Goal: Information Seeking & Learning: Learn about a topic

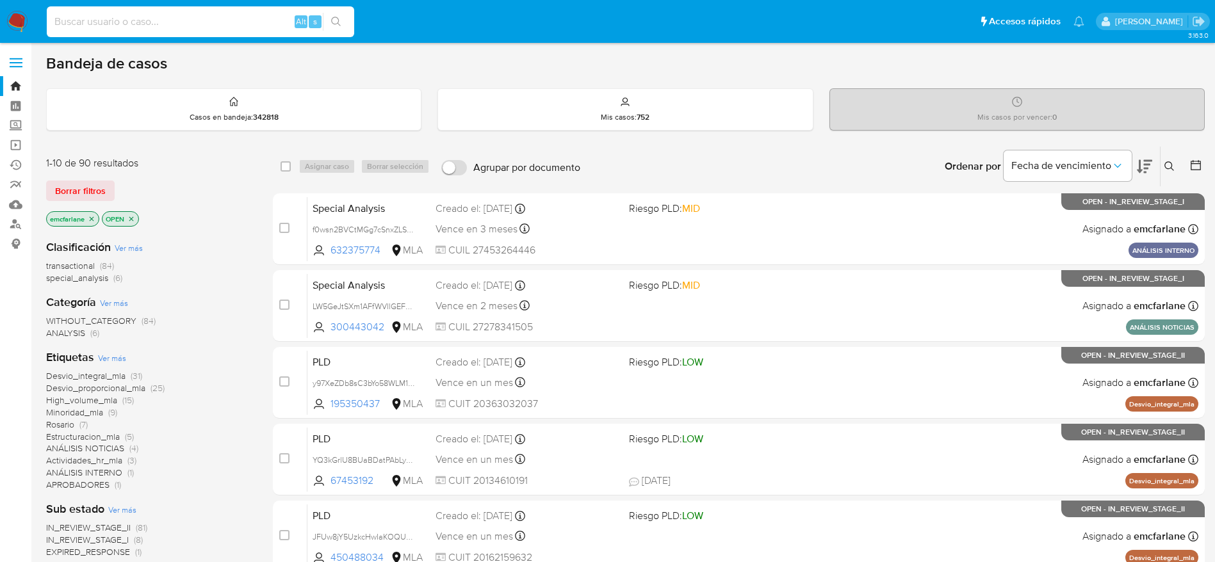
click at [99, 23] on input at bounding box center [200, 21] width 307 height 17
paste input "2535470862"
type input "2535470862"
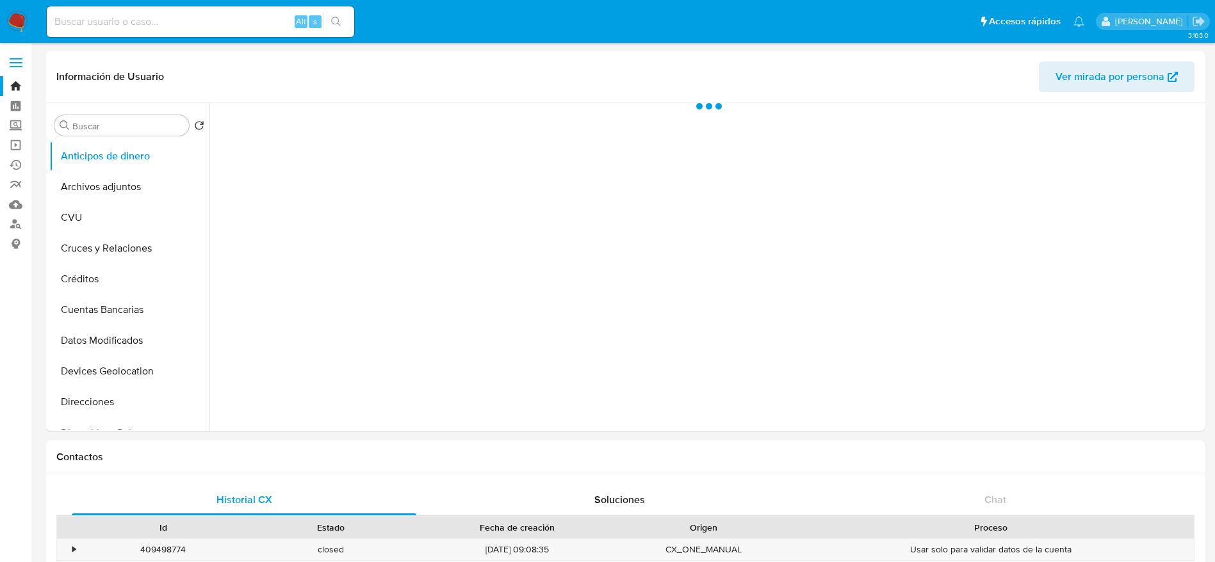
select select "10"
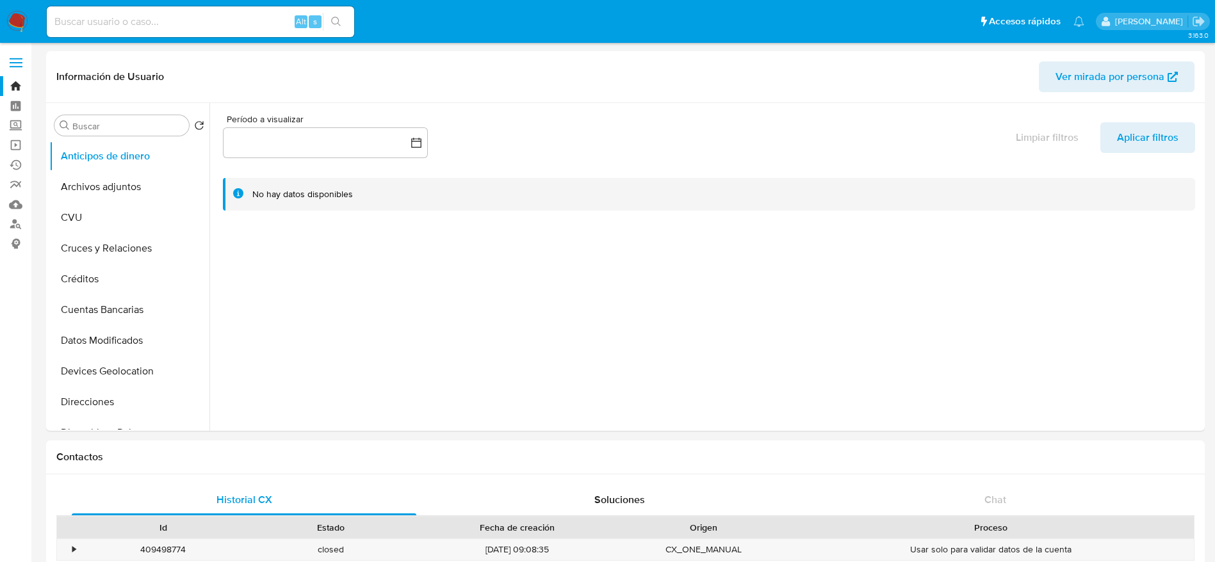
drag, startPoint x: 27, startPoint y: 13, endPoint x: 98, endPoint y: 28, distance: 72.7
click at [86, 18] on input at bounding box center [200, 21] width 307 height 17
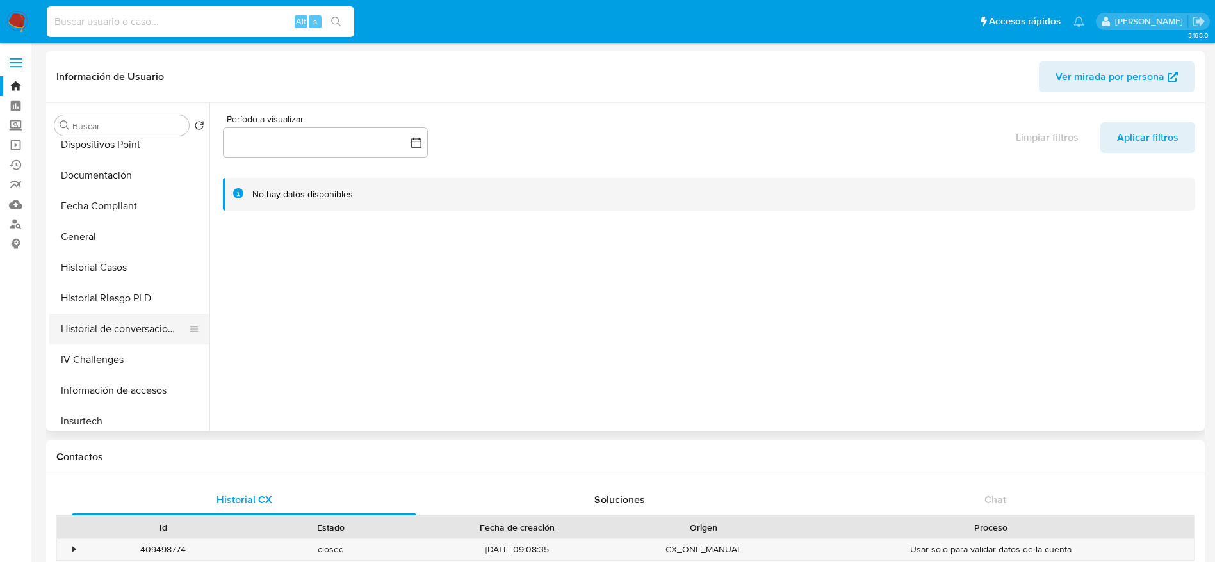
scroll to position [480, 0]
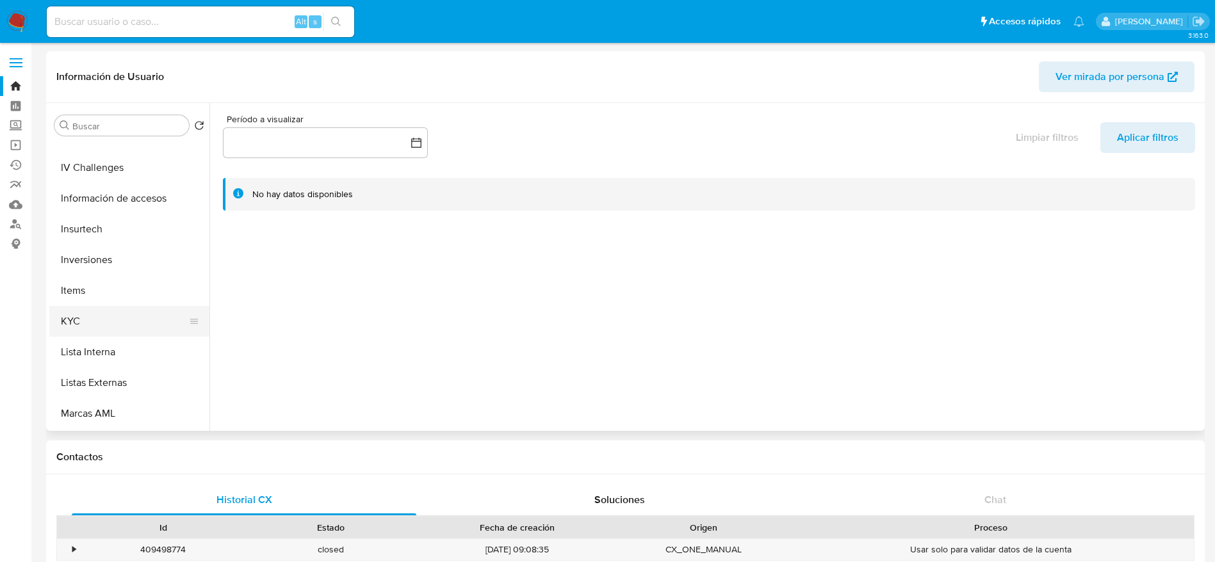
click at [94, 317] on button "KYC" at bounding box center [124, 321] width 150 height 31
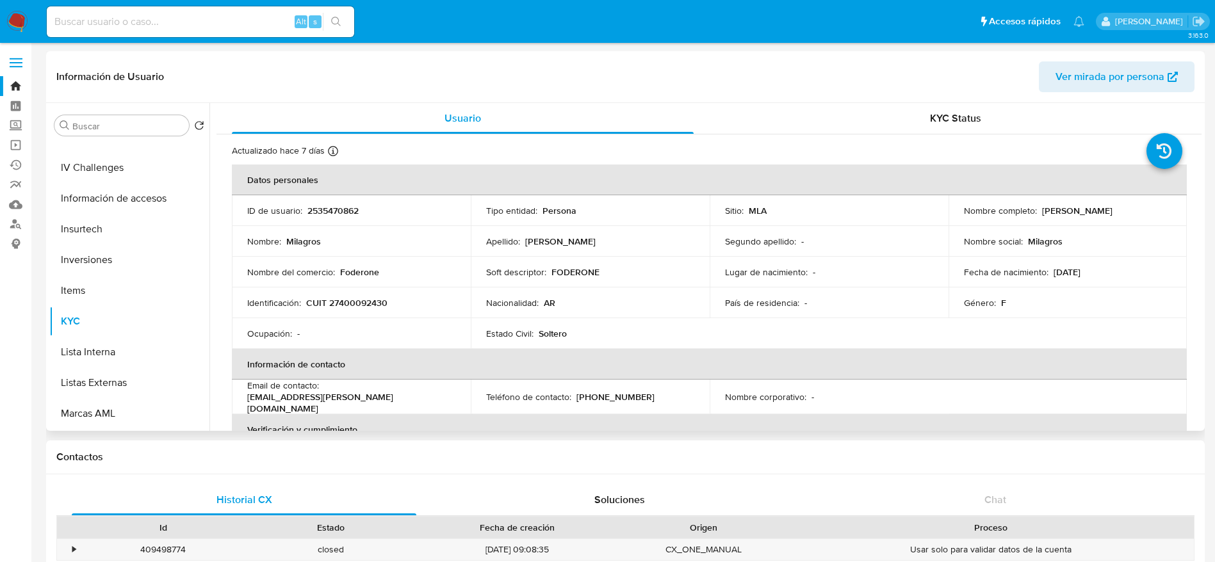
click at [359, 303] on p "CUIT 27400092430" at bounding box center [346, 303] width 81 height 12
copy p "27400092430"
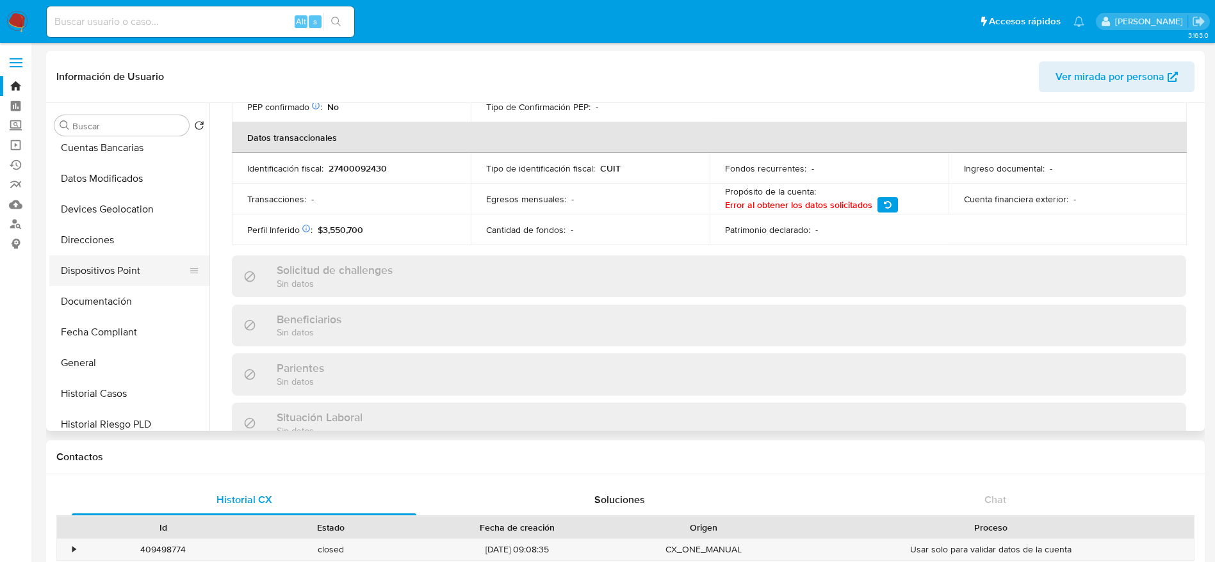
scroll to position [192, 0]
click at [99, 261] on button "Documentación" at bounding box center [124, 271] width 150 height 31
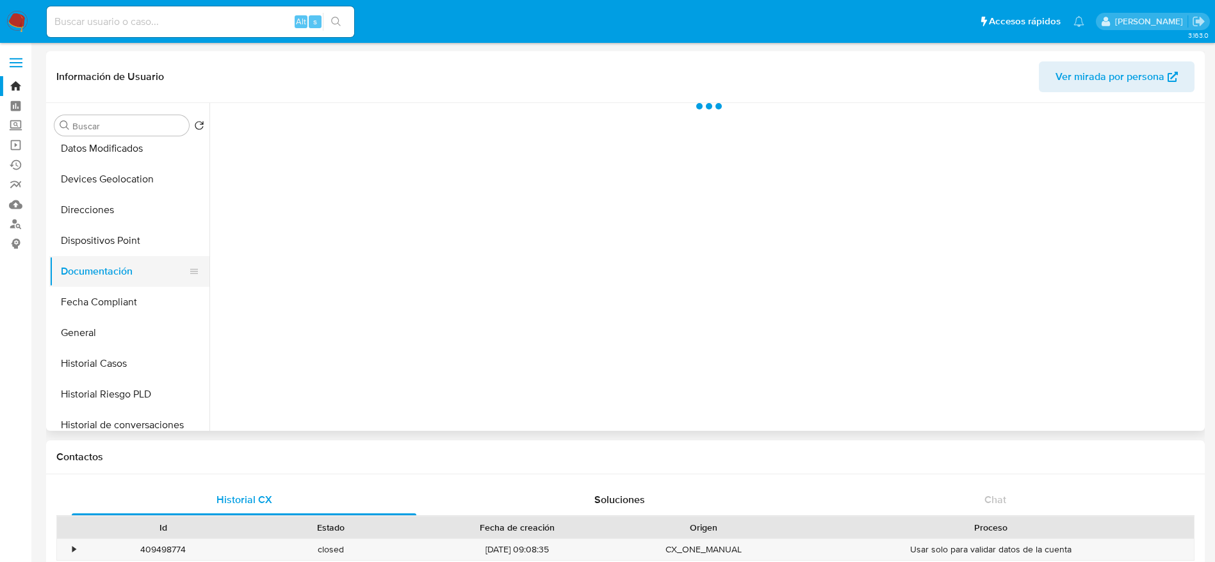
scroll to position [0, 0]
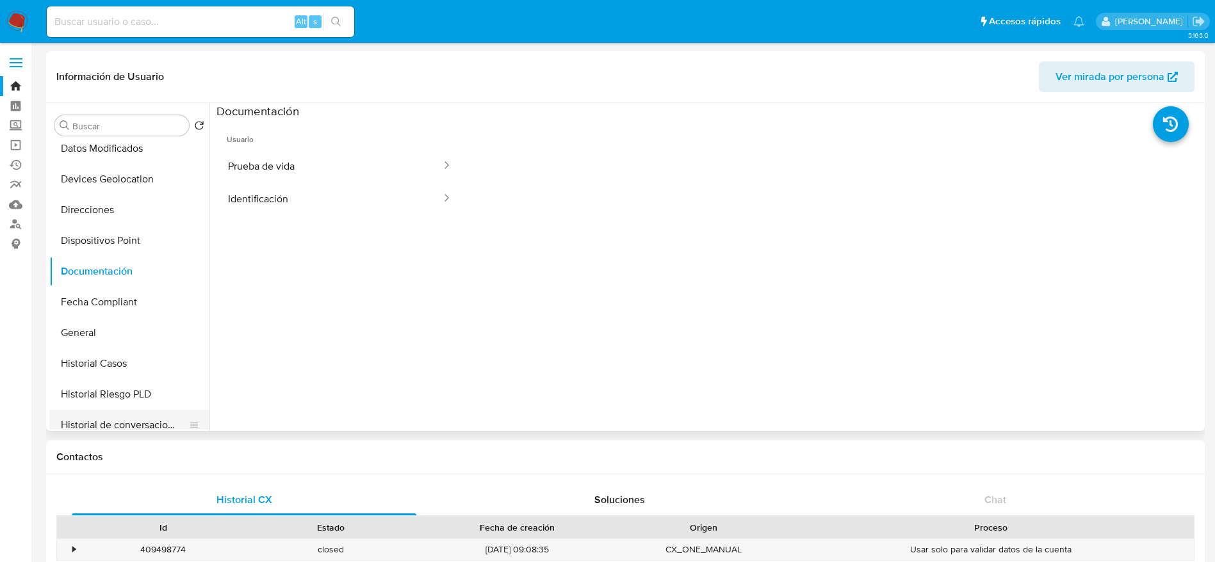
click at [147, 420] on button "Historial de conversaciones" at bounding box center [124, 425] width 150 height 31
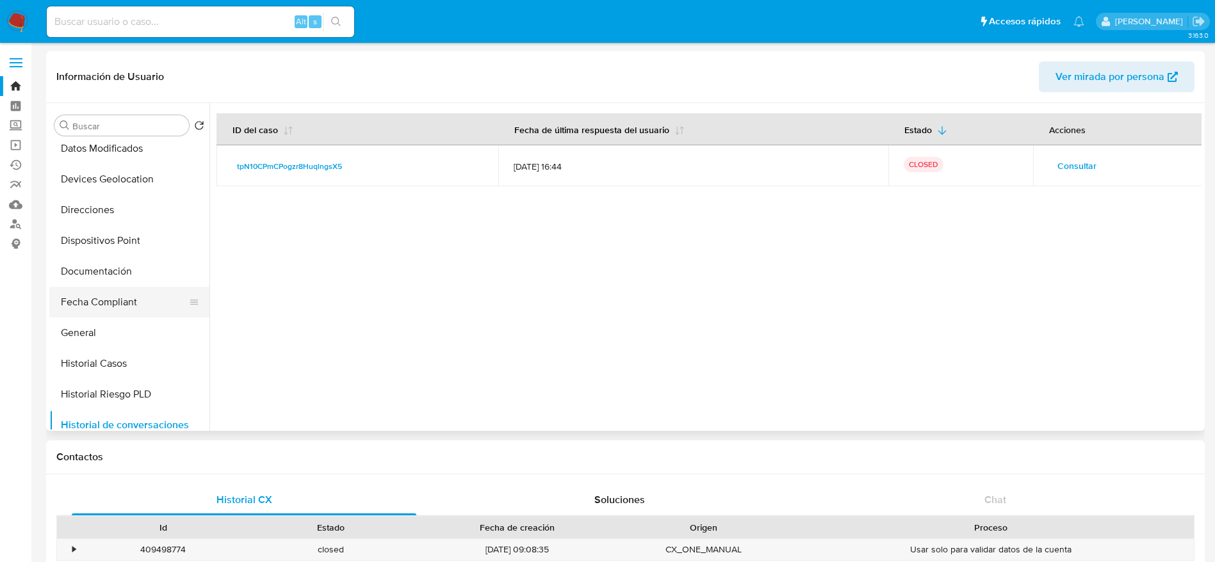
scroll to position [480, 0]
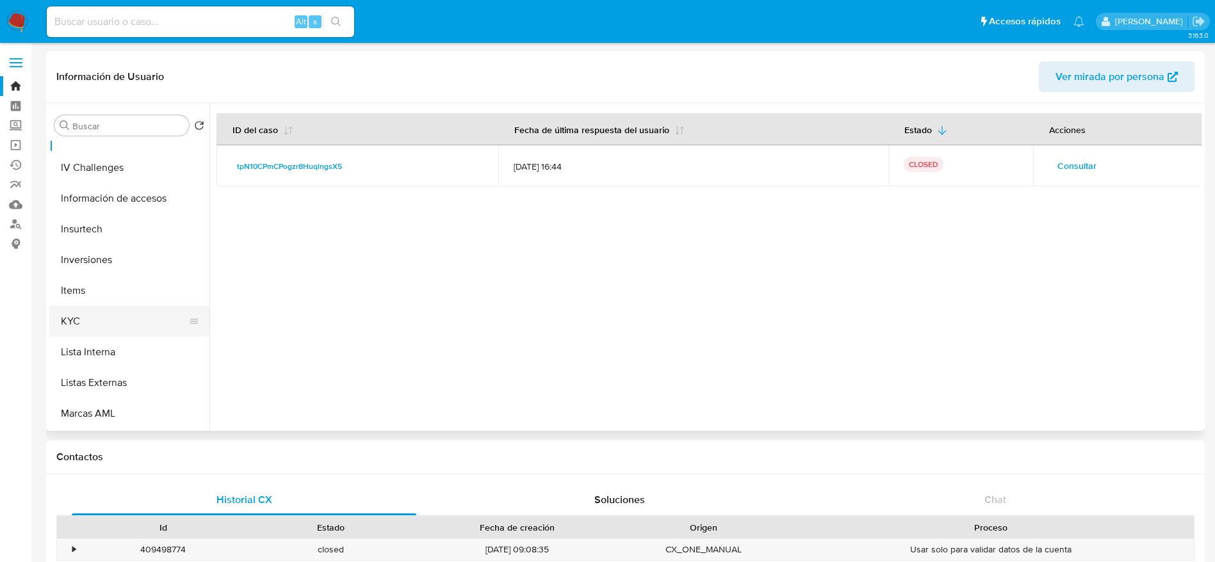
click at [94, 320] on button "KYC" at bounding box center [124, 321] width 150 height 31
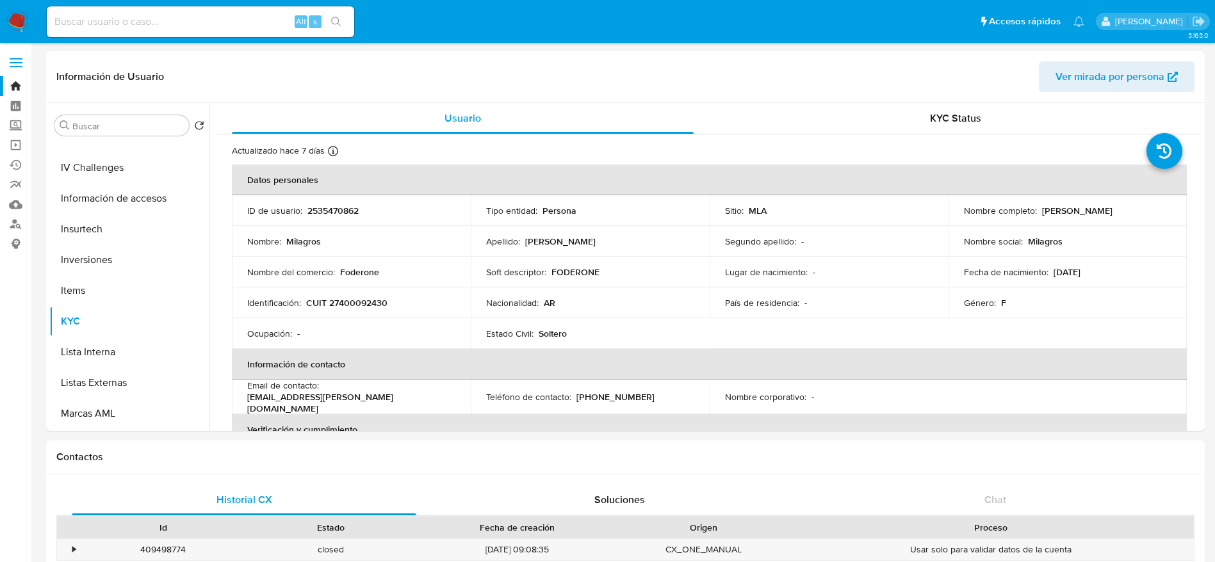
click at [26, 9] on nav "Pausado Ver notificaciones Alt s Accesos rápidos Presiona las siguientes teclas…" at bounding box center [607, 21] width 1215 height 43
click at [24, 13] on img at bounding box center [17, 22] width 22 height 22
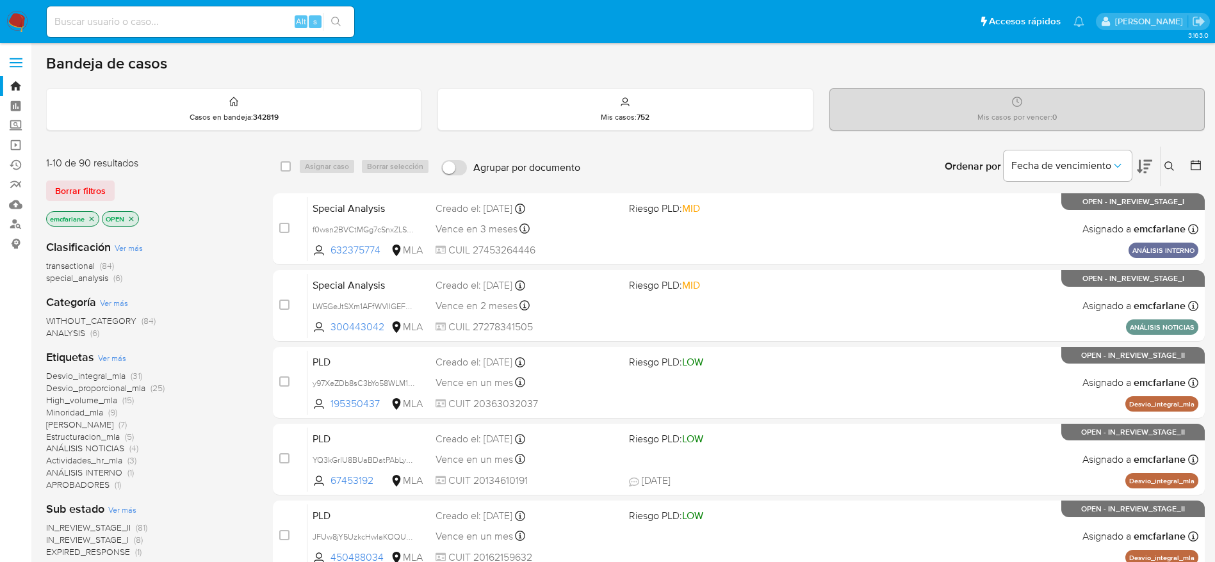
click at [99, 27] on input at bounding box center [200, 21] width 307 height 17
paste input "prHbS6RYSv6ayvrOpwq7033Q"
type input "prHbS6RYSv6ayvrOpwq7033Q"
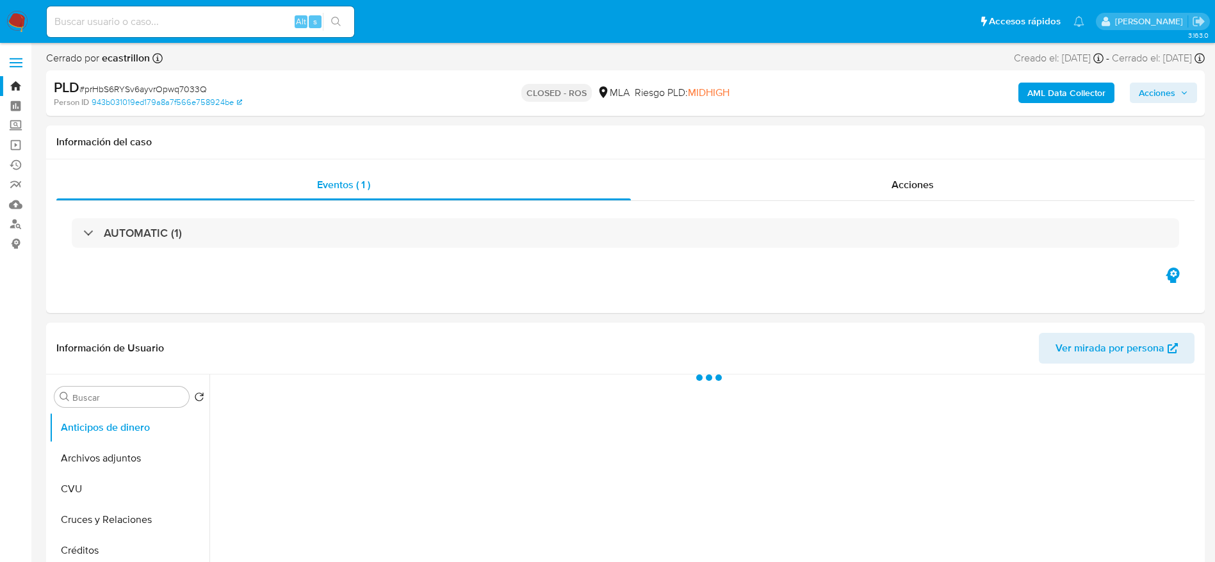
select select "10"
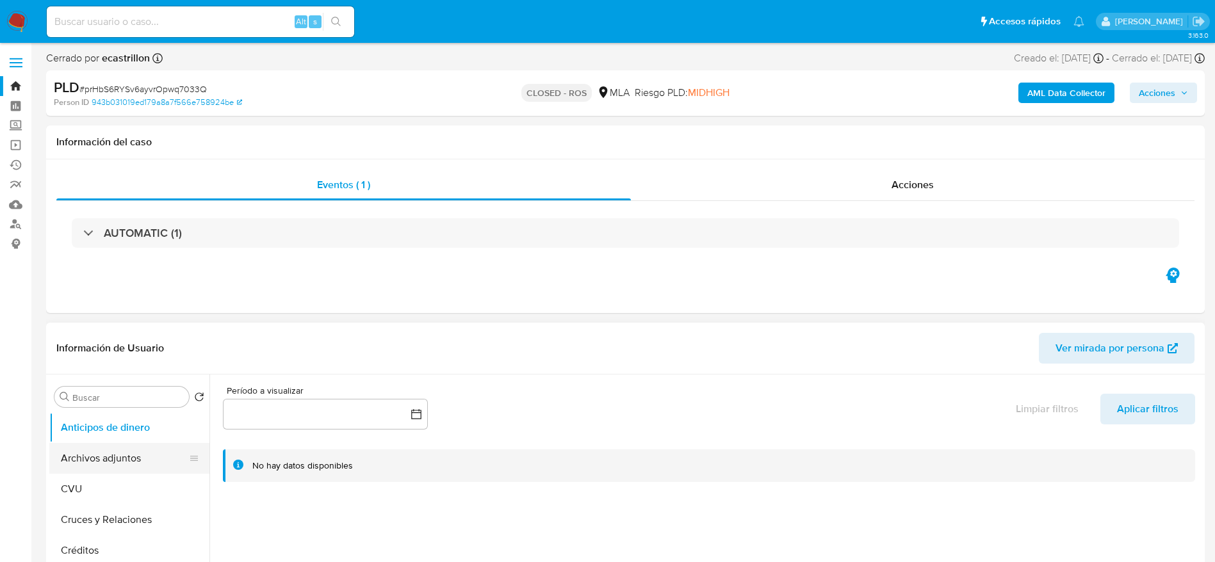
click at [94, 459] on button "Archivos adjuntos" at bounding box center [124, 458] width 150 height 31
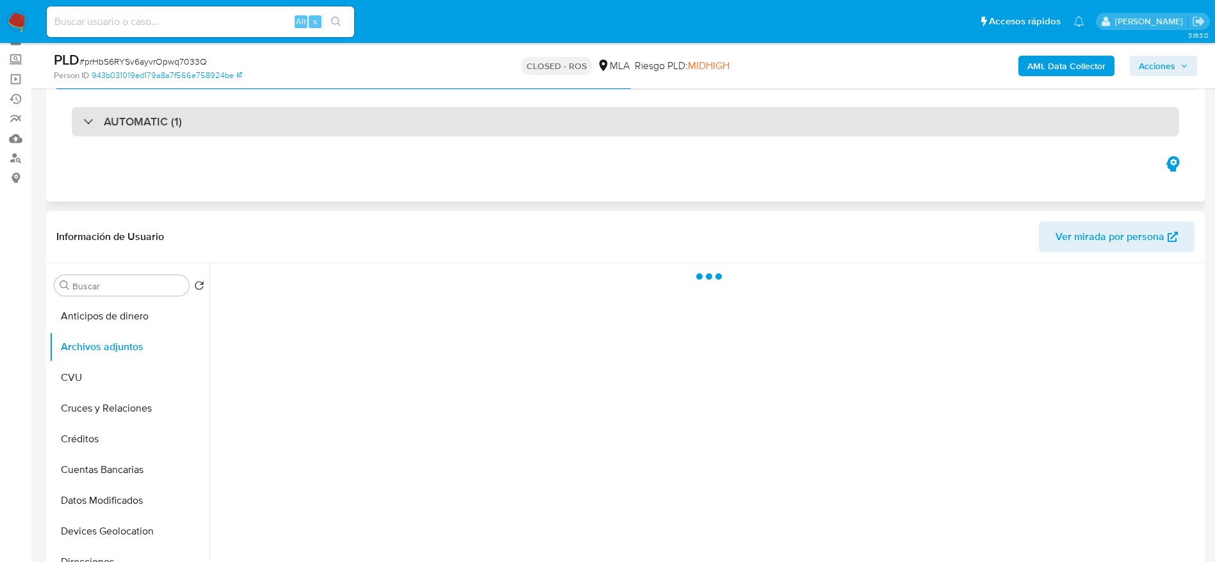
scroll to position [96, 0]
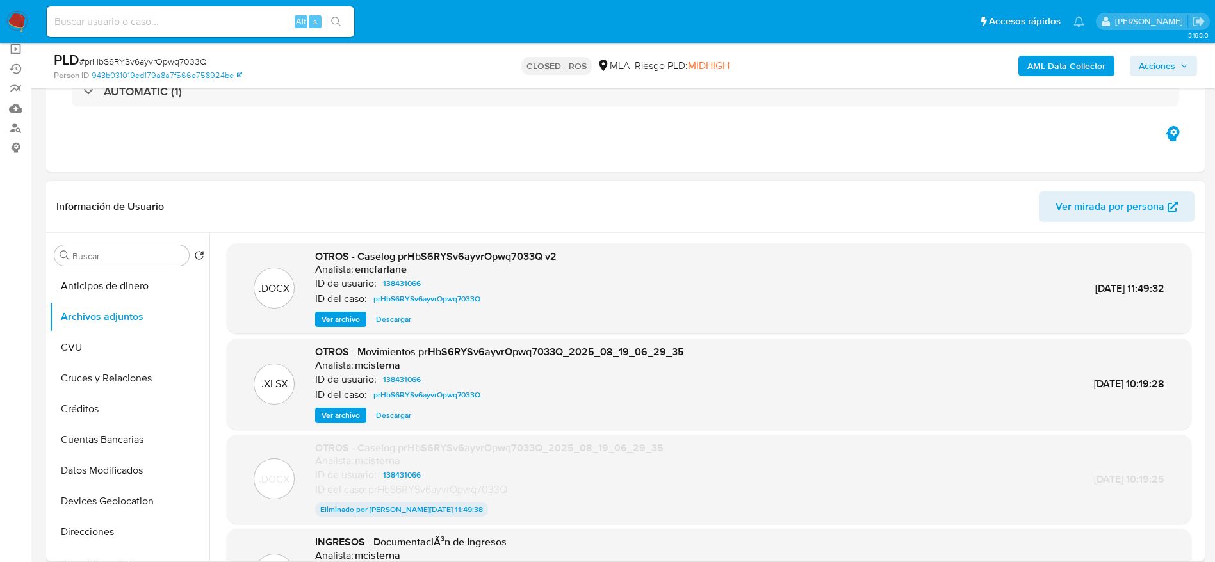
click at [395, 320] on span "Descargar" at bounding box center [393, 319] width 35 height 13
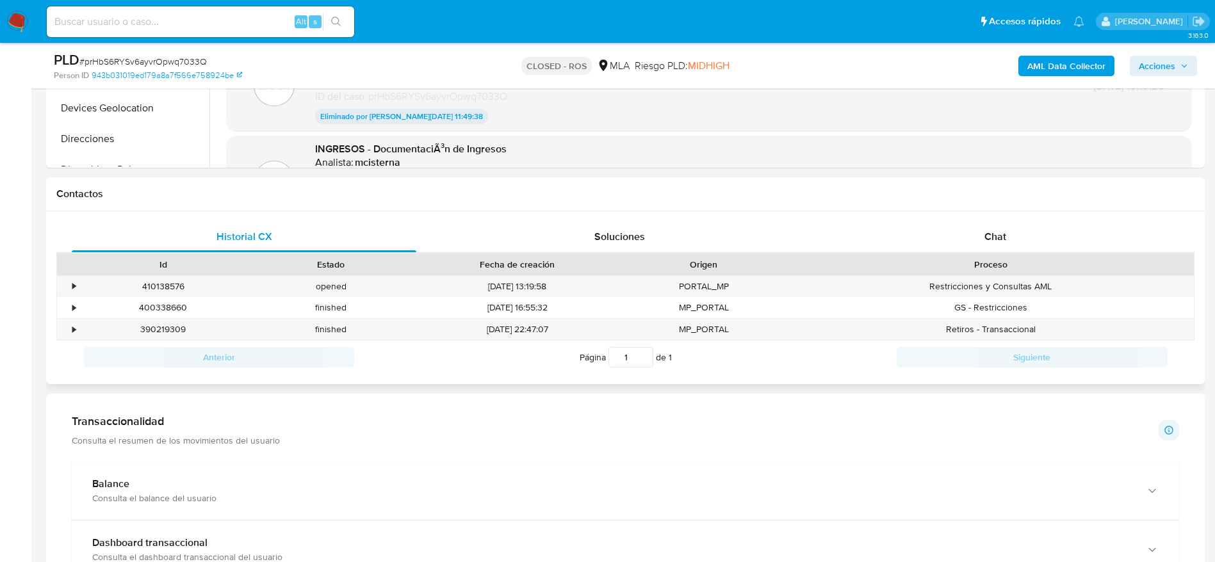
scroll to position [576, 0]
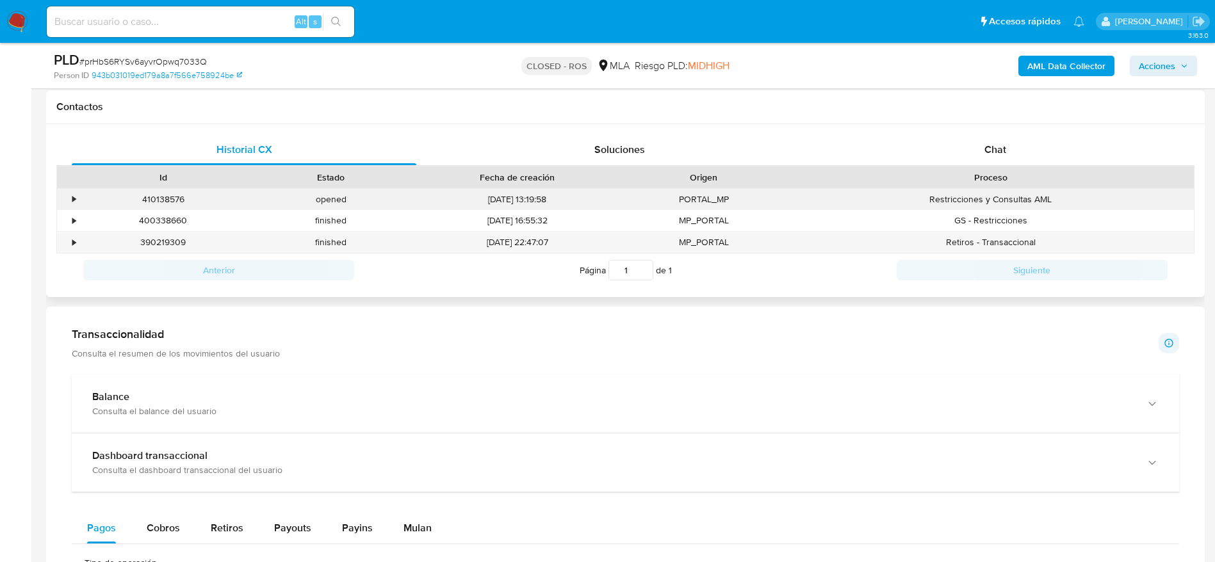
click at [163, 200] on div "410138576" at bounding box center [163, 199] width 168 height 21
copy div "410138576"
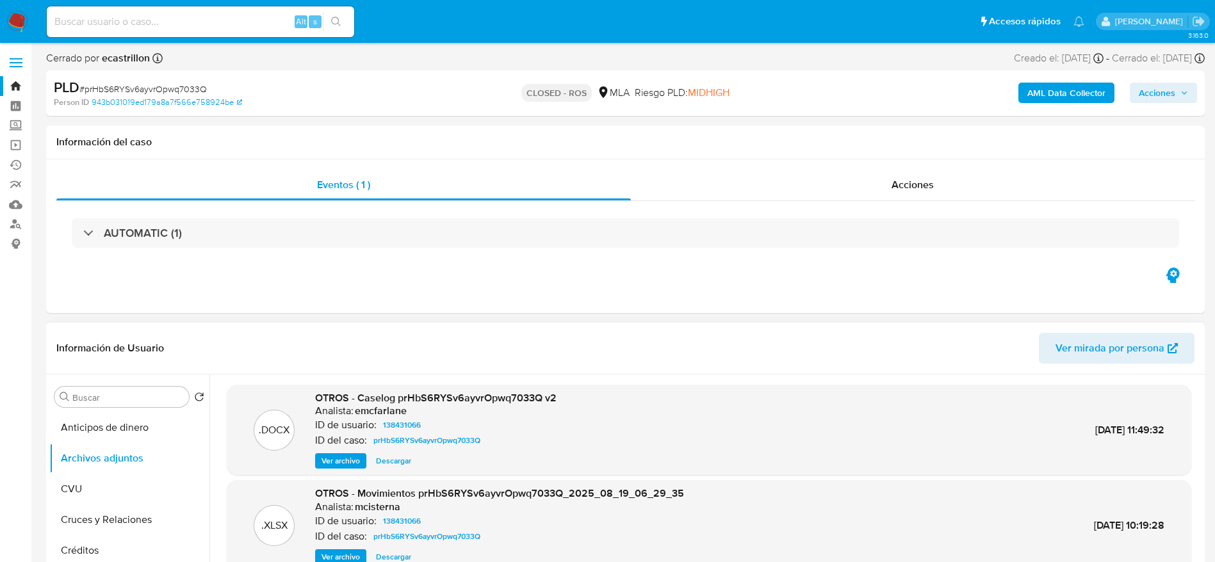
click at [384, 459] on span "Descargar" at bounding box center [393, 461] width 35 height 13
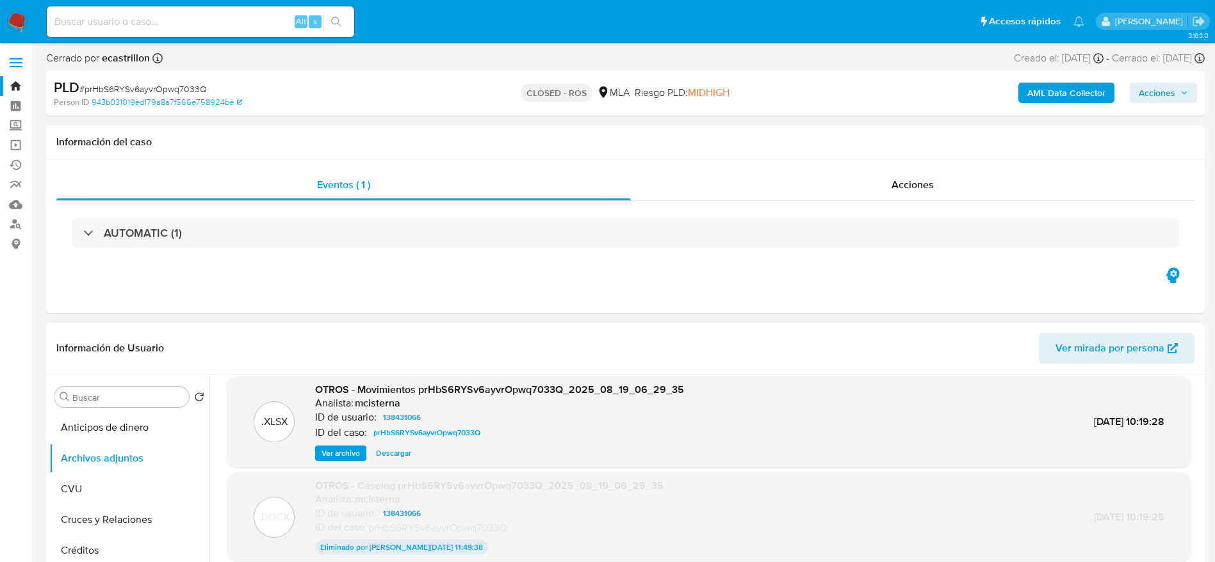
scroll to position [106, 0]
click at [402, 447] on span "Descargar" at bounding box center [393, 451] width 35 height 13
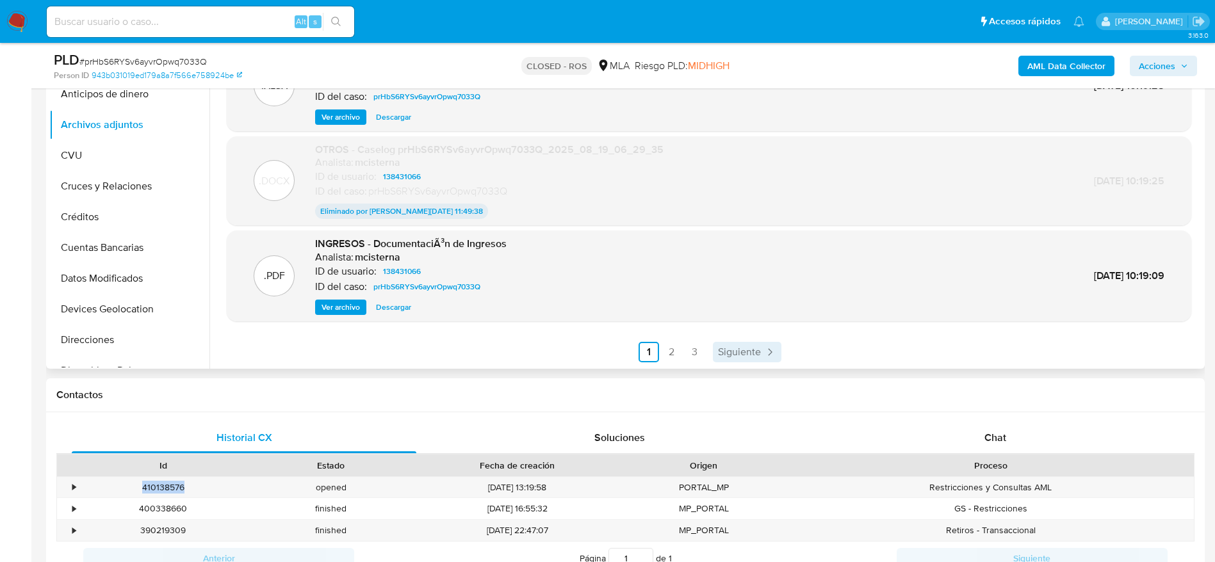
click at [735, 349] on span "Siguiente" at bounding box center [739, 352] width 43 height 10
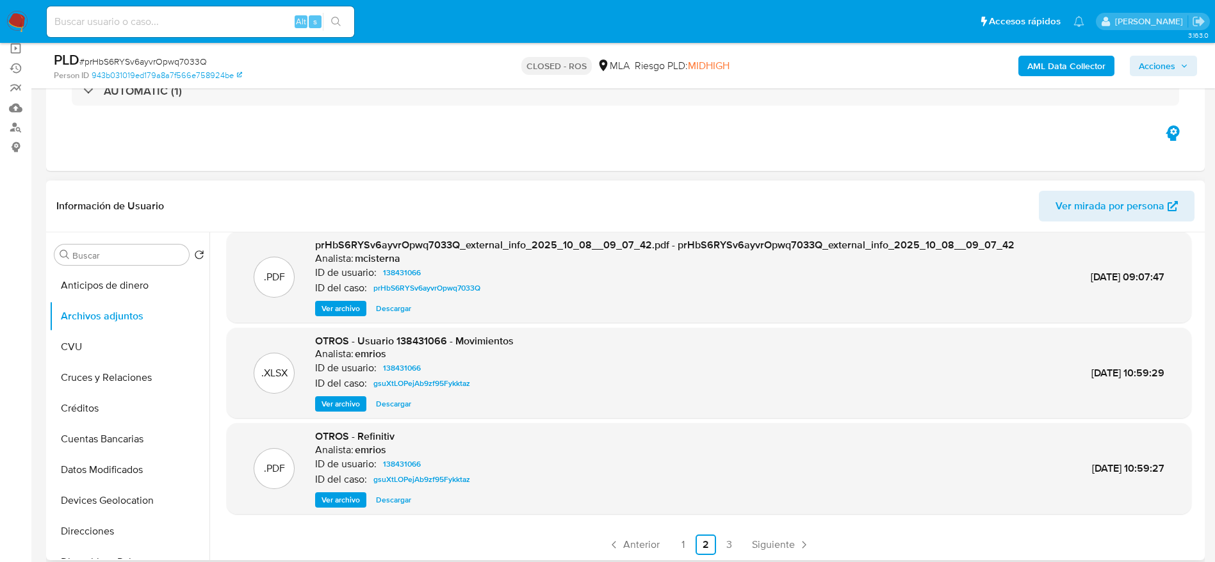
scroll to position [108, 0]
click at [633, 544] on span "Anterior" at bounding box center [641, 544] width 37 height 10
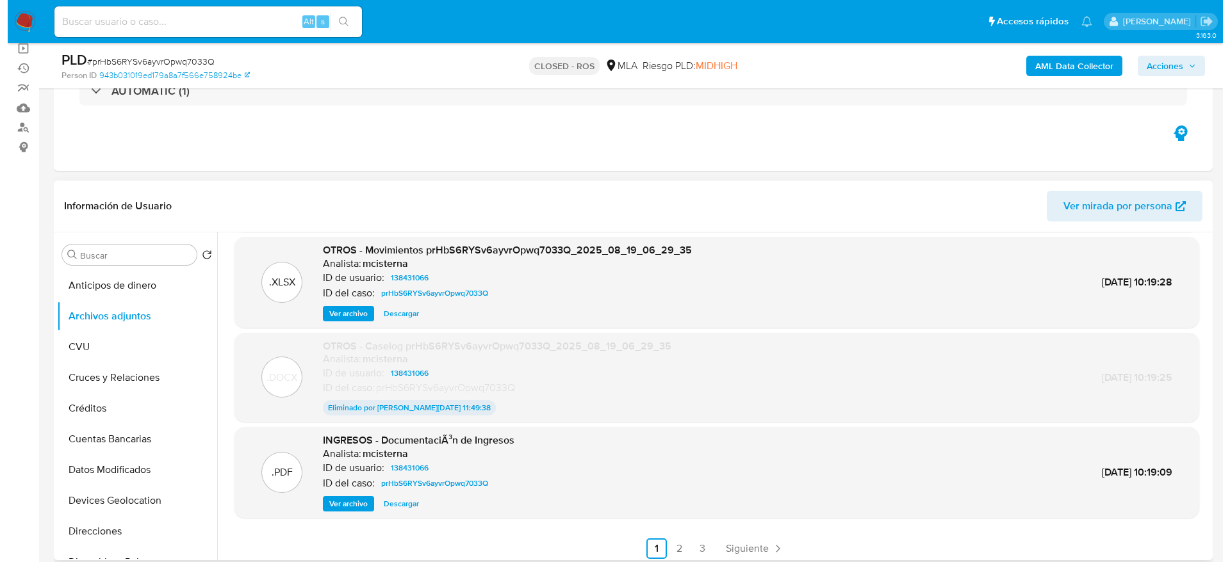
scroll to position [106, 0]
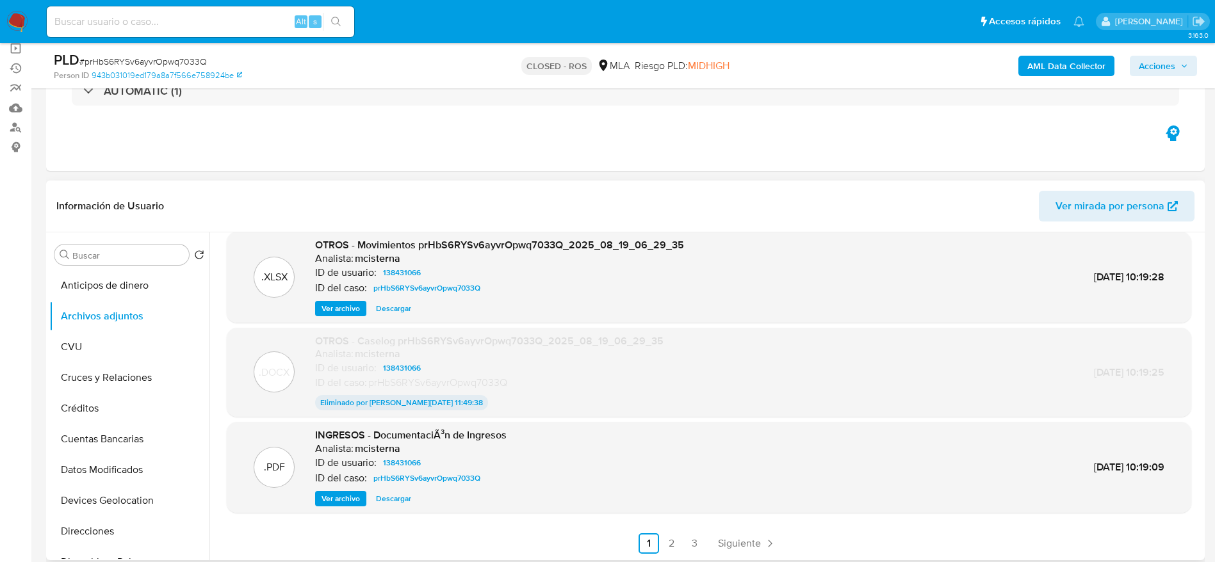
click at [341, 500] on span "Ver archivo" at bounding box center [341, 499] width 38 height 13
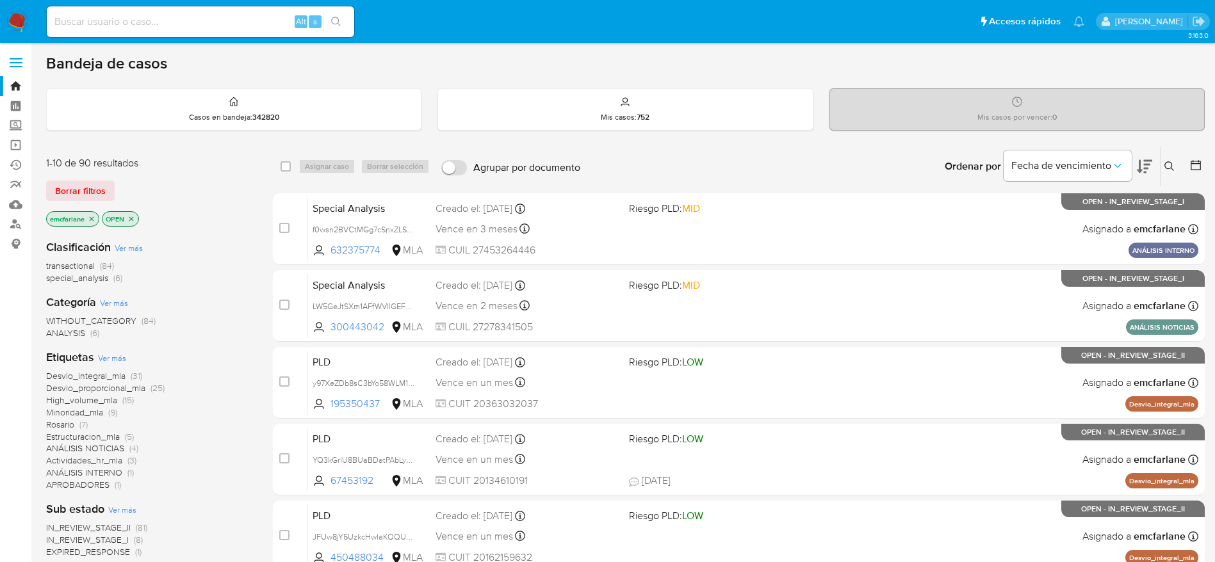
click at [237, 35] on div "Alt s" at bounding box center [200, 21] width 307 height 31
click at [235, 24] on input at bounding box center [200, 21] width 307 height 17
paste input "6L4sRQ0hORgHDhYqfJOmN0gf"
type input "6L4sRQ0hORgHDhYqfJOmN0gf"
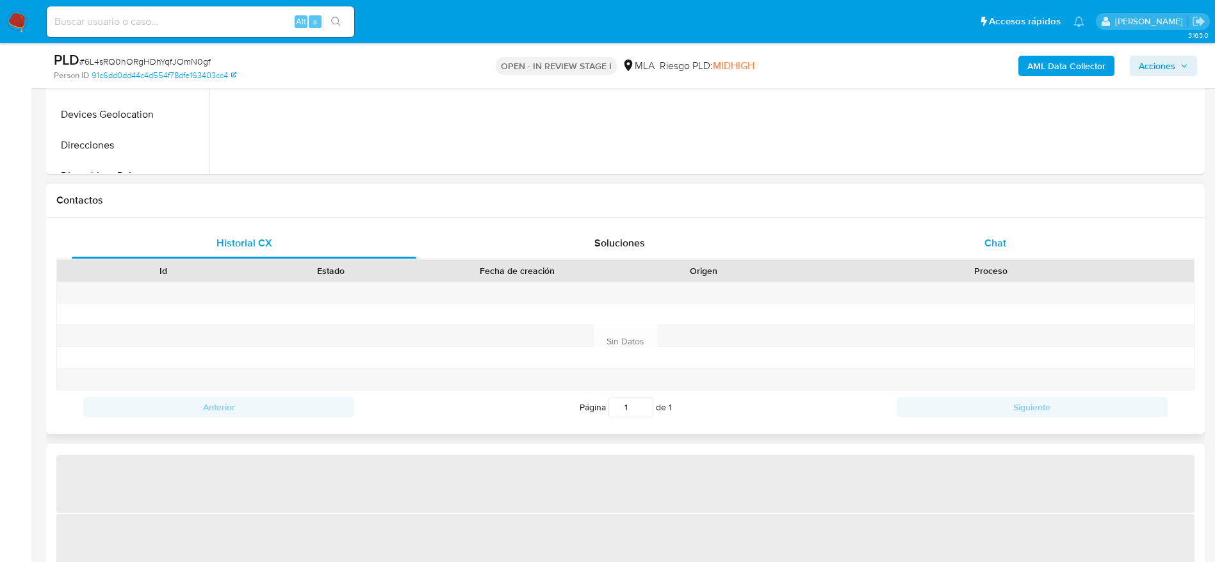
select select "10"
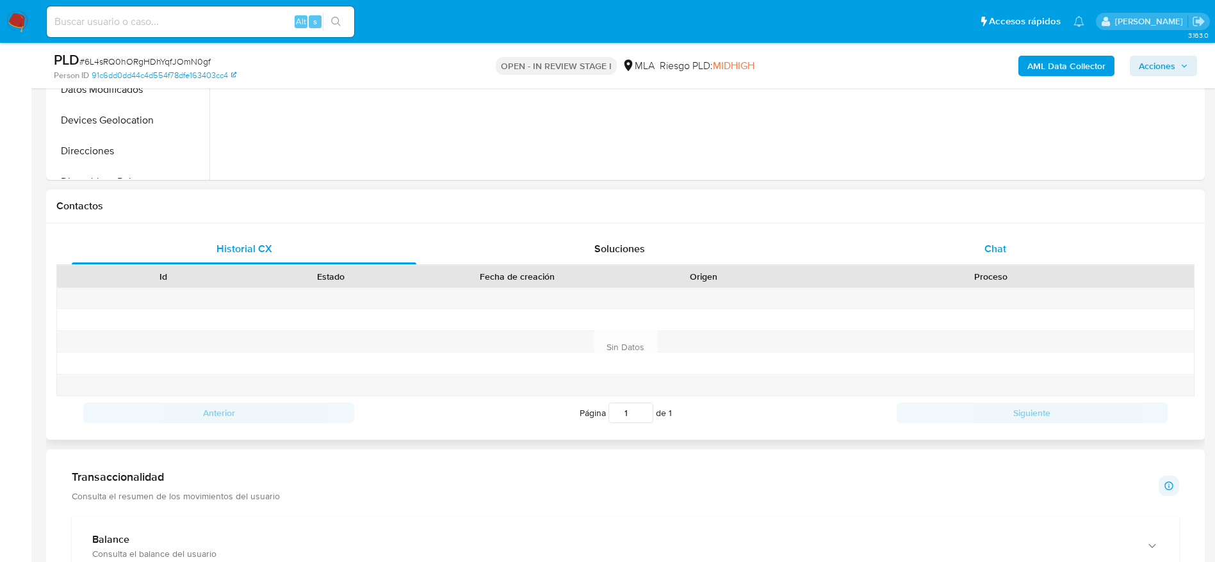
click at [990, 259] on div "Chat" at bounding box center [995, 249] width 345 height 31
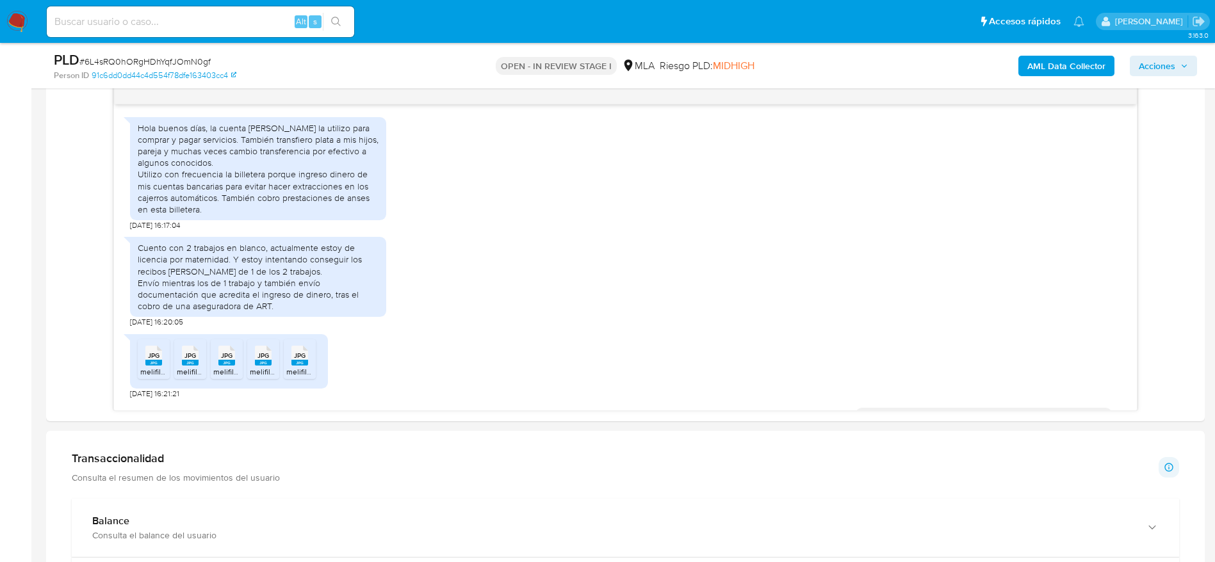
scroll to position [1419, 0]
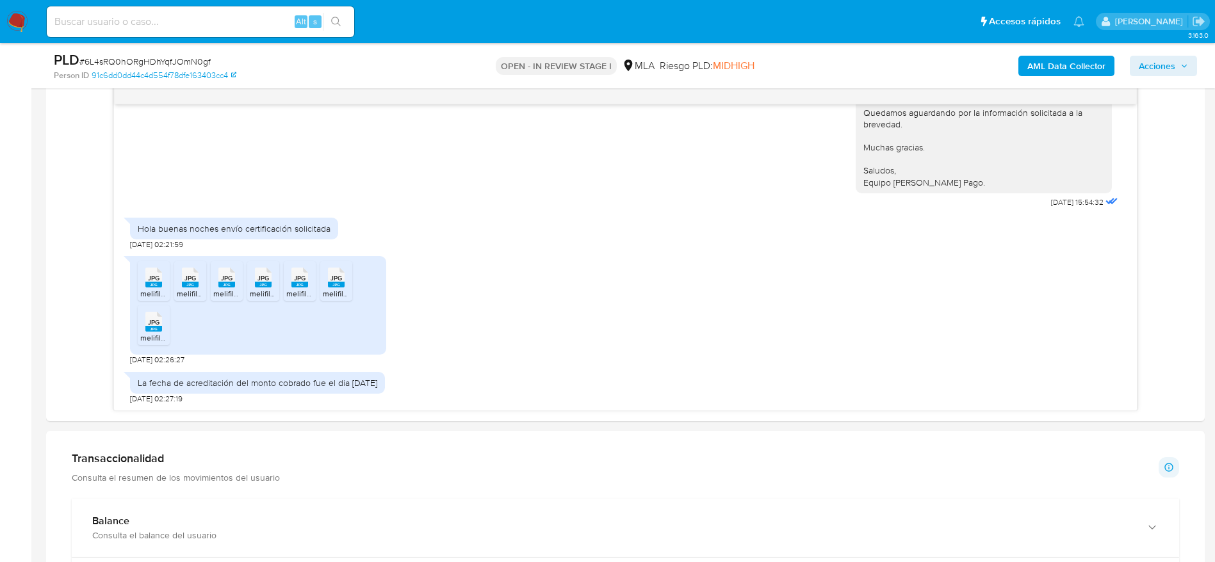
click at [205, 30] on div "Alt s" at bounding box center [200, 21] width 307 height 31
click at [205, 23] on input at bounding box center [200, 21] width 307 height 17
paste input "i0LgV10c5XZcfkOjrGwD1iXx"
type input "i0LgV10c5XZcfkOjrGwD1iXx"
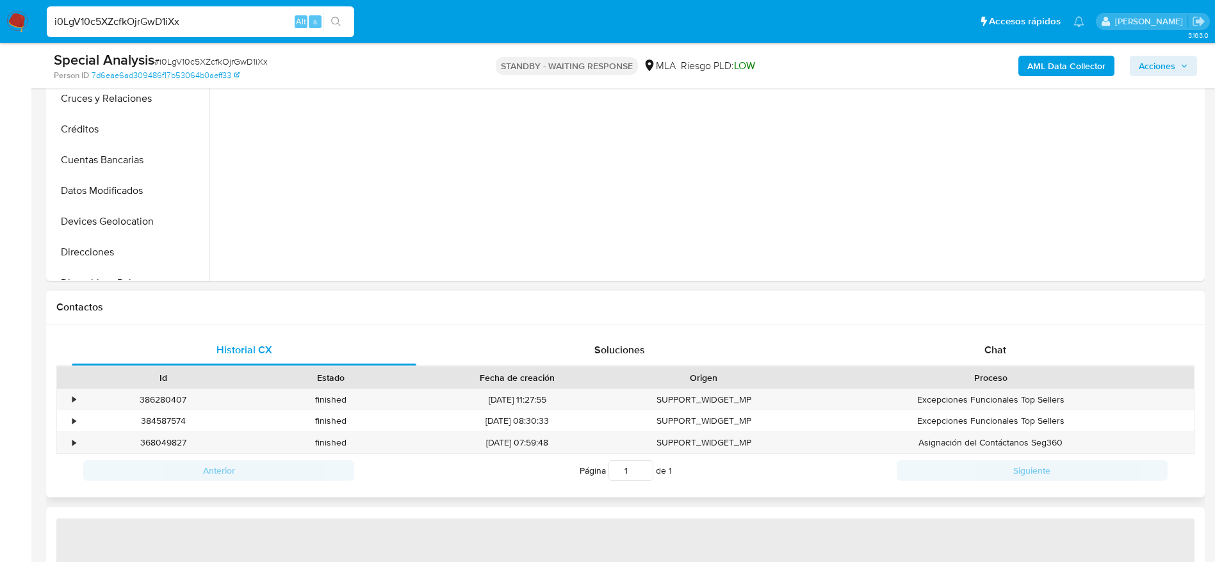
scroll to position [576, 0]
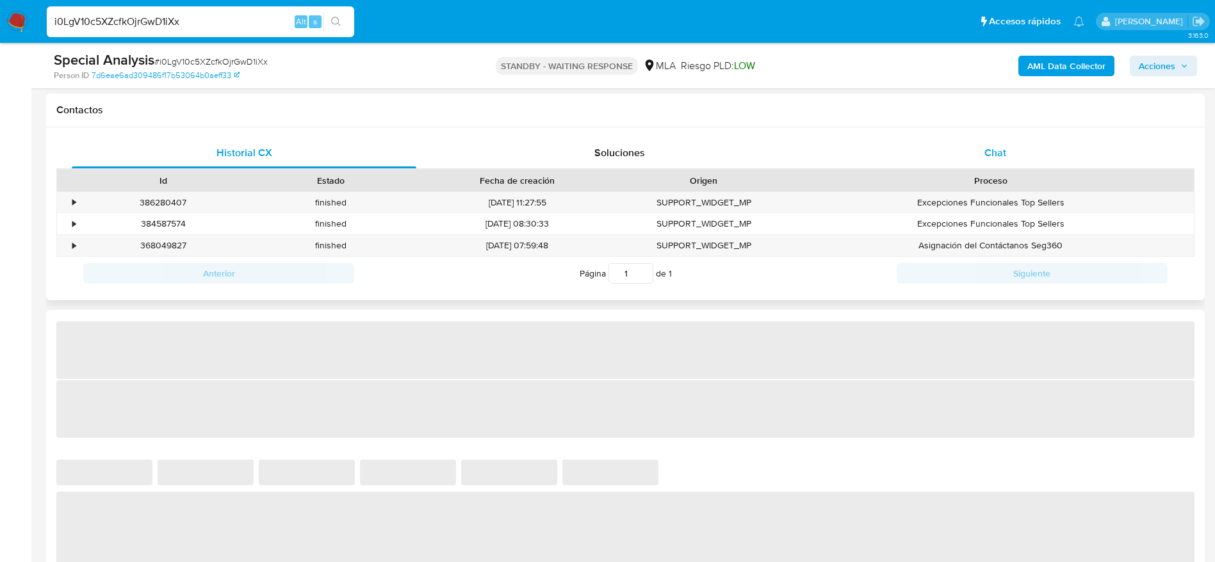
select select "10"
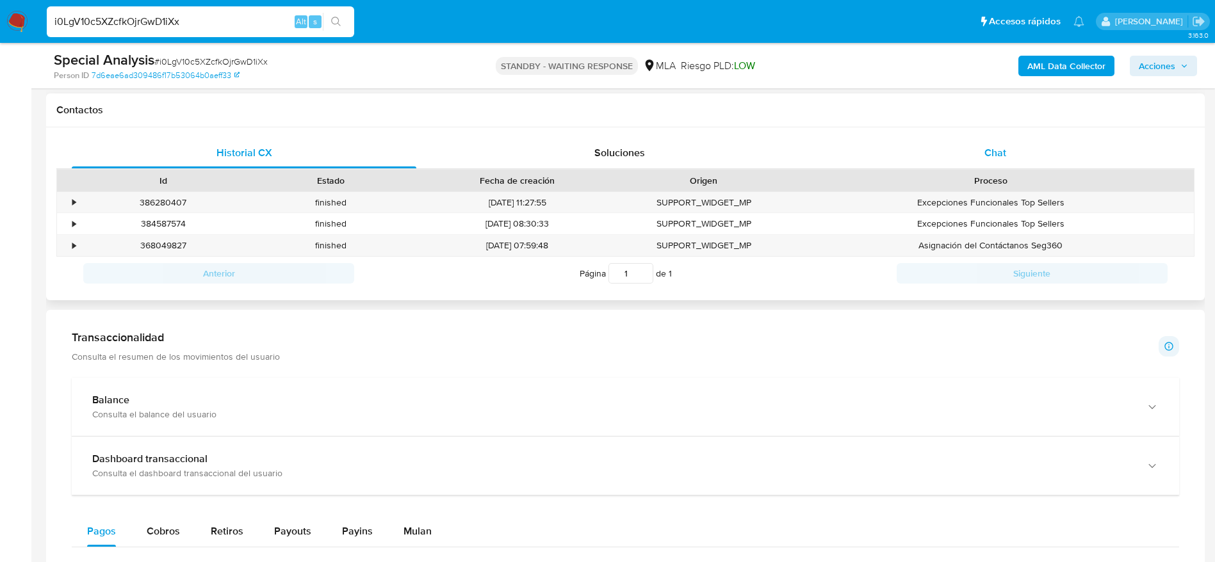
click at [992, 163] on div "Chat" at bounding box center [995, 153] width 345 height 31
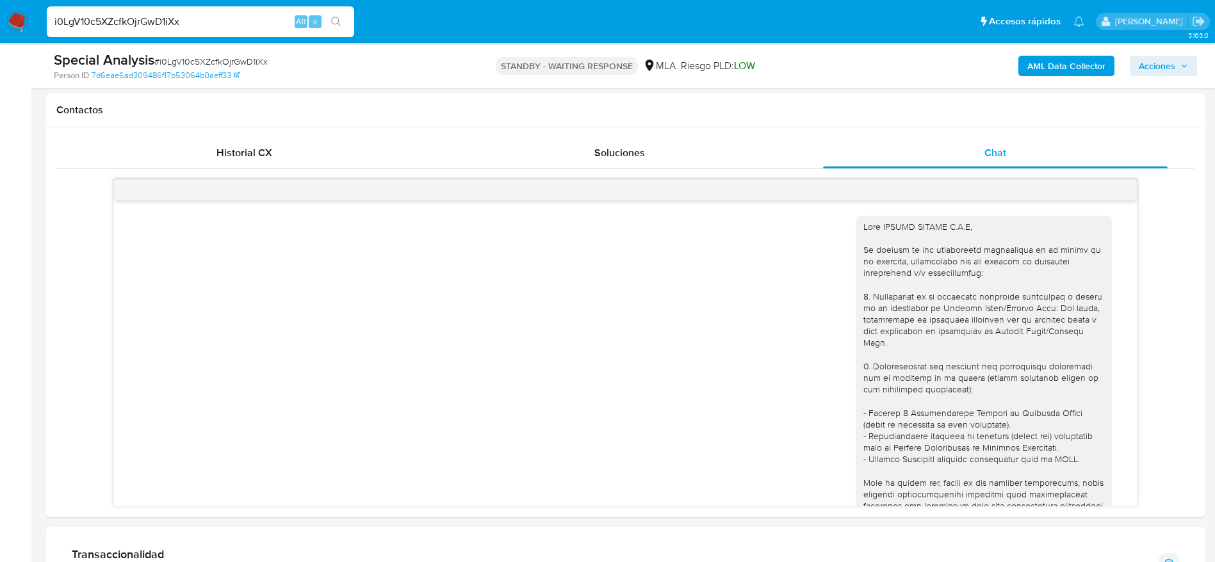
scroll to position [199, 0]
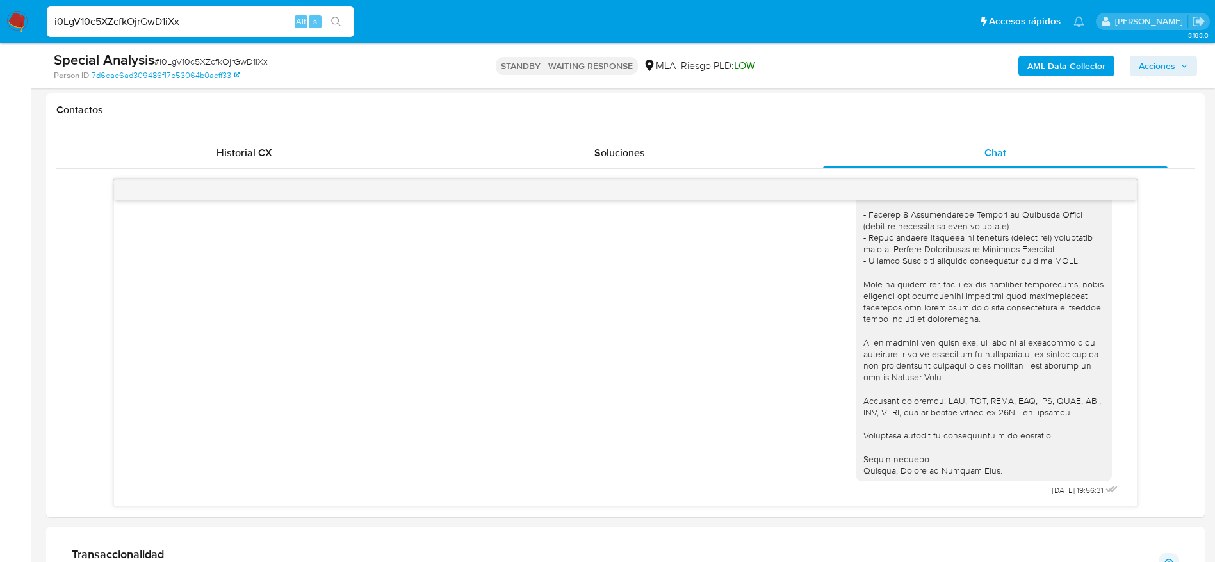
click at [255, 20] on input "i0LgV10c5XZcfkOjrGwD1iXx" at bounding box center [200, 21] width 307 height 17
paste input "hy9uICA839rhaBQWCFp5ED9u"
type input "hy9uICA839rhaBQWCFp5ED9u"
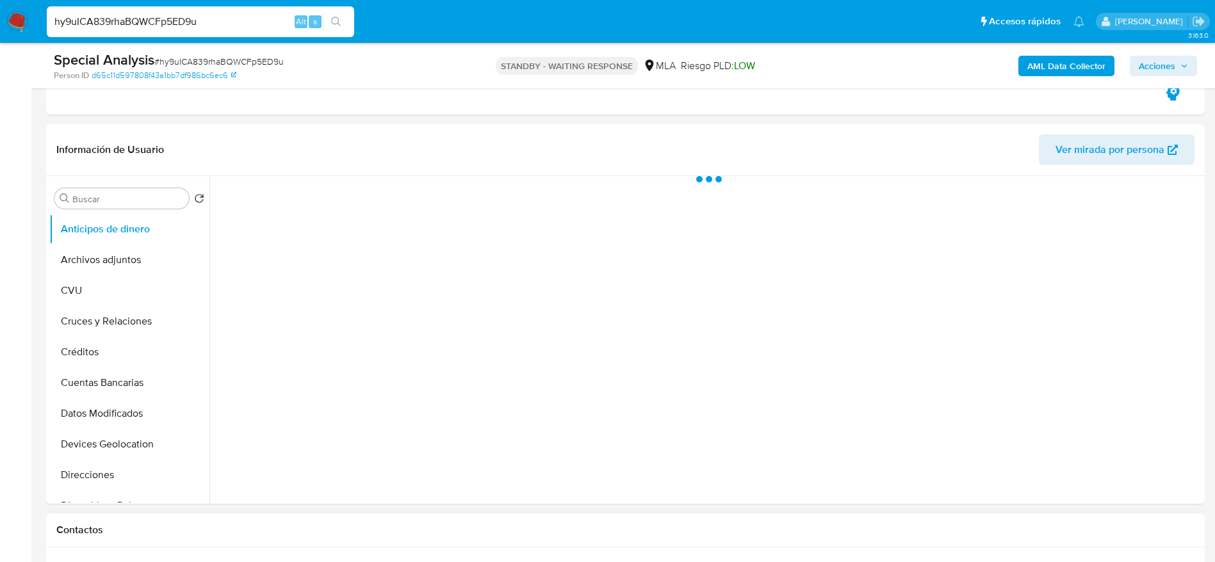
scroll to position [384, 0]
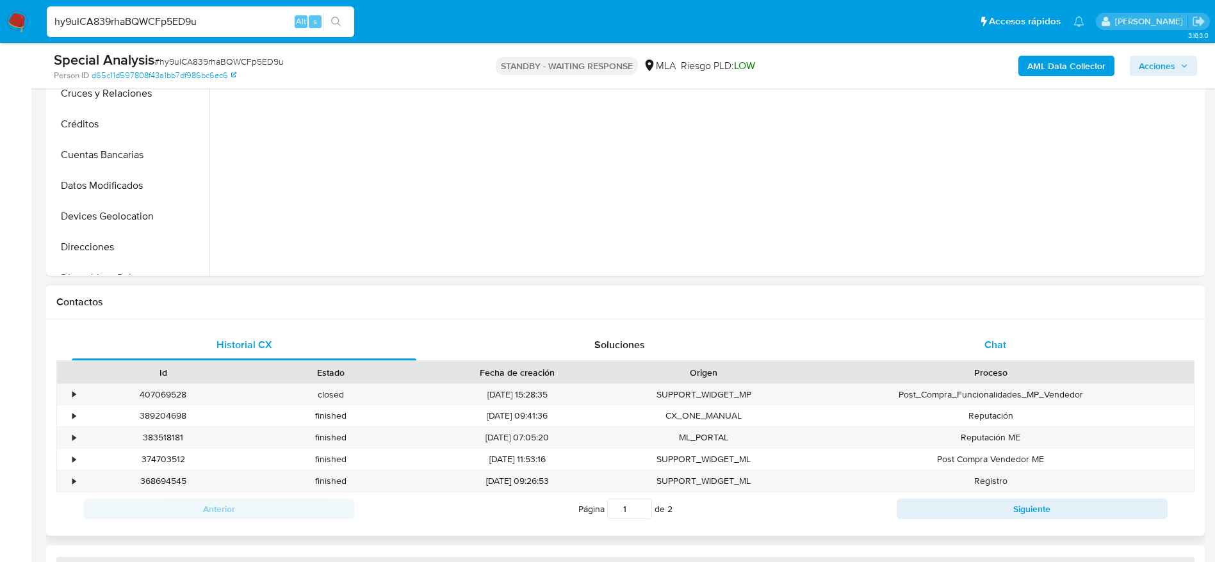
select select "10"
click at [986, 336] on div "Chat" at bounding box center [995, 345] width 345 height 31
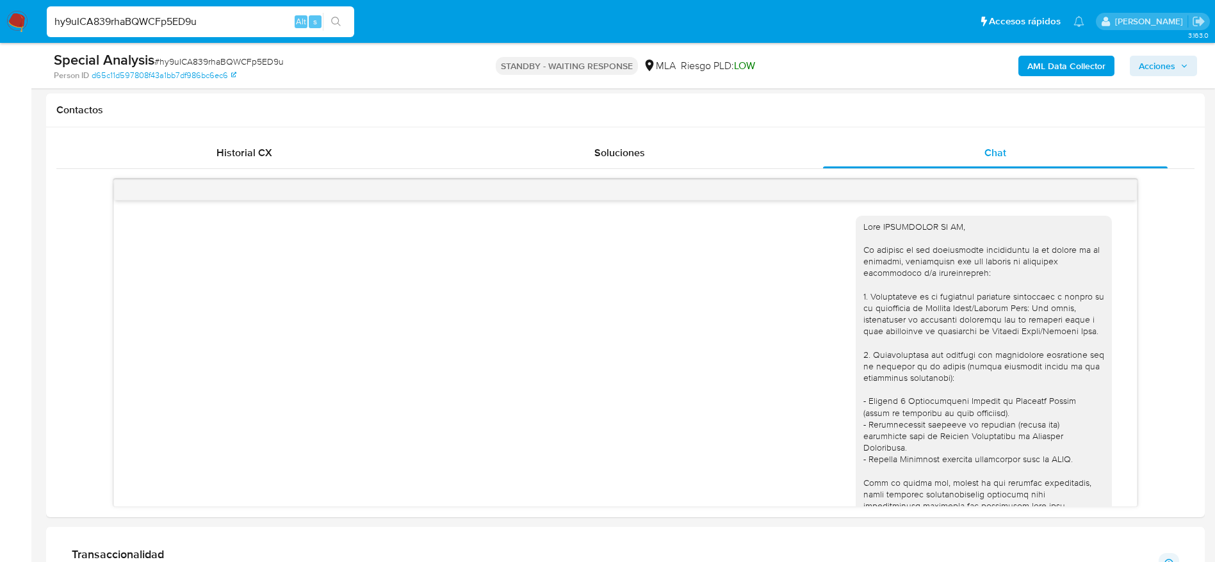
scroll to position [199, 0]
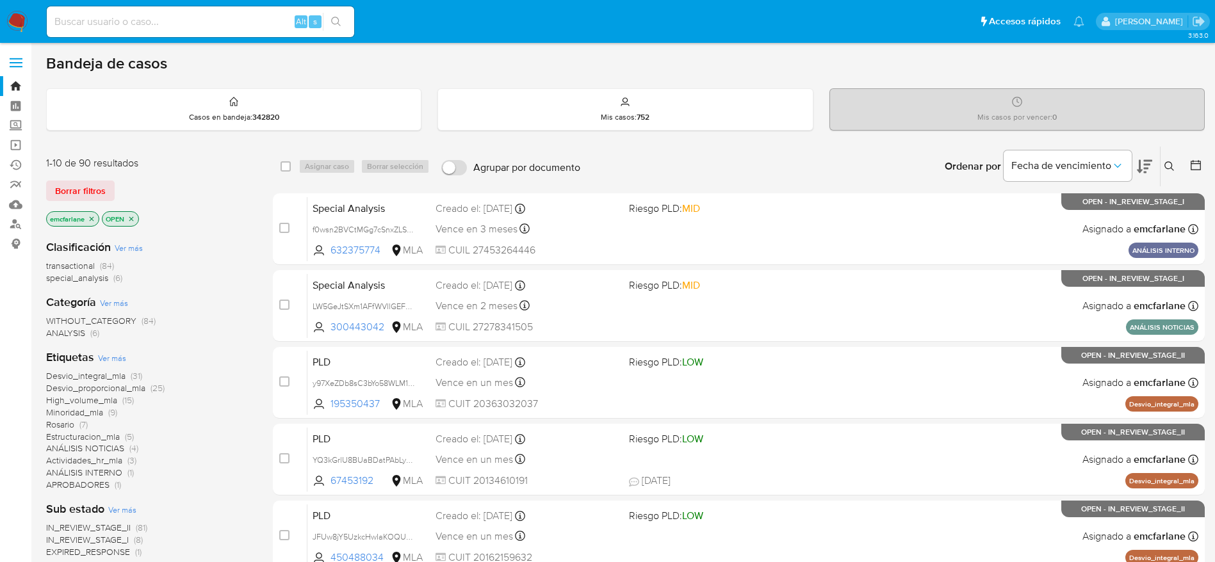
click at [231, 27] on input at bounding box center [200, 21] width 307 height 17
paste input "SYfvOUcV1Uzh8tjcTmJusFXt"
type input "SYfvOUcV1Uzh8tjcTmJusFXt"
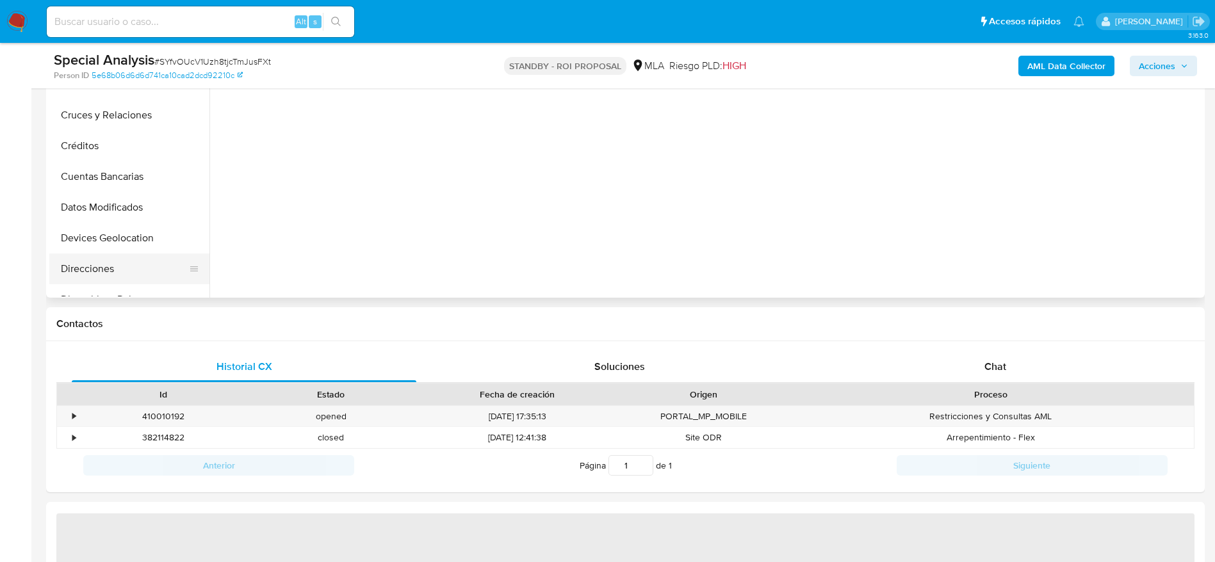
scroll to position [384, 0]
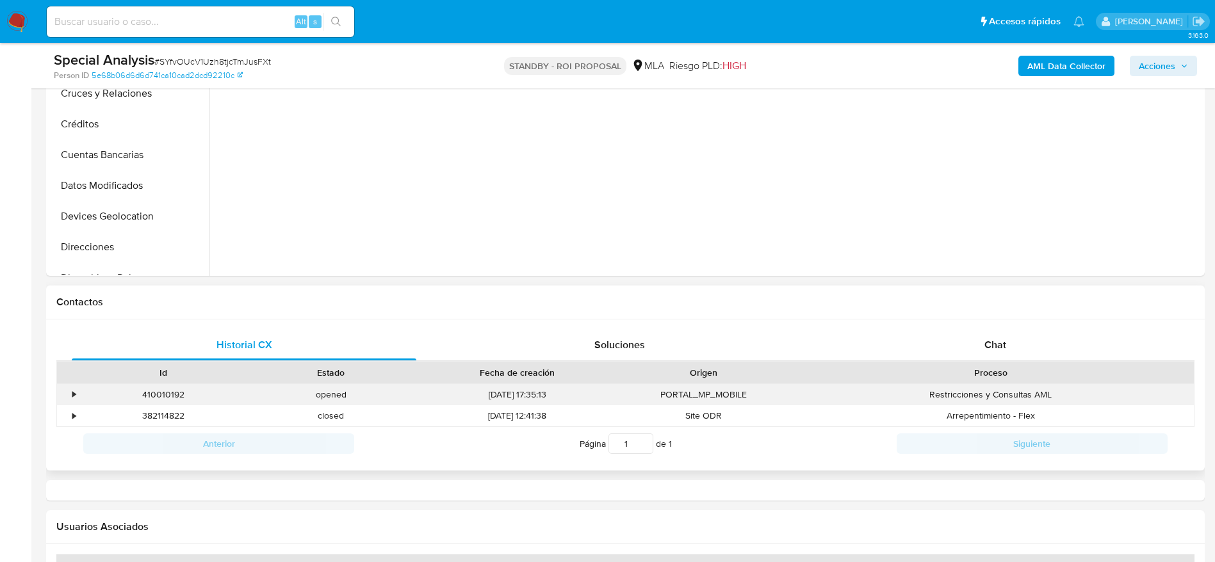
select select "10"
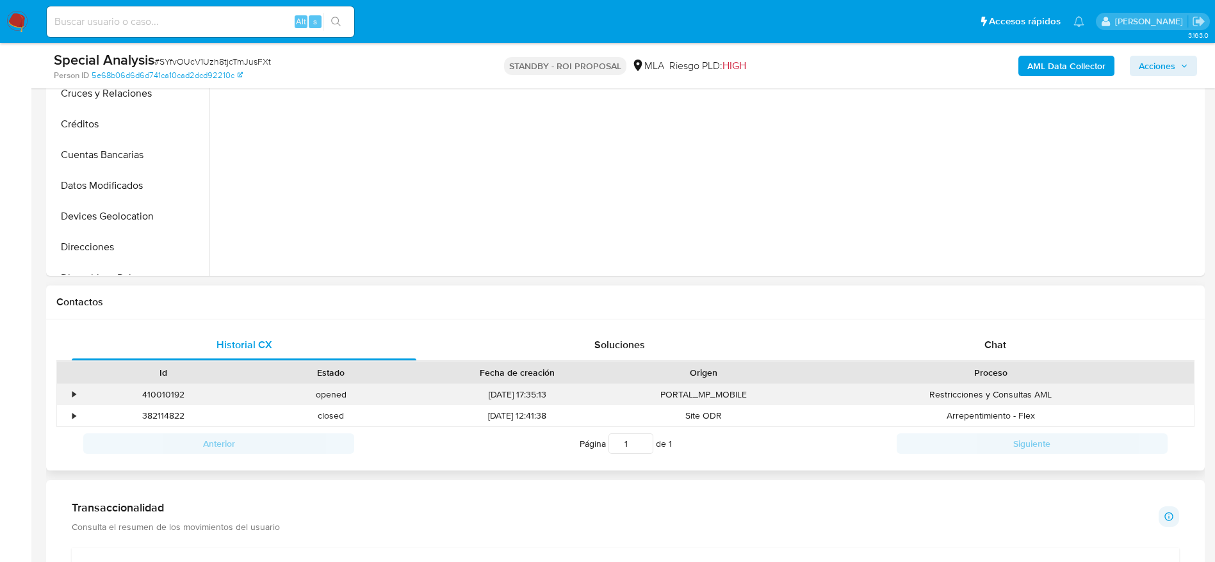
click at [155, 386] on div "410010192" at bounding box center [163, 394] width 168 height 21
copy div "410010192"
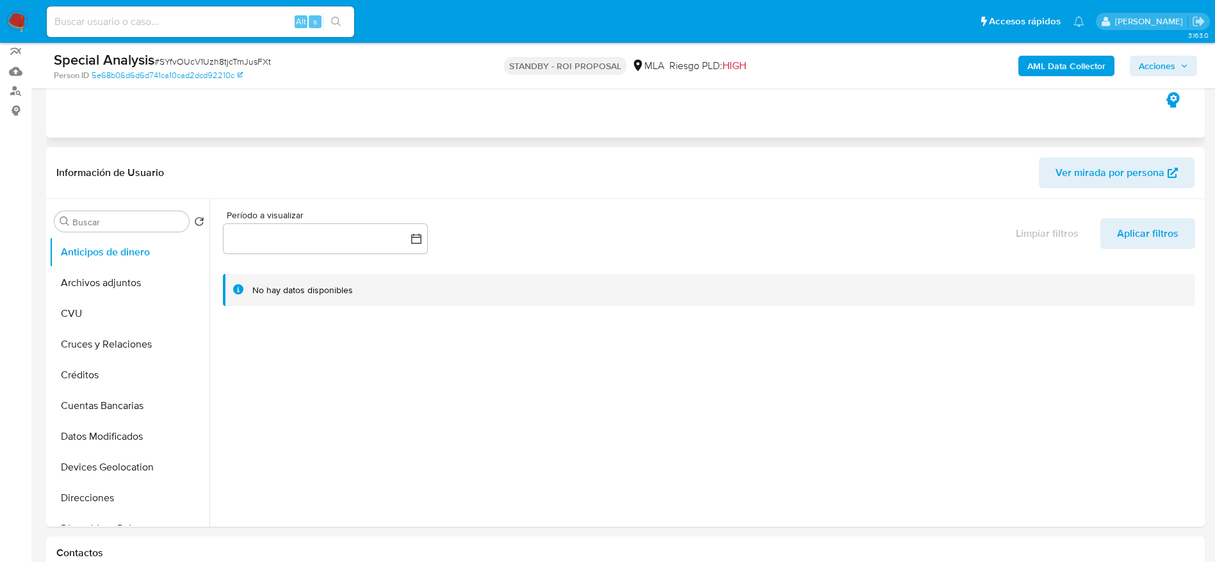
scroll to position [0, 0]
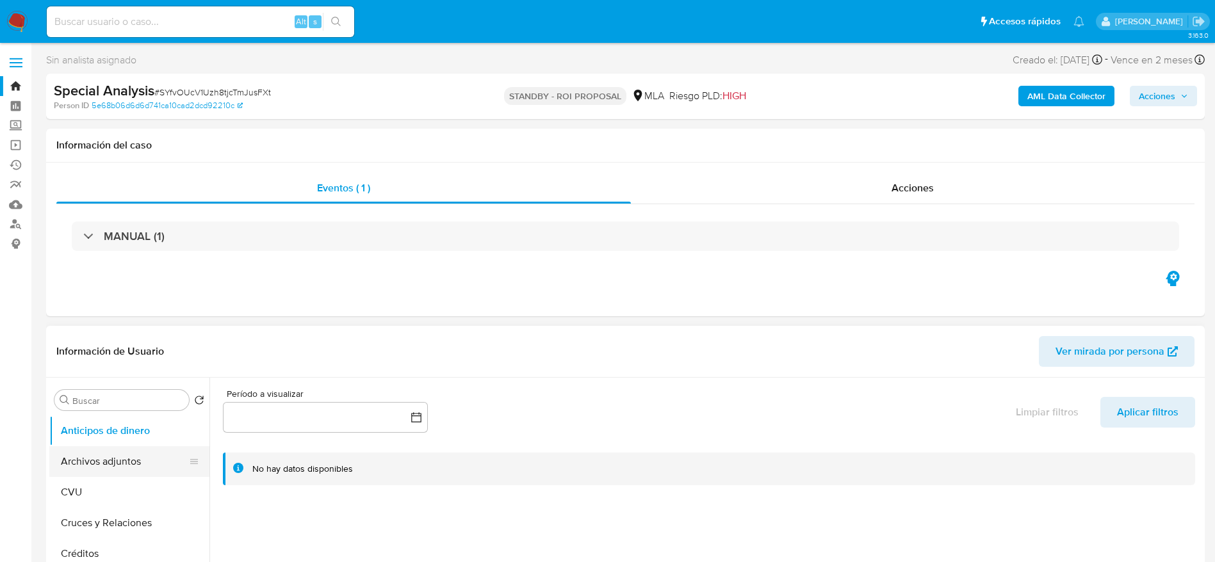
click at [111, 452] on button "Archivos adjuntos" at bounding box center [124, 461] width 150 height 31
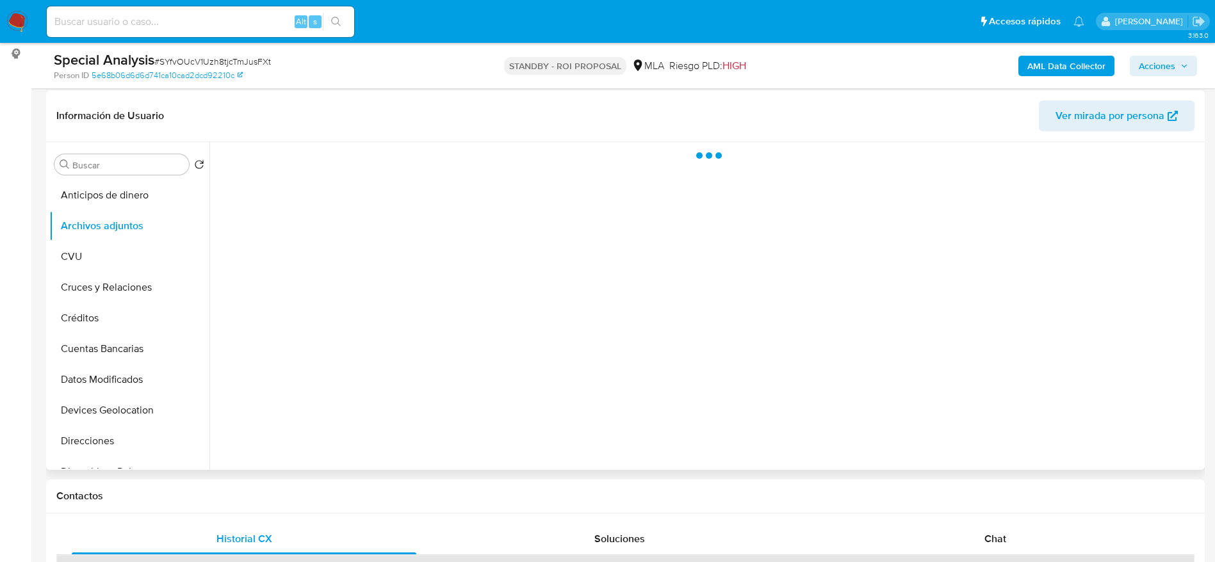
scroll to position [192, 0]
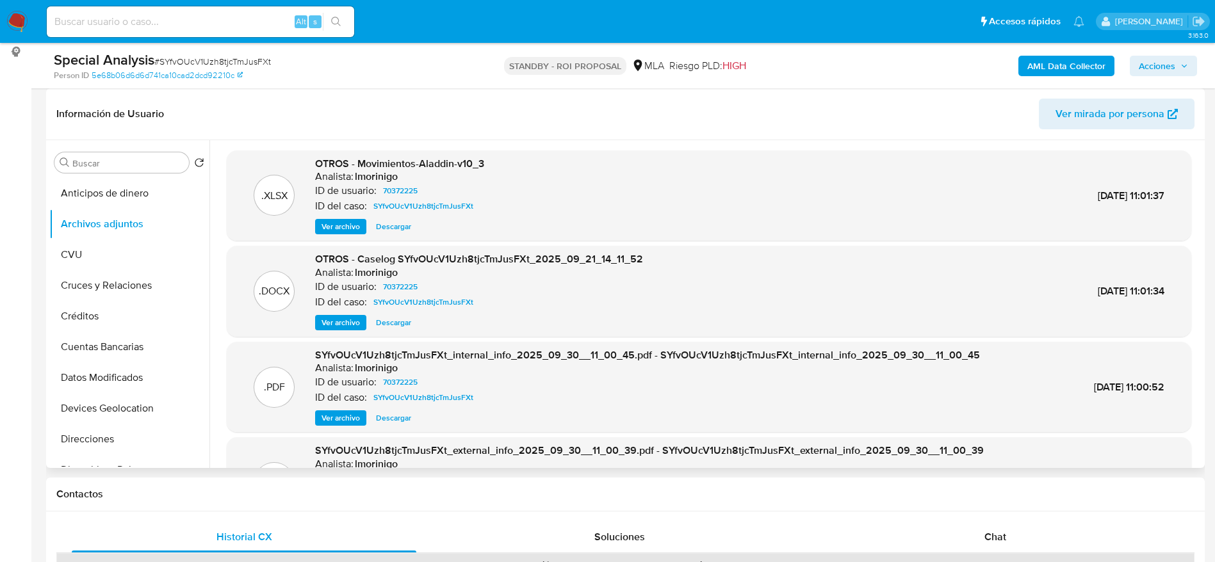
click at [393, 225] on span "Descargar" at bounding box center [393, 226] width 35 height 13
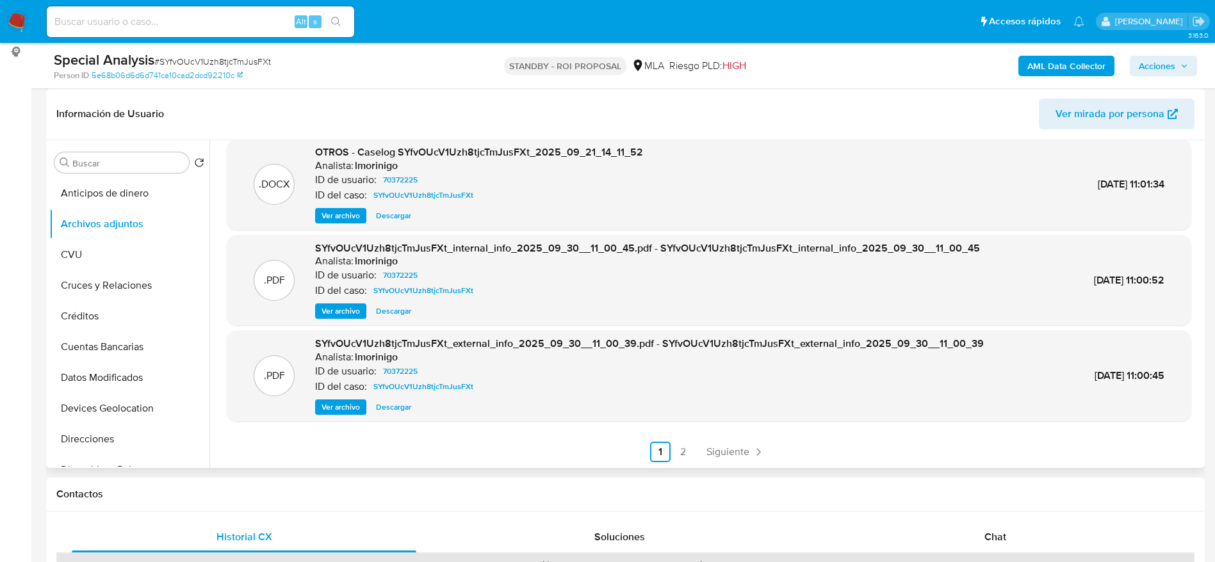
scroll to position [108, 0]
click at [1027, 527] on div "Chat" at bounding box center [995, 537] width 345 height 31
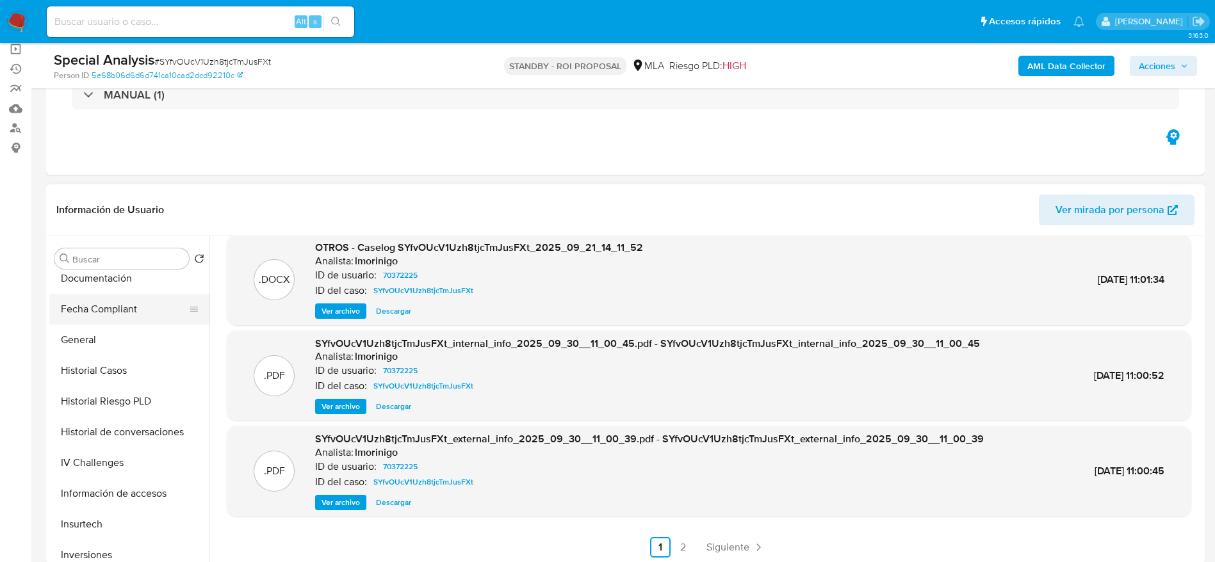
scroll to position [288, 0]
click at [86, 364] on button "General" at bounding box center [124, 370] width 150 height 31
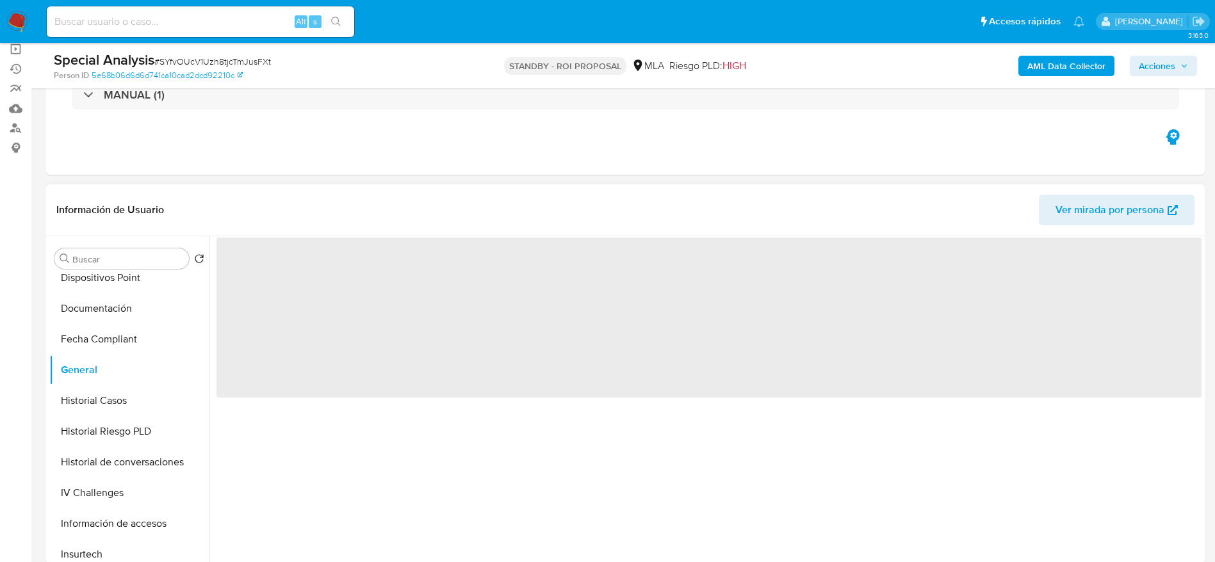
scroll to position [0, 0]
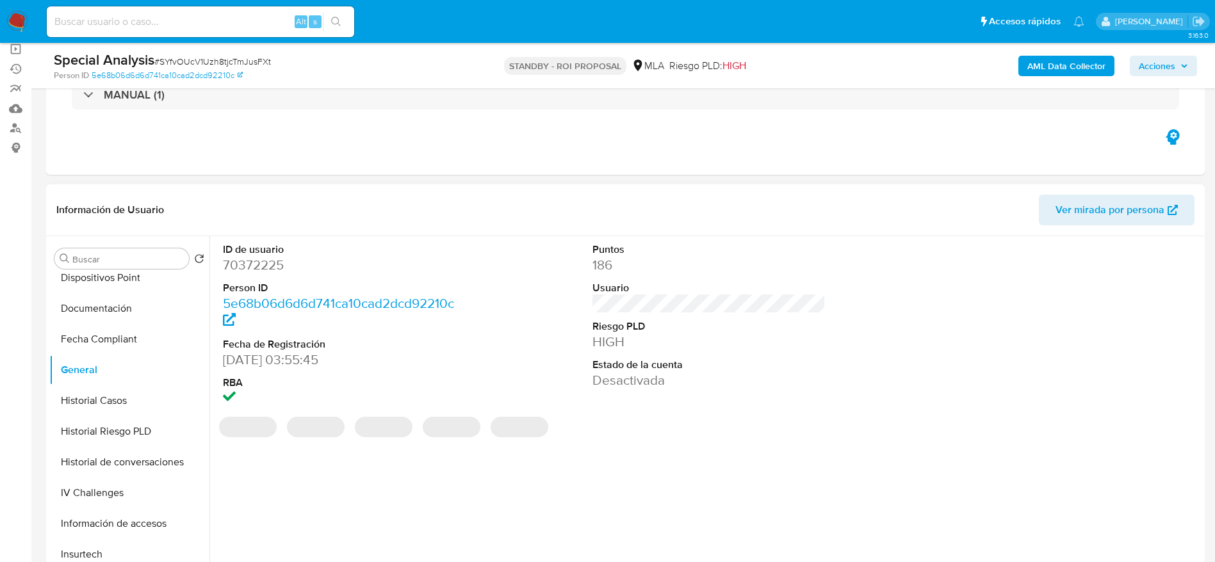
click at [258, 268] on dd "70372225" at bounding box center [340, 265] width 234 height 18
copy dd "70372225"
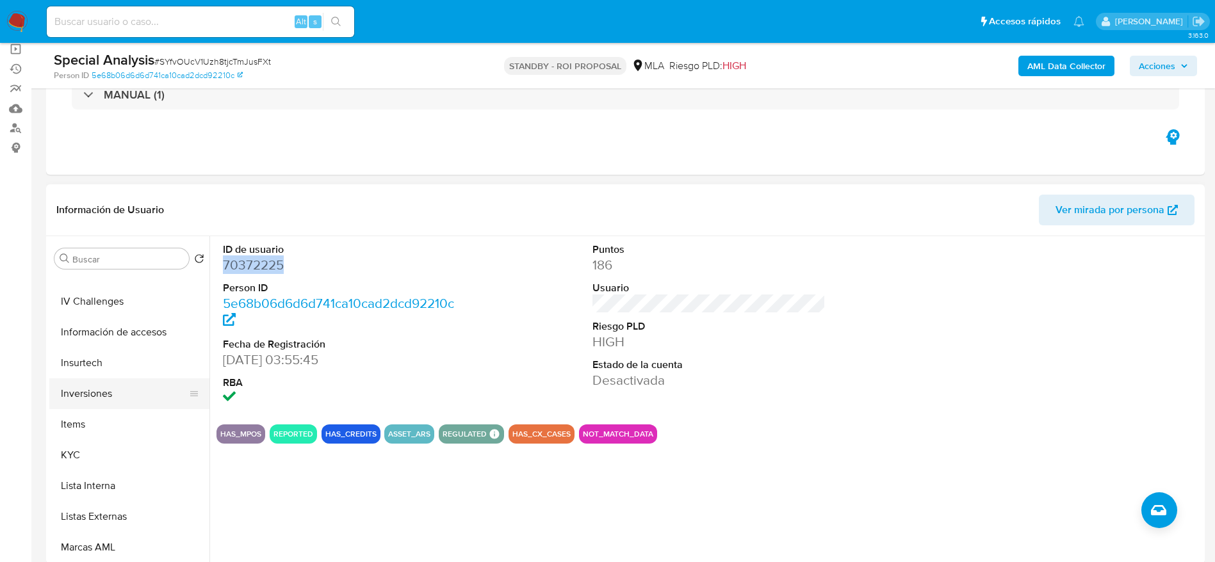
scroll to position [480, 0]
click at [82, 450] on button "KYC" at bounding box center [124, 454] width 150 height 31
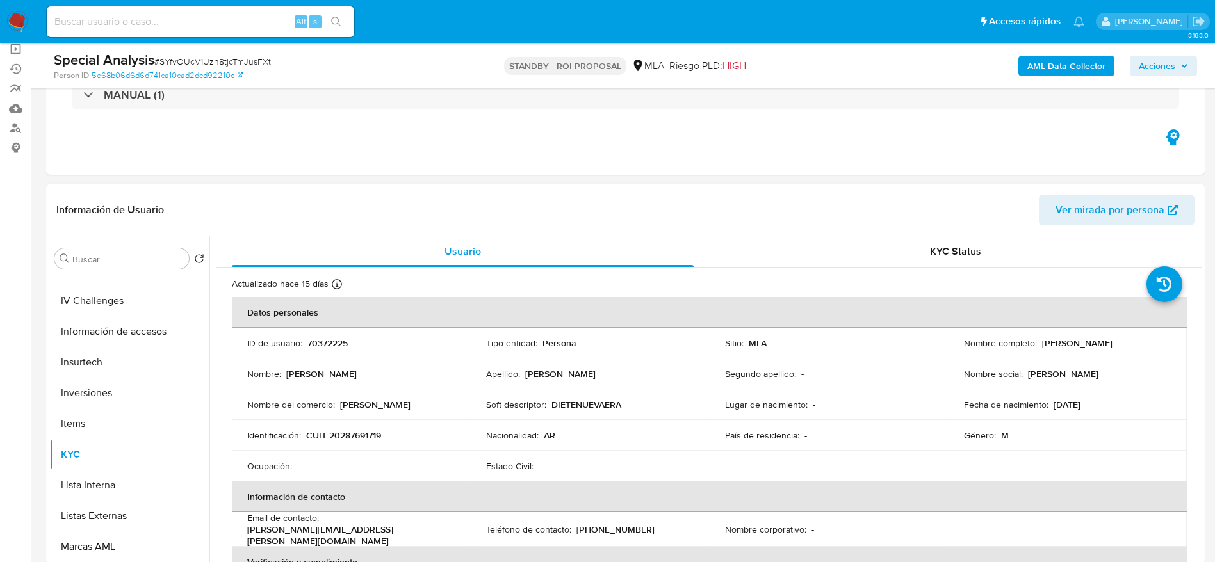
drag, startPoint x: 1036, startPoint y: 342, endPoint x: 1127, endPoint y: 338, distance: 91.0
click at [1127, 338] on div "Nombre completo : Luis Maria Gonzalez" at bounding box center [1068, 344] width 208 height 12
copy div "Luis Maria Gonzalez"
click at [242, 19] on input at bounding box center [200, 21] width 307 height 17
paste input "9NGPZelTu6oaUTGlJccf3i2d"
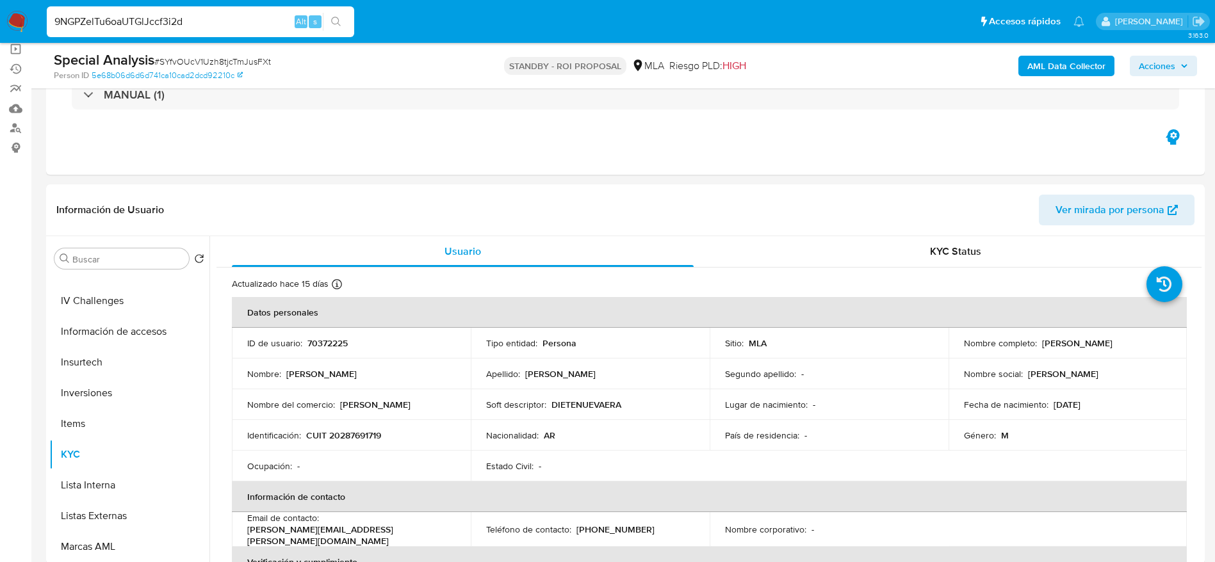
type input "9NGPZelTu6oaUTGlJccf3i2d"
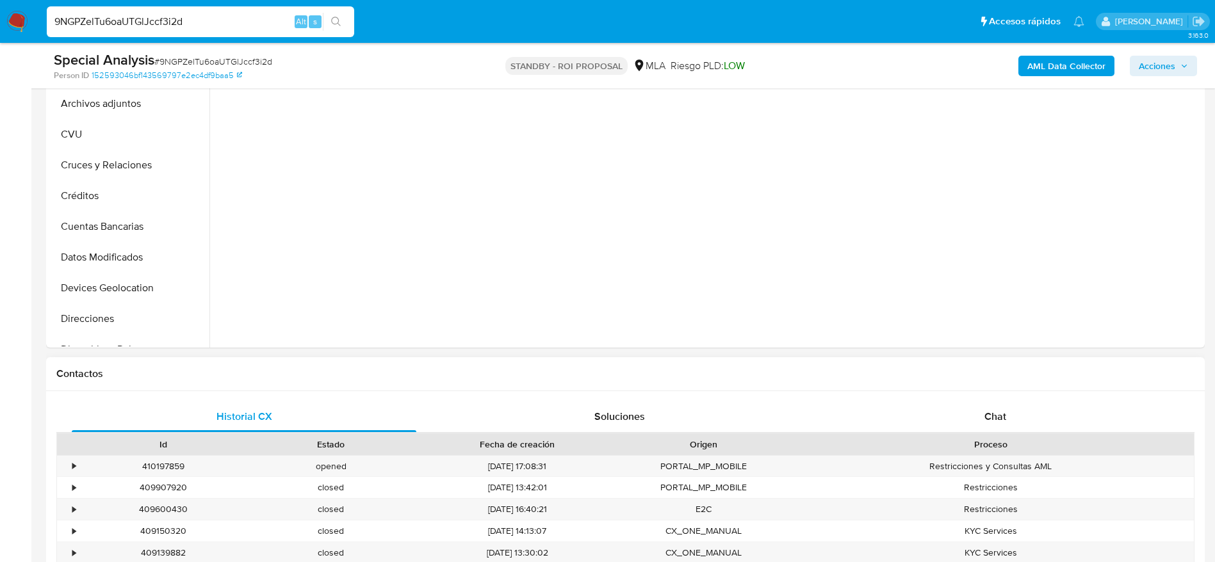
scroll to position [384, 0]
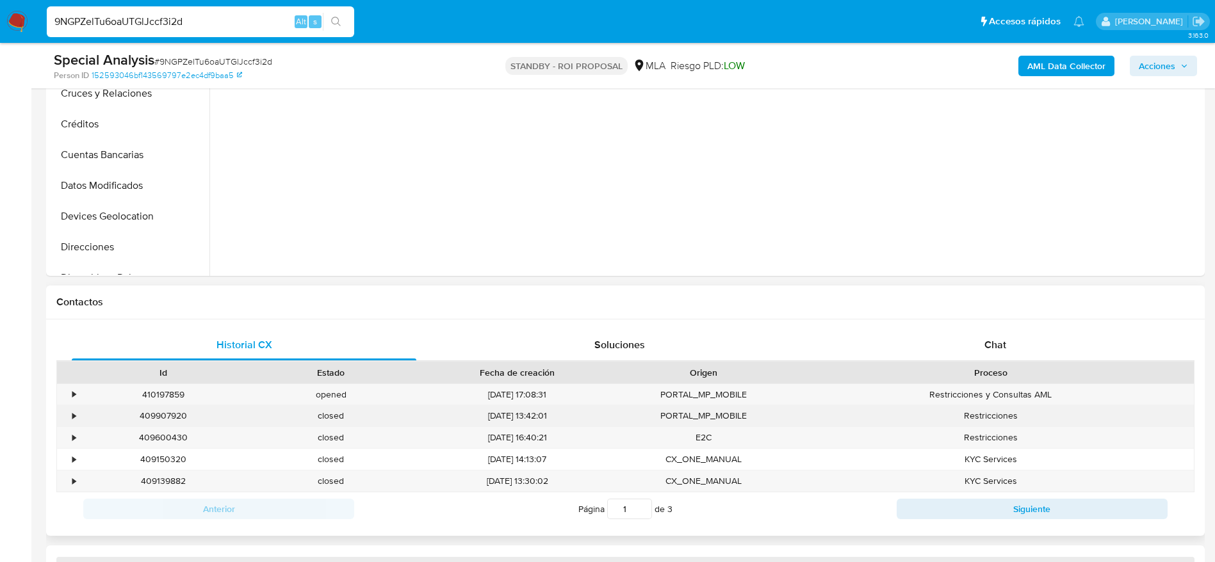
select select "10"
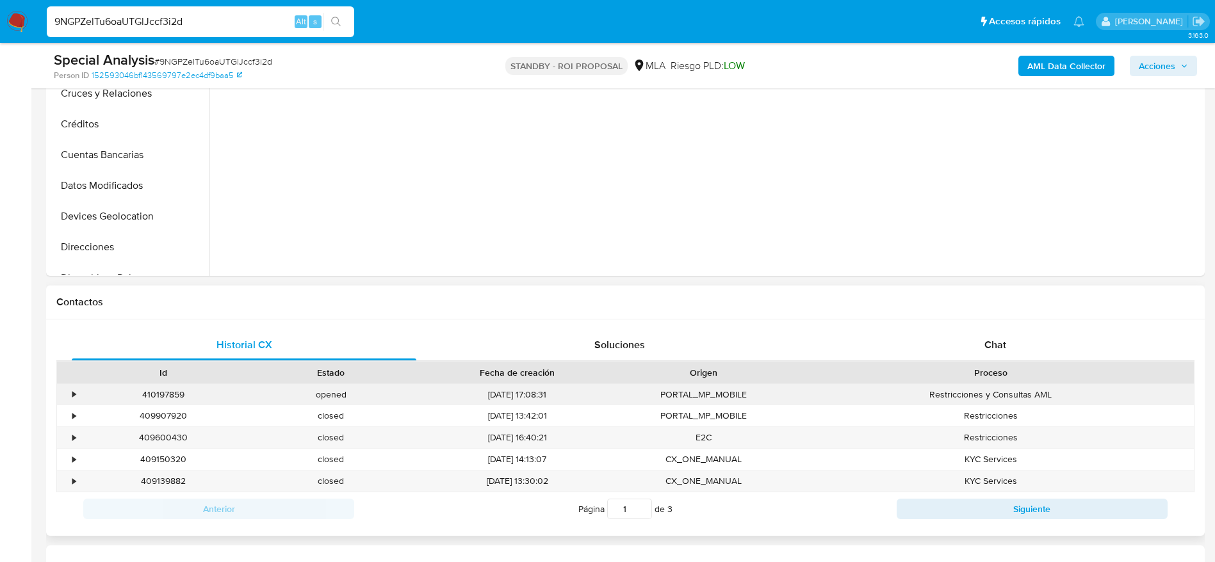
click at [161, 396] on div "410197859" at bounding box center [163, 394] width 168 height 21
copy div "410197859"
click at [230, 29] on input "9NGPZelTu6oaUTGlJccf3i2d" at bounding box center [200, 21] width 307 height 17
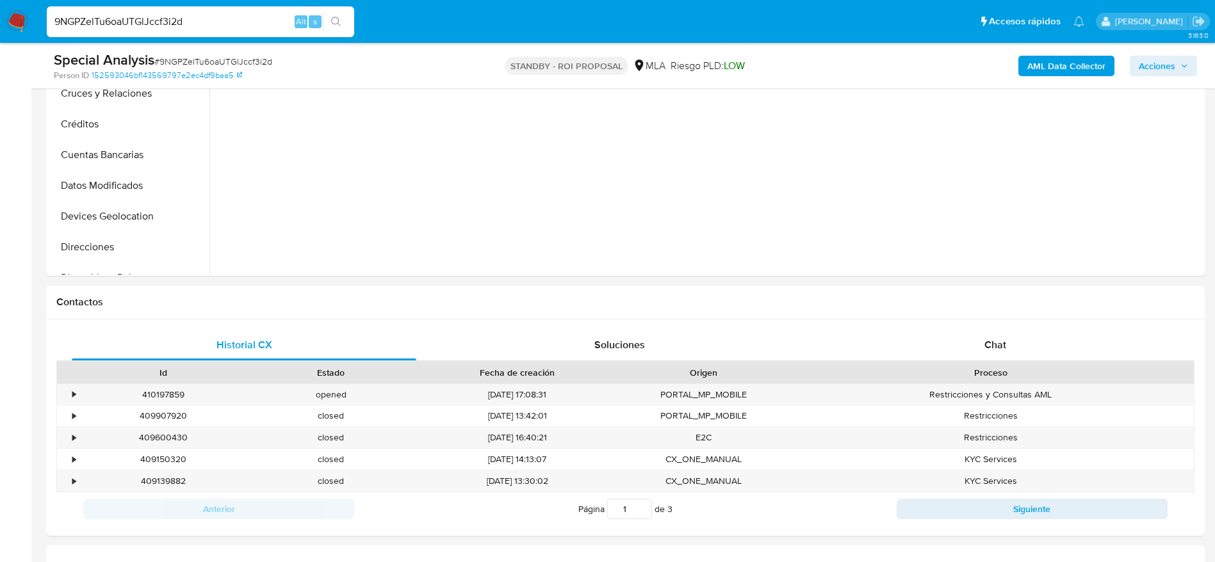
click at [230, 29] on input "9NGPZelTu6oaUTGlJccf3i2d" at bounding box center [200, 21] width 307 height 17
paste input "5LAZnjD2MMZFZRCWTtZ9uqgo"
type input "5LAZnjD2MMZFZRCWTtZ9uqgo"
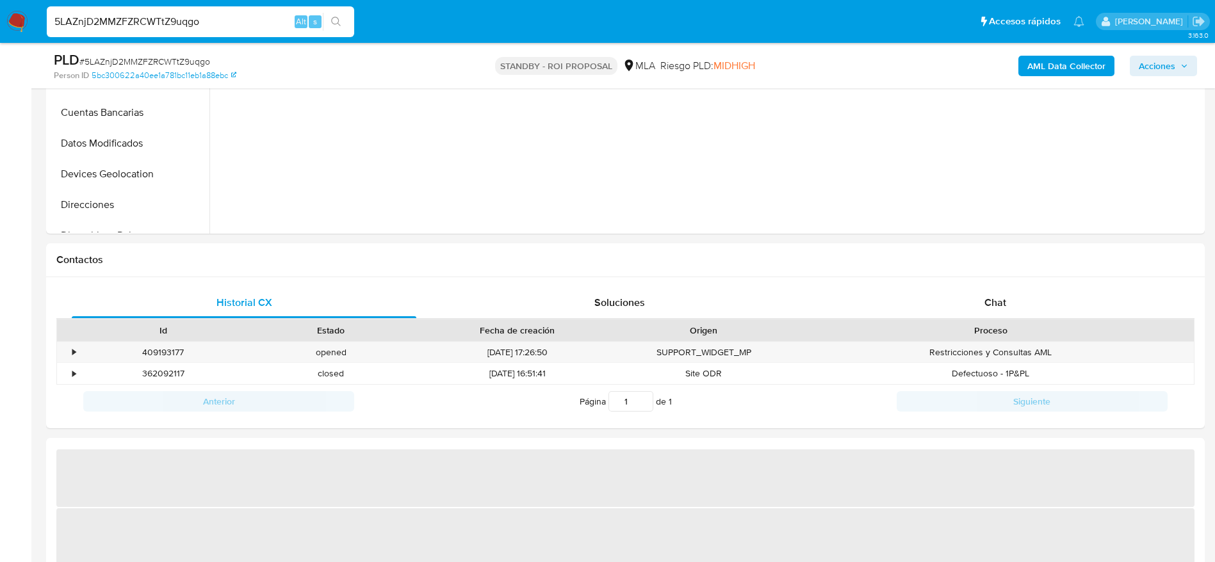
scroll to position [480, 0]
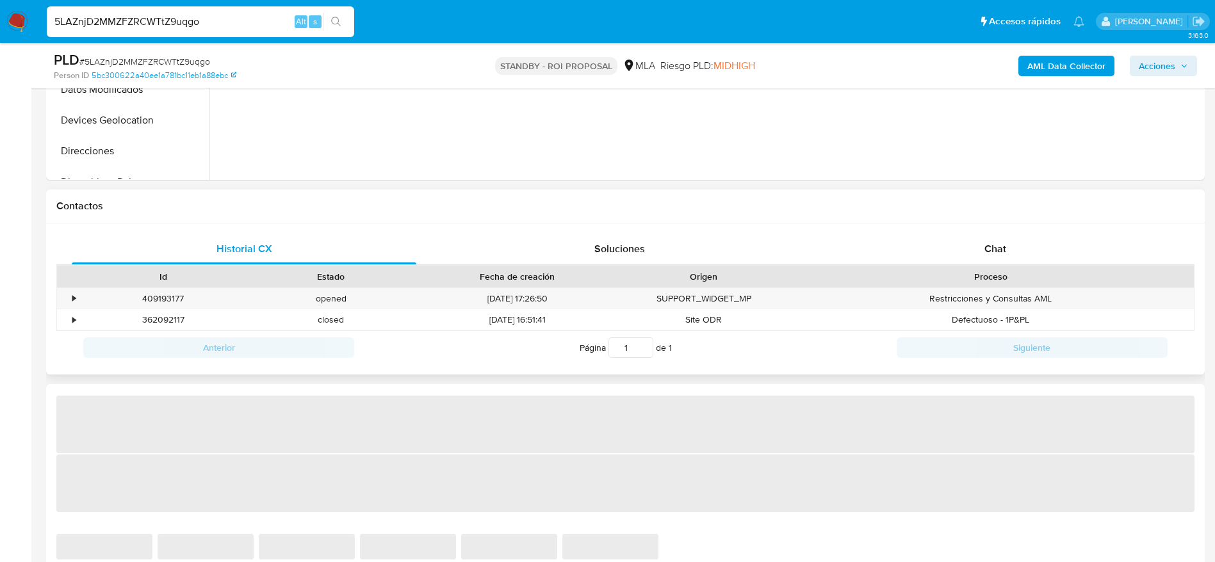
select select "10"
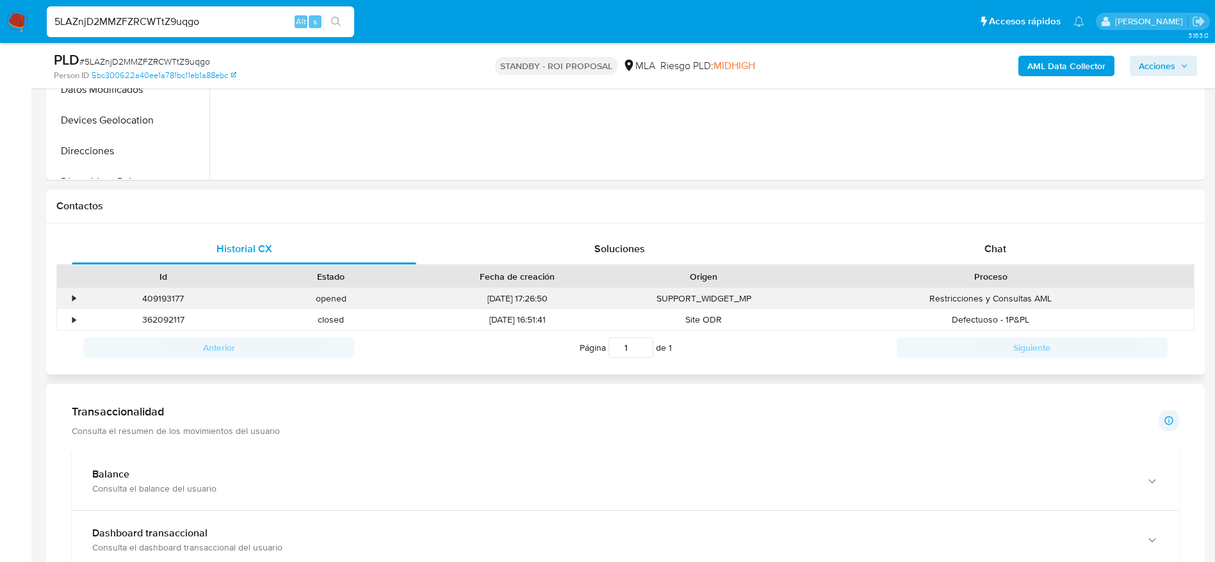
click at [159, 301] on div "409193177" at bounding box center [163, 298] width 168 height 21
copy div "409193177"
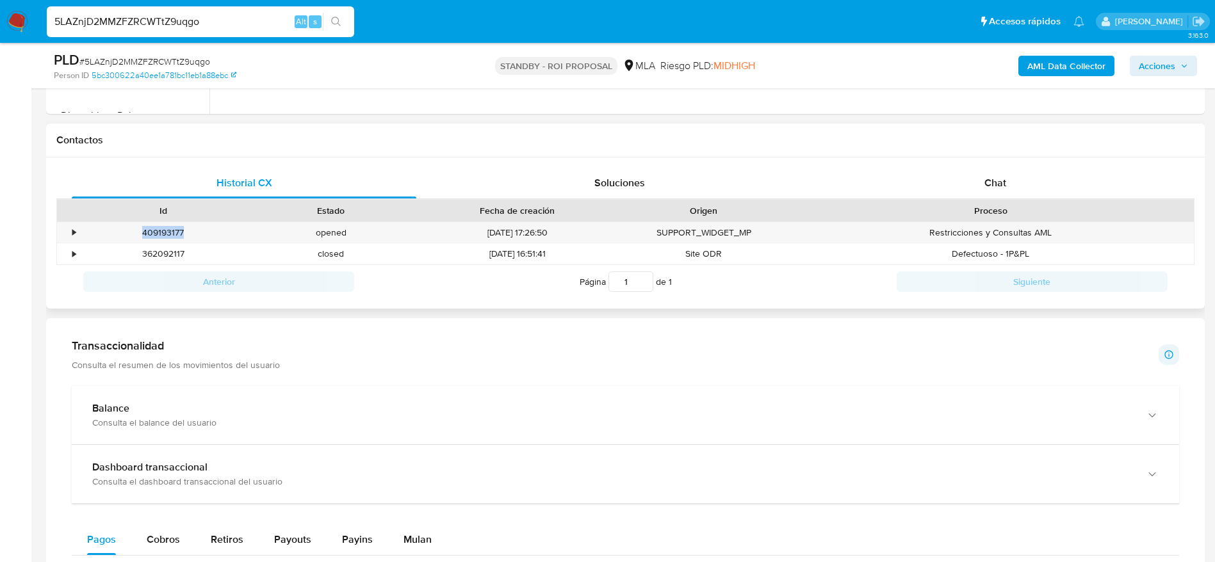
scroll to position [576, 0]
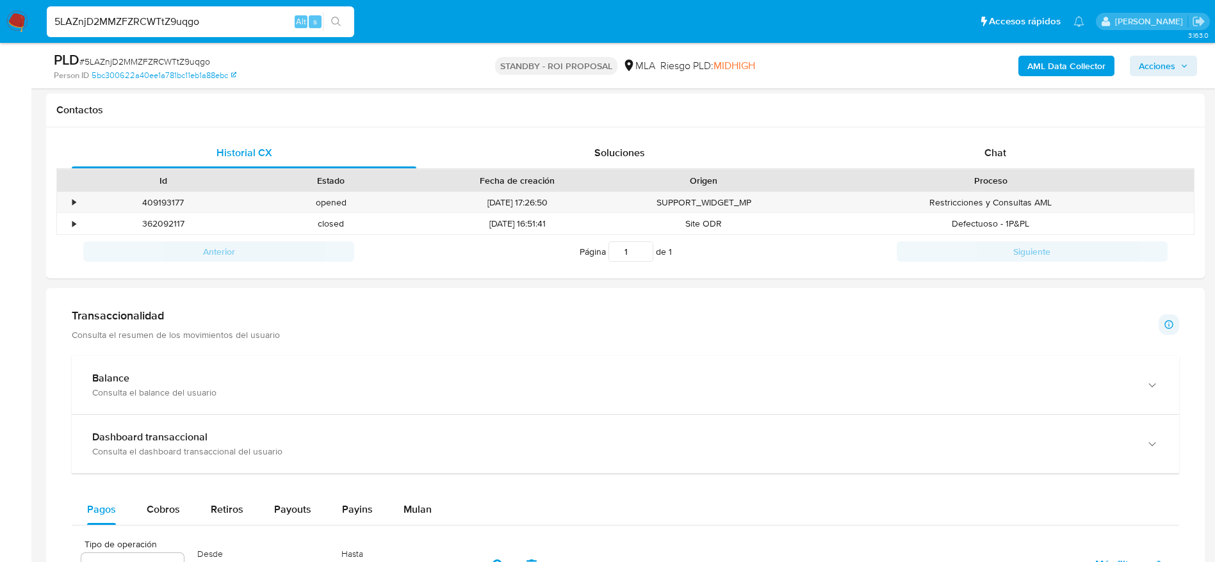
click at [218, 15] on input "5LAZnjD2MMZFZRCWTtZ9uqgo" at bounding box center [200, 21] width 307 height 17
paste input "259988840"
type input "259988840"
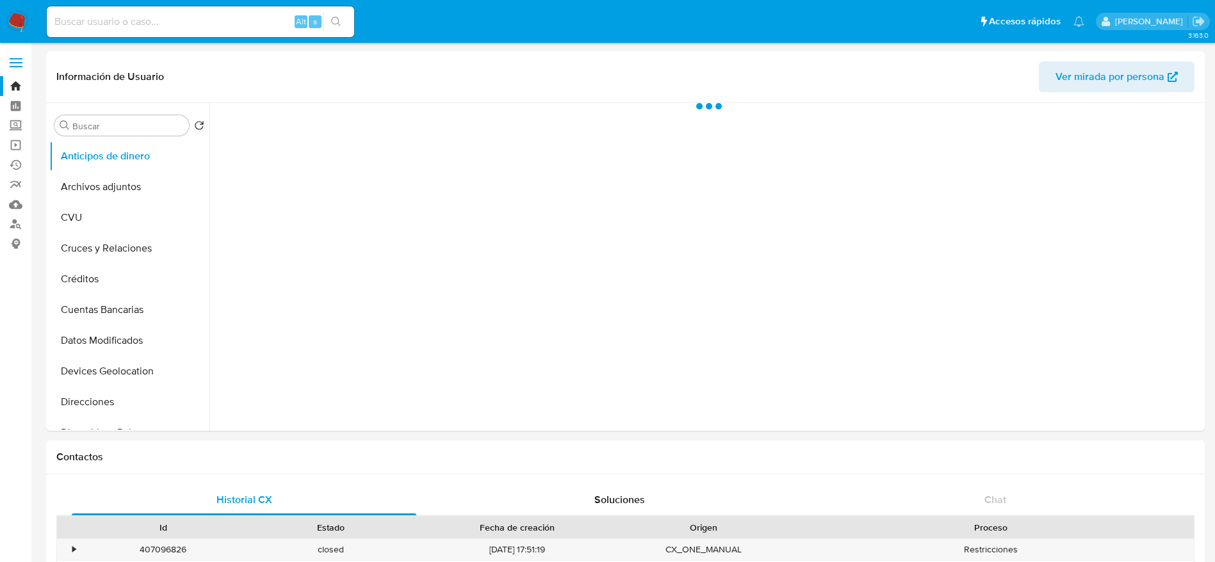
select select "10"
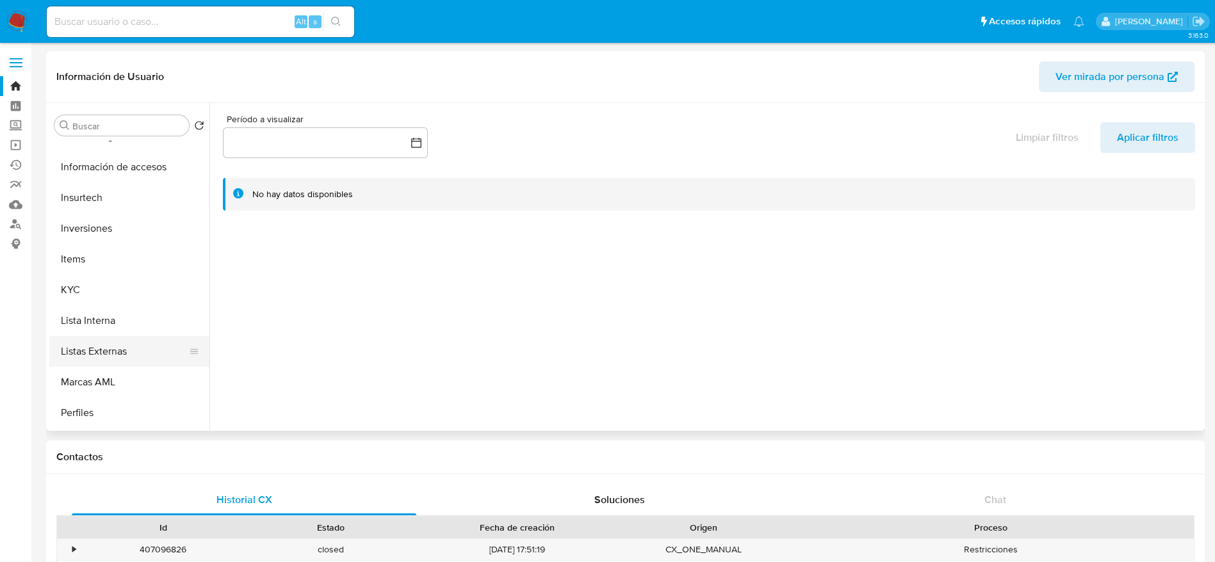
scroll to position [576, 0]
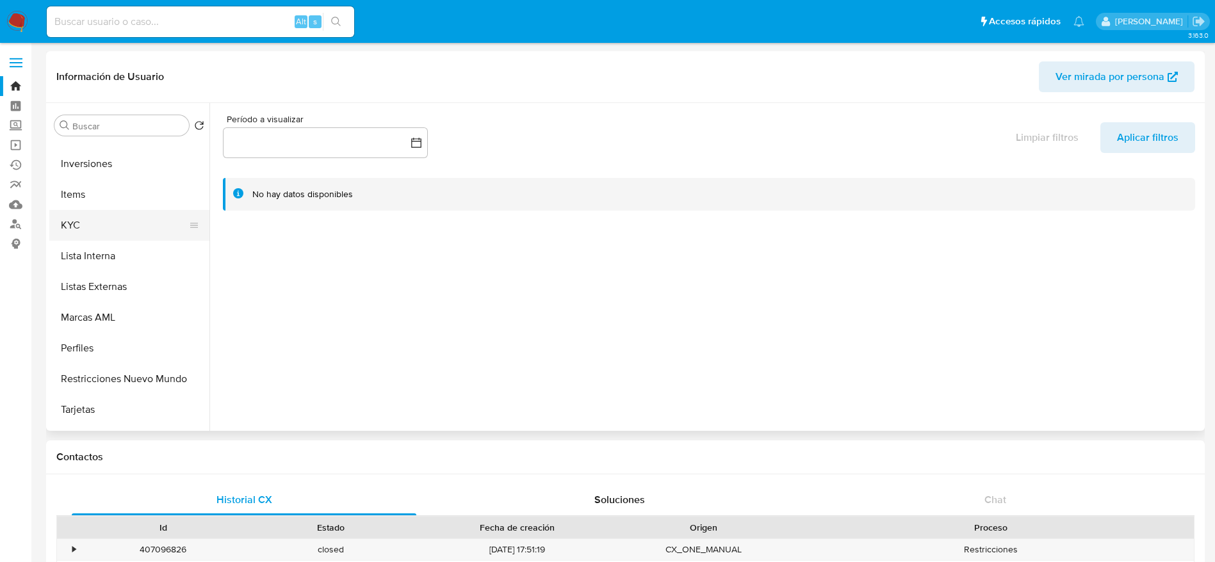
drag, startPoint x: 78, startPoint y: 218, endPoint x: 111, endPoint y: 238, distance: 38.5
click at [78, 219] on button "KYC" at bounding box center [124, 225] width 150 height 31
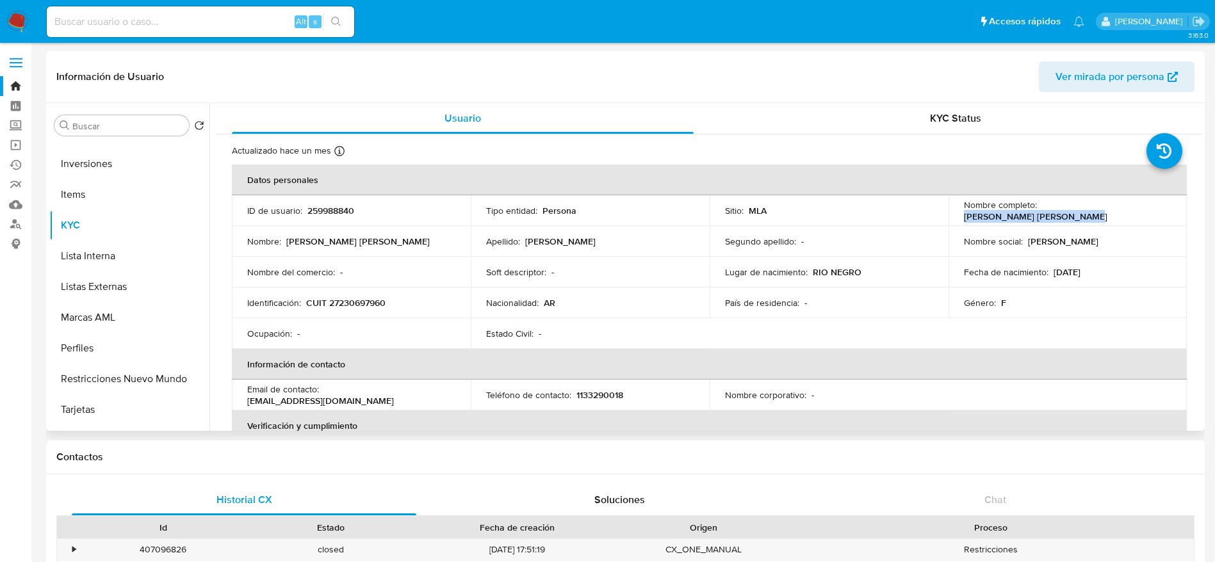
drag, startPoint x: 1056, startPoint y: 209, endPoint x: 1170, endPoint y: 223, distance: 115.4
click at [1170, 223] on td "Nombre completo : Tamara Natalia Perez Balda" at bounding box center [1068, 210] width 239 height 31
drag, startPoint x: 1035, startPoint y: 211, endPoint x: 1156, endPoint y: 206, distance: 120.5
click at [1156, 206] on div "Nombre completo : Tamara Natalia Perez Balda" at bounding box center [1068, 210] width 208 height 23
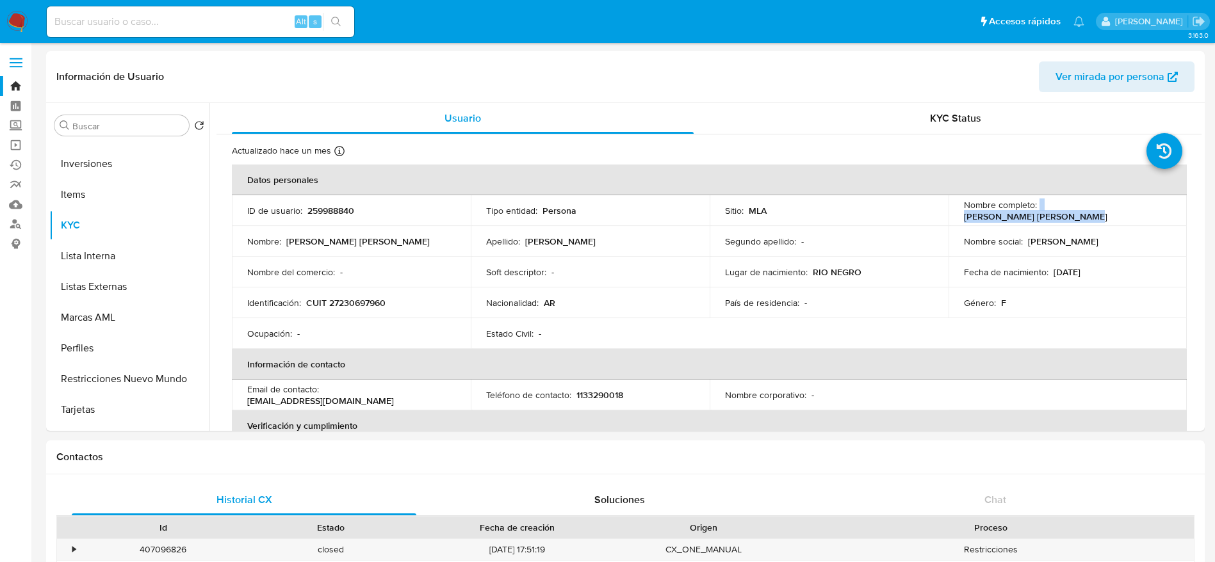
copy div "Tamara Natalia Perez Balda"
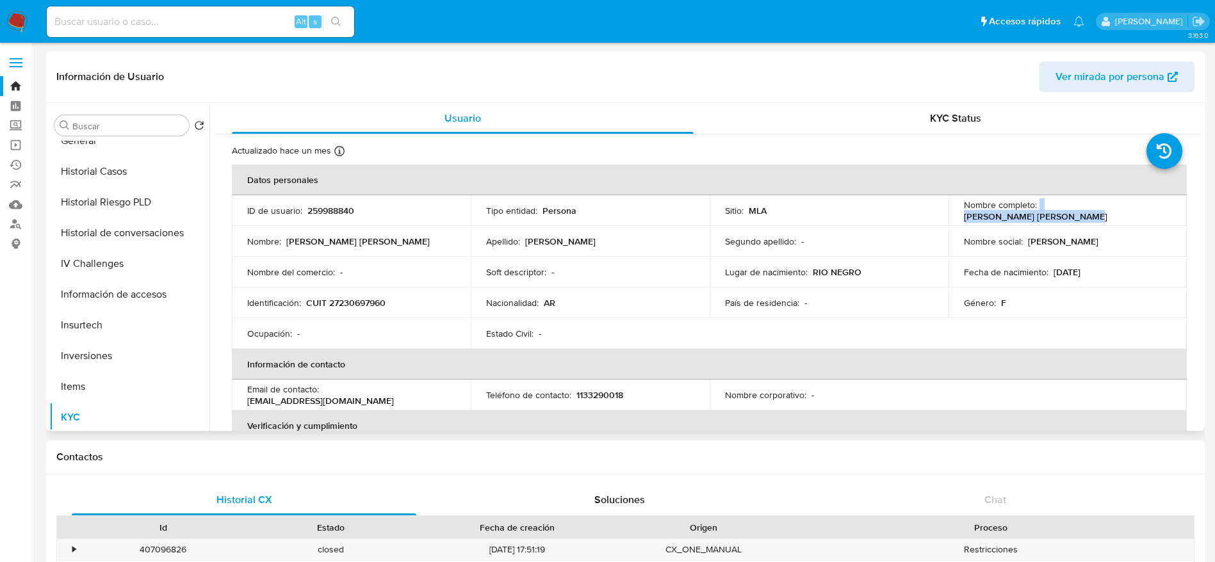
scroll to position [288, 0]
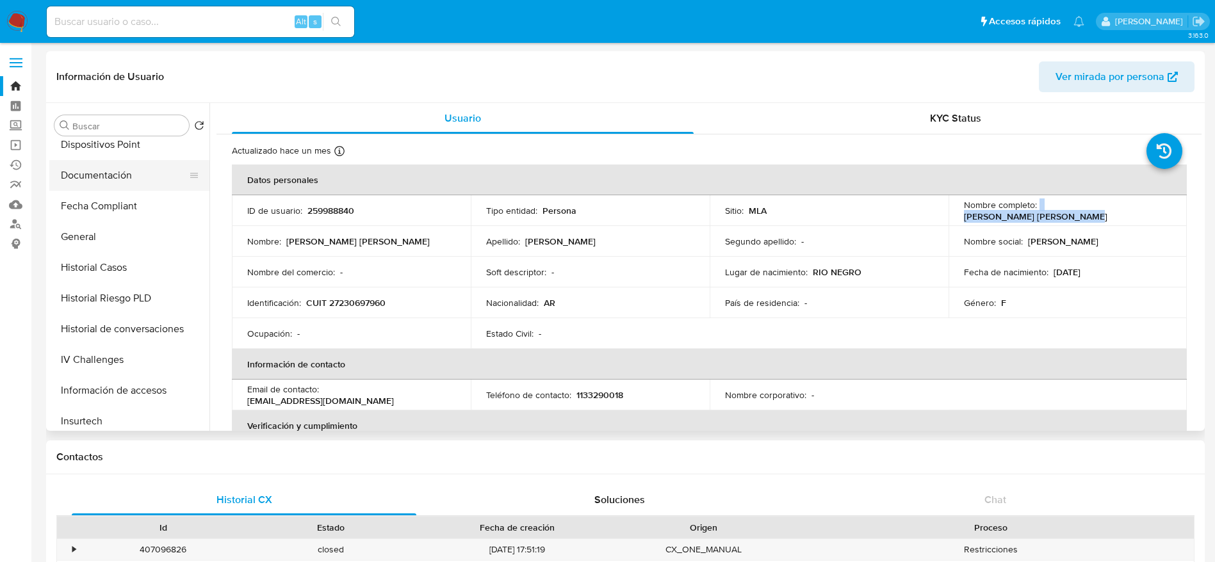
click at [108, 172] on button "Documentación" at bounding box center [124, 175] width 150 height 31
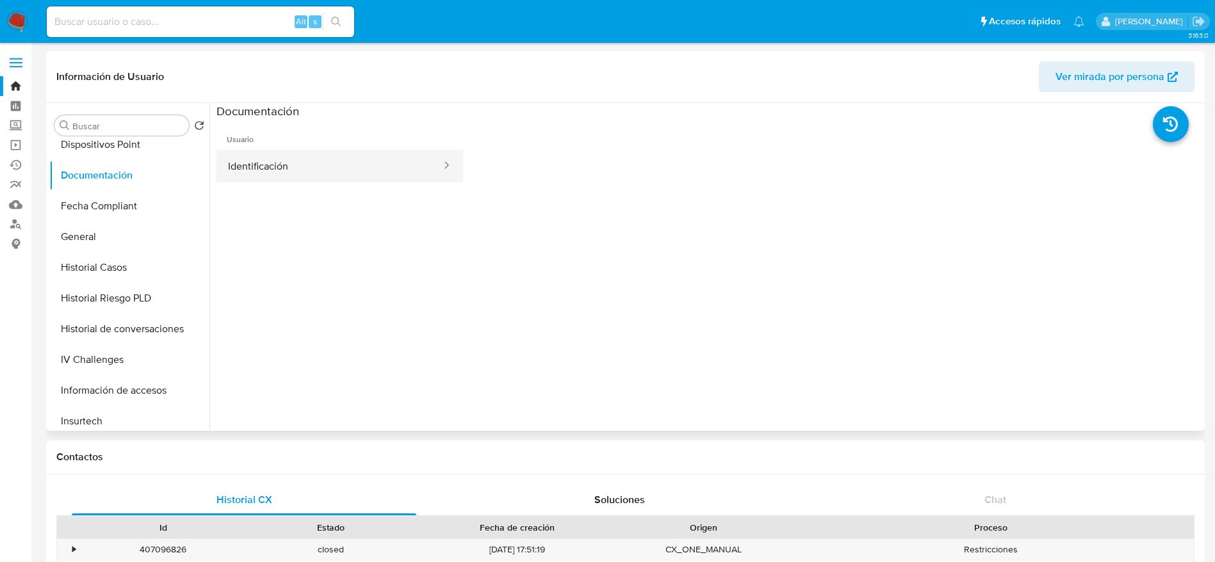
click at [324, 176] on button "Identificación" at bounding box center [330, 166] width 226 height 33
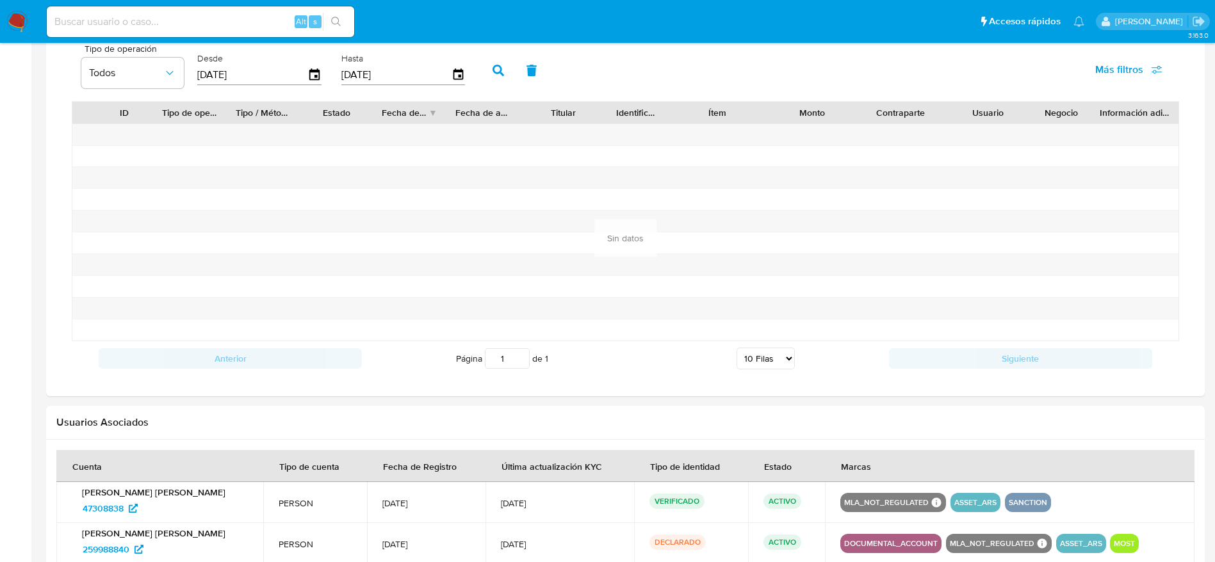
scroll to position [1022, 0]
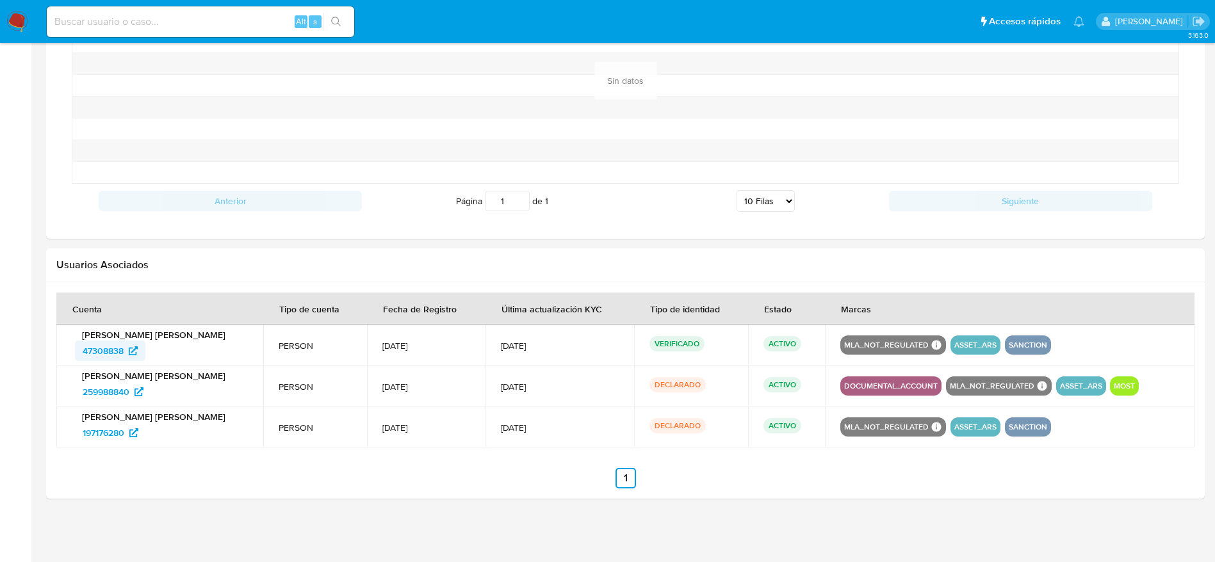
click at [115, 355] on span "47308838" at bounding box center [103, 351] width 41 height 20
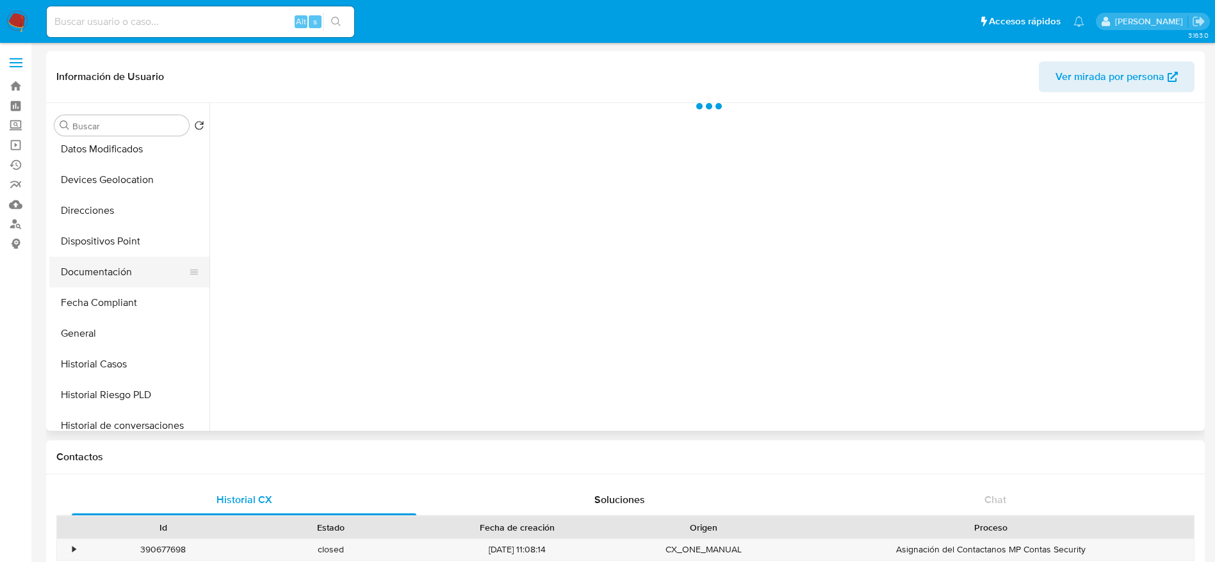
scroll to position [192, 0]
select select "10"
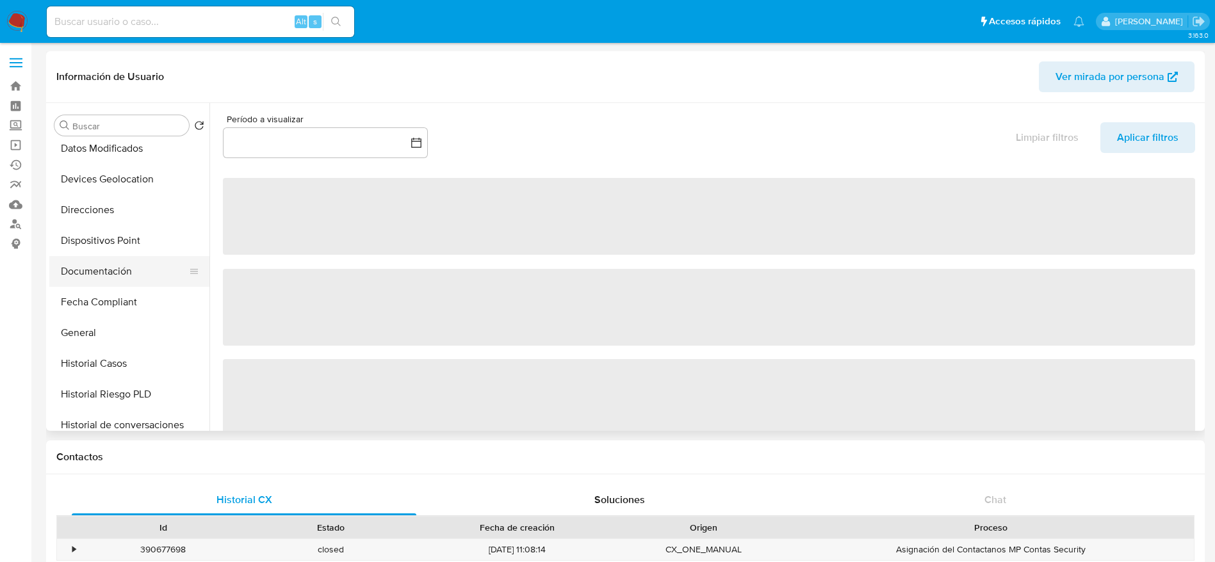
click at [99, 265] on button "Documentación" at bounding box center [124, 271] width 150 height 31
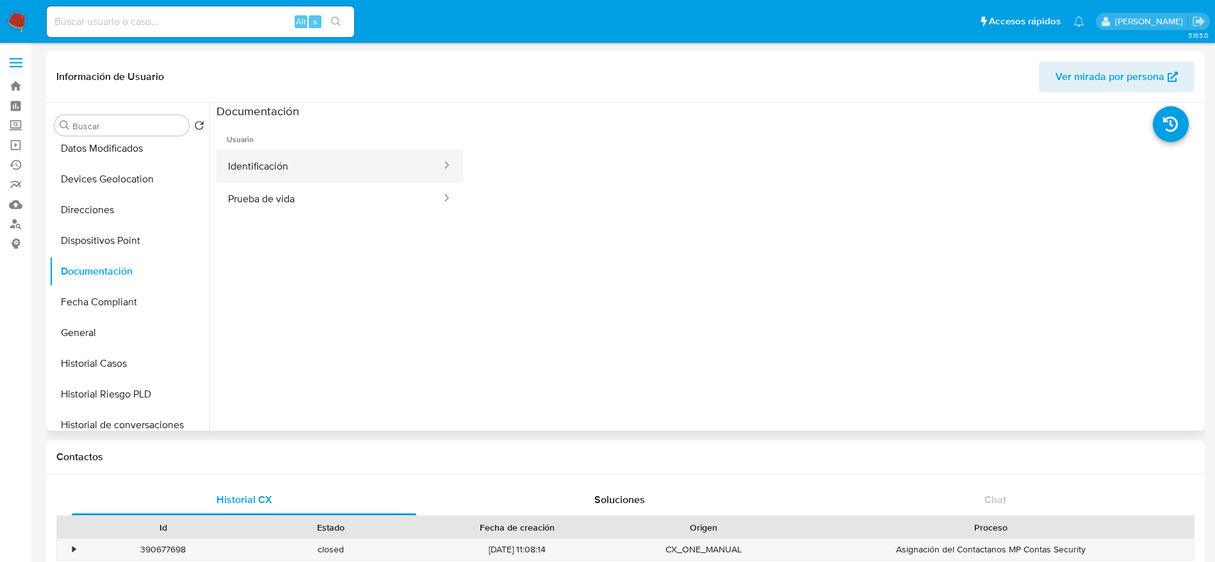
click at [396, 167] on button "Identificación" at bounding box center [330, 166] width 226 height 33
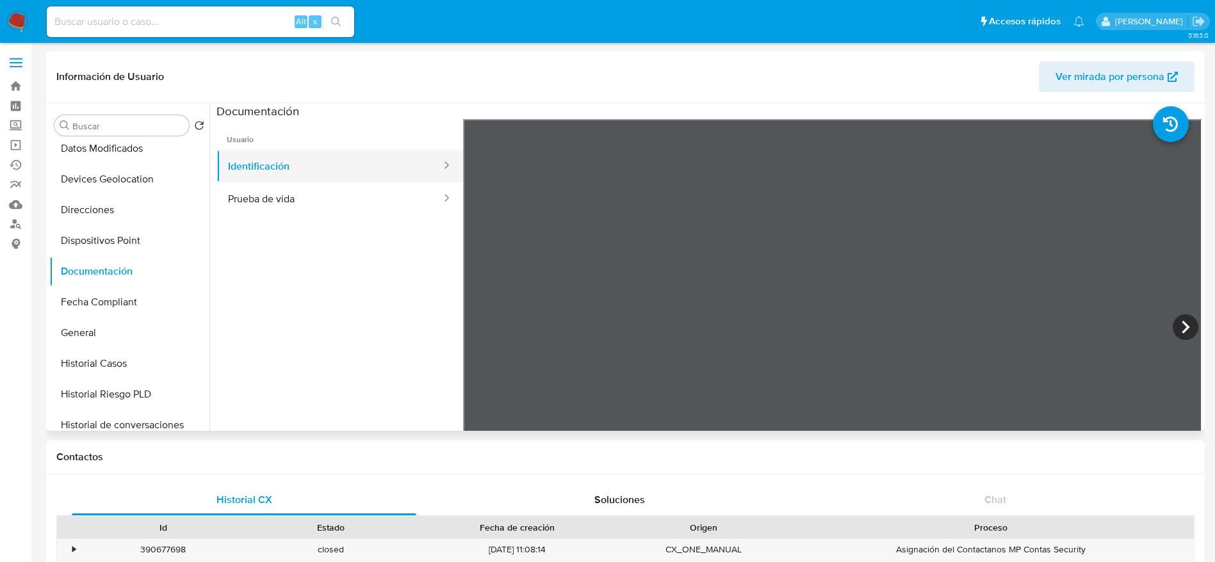
click at [392, 179] on button "Identificación" at bounding box center [330, 166] width 226 height 33
click at [440, 202] on icon at bounding box center [446, 198] width 13 height 13
click at [343, 195] on button "Prueba de vida" at bounding box center [330, 199] width 226 height 33
drag, startPoint x: 371, startPoint y: 170, endPoint x: 784, endPoint y: 25, distance: 438.0
click at [371, 170] on button "Identificación" at bounding box center [330, 166] width 226 height 33
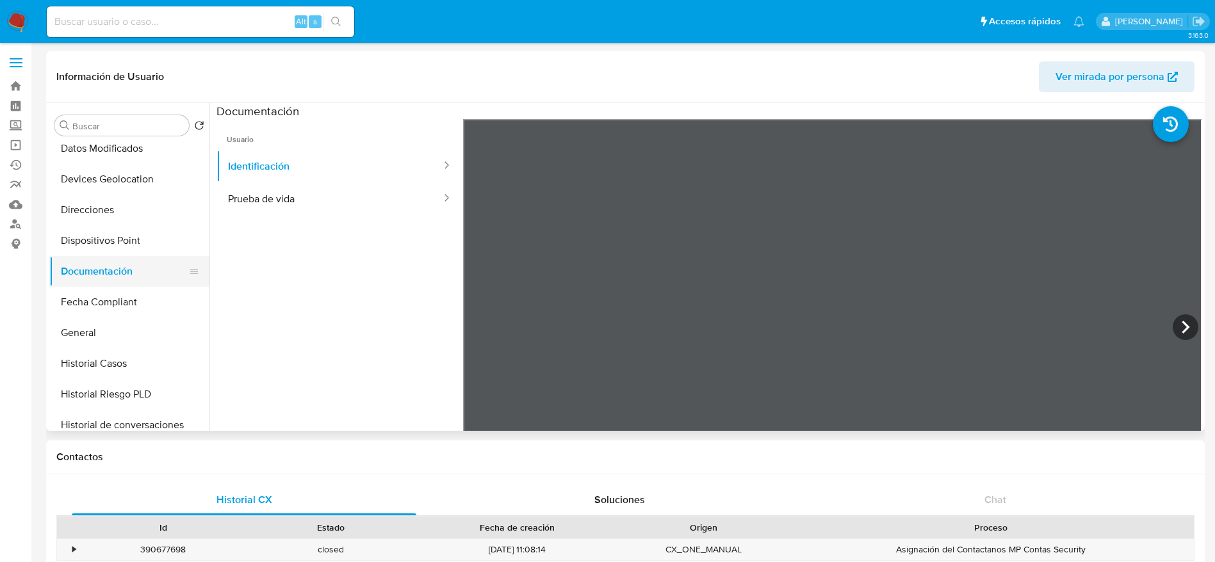
scroll to position [384, 0]
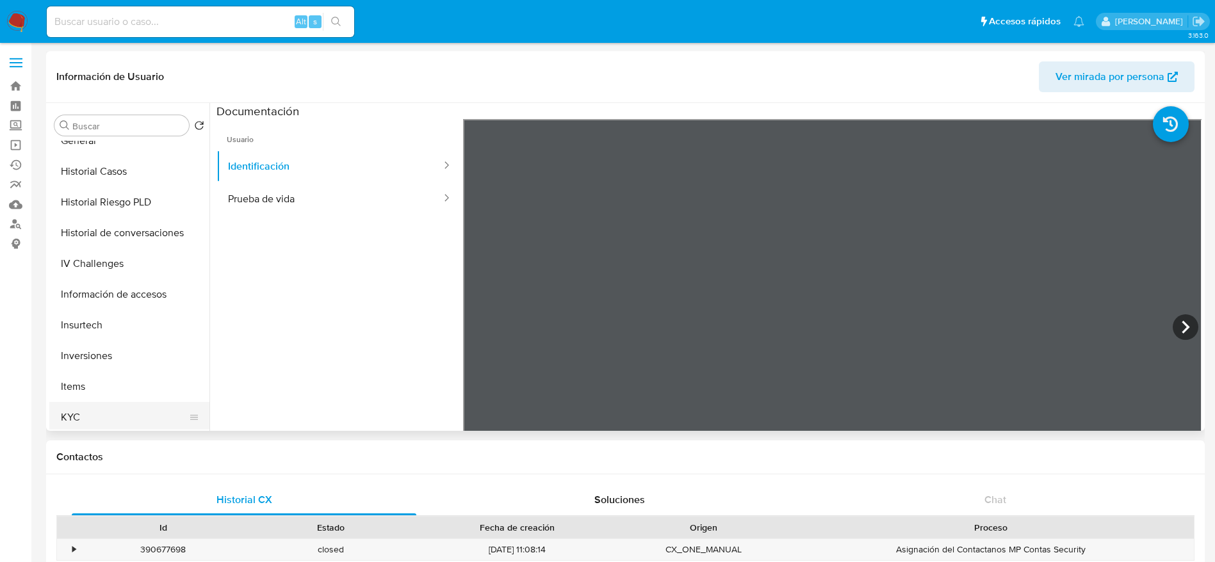
click at [72, 413] on button "KYC" at bounding box center [124, 417] width 150 height 31
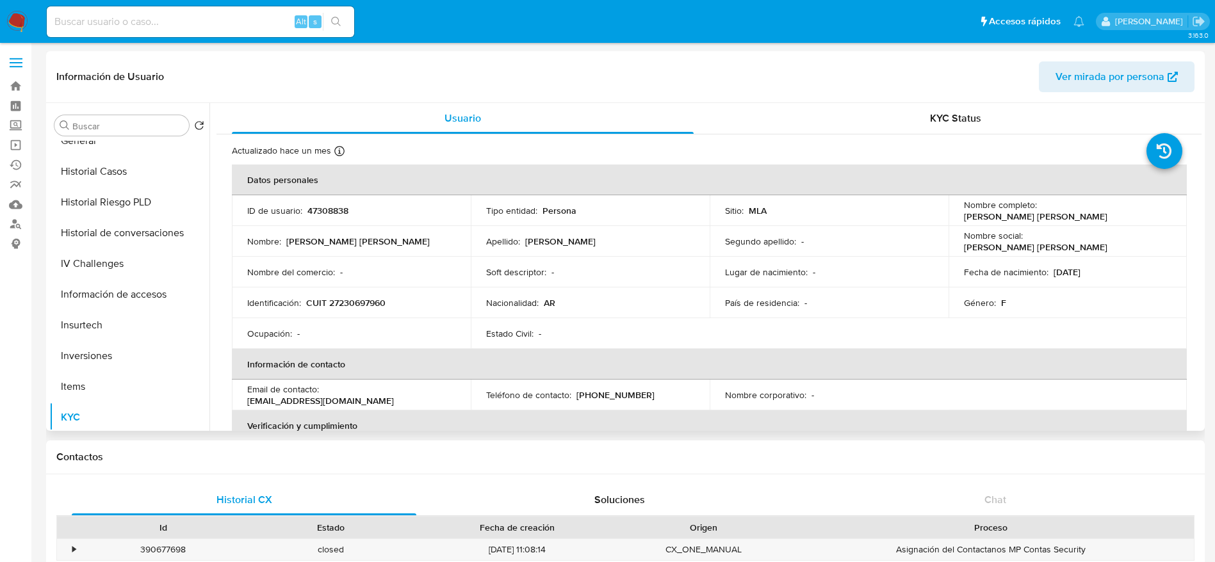
click at [1107, 211] on p "Tamara Natalia Perez Balda" at bounding box center [1035, 217] width 143 height 12
copy p "Balda"
click at [350, 303] on p "CUIT 27230697960" at bounding box center [345, 303] width 79 height 12
click at [350, 302] on p "CUIT 27230697960" at bounding box center [345, 303] width 79 height 12
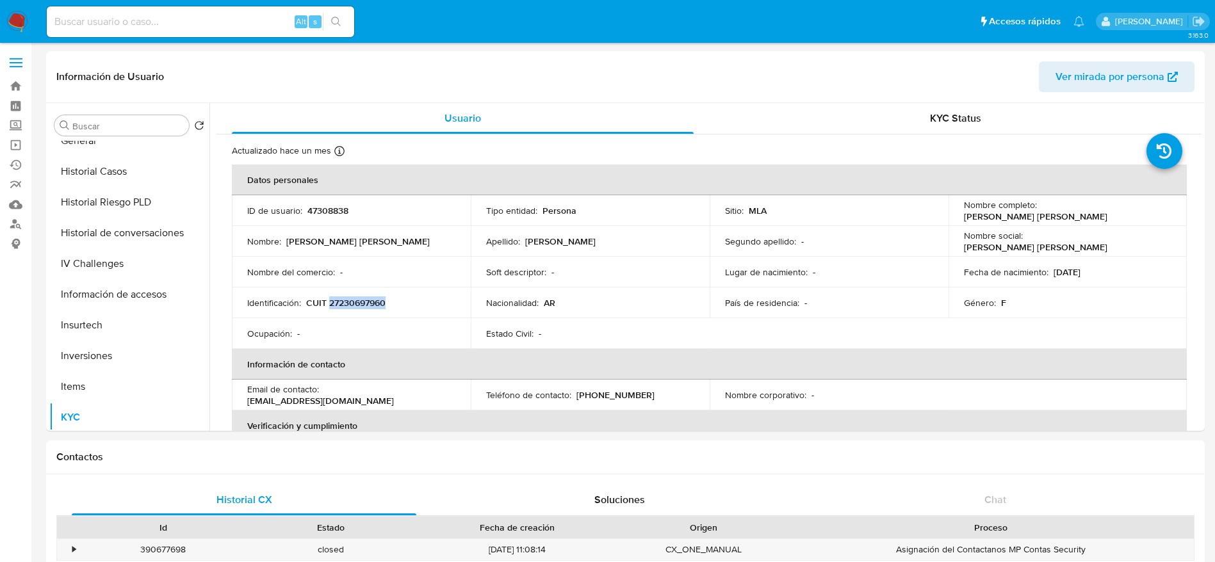
copy p "27230697960"
click at [1107, 211] on p "[PERSON_NAME]" at bounding box center [1035, 217] width 143 height 12
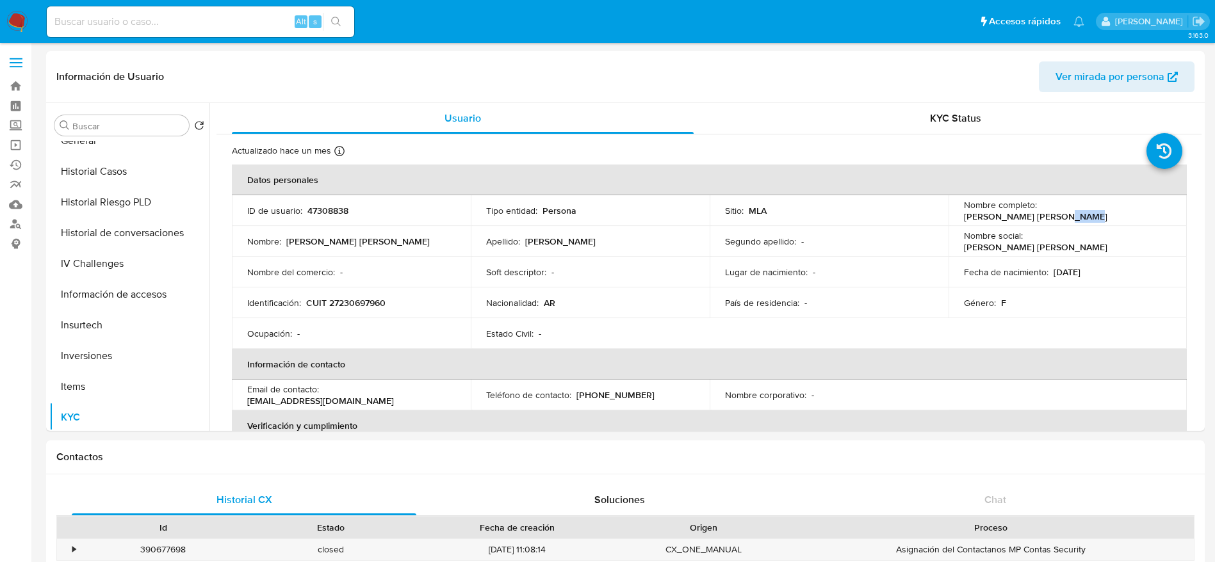
copy p "Balda"
click at [363, 292] on td "Identificación : CUIT 27230697960" at bounding box center [351, 303] width 239 height 31
click at [359, 298] on p "CUIT 27230697960" at bounding box center [345, 303] width 79 height 12
copy p "27230697960"
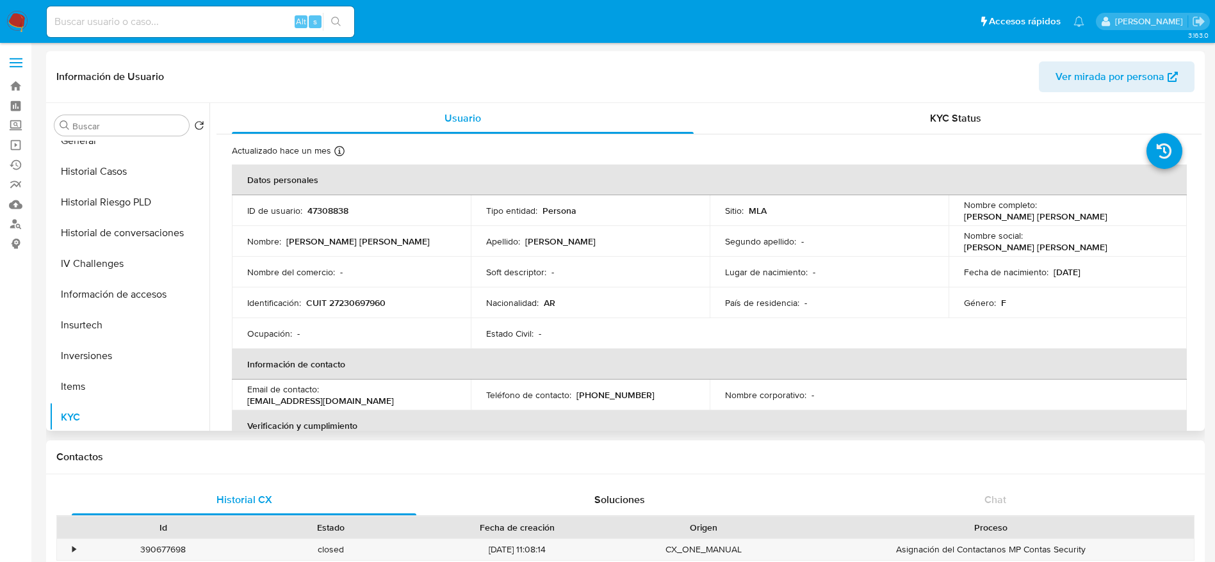
click at [1107, 211] on p "[PERSON_NAME]" at bounding box center [1035, 217] width 143 height 12
copy p "Balda"
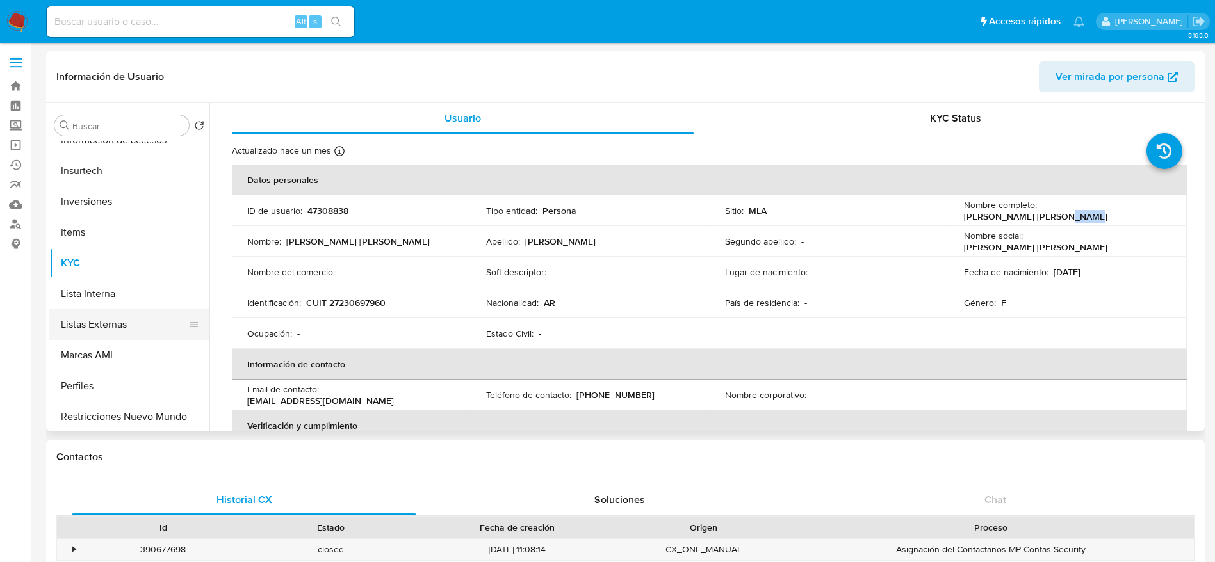
scroll to position [576, 0]
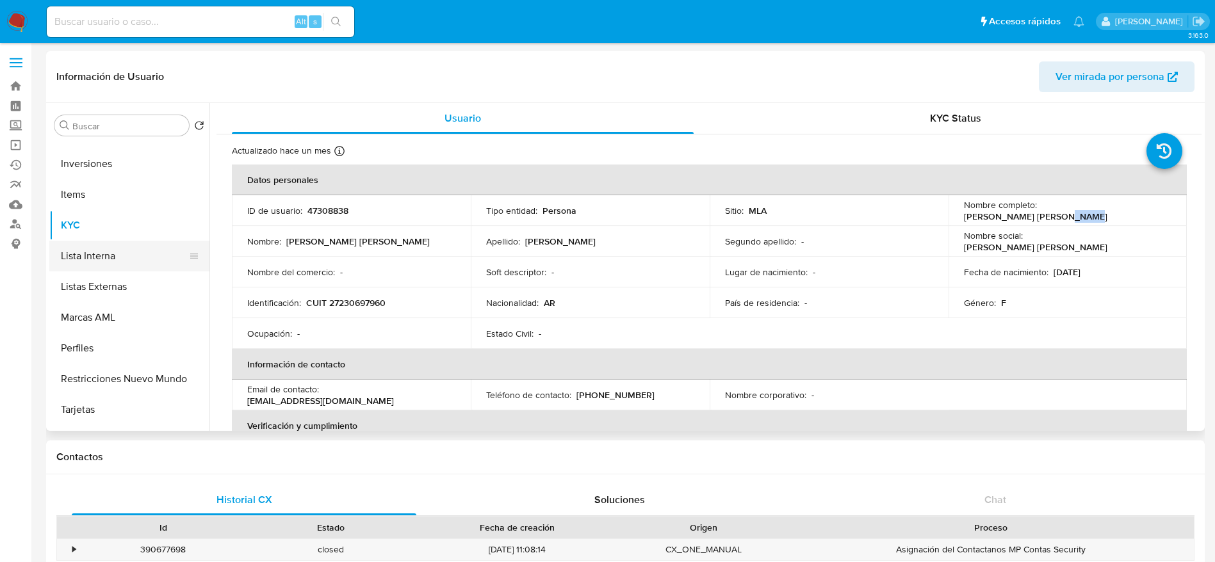
click at [113, 266] on button "Lista Interna" at bounding box center [124, 256] width 150 height 31
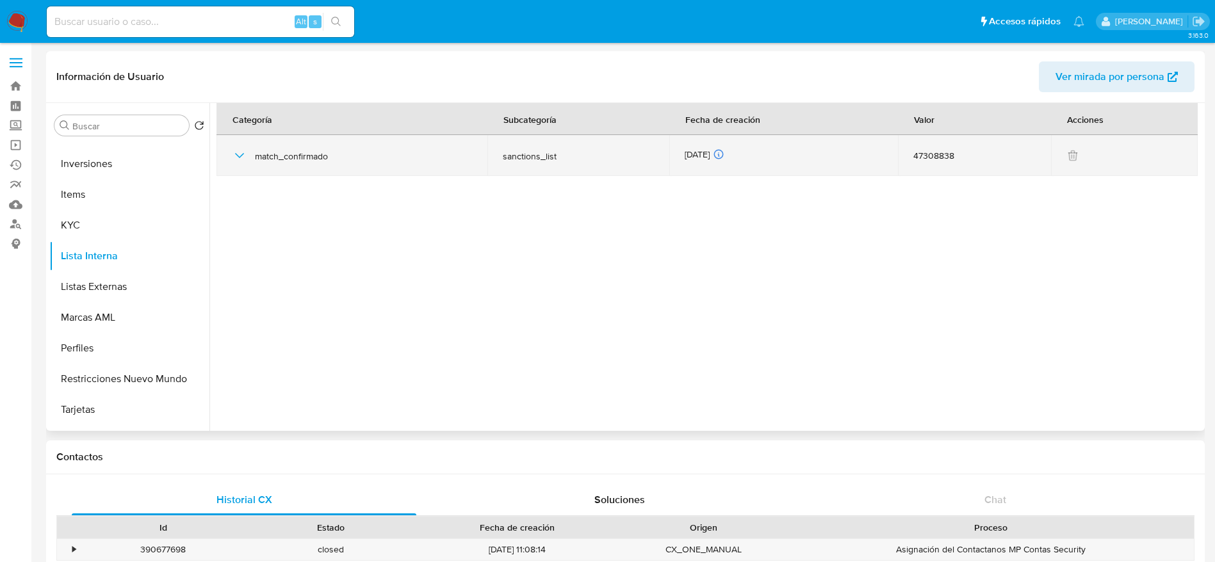
click at [239, 158] on icon "button" at bounding box center [239, 155] width 15 height 15
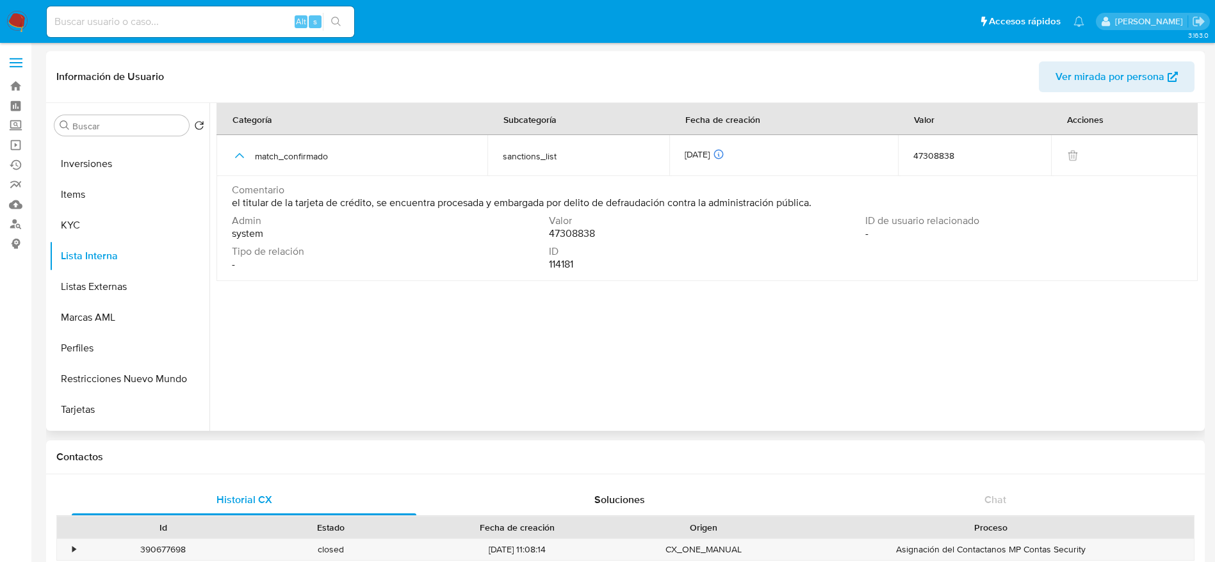
drag, startPoint x: 673, startPoint y: 198, endPoint x: 731, endPoint y: 205, distance: 58.7
click at [701, 198] on span "el titular de la tarjeta de crédito, se encuentra procesada y embargada por del…" at bounding box center [522, 203] width 580 height 13
click at [731, 205] on span "el titular de la tarjeta de crédito, se encuentra procesada y embargada por del…" at bounding box center [522, 203] width 580 height 13
click at [801, 213] on div "Comentario el titular de la tarjeta de crédito, se encuentra procesada y embarg…" at bounding box center [707, 230] width 951 height 92
click at [823, 203] on div "Comentario el titular de la tarjeta de crédito, se encuentra procesada y embarg…" at bounding box center [707, 197] width 951 height 26
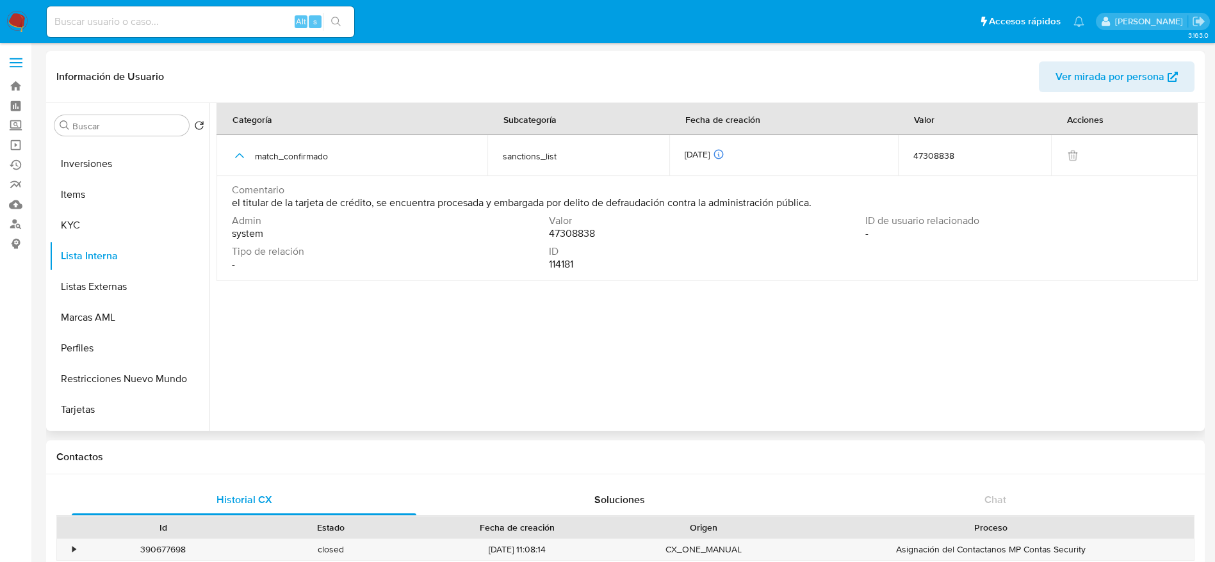
drag, startPoint x: 822, startPoint y: 197, endPoint x: 673, endPoint y: 192, distance: 148.7
click at [674, 190] on div "Comentario el titular de la tarjeta de crédito, se encuentra procesada y embarg…" at bounding box center [707, 197] width 951 height 26
drag, startPoint x: 676, startPoint y: 201, endPoint x: 828, endPoint y: 209, distance: 152.0
click at [828, 209] on div "Comentario el titular de la tarjeta de crédito, se encuentra procesada y embarg…" at bounding box center [707, 197] width 951 height 26
click at [726, 207] on span "el titular de la tarjeta de crédito, se encuentra procesada y embargada por del…" at bounding box center [522, 203] width 580 height 13
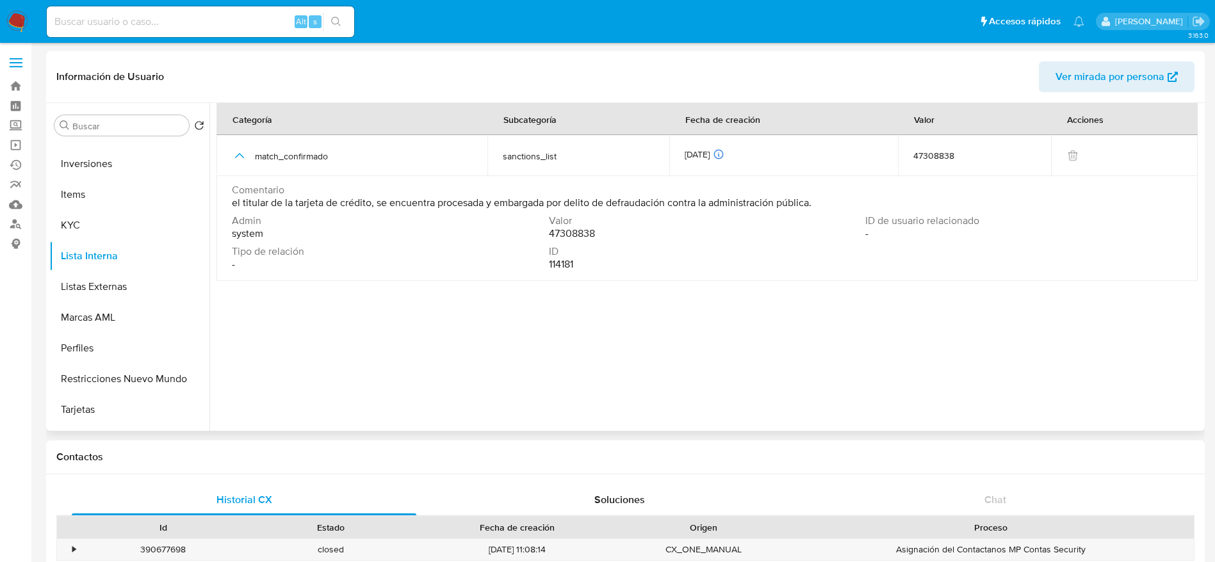
drag, startPoint x: 673, startPoint y: 199, endPoint x: 819, endPoint y: 244, distance: 152.8
click at [815, 208] on div "Comentario el titular de la tarjeta de crédito, se encuentra procesada y embarg…" at bounding box center [707, 197] width 951 height 26
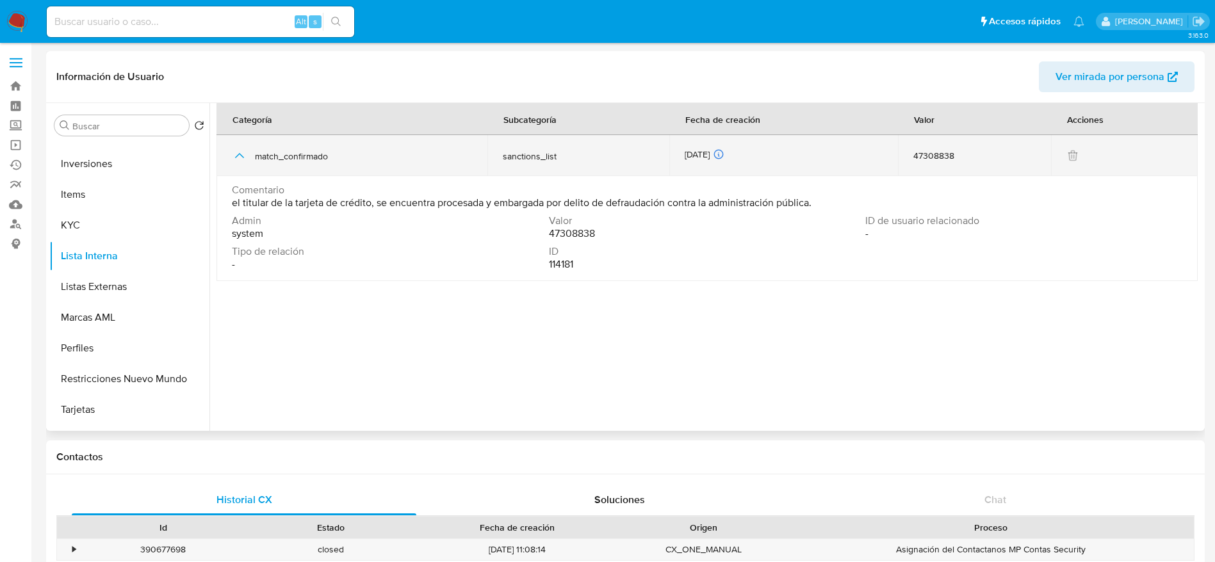
click at [236, 161] on icon "button" at bounding box center [239, 155] width 15 height 15
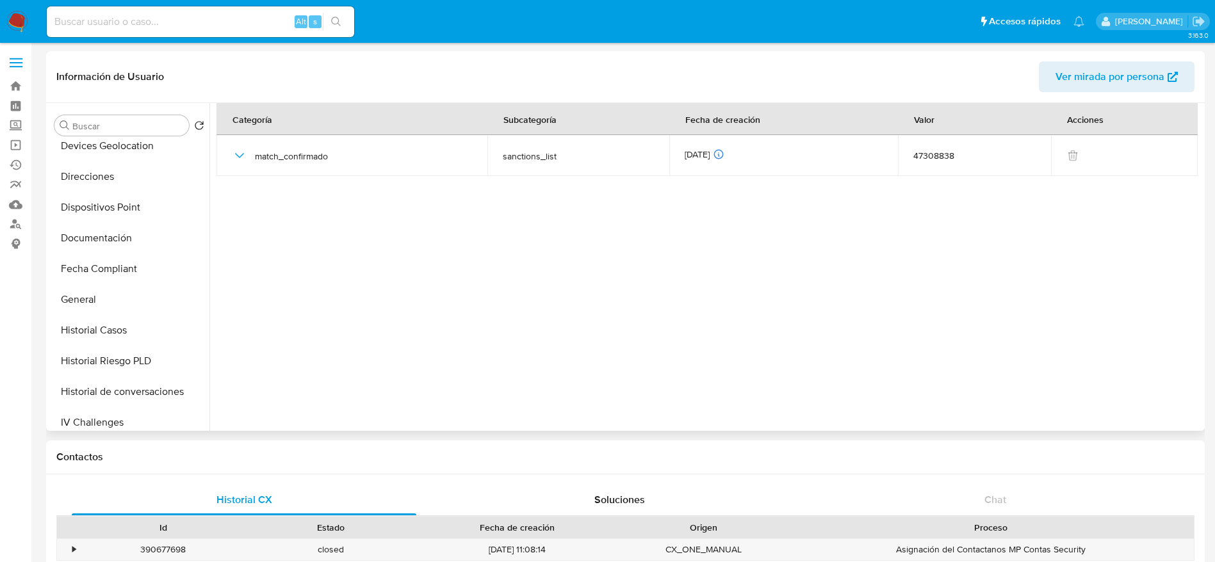
scroll to position [0, 0]
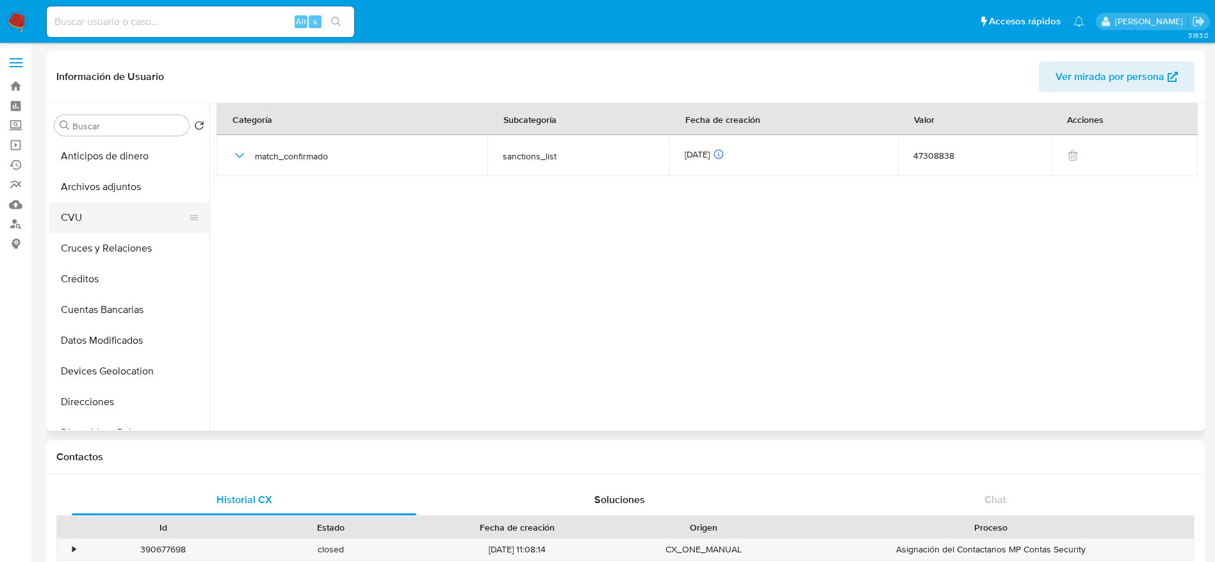
click at [105, 222] on button "CVU" at bounding box center [124, 217] width 150 height 31
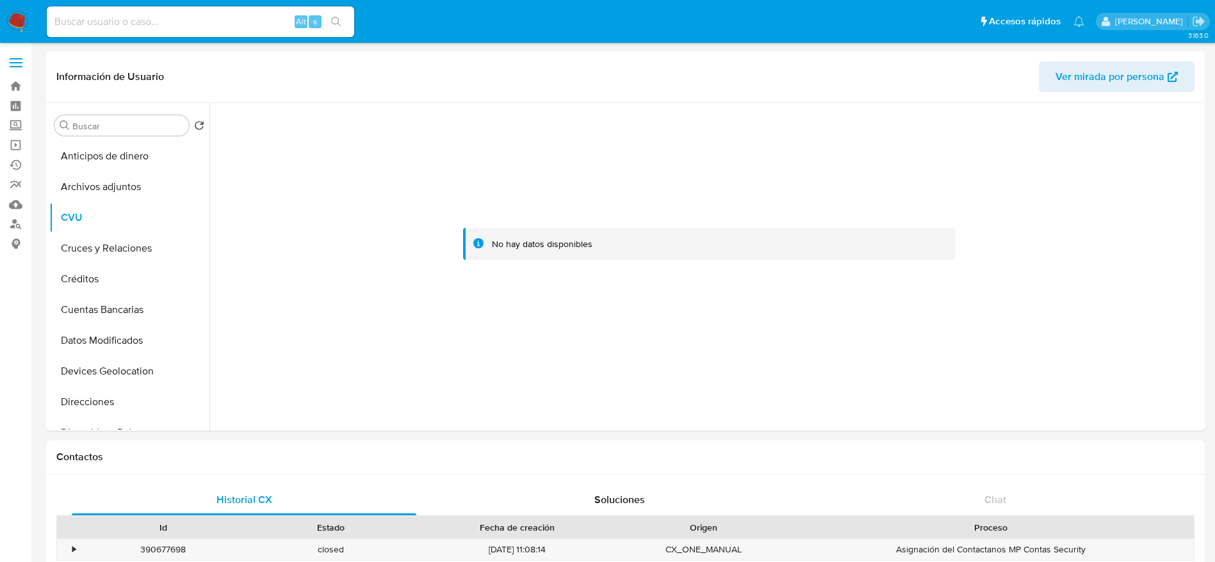
click at [140, 26] on input at bounding box center [200, 21] width 307 height 17
paste input "2291007816"
type input "2291007816"
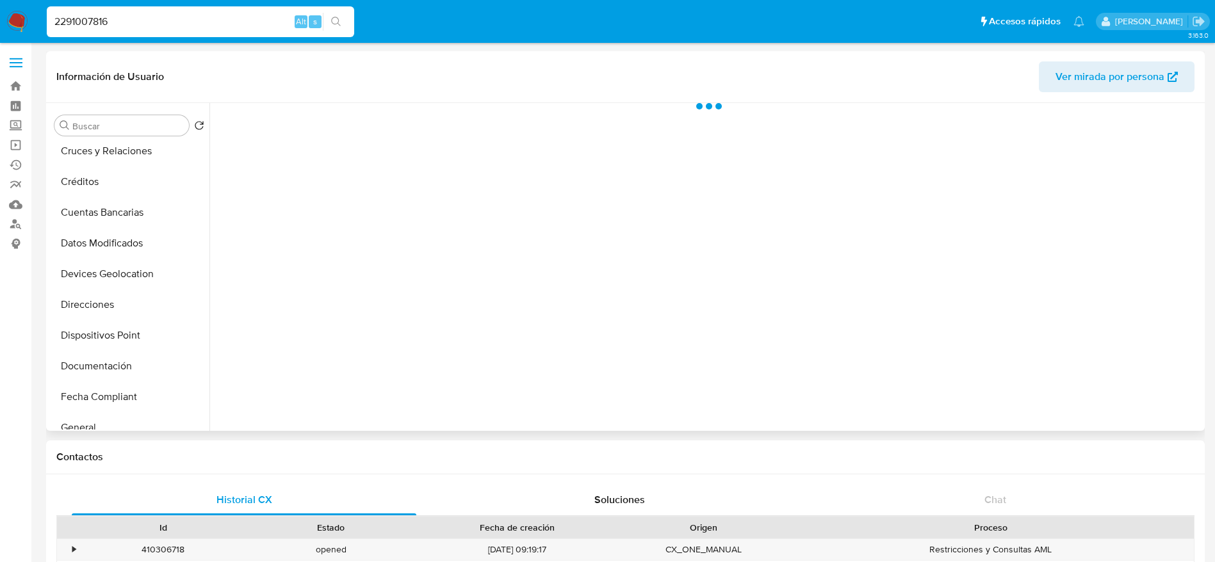
scroll to position [192, 0]
select select "10"
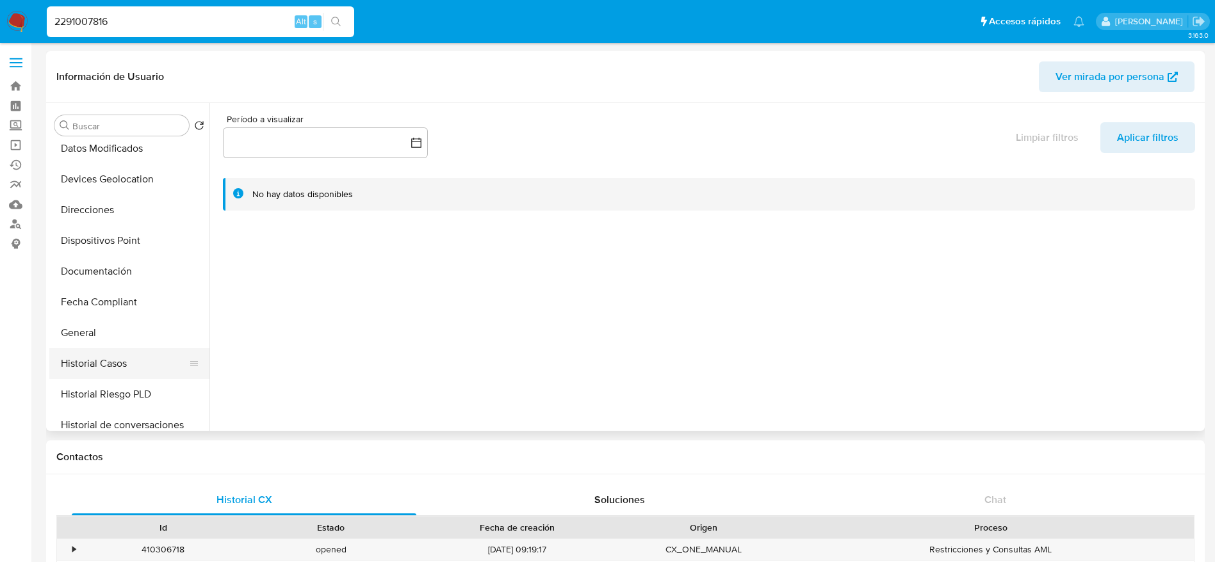
click at [135, 373] on button "Historial Casos" at bounding box center [124, 363] width 150 height 31
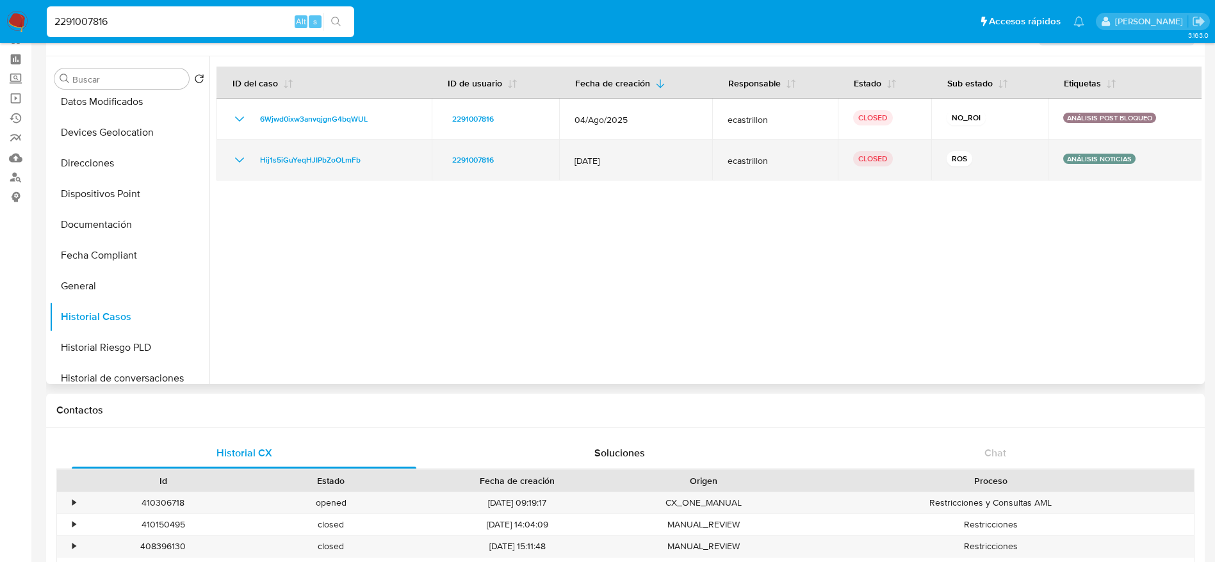
scroll to position [0, 0]
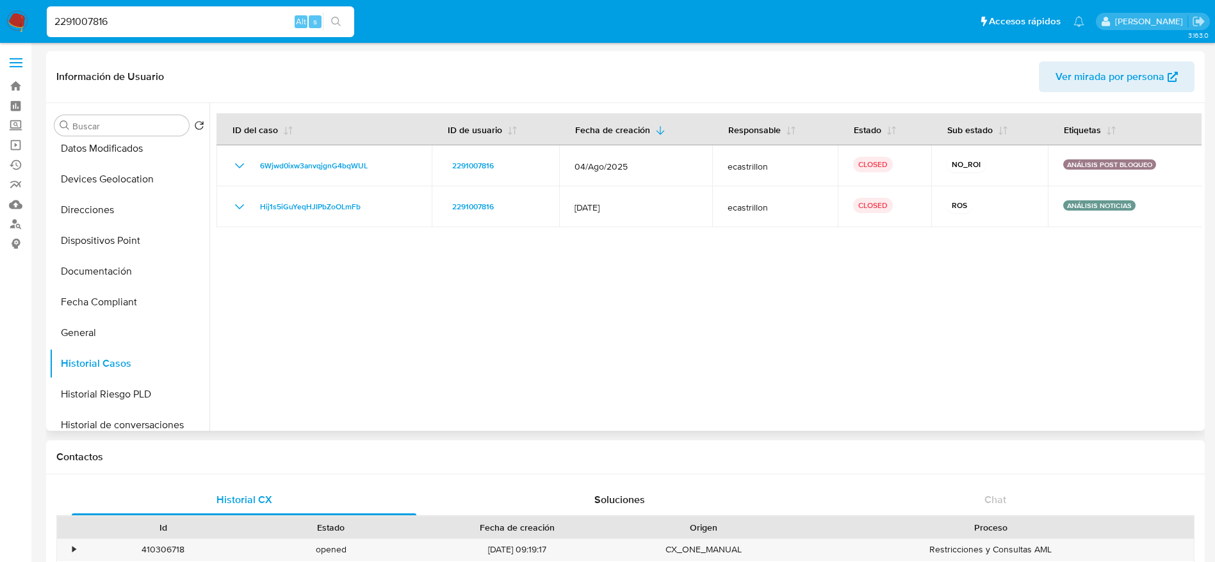
click at [1113, 82] on span "Ver mirada por persona" at bounding box center [1110, 76] width 109 height 31
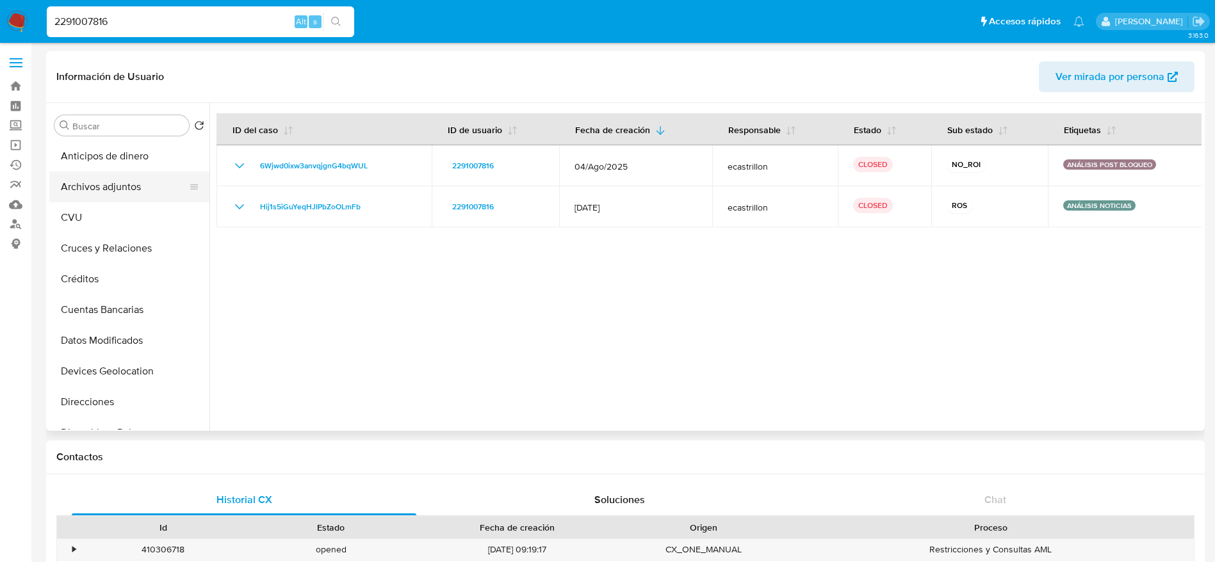
click at [134, 190] on button "Archivos adjuntos" at bounding box center [124, 187] width 150 height 31
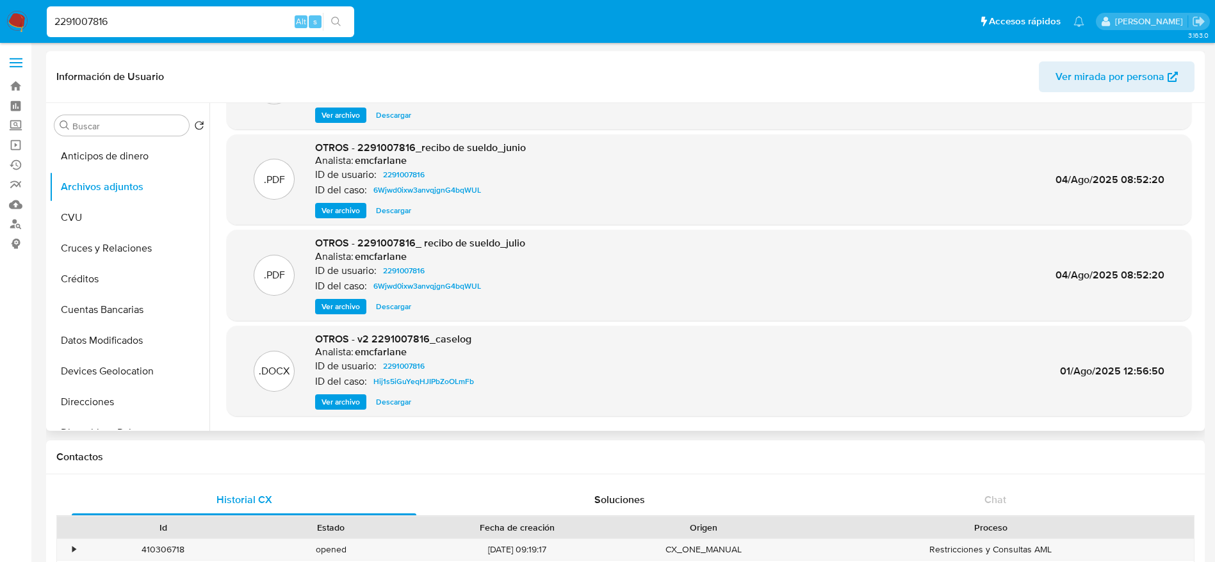
scroll to position [108, 0]
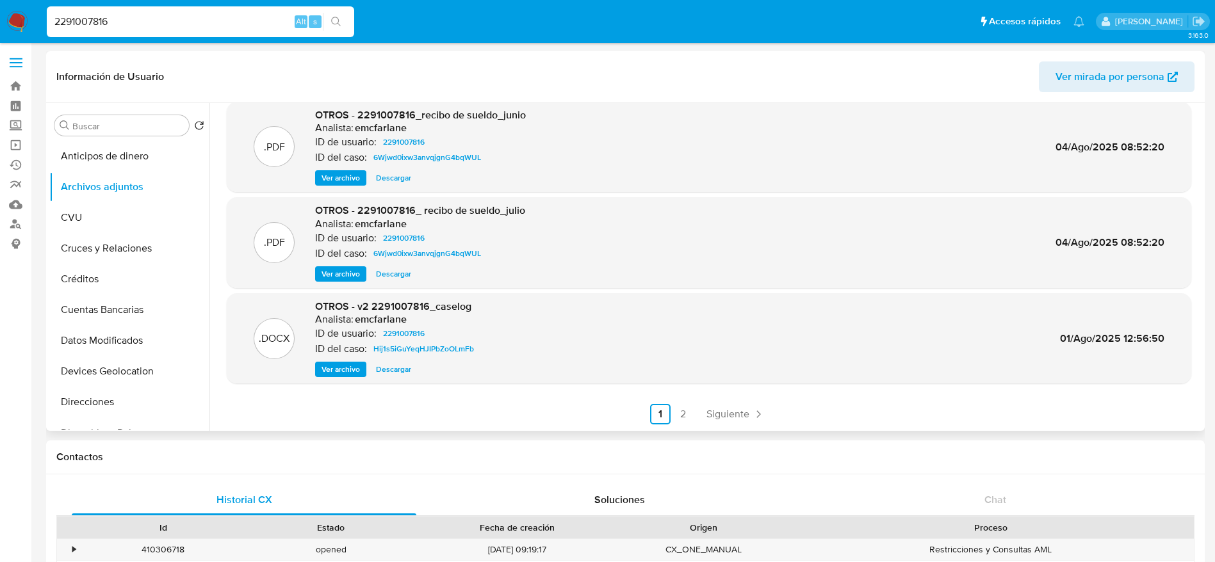
click at [718, 409] on span "Siguiente" at bounding box center [728, 414] width 43 height 10
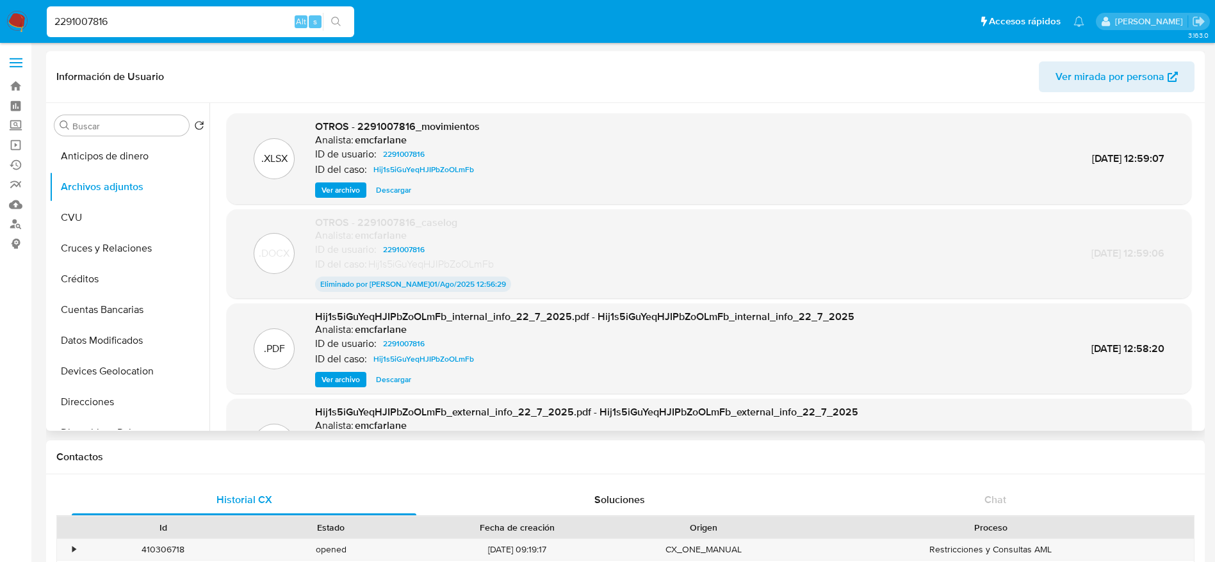
click at [398, 191] on span "Descargar" at bounding box center [393, 190] width 35 height 13
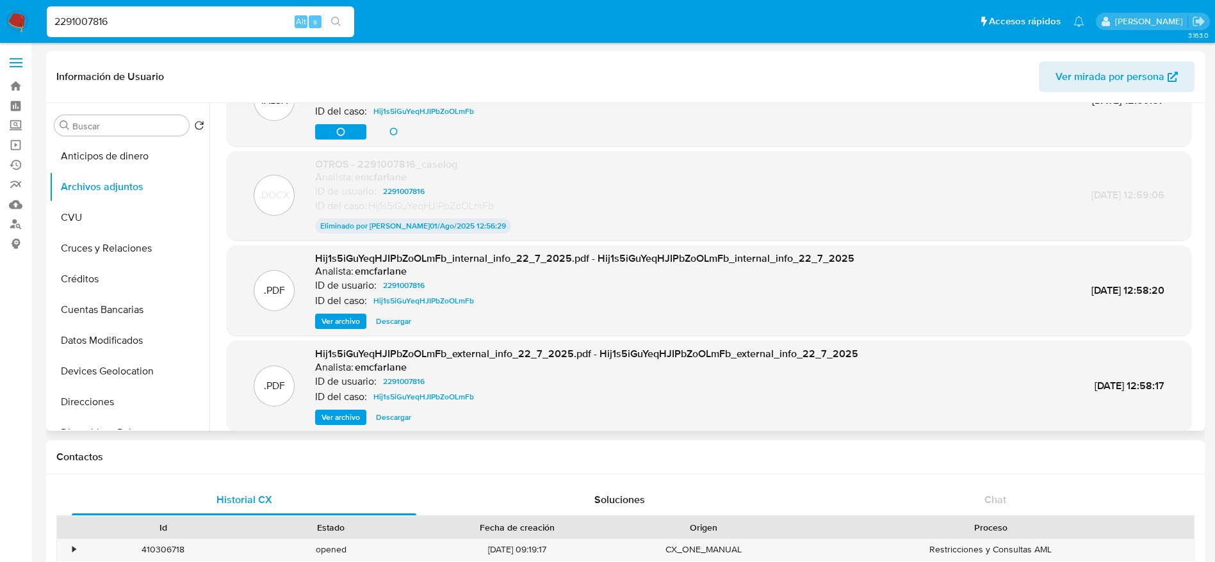
scroll to position [106, 0]
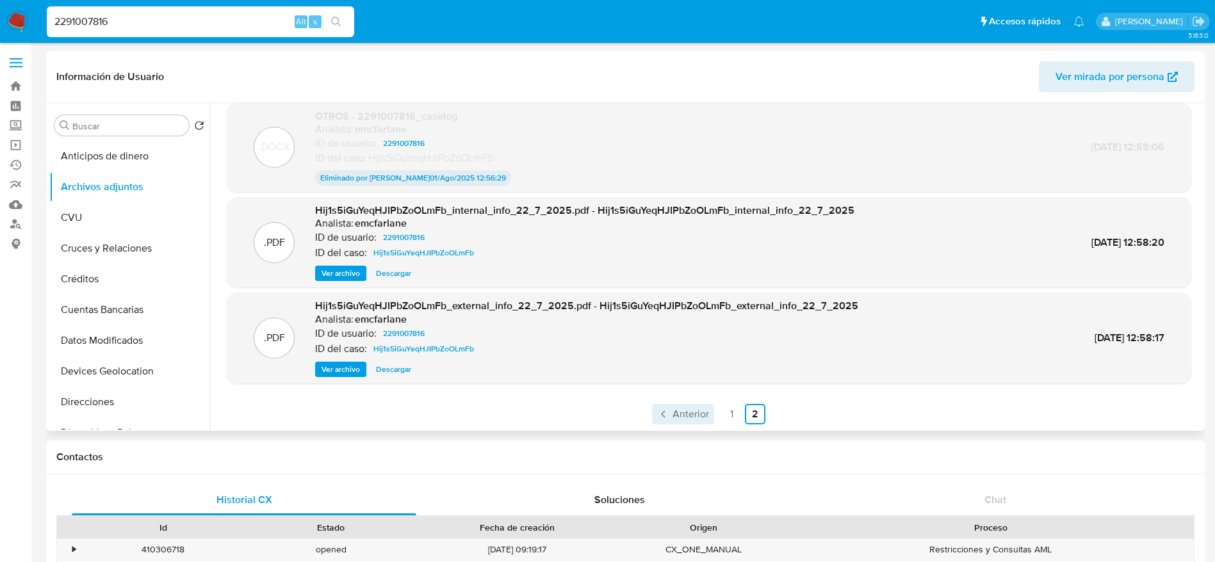
click at [676, 420] on span "Anterior" at bounding box center [691, 414] width 37 height 10
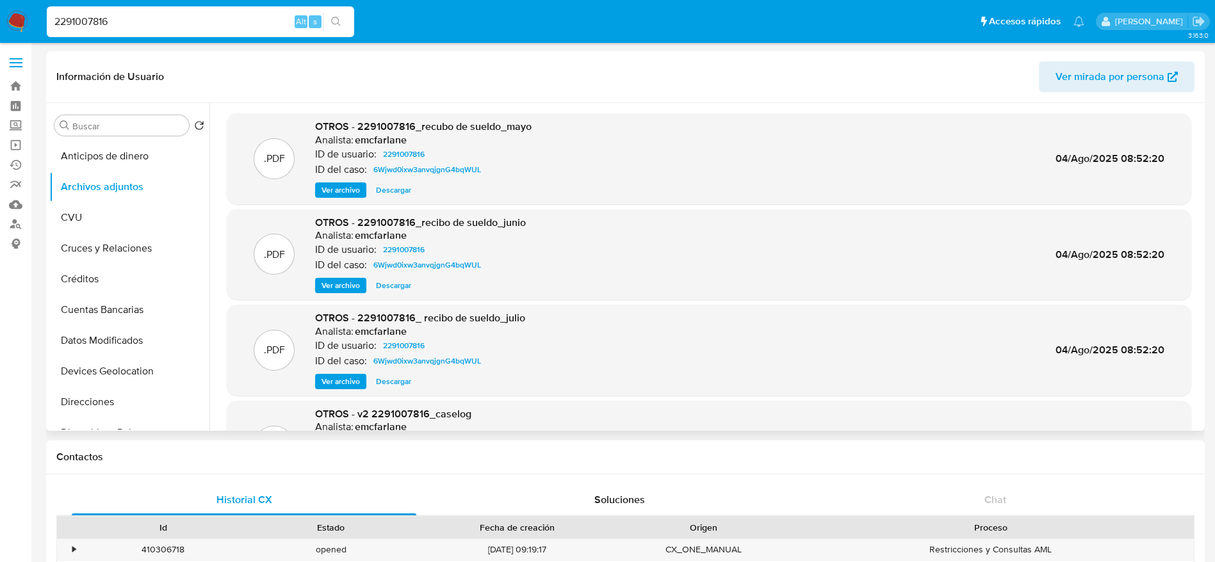
scroll to position [108, 0]
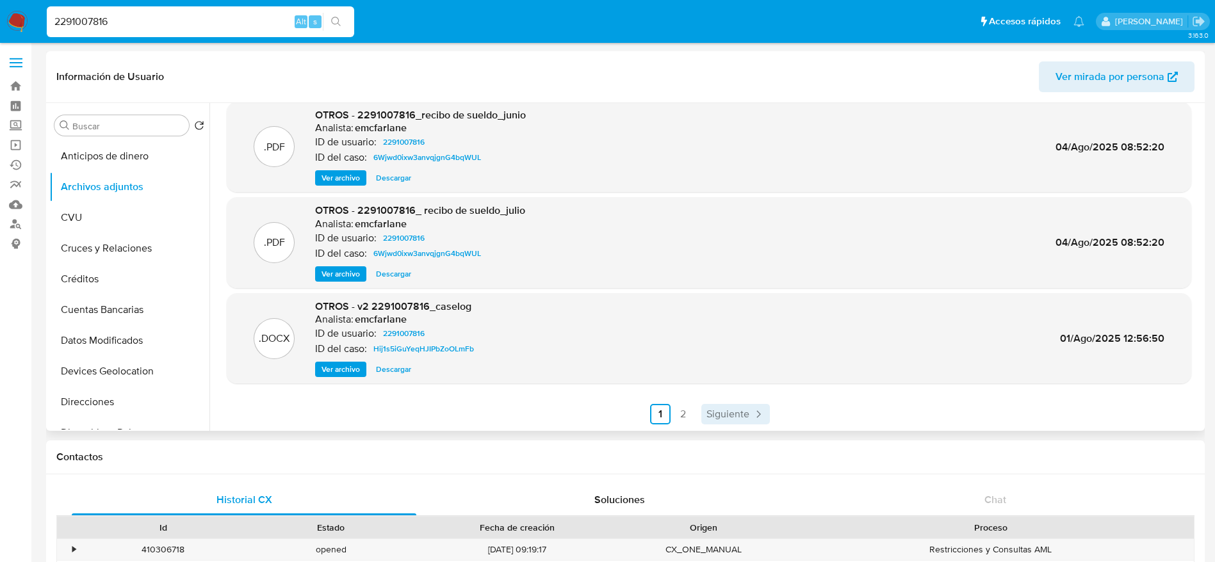
click at [722, 418] on span "Siguiente" at bounding box center [728, 414] width 43 height 10
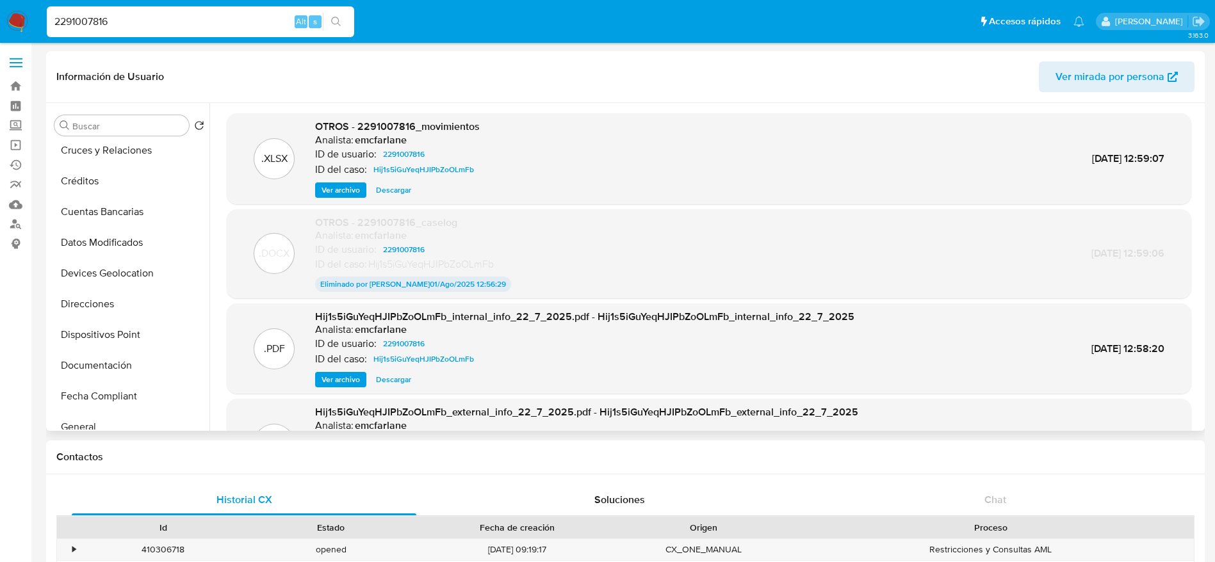
scroll to position [384, 0]
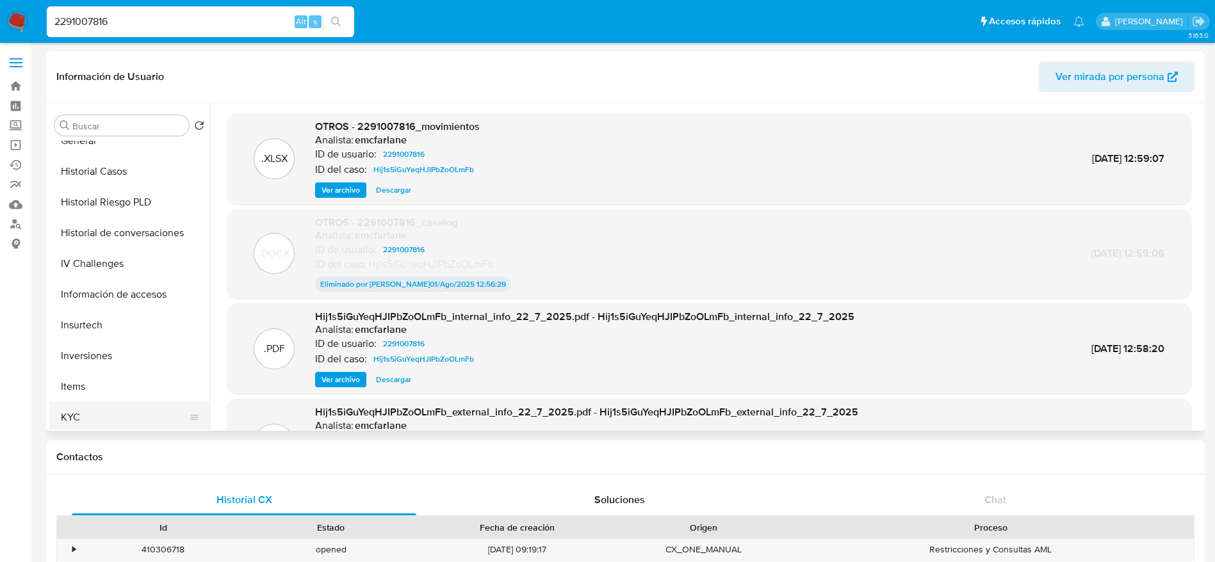
click at [93, 414] on button "KYC" at bounding box center [124, 417] width 150 height 31
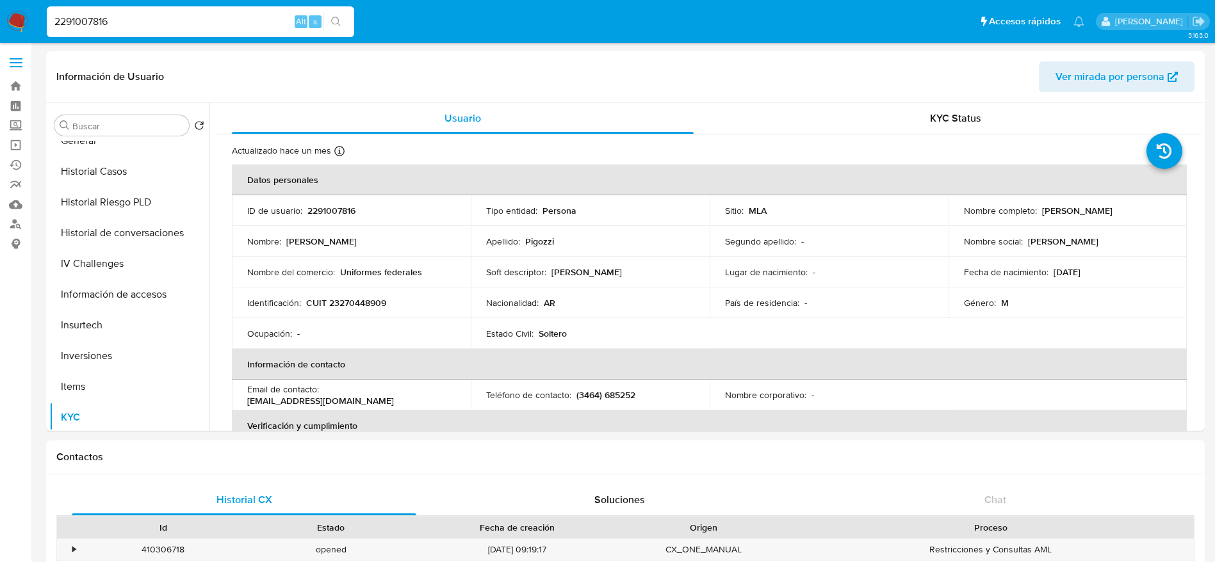
click at [345, 299] on p "CUIT 23270448909" at bounding box center [346, 303] width 80 height 12
copy p "23270448909"
click at [100, 168] on button "Historial Casos" at bounding box center [124, 171] width 150 height 31
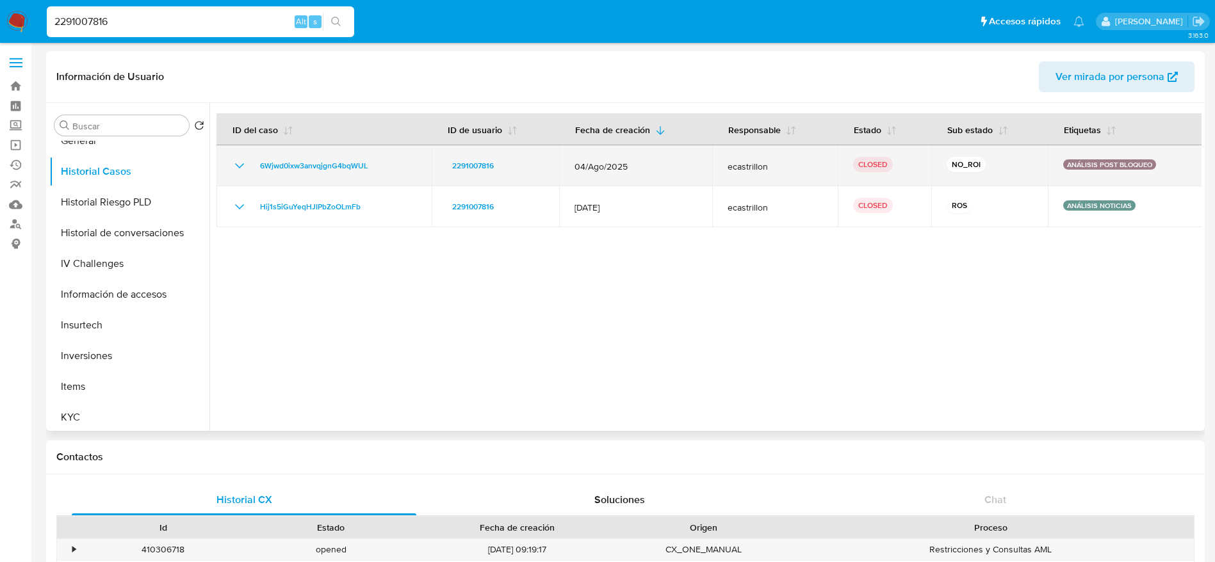
click at [237, 162] on icon "Mostrar/Ocultar" at bounding box center [239, 165] width 15 height 15
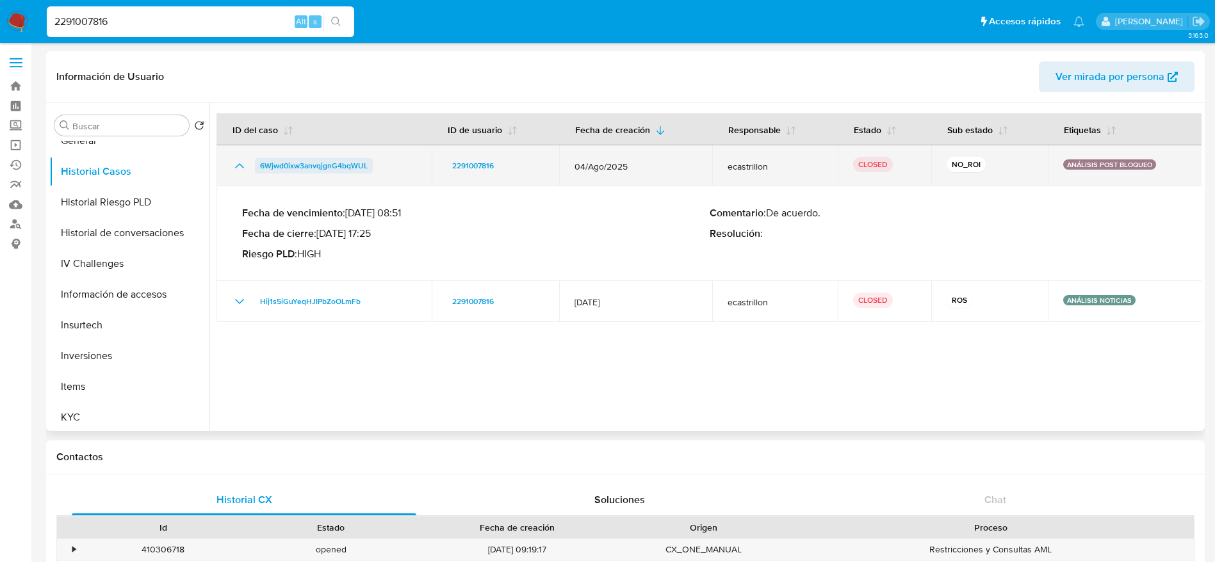
click at [341, 162] on span "6Wjwd0ixw3anvqjgnG4bqWUL" at bounding box center [314, 165] width 108 height 15
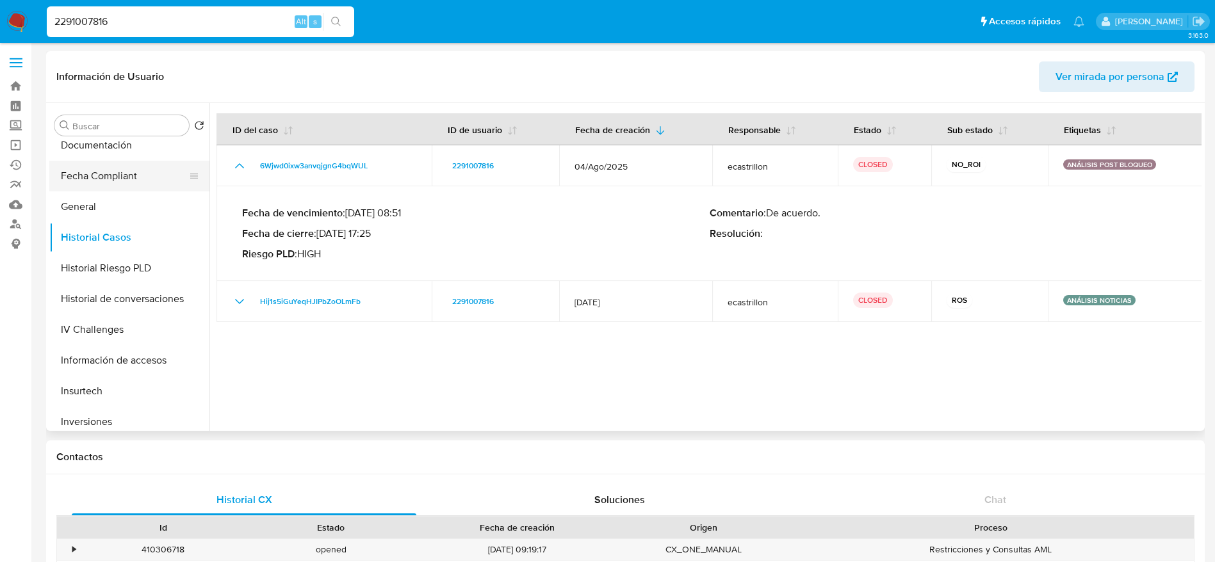
scroll to position [288, 0]
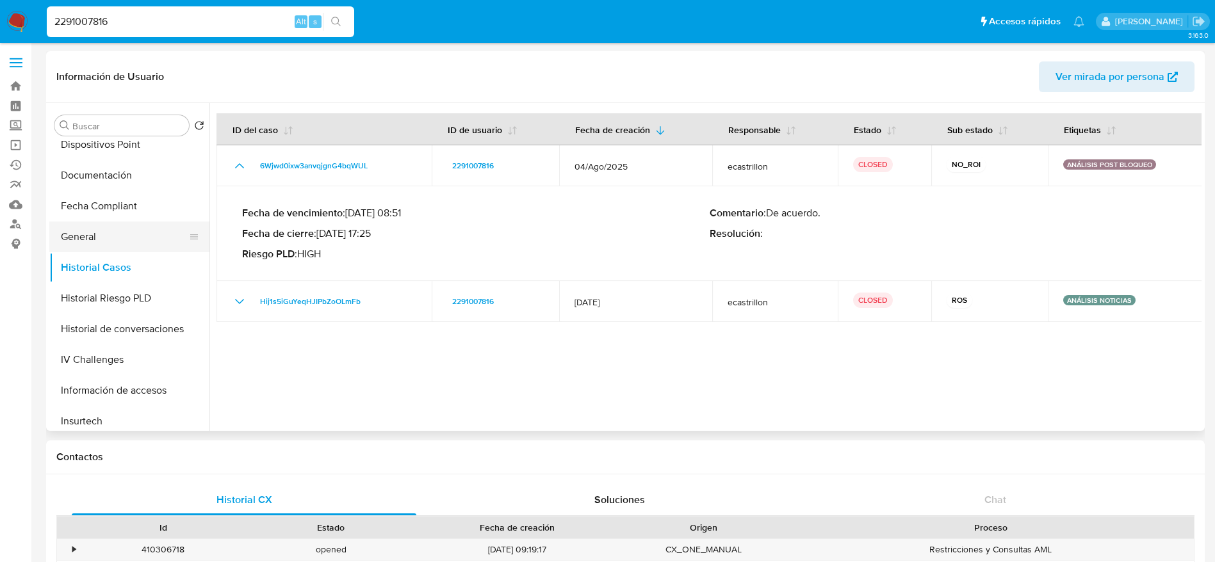
click at [91, 233] on button "General" at bounding box center [124, 237] width 150 height 31
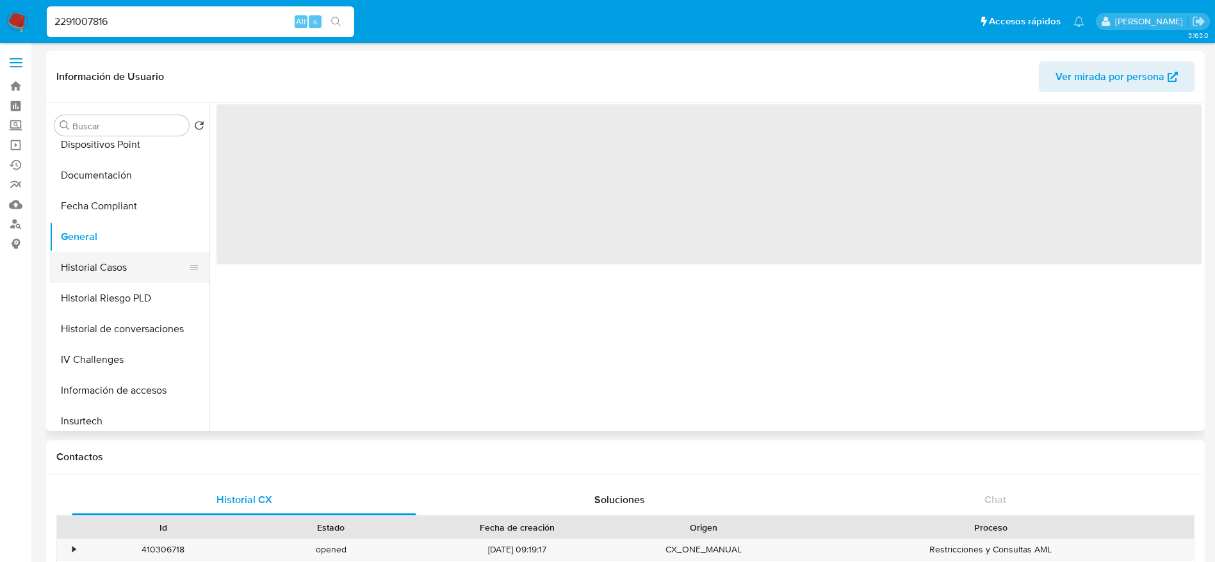
click at [97, 265] on button "Historial Casos" at bounding box center [124, 267] width 150 height 31
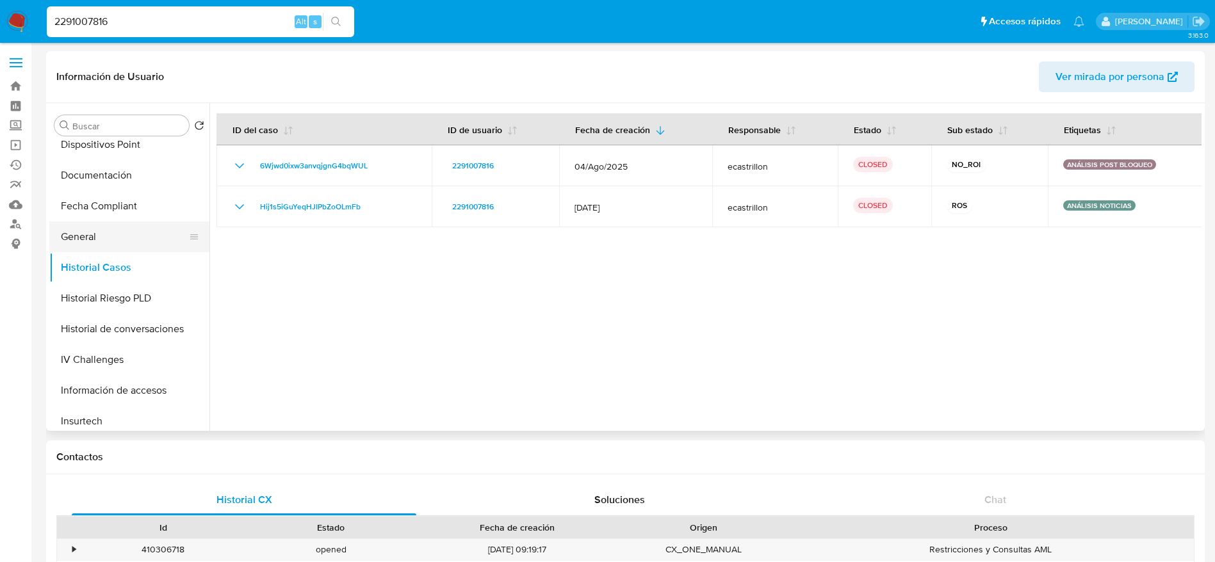
click at [96, 234] on button "General" at bounding box center [124, 237] width 150 height 31
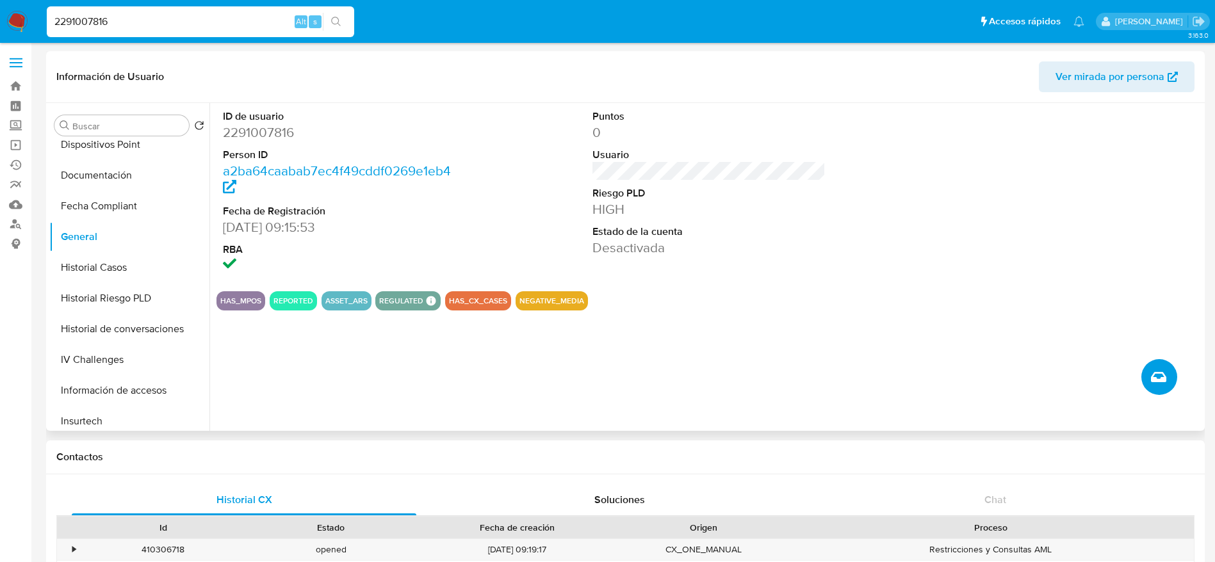
click at [1161, 379] on icon "Crear caso manual" at bounding box center [1158, 377] width 15 height 10
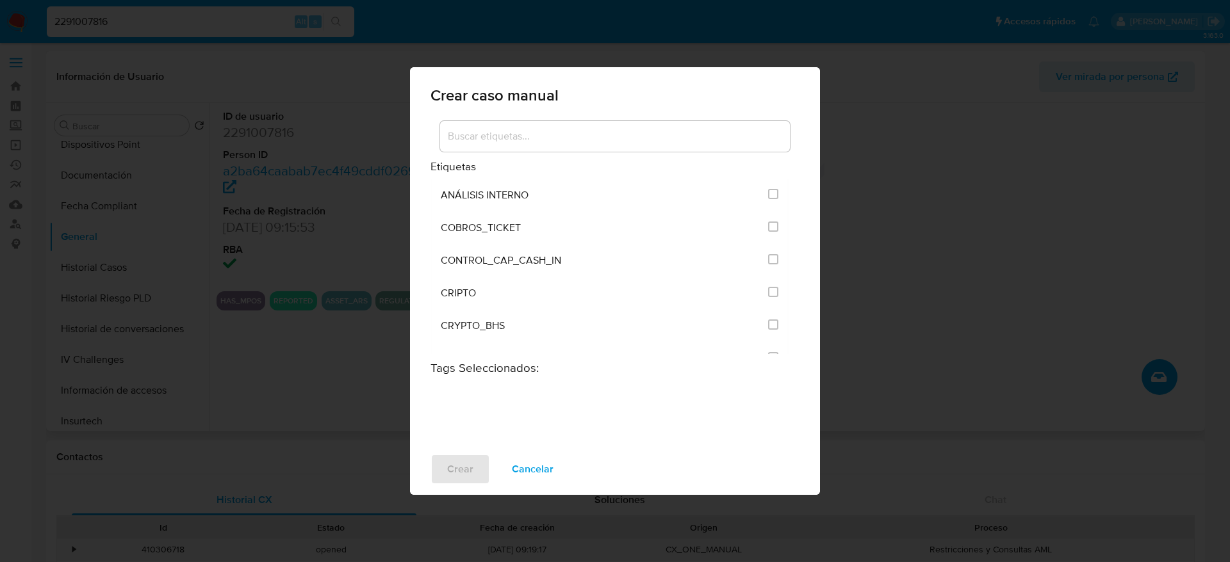
click at [536, 124] on div at bounding box center [615, 136] width 350 height 31
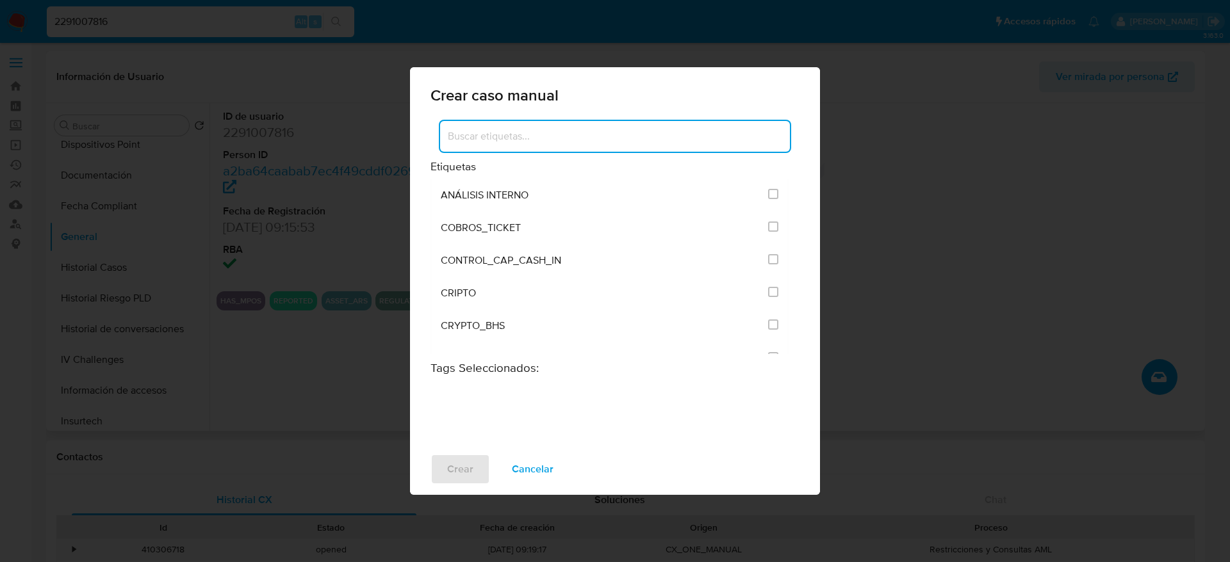
click at [534, 128] on input at bounding box center [615, 136] width 350 height 17
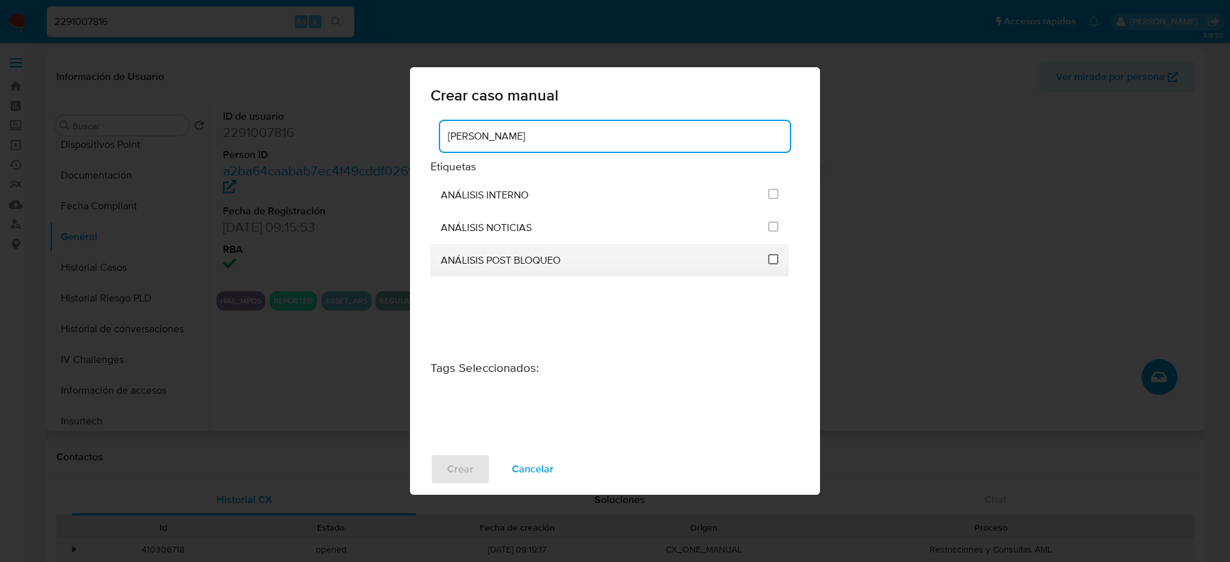
type input "aná"
click at [771, 254] on input "3249" at bounding box center [773, 259] width 10 height 10
checkbox input "true"
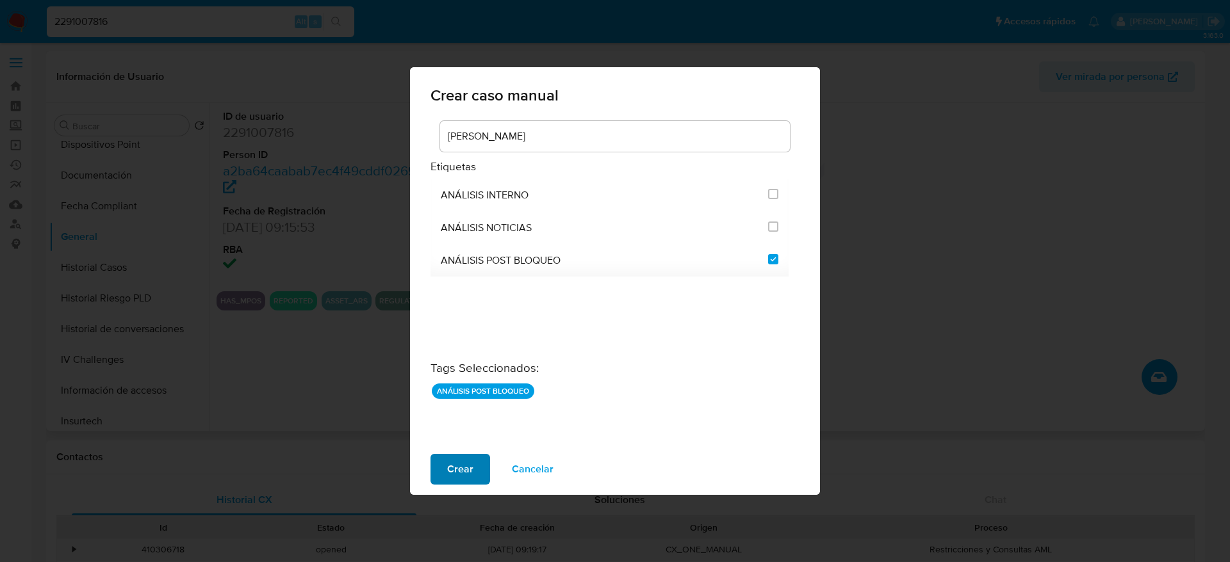
click at [454, 463] on span "Crear" at bounding box center [460, 469] width 26 height 28
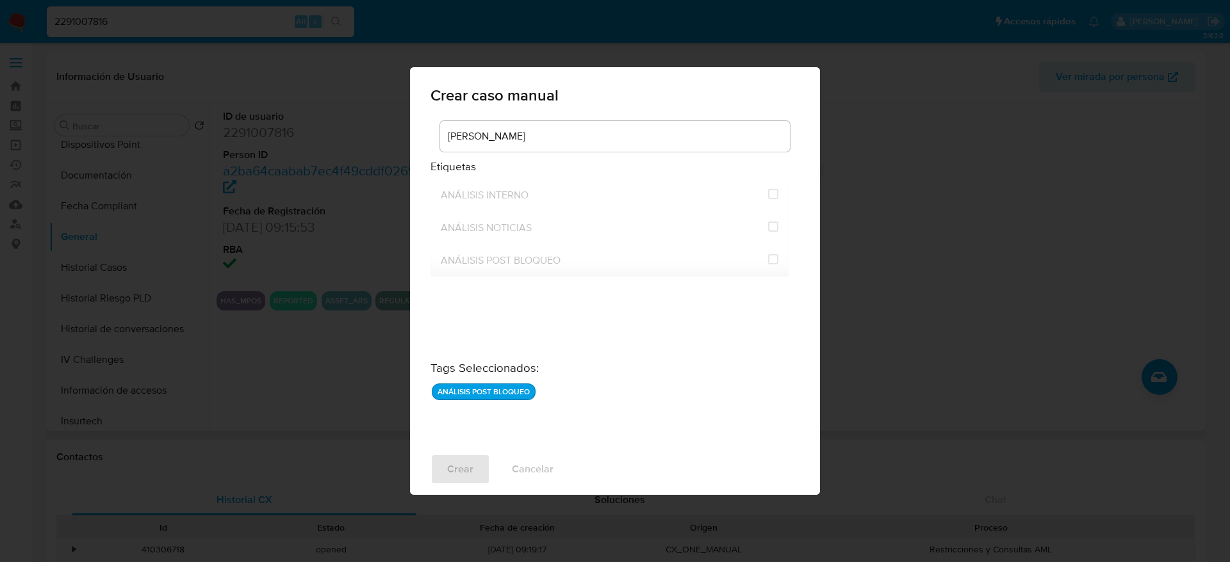
checkbox input "false"
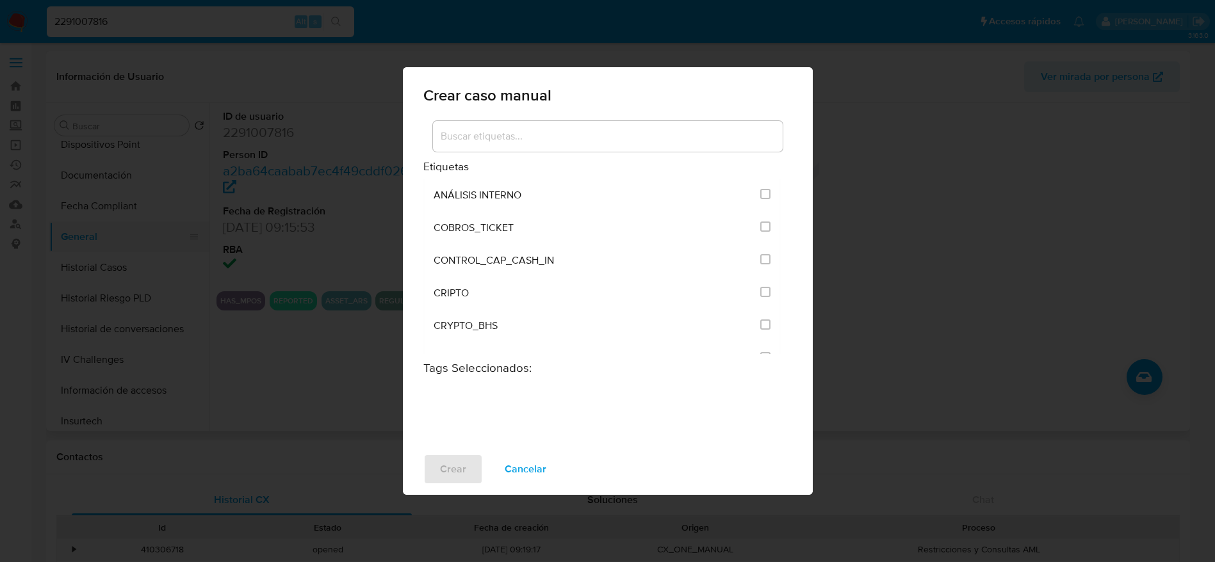
click at [111, 232] on button "General" at bounding box center [124, 237] width 150 height 31
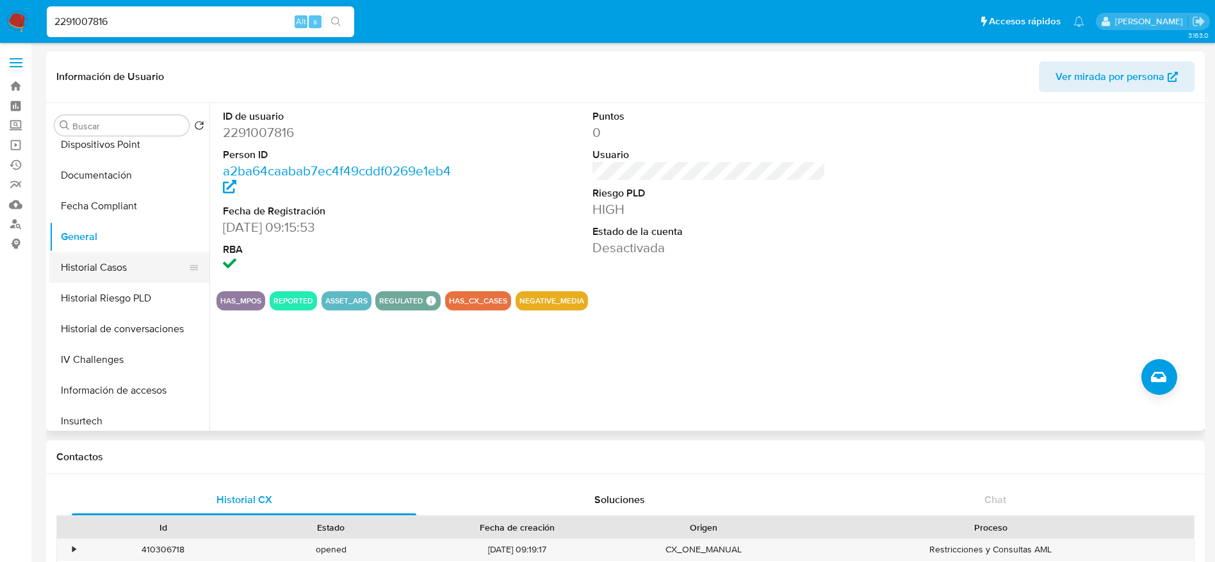
click at [111, 263] on button "Historial Casos" at bounding box center [124, 267] width 150 height 31
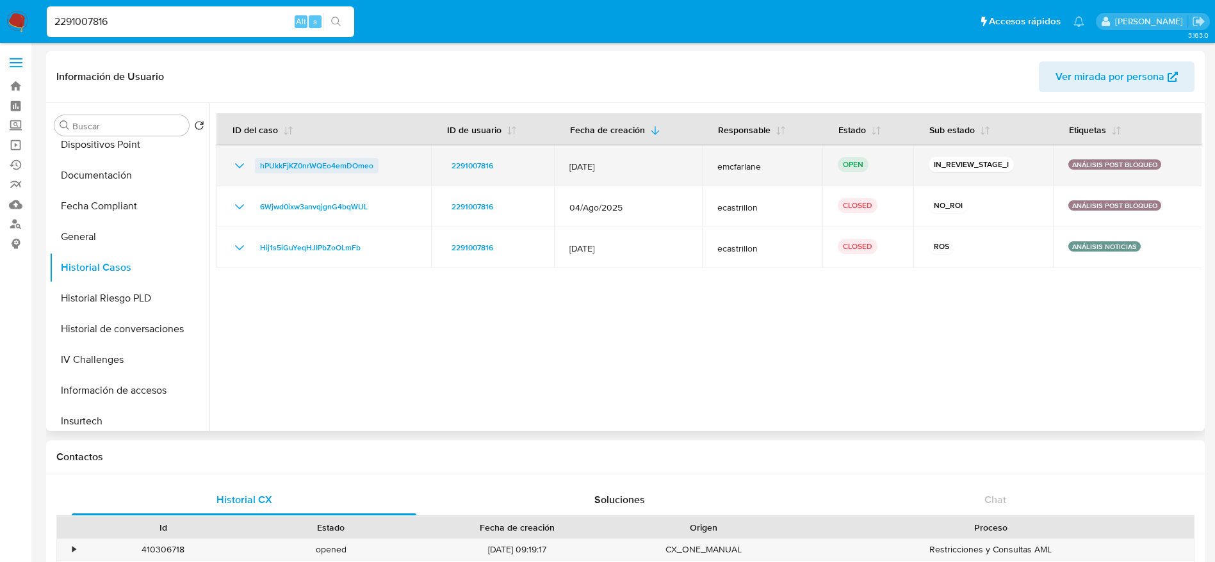
click at [303, 165] on span "hPUkkFjKZ0nrWQEo4emDOmeo" at bounding box center [316, 165] width 113 height 15
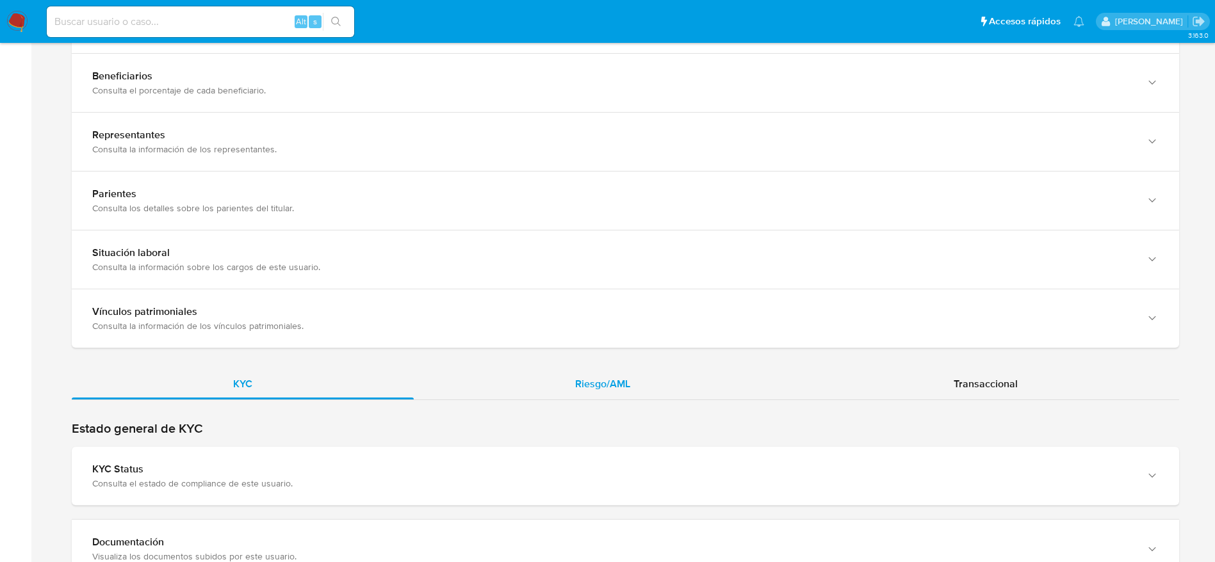
click at [594, 373] on div "Riesgo/AML" at bounding box center [603, 384] width 378 height 31
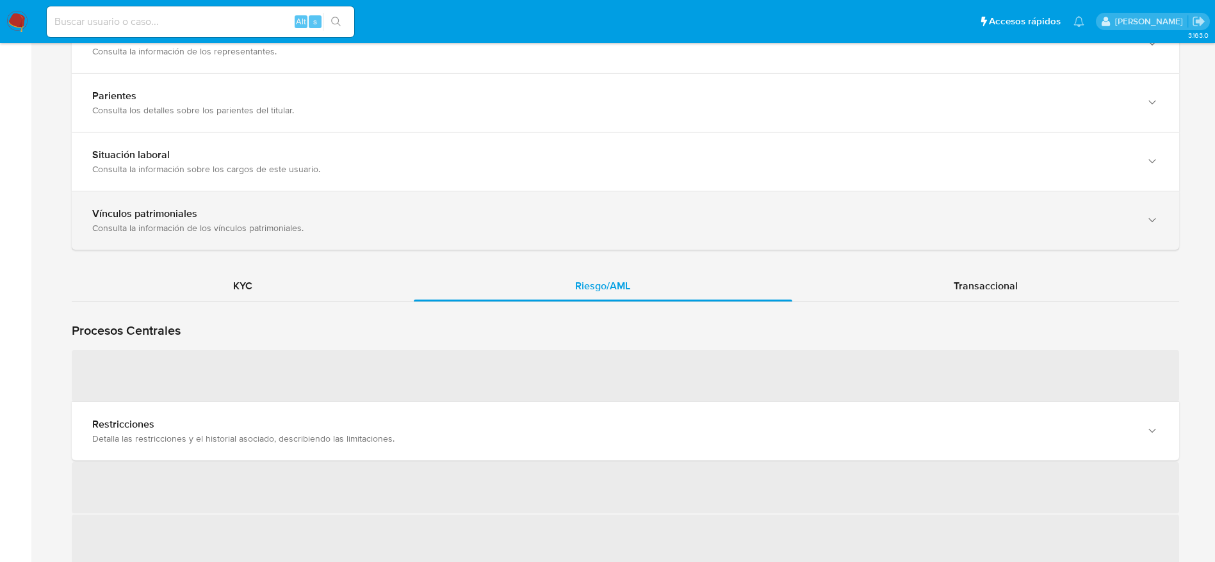
scroll to position [1153, 0]
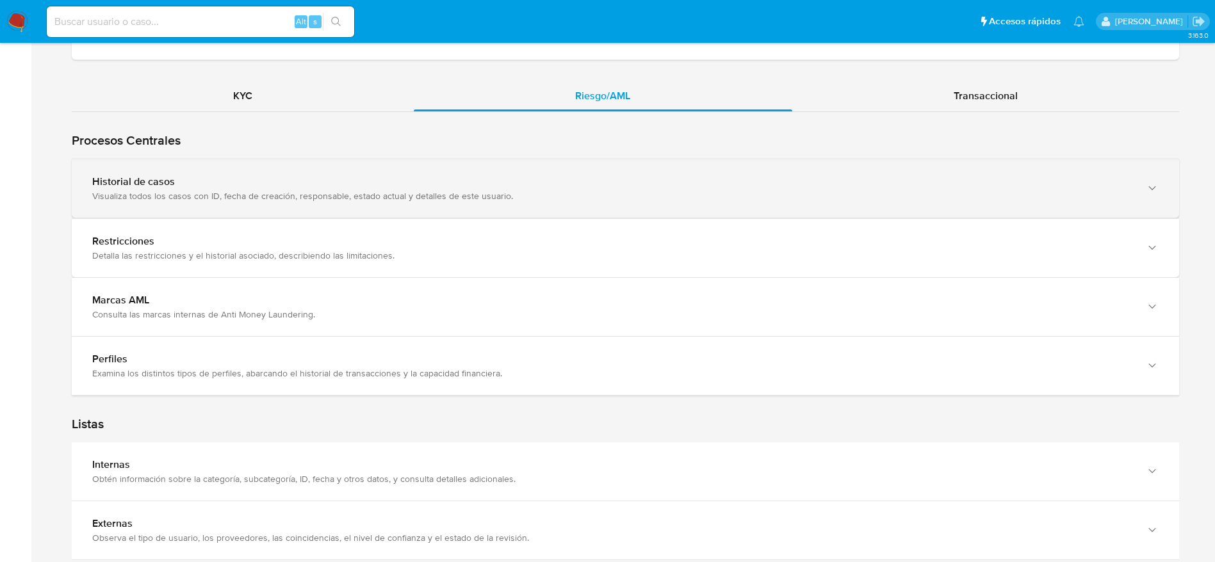
click at [606, 197] on div "Visualiza todos los casos con ID, fecha de creación, responsable, estado actual…" at bounding box center [612, 196] width 1041 height 12
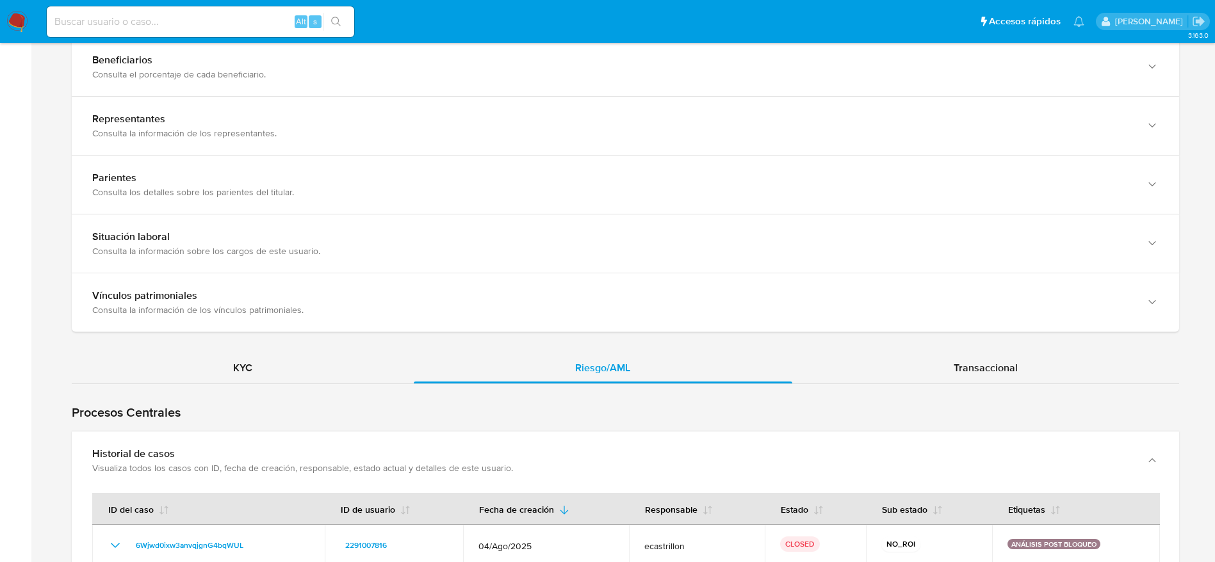
scroll to position [480, 0]
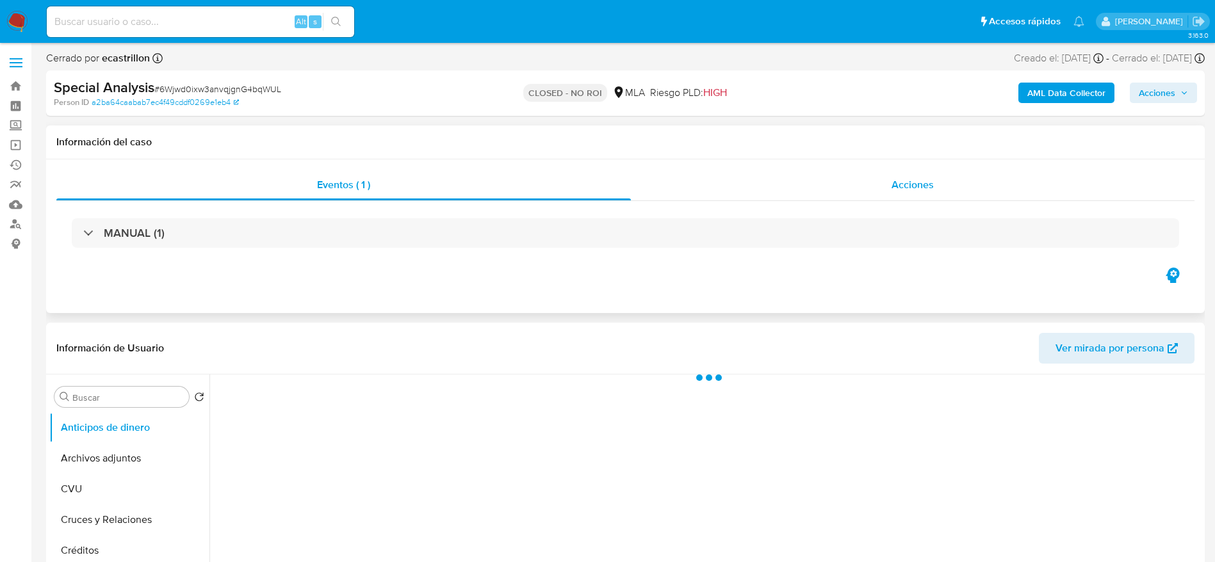
click at [909, 183] on span "Acciones" at bounding box center [913, 184] width 42 height 15
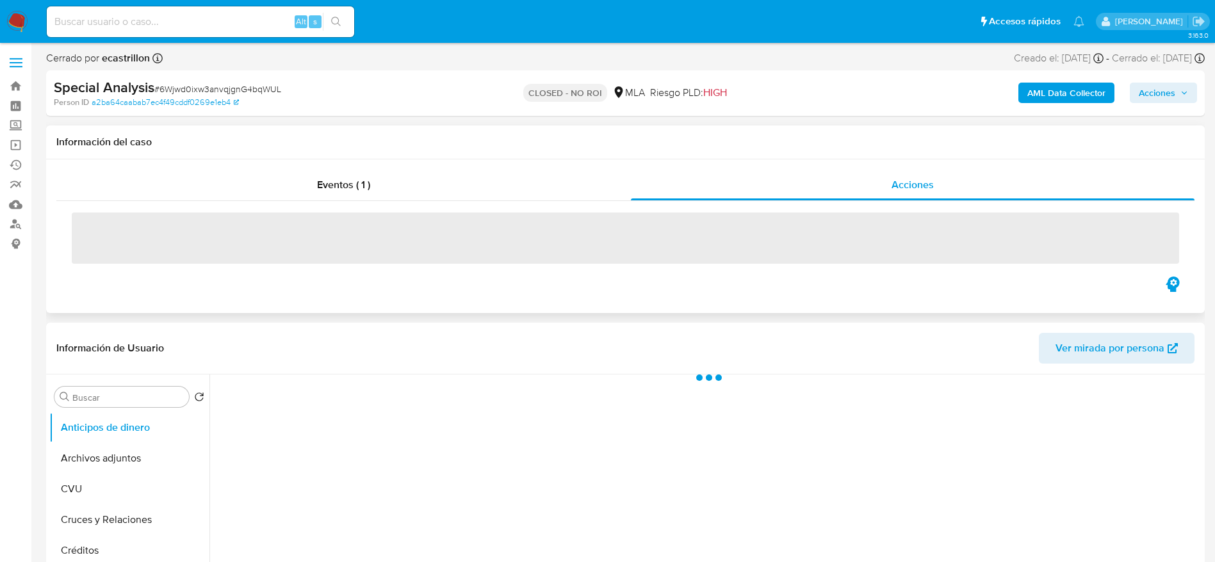
select select "10"
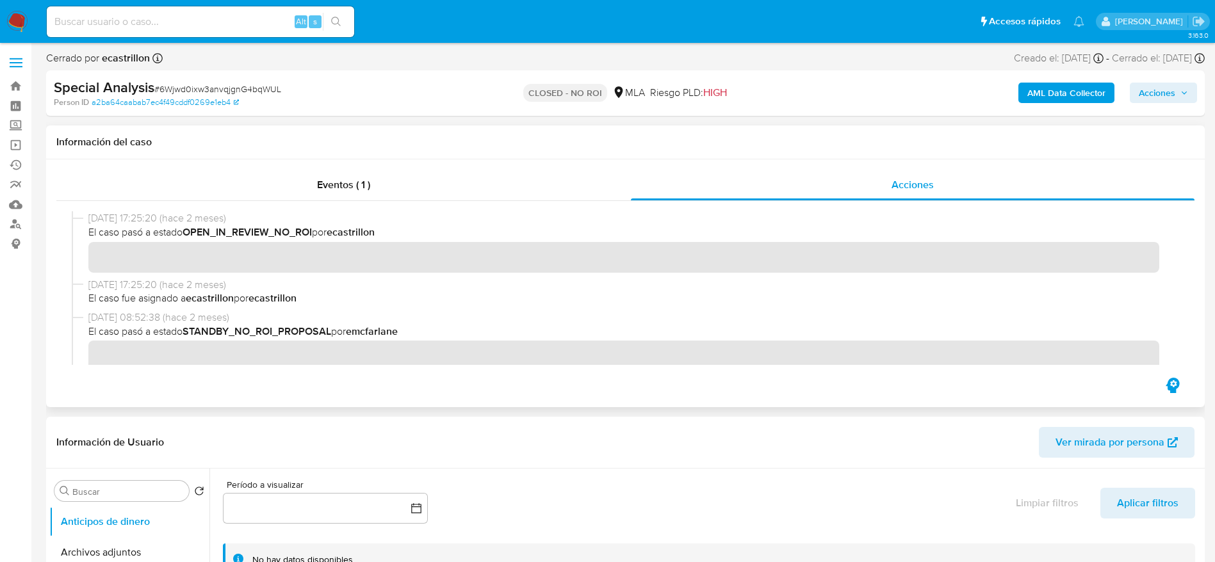
scroll to position [96, 0]
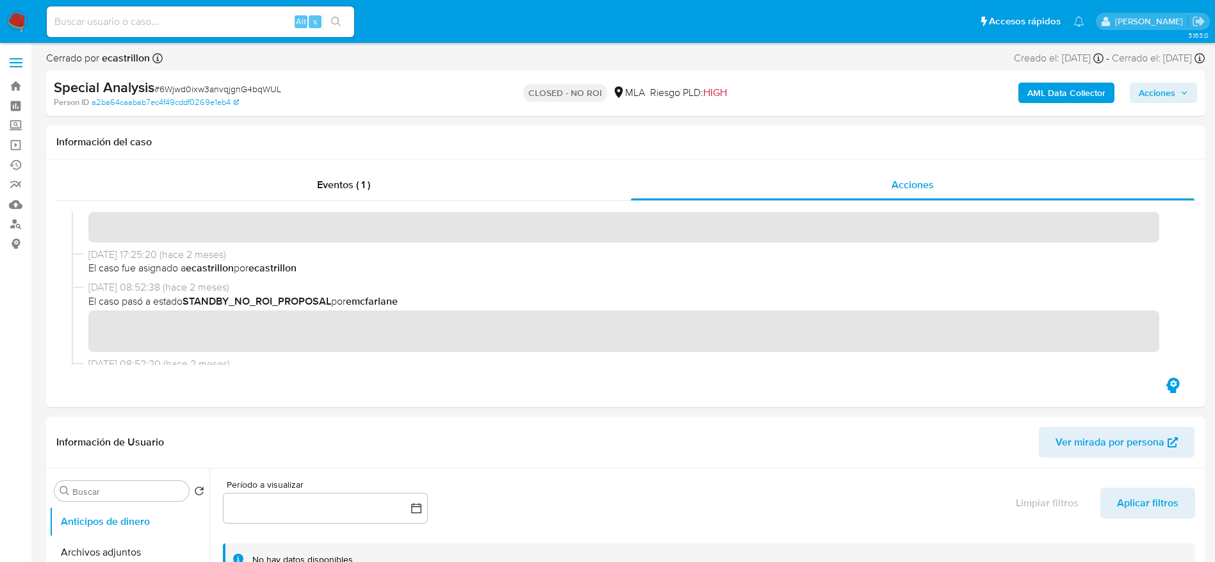
click at [785, 372] on div at bounding box center [625, 288] width 1138 height 174
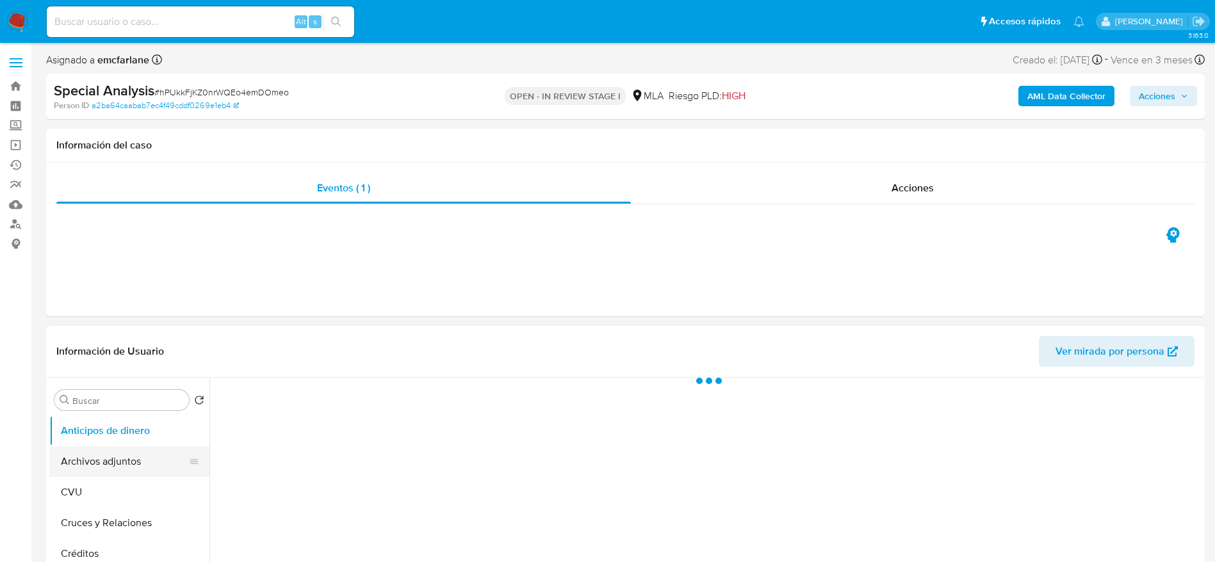
select select "10"
click at [154, 455] on button "Archivos adjuntos" at bounding box center [124, 461] width 150 height 31
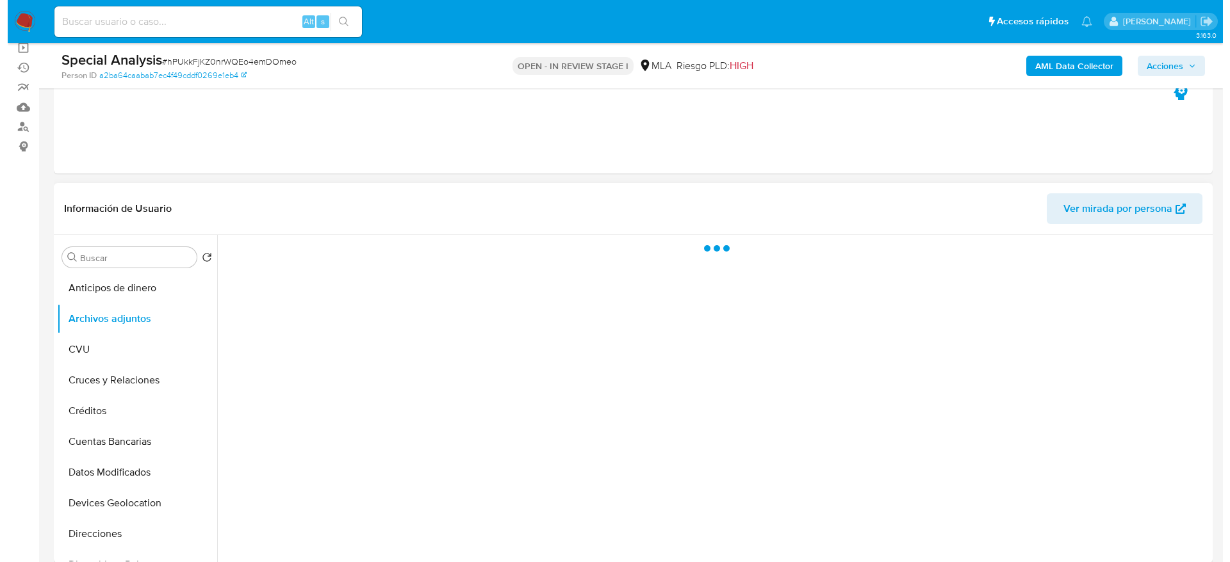
scroll to position [192, 0]
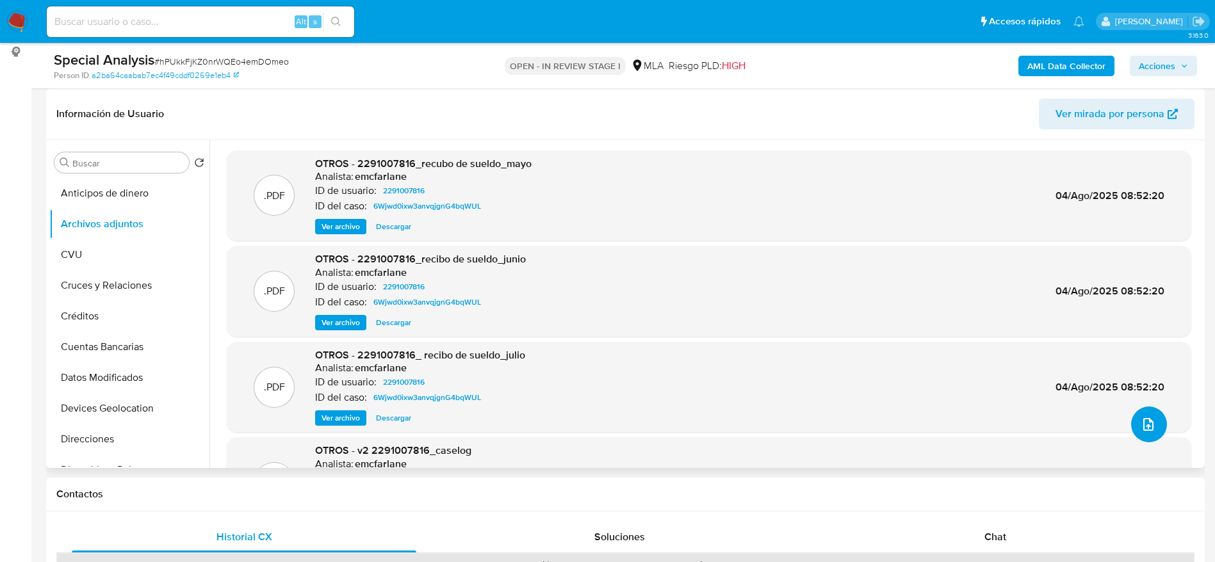
click at [1137, 415] on button "upload-file" at bounding box center [1149, 425] width 36 height 36
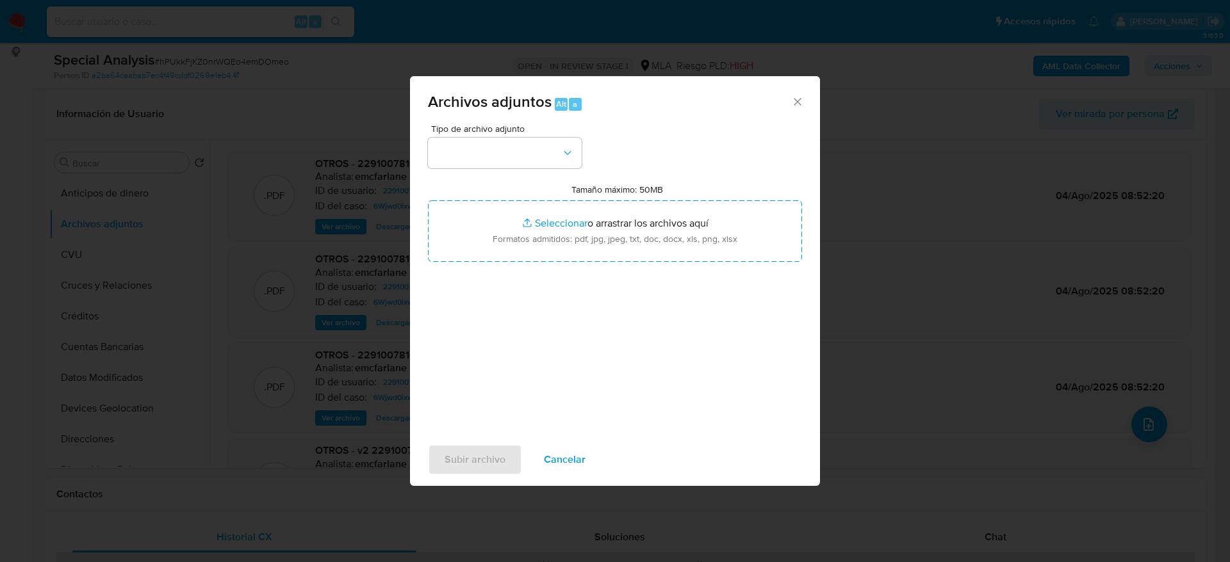
click at [94, 249] on div "Archivos adjuntos Alt a Tipo de archivo adjunto Tamaño máximo: 50MB Seleccionar…" at bounding box center [615, 281] width 1230 height 562
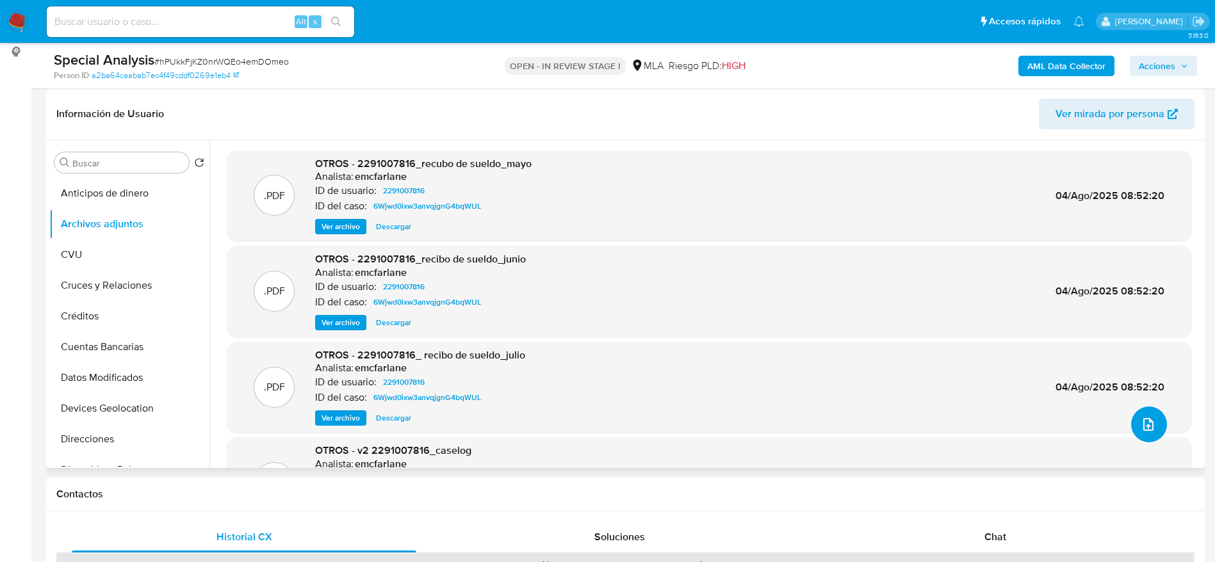
click at [1155, 419] on button "upload-file" at bounding box center [1149, 425] width 36 height 36
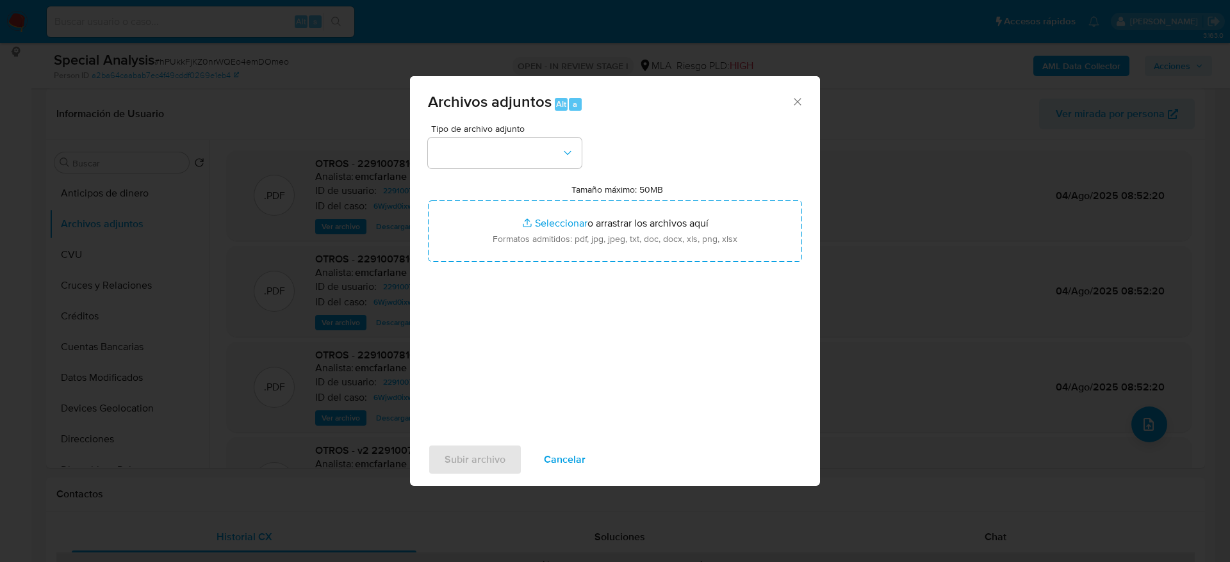
click at [530, 169] on div "Tipo de archivo adjunto Tamaño máximo: 50MB Seleccionar archivos Seleccionar o …" at bounding box center [615, 275] width 374 height 302
click at [526, 152] on button "button" at bounding box center [505, 153] width 154 height 31
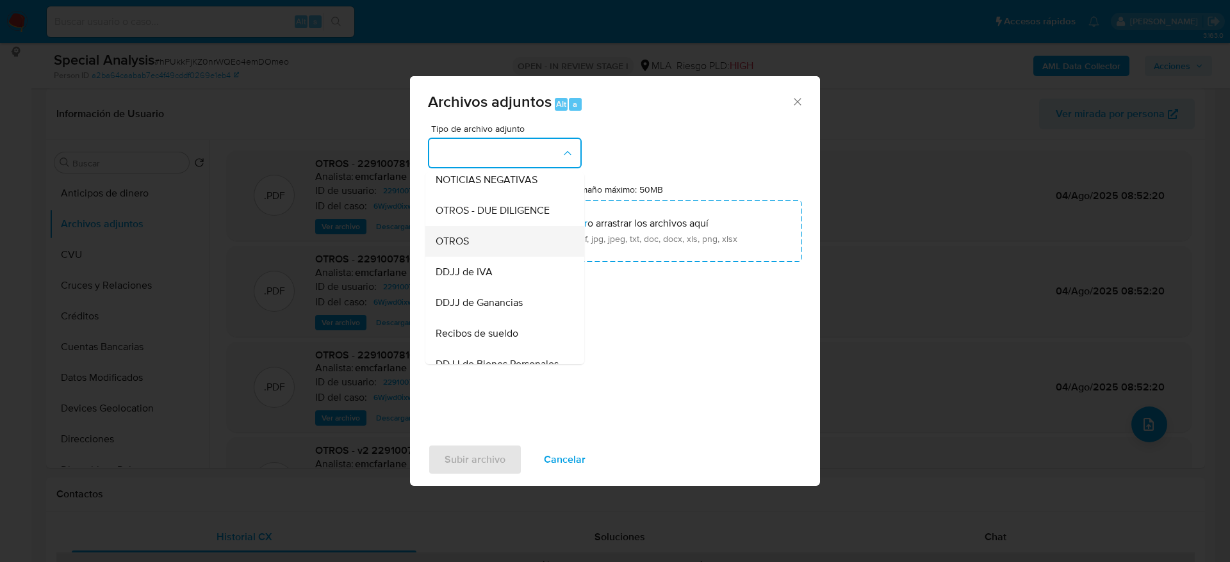
click at [460, 243] on div "OTROS" at bounding box center [501, 241] width 131 height 31
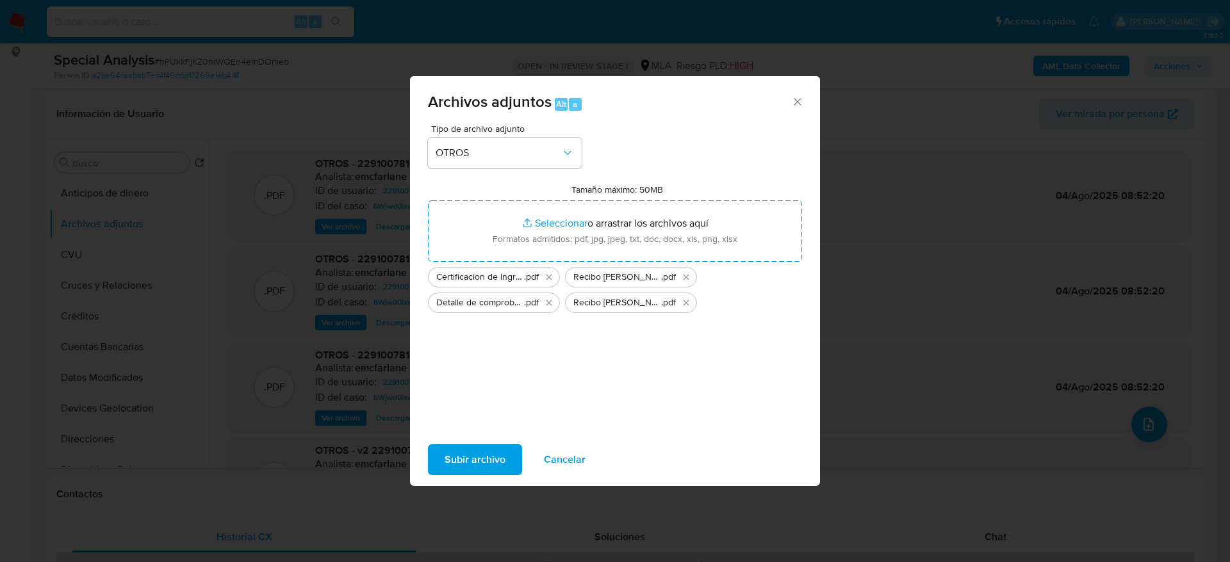
click at [489, 446] on span "Subir archivo" at bounding box center [475, 460] width 61 height 28
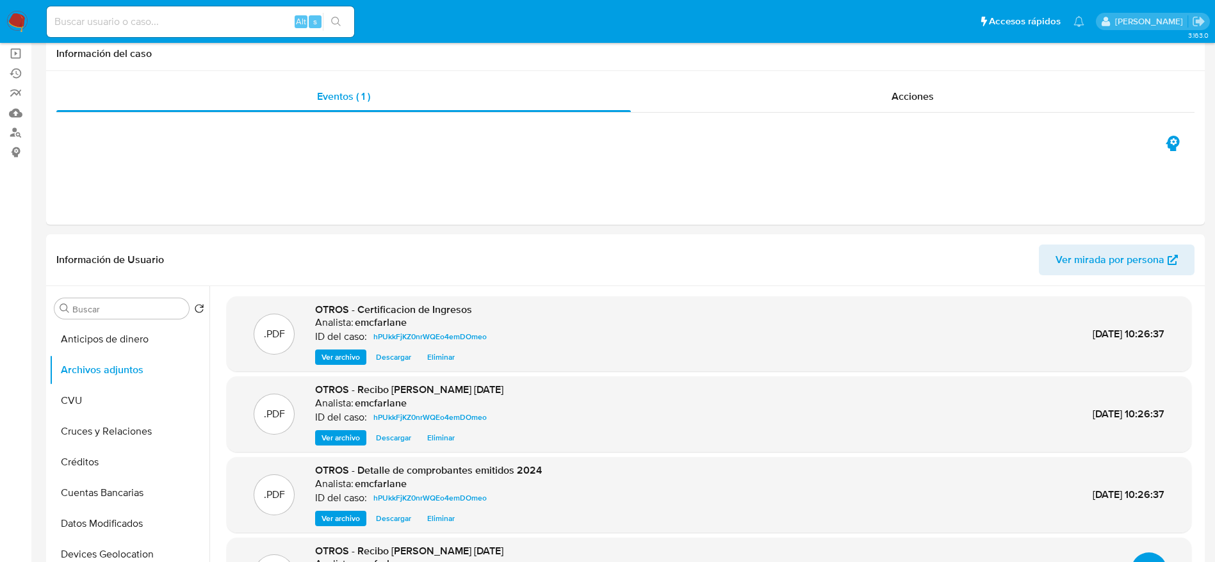
scroll to position [0, 0]
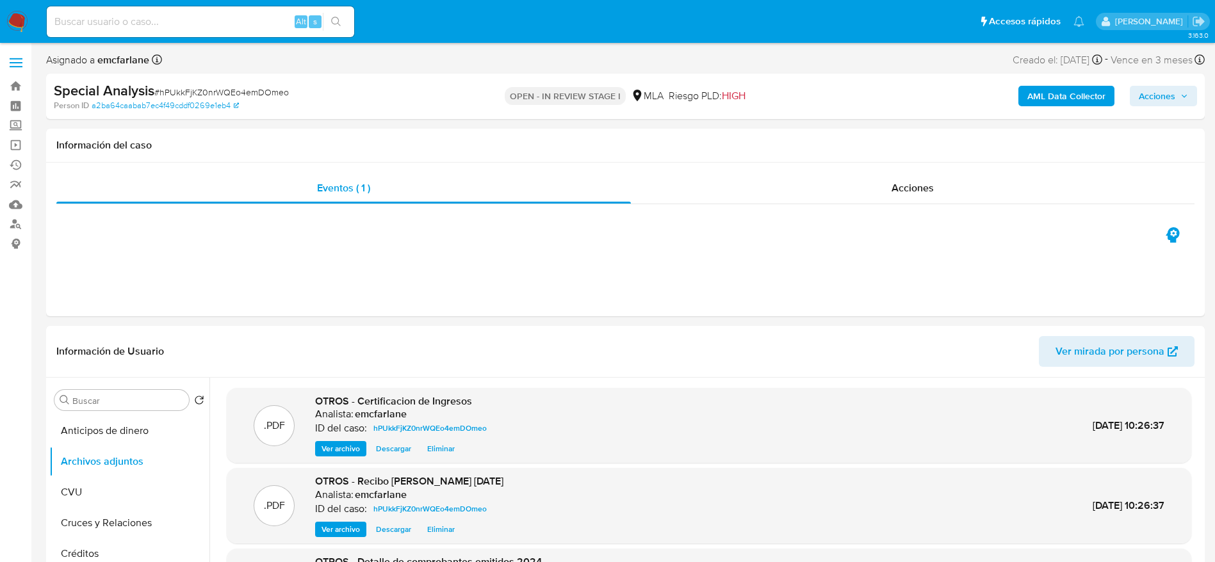
click at [1160, 100] on span "Acciones" at bounding box center [1157, 96] width 37 height 20
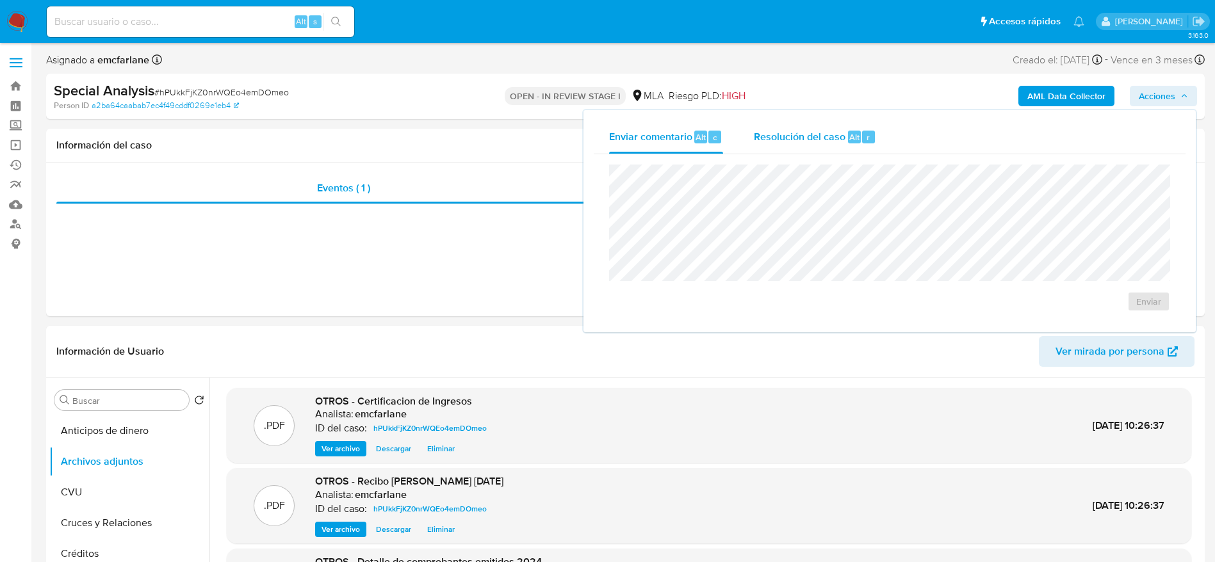
drag, startPoint x: 837, startPoint y: 130, endPoint x: 856, endPoint y: 156, distance: 31.6
click at [837, 131] on span "Resolución del caso" at bounding box center [800, 136] width 92 height 15
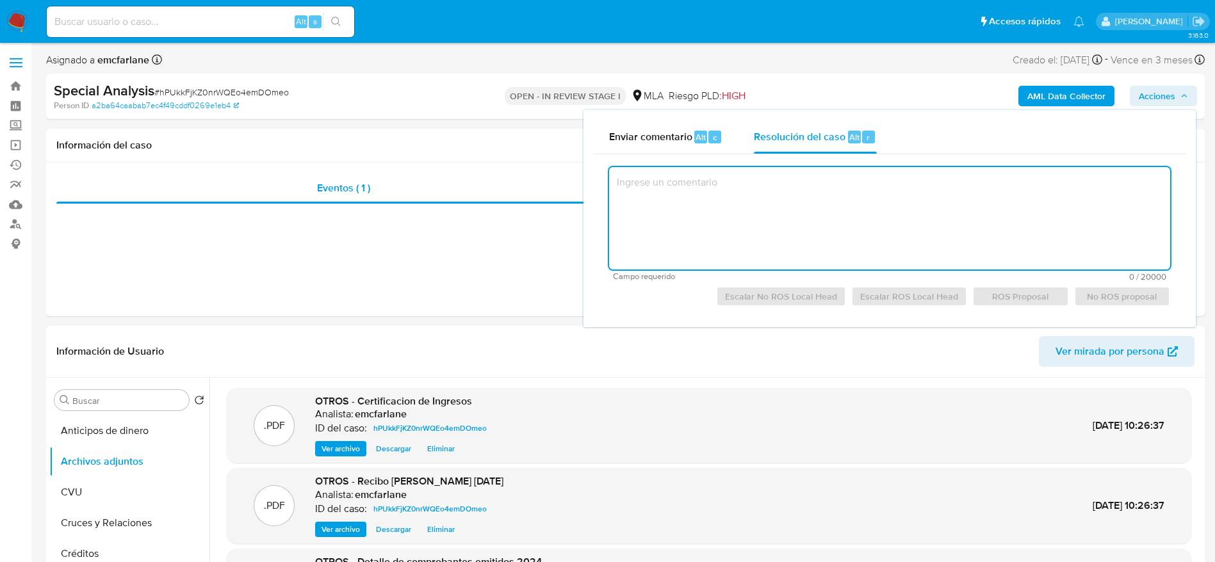
paste textarea "El cliente Juan Pablo Pigozzi - CUIT 23270448909 se encuentra registrado como e…"
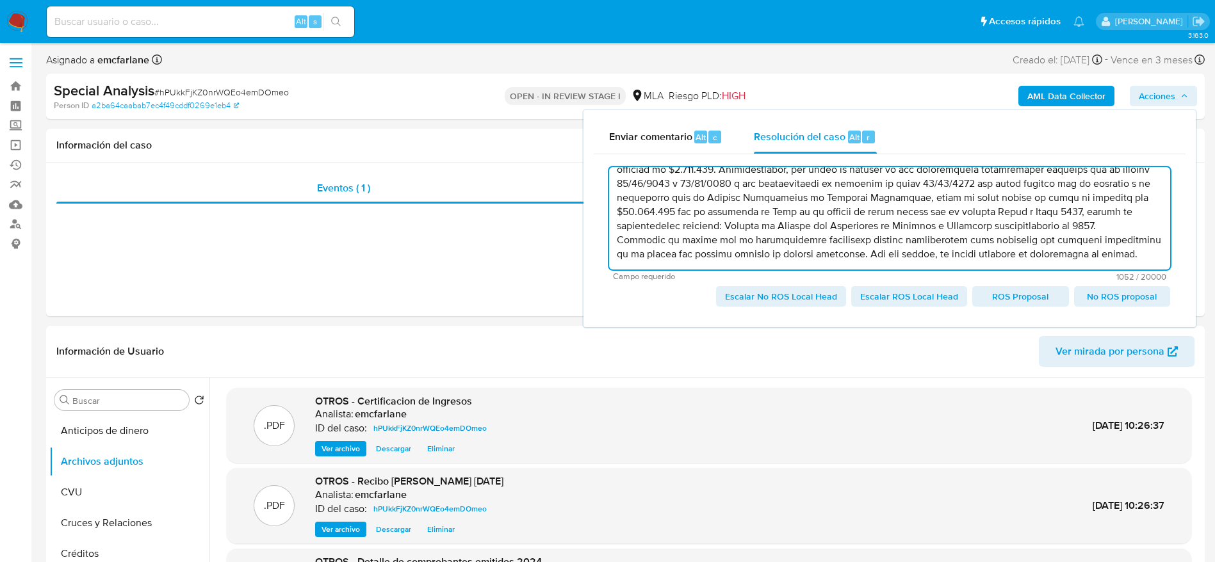
scroll to position [69, 0]
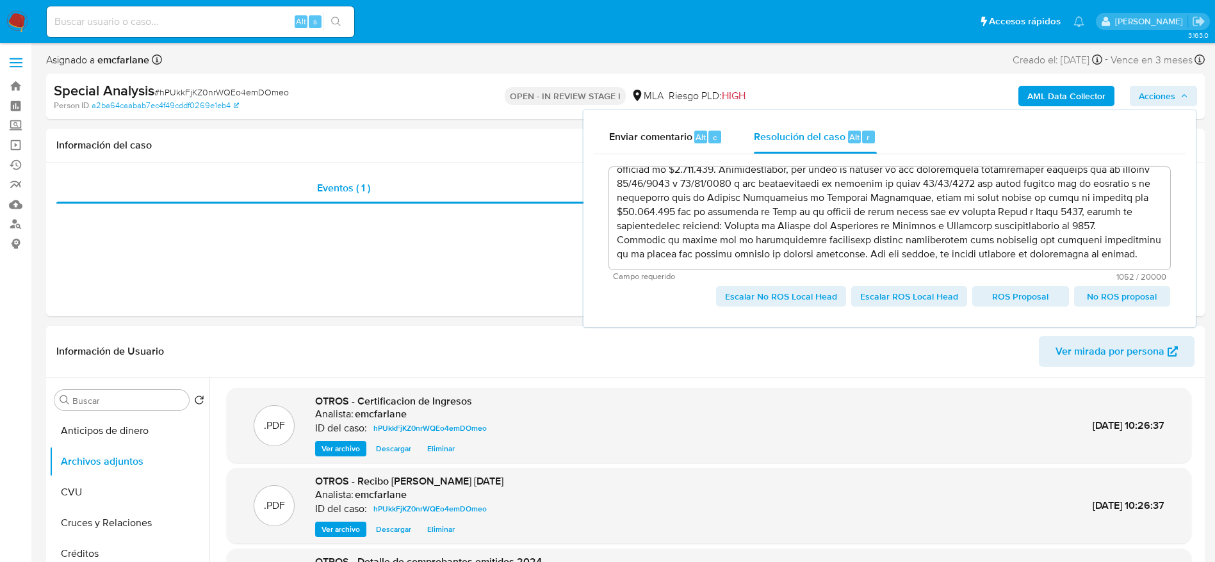
click at [783, 294] on span "Escalar No ROS Local Head" at bounding box center [781, 297] width 112 height 18
type textarea "El cliente Juan Pablo Pigozzi - CUIT 23270448909 se encuentra registrado como e…"
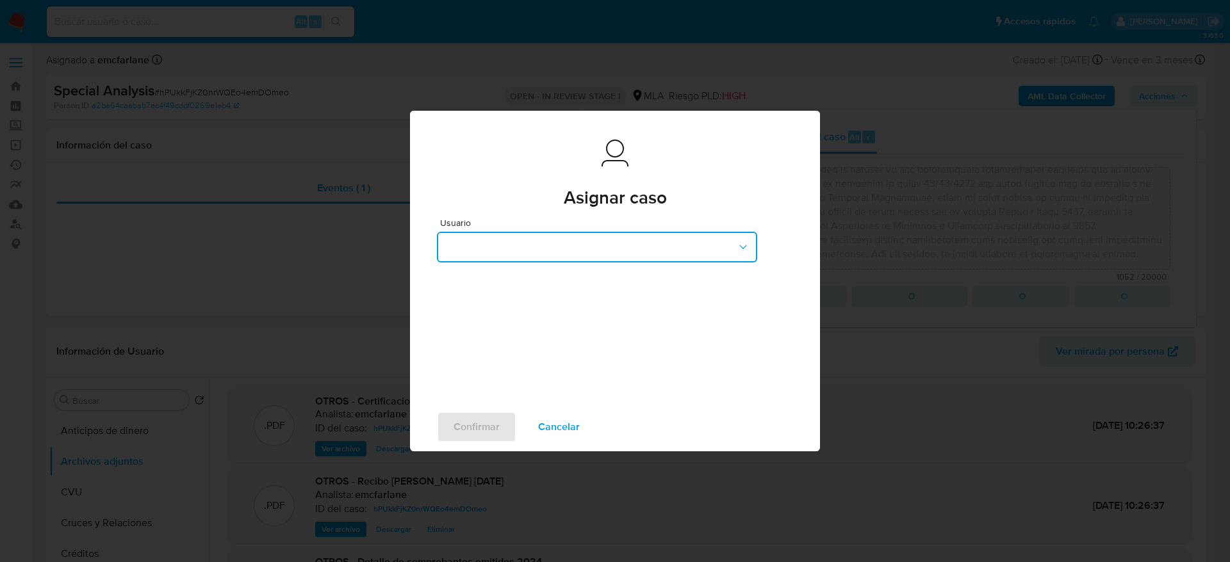
click at [514, 251] on button "button" at bounding box center [597, 247] width 320 height 31
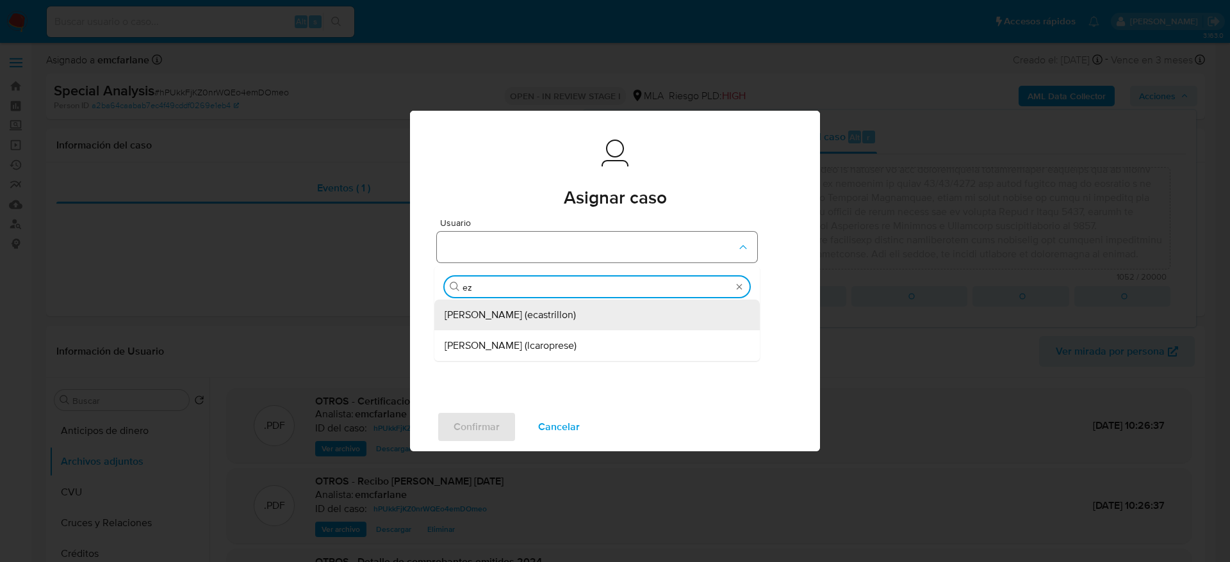
type input "eze"
click at [510, 316] on span "Ezequiel Gonzalo Castrillon (ecastrillon)" at bounding box center [510, 315] width 131 height 13
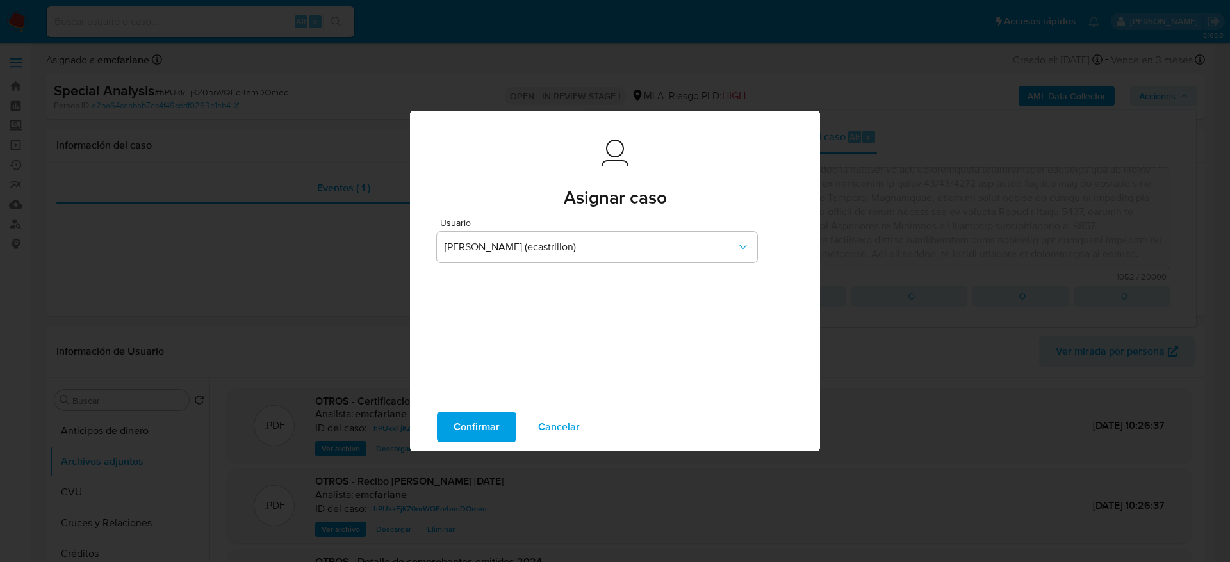
click at [458, 441] on span "Confirmar" at bounding box center [477, 427] width 46 height 28
click at [466, 429] on div "Confirmar Cancelar" at bounding box center [615, 427] width 410 height 49
type textarea "El cliente Juan Pablo Pigozzi - CUIT 23270448909 se encuentra registrado como e…"
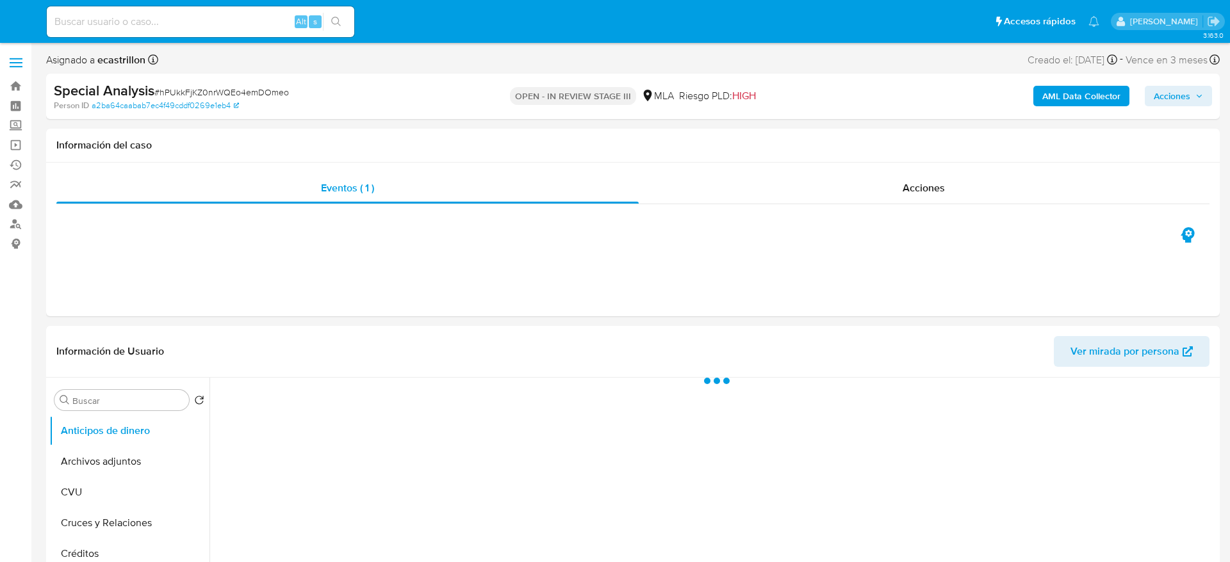
select select "10"
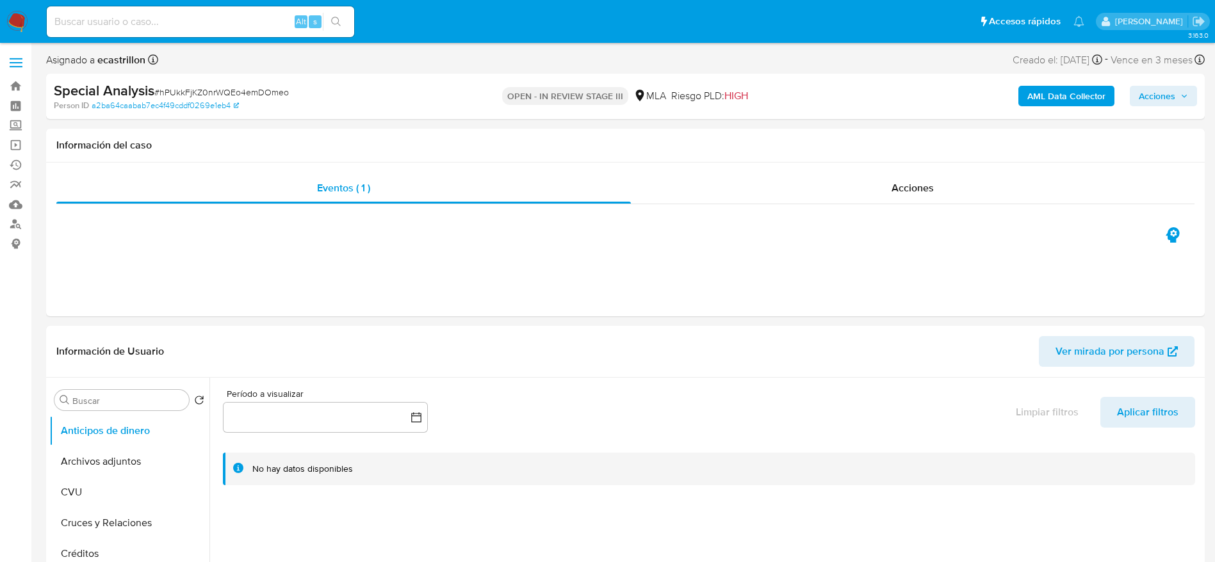
click at [137, 17] on input at bounding box center [200, 21] width 307 height 17
paste input "10910947"
type input "10910947"
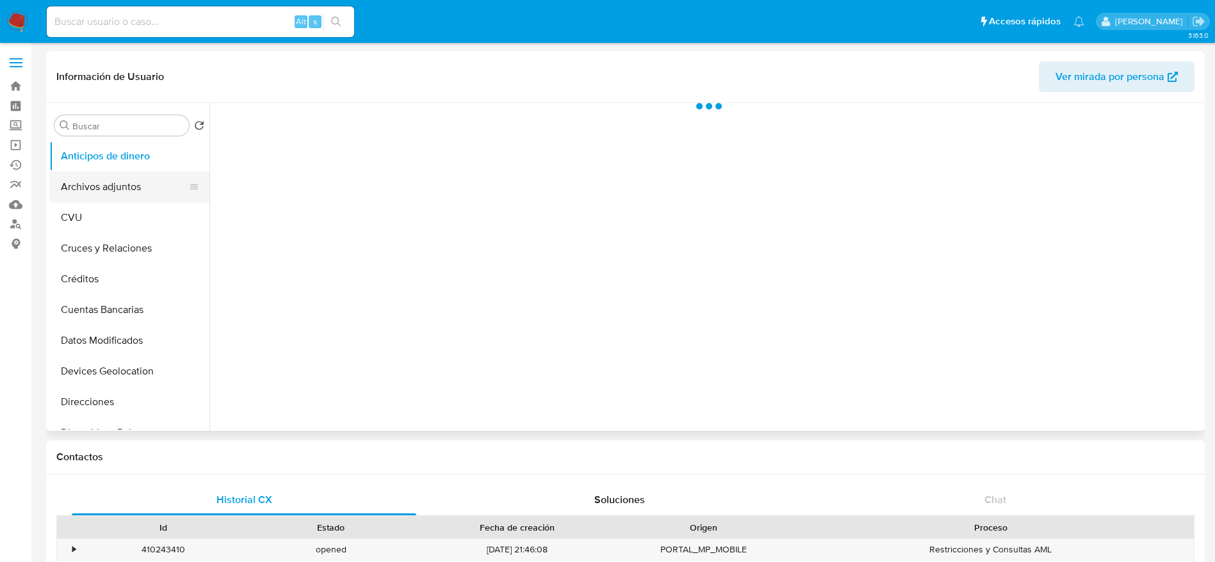
click at [111, 192] on button "Archivos adjuntos" at bounding box center [124, 187] width 150 height 31
select select "10"
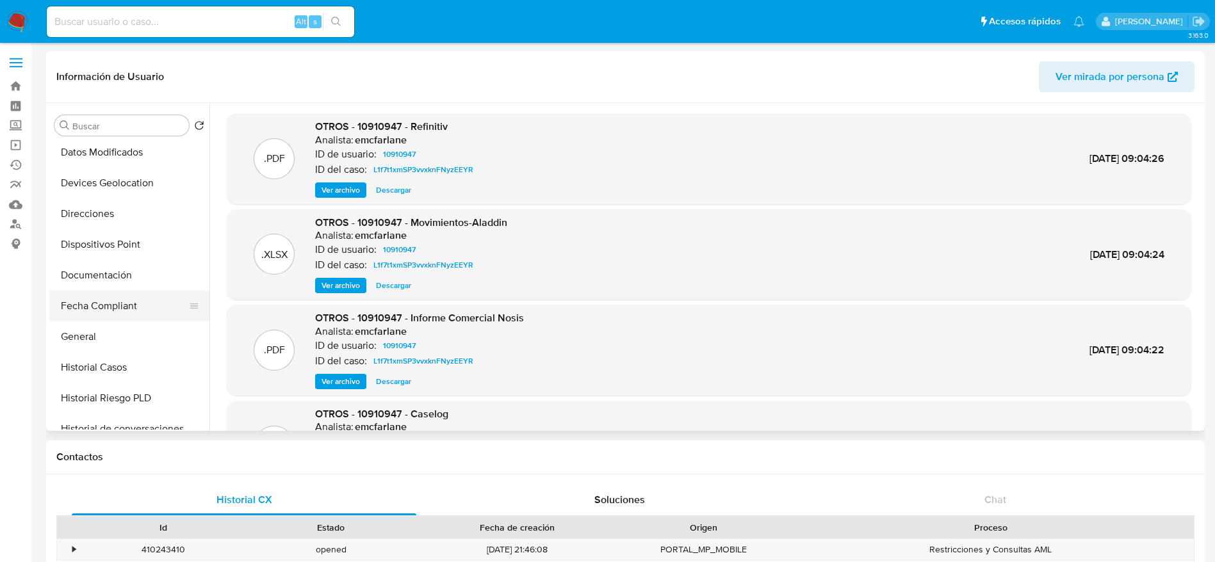
scroll to position [192, 0]
click at [72, 333] on button "General" at bounding box center [124, 333] width 150 height 31
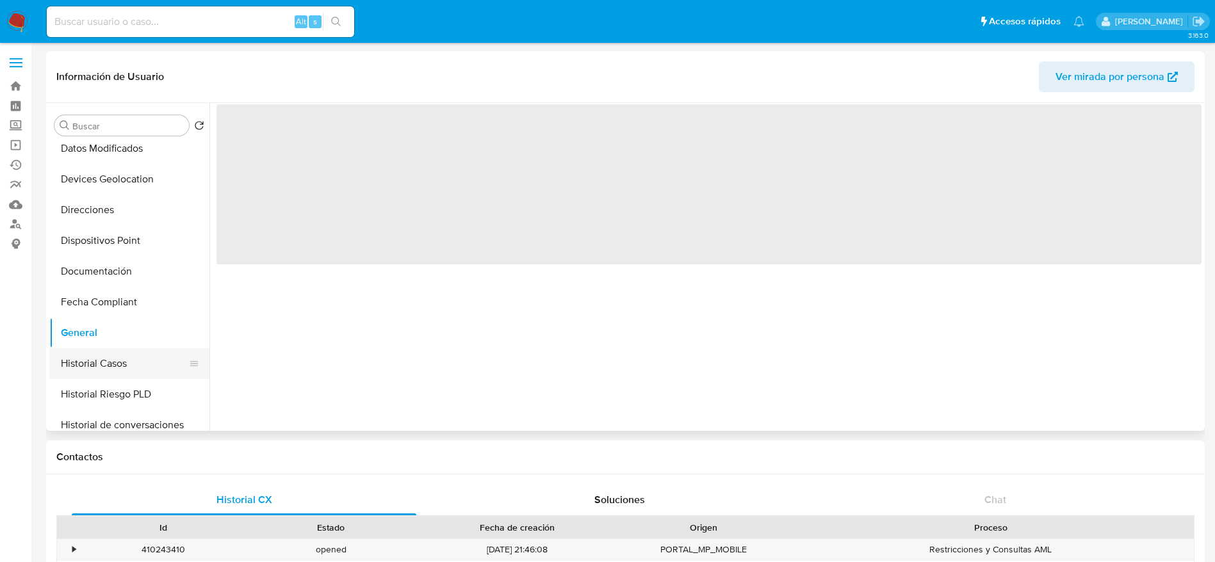
click at [118, 356] on button "Historial Casos" at bounding box center [124, 363] width 150 height 31
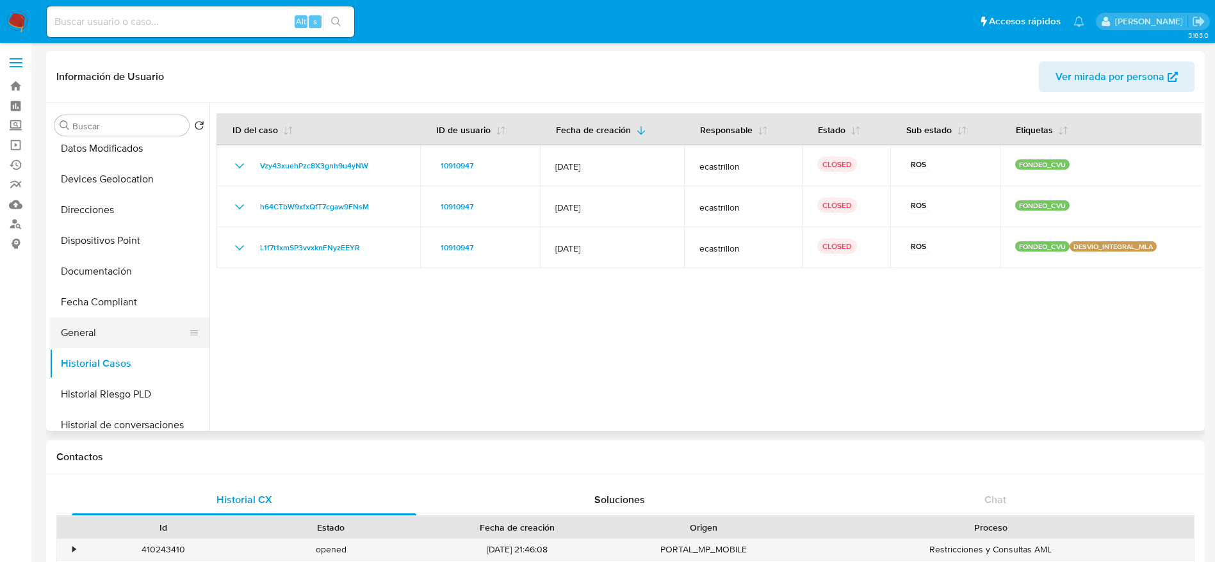
click at [93, 332] on button "General" at bounding box center [124, 333] width 150 height 31
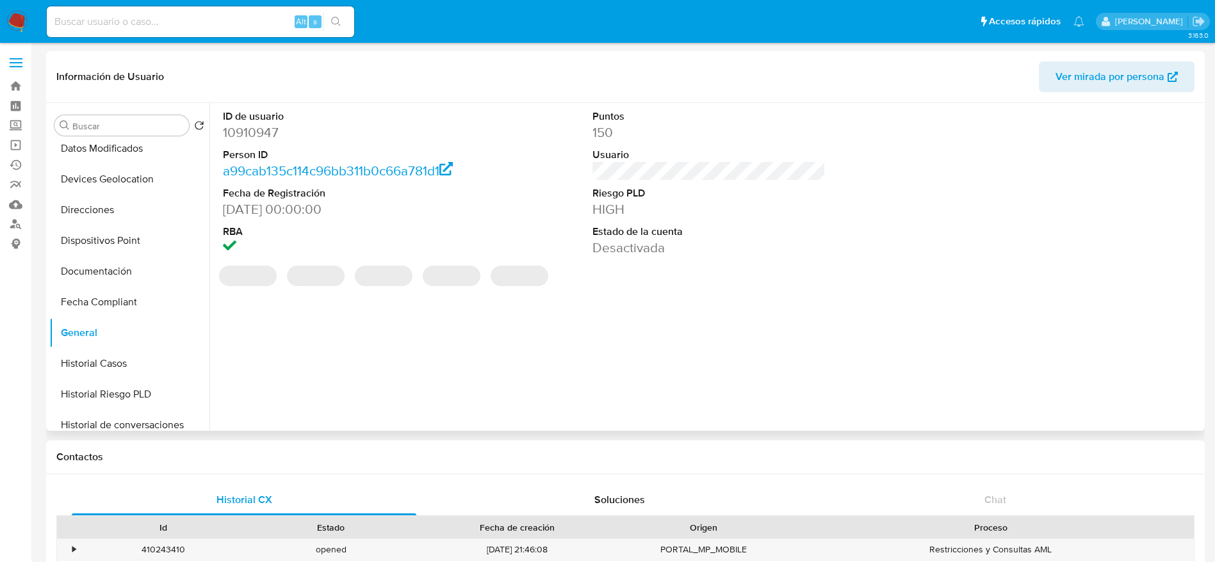
click at [262, 140] on dd "10910947" at bounding box center [340, 133] width 234 height 18
copy dd "10910947"
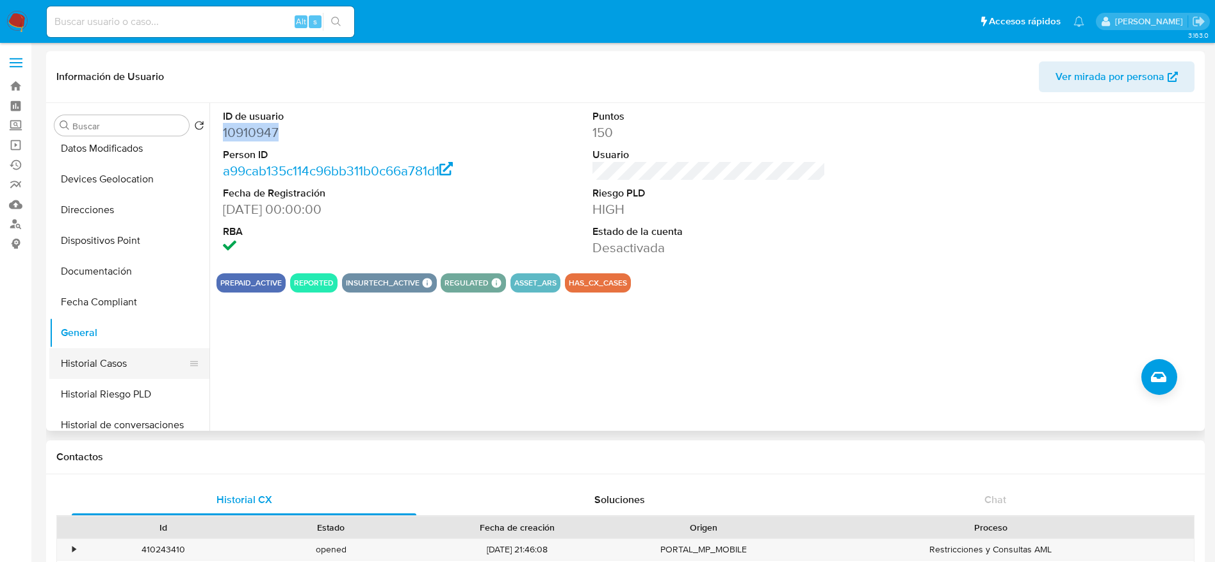
scroll to position [576, 0]
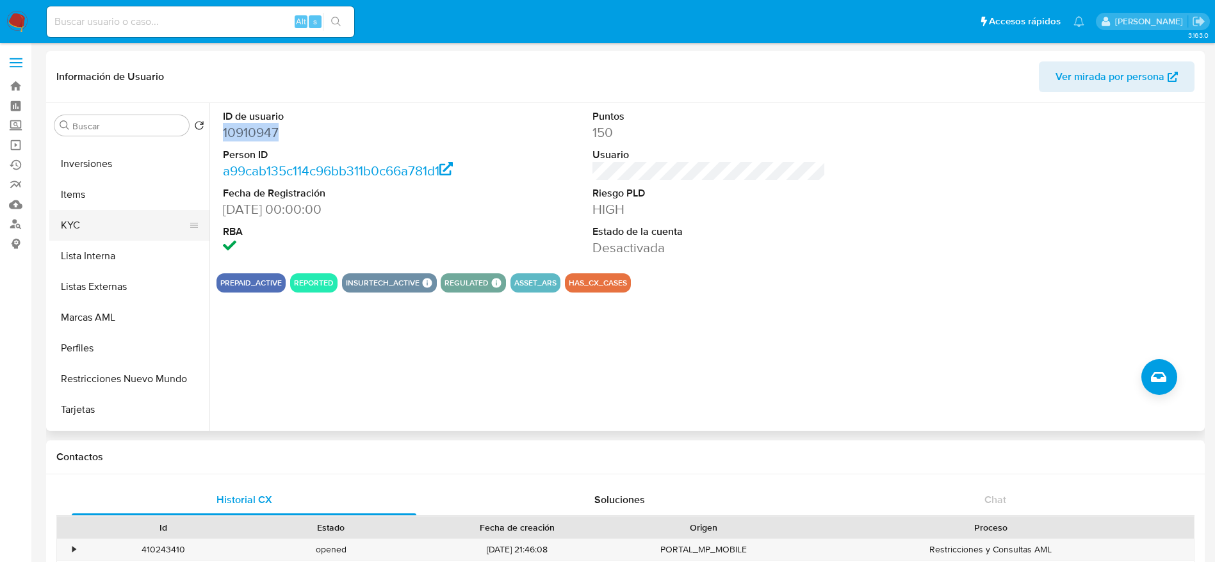
click at [97, 239] on button "KYC" at bounding box center [124, 225] width 150 height 31
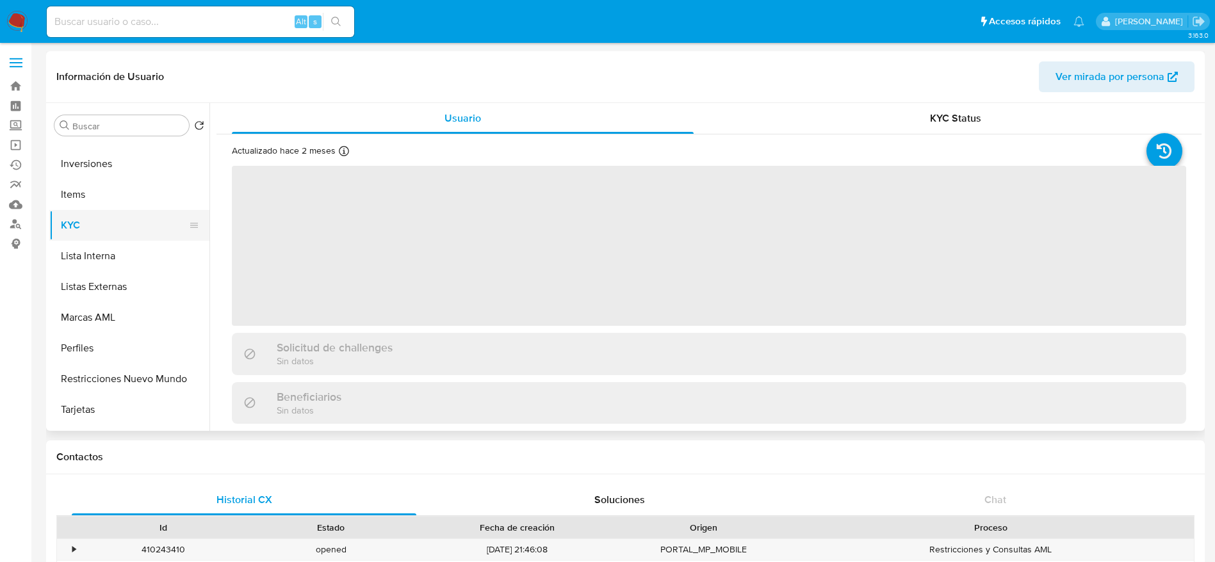
click at [97, 226] on button "KYC" at bounding box center [124, 225] width 150 height 31
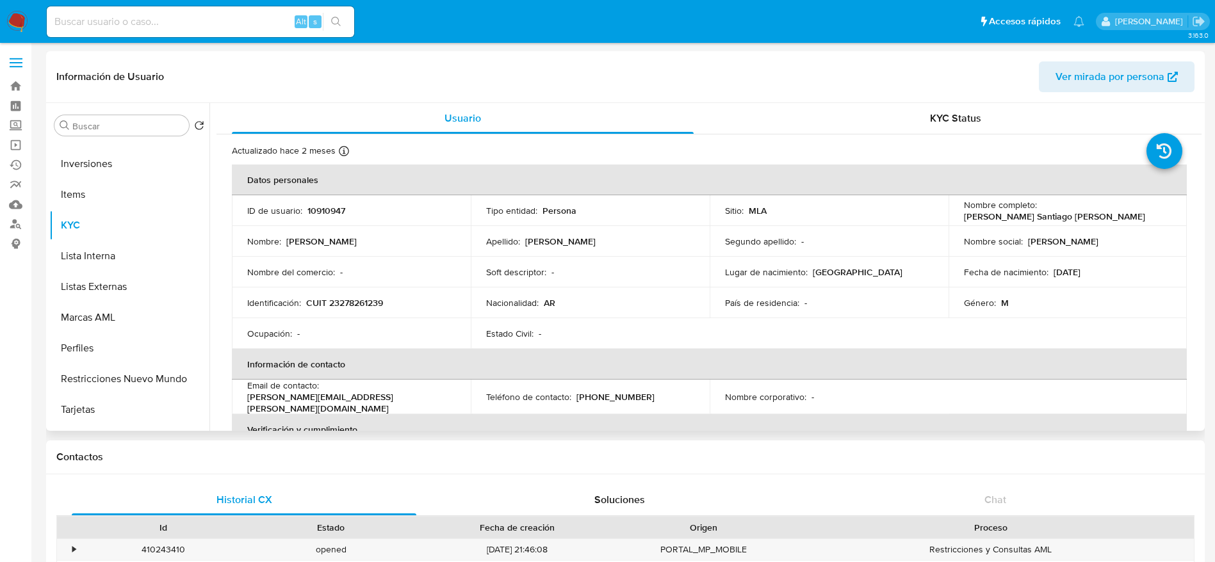
click at [350, 297] on p "CUIT 23278261239" at bounding box center [344, 303] width 77 height 12
copy p "CUIT 23278261239"
click at [450, 240] on div "Nombre : Esteban Santiago" at bounding box center [351, 242] width 208 height 12
click at [367, 305] on p "CUIT 23278261239" at bounding box center [344, 303] width 77 height 12
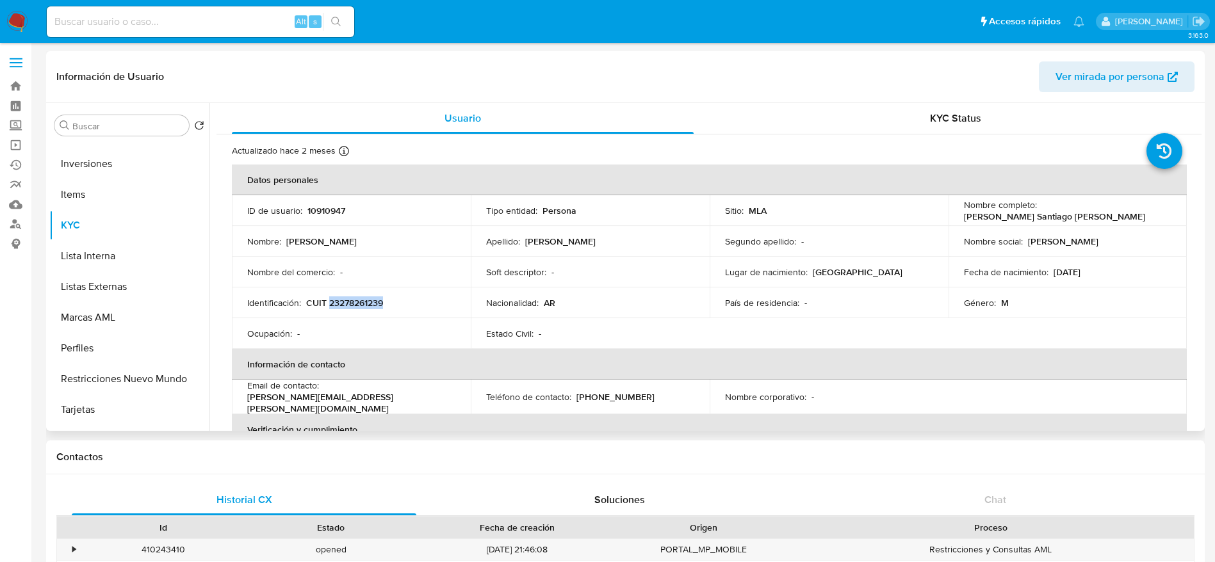
click at [367, 305] on p "CUIT 23278261239" at bounding box center [344, 303] width 77 height 12
copy p "23278261239"
click at [979, 216] on p "Esteban Santiago Cortabarria Acosta" at bounding box center [1054, 217] width 181 height 12
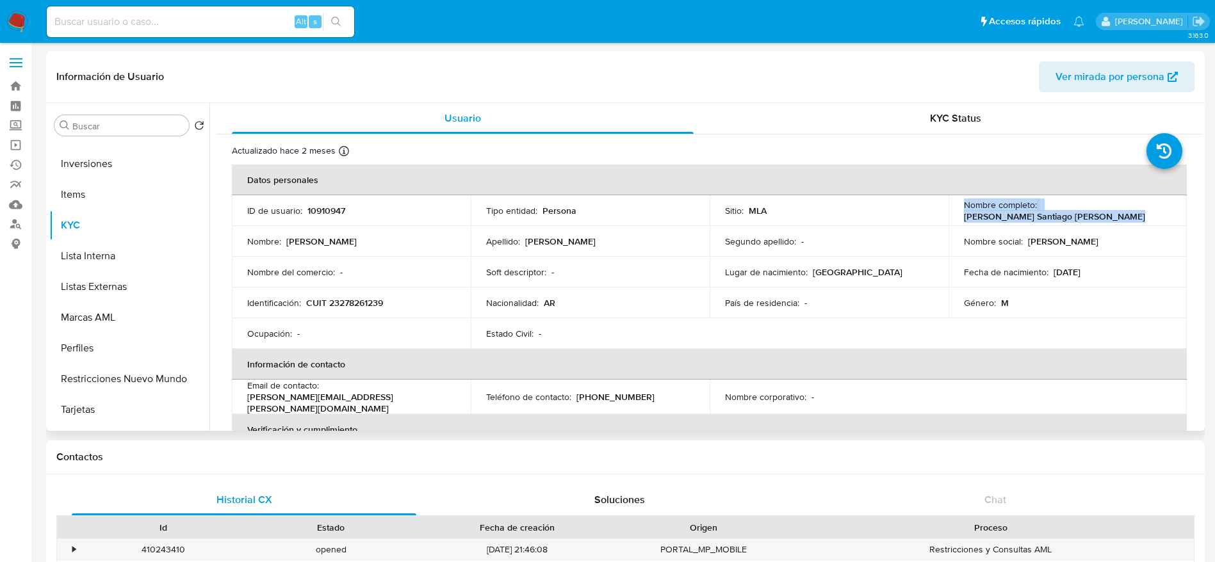
click at [979, 216] on p "Esteban Santiago Cortabarria Acosta" at bounding box center [1054, 217] width 181 height 12
click at [1106, 214] on p "Esteban Santiago Cortabarria Acosta" at bounding box center [1054, 217] width 181 height 12
click at [1120, 220] on div "Nombre completo : Esteban Santiago Cortabarria Acosta" at bounding box center [1068, 210] width 208 height 23
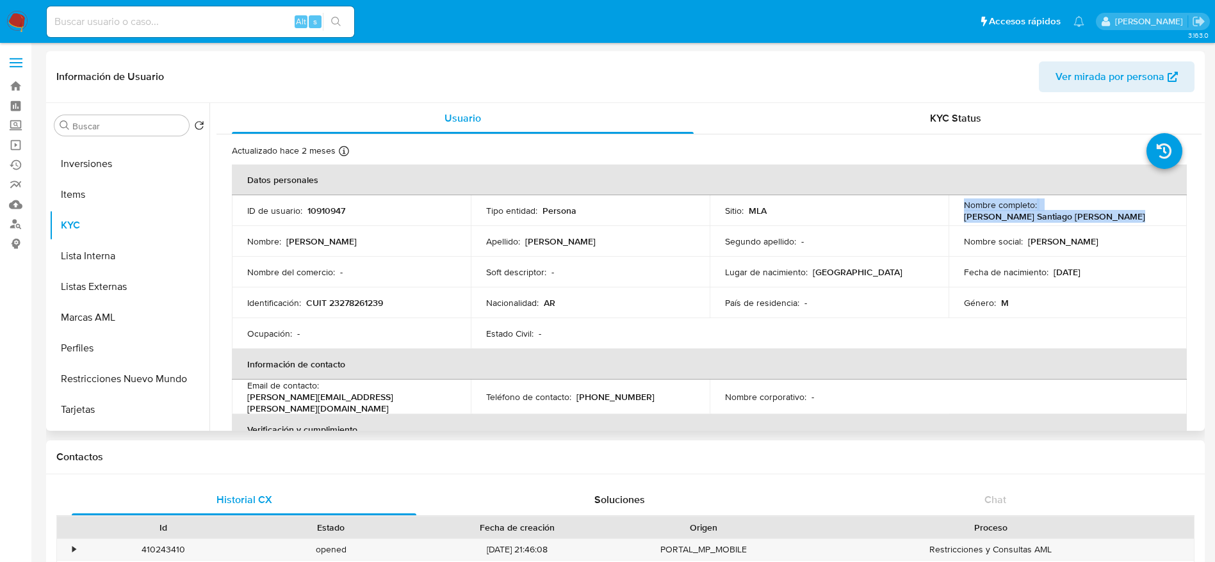
click at [1103, 217] on p "Esteban Santiago Cortabarria Acosta" at bounding box center [1054, 217] width 181 height 12
drag, startPoint x: 981, startPoint y: 223, endPoint x: 1110, endPoint y: 217, distance: 128.9
click at [1115, 225] on tbody "ID de usuario : 10910947 Tipo entidad : Persona Sitio : MLA Nombre completo : E…" at bounding box center [709, 272] width 955 height 154
click at [1109, 215] on div "Nombre completo : Esteban Santiago Cortabarria Acosta" at bounding box center [1068, 210] width 208 height 23
click at [1107, 213] on p "Esteban Santiago Cortabarria Acosta" at bounding box center [1054, 217] width 181 height 12
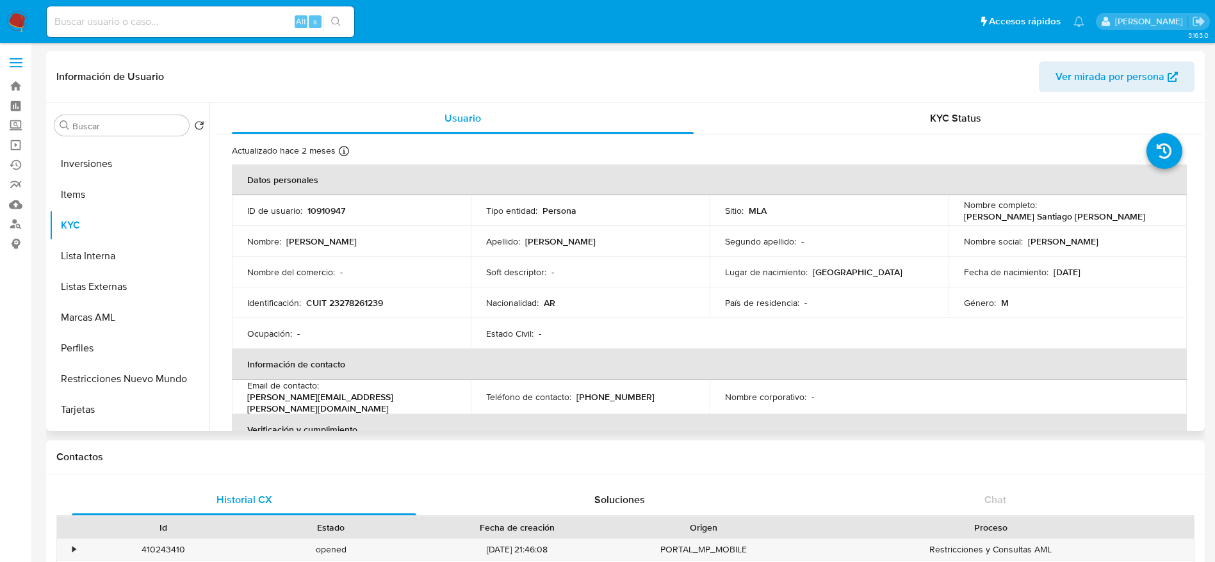
click at [1118, 220] on div "Nombre completo : Esteban Santiago Cortabarria Acosta" at bounding box center [1068, 210] width 208 height 23
drag, startPoint x: 961, startPoint y: 215, endPoint x: 1106, endPoint y: 213, distance: 144.8
click at [1106, 213] on p "Esteban Santiago Cortabarria Acosta" at bounding box center [1054, 217] width 181 height 12
copy p "Esteban Santiago Cortabarria Acosta"
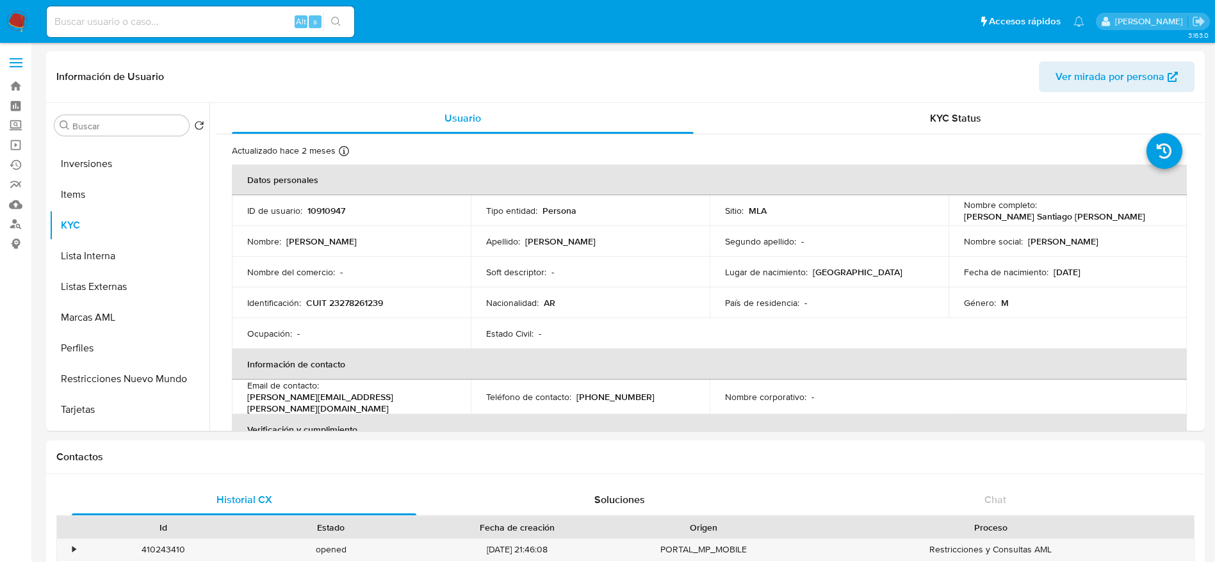
click at [161, 17] on input at bounding box center [200, 21] width 307 height 17
paste input "348577098"
type input "348577098"
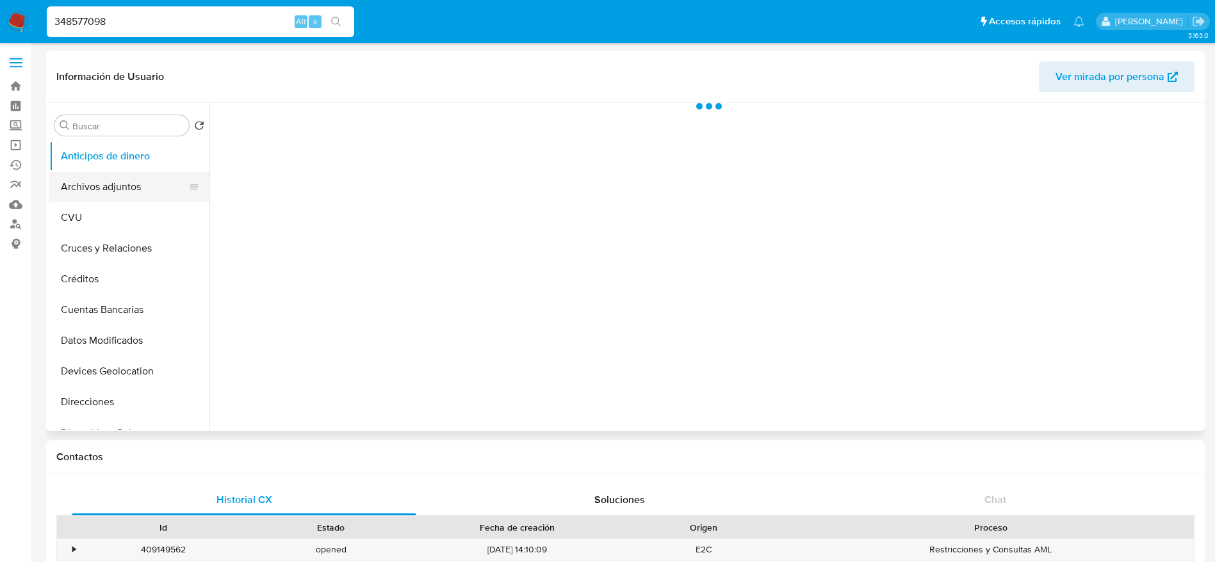
click at [101, 192] on button "Archivos adjuntos" at bounding box center [124, 187] width 150 height 31
select select "10"
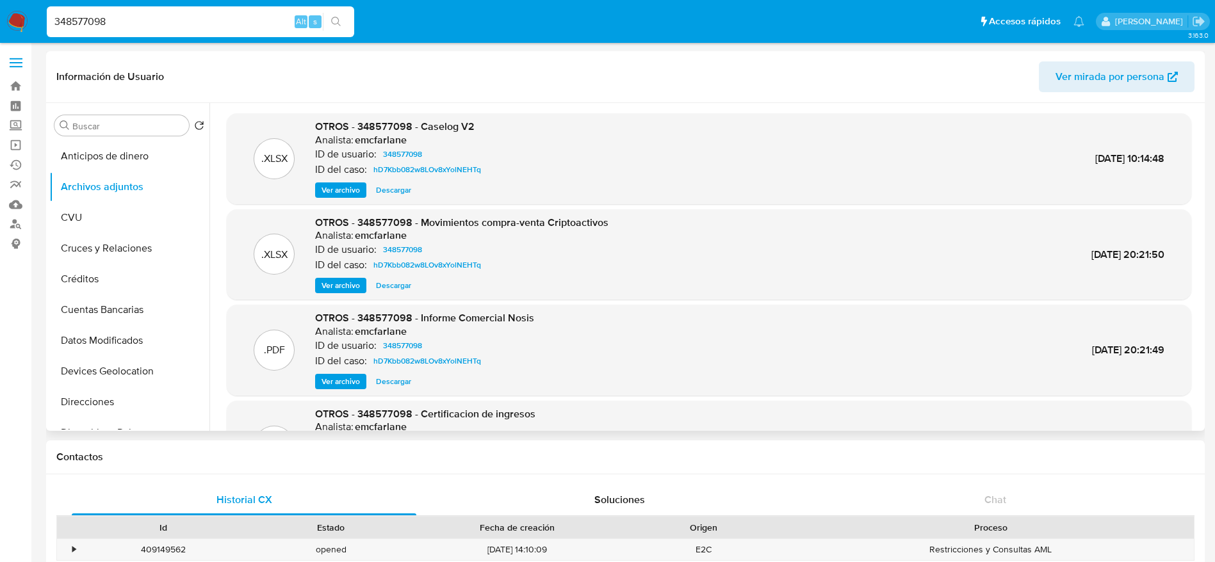
click at [386, 195] on span "Descargar" at bounding box center [393, 190] width 35 height 13
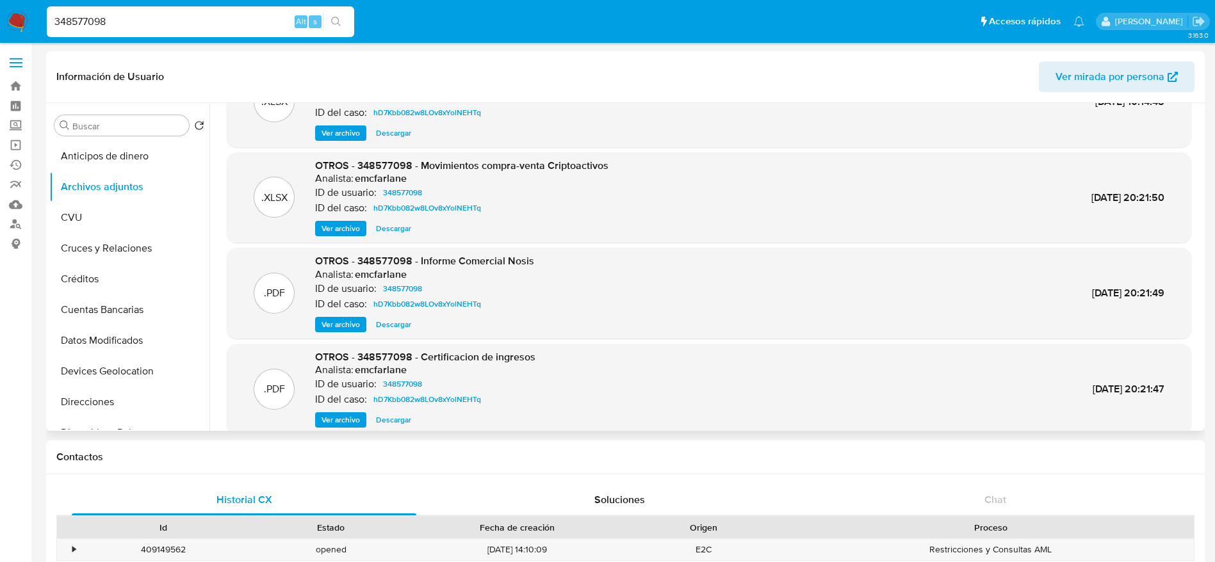
scroll to position [108, 0]
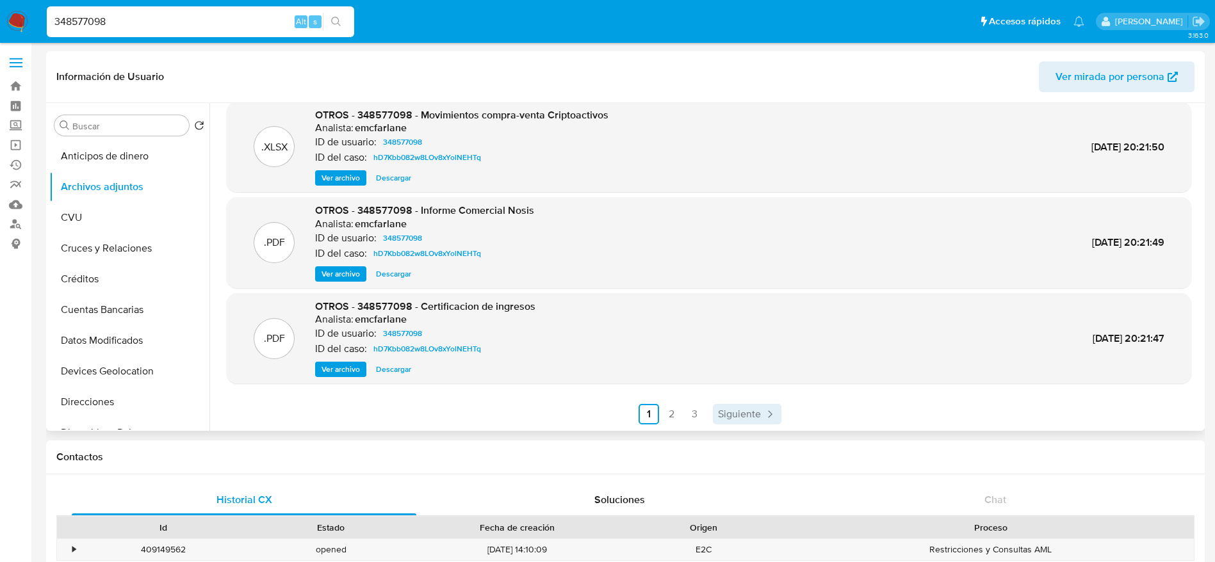
click at [737, 414] on span "Siguiente" at bounding box center [739, 414] width 43 height 10
click at [632, 419] on span "Anterior" at bounding box center [641, 414] width 37 height 10
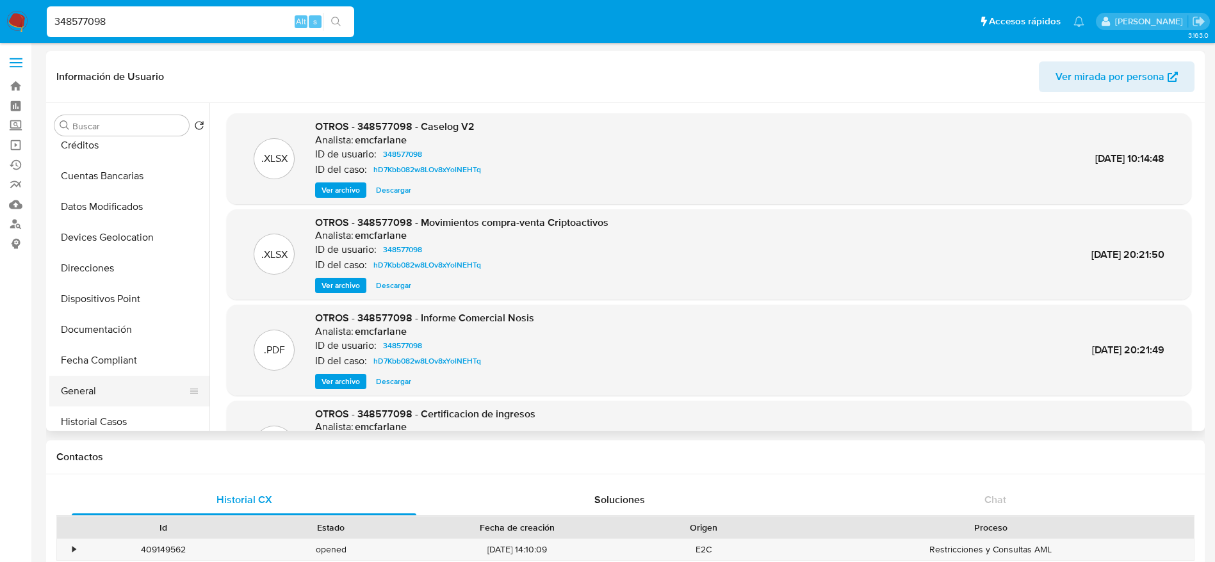
scroll to position [192, 0]
click at [115, 366] on button "Historial Casos" at bounding box center [124, 363] width 150 height 31
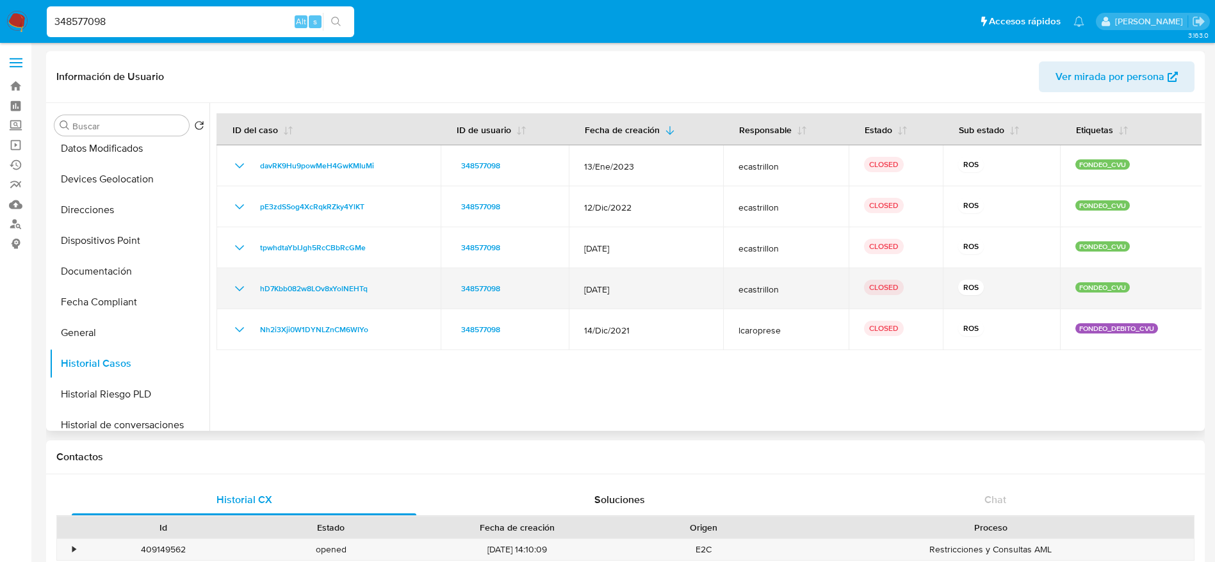
click at [244, 289] on icon "Mostrar/Ocultar" at bounding box center [239, 288] width 15 height 15
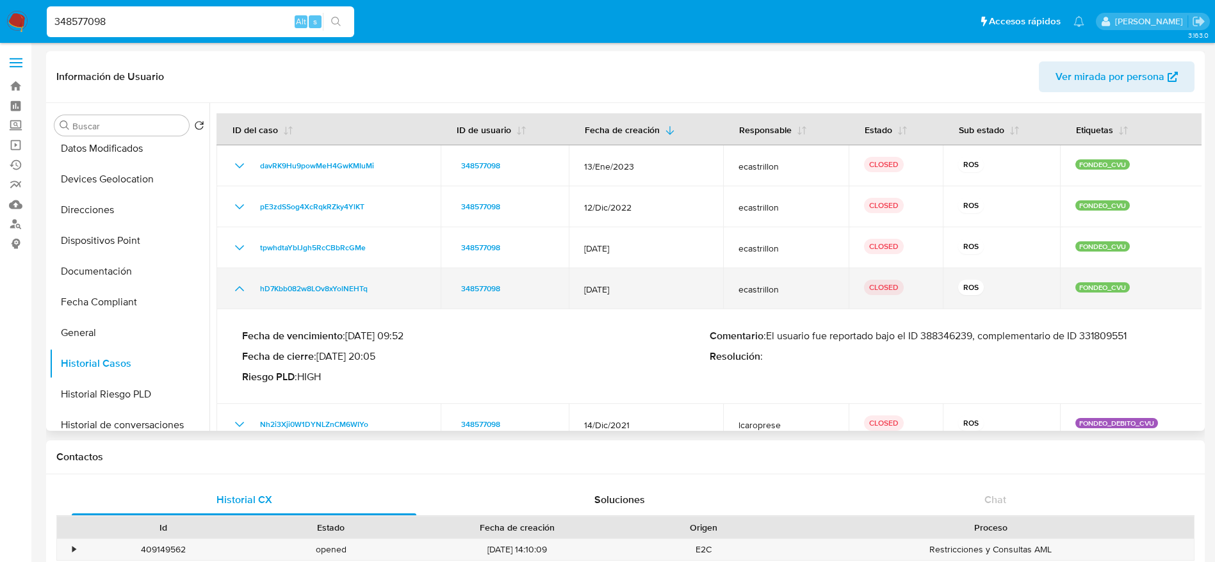
click at [245, 290] on icon "Mostrar/Ocultar" at bounding box center [239, 288] width 15 height 15
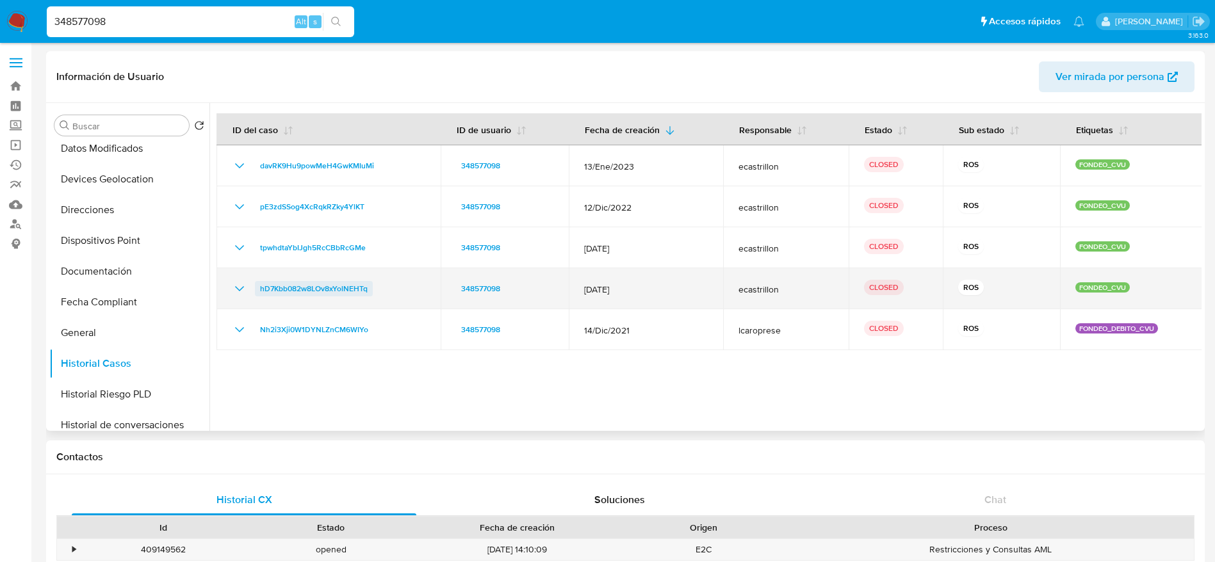
click at [297, 284] on span "hD7Kbb082w8LOv8xYolNEHTq" at bounding box center [314, 288] width 108 height 15
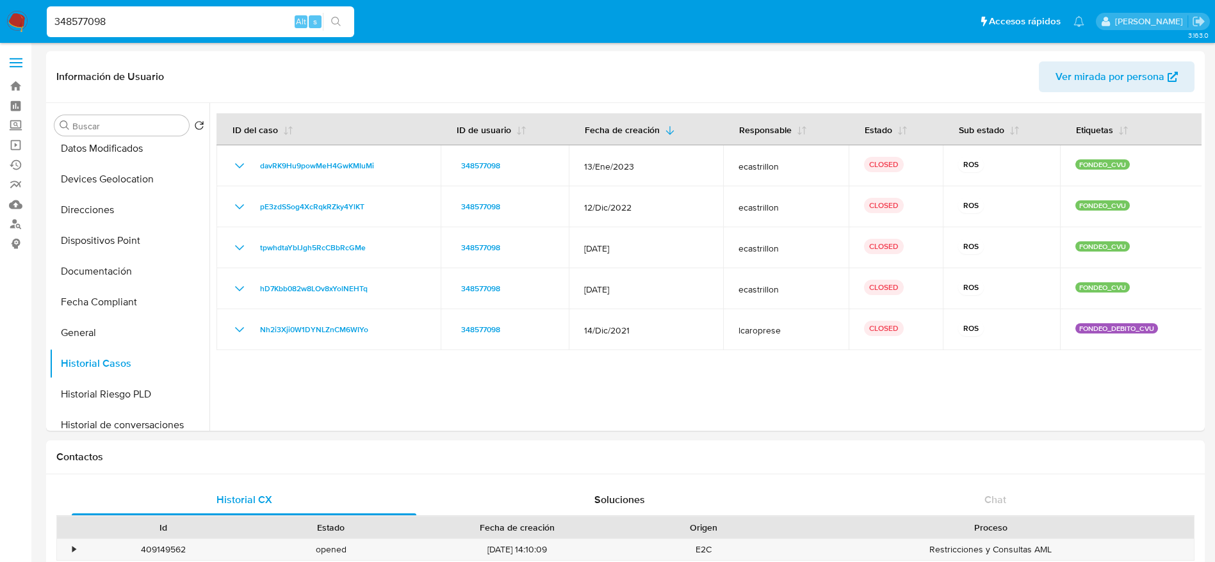
click at [22, 11] on img at bounding box center [17, 22] width 22 height 22
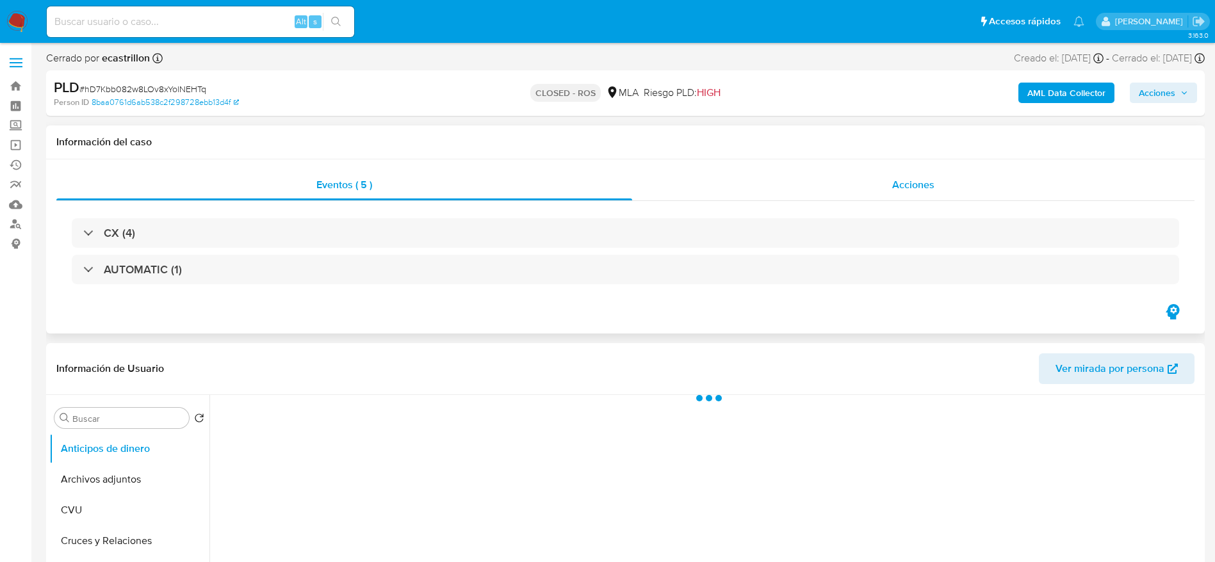
click at [933, 188] on span "Acciones" at bounding box center [913, 184] width 42 height 15
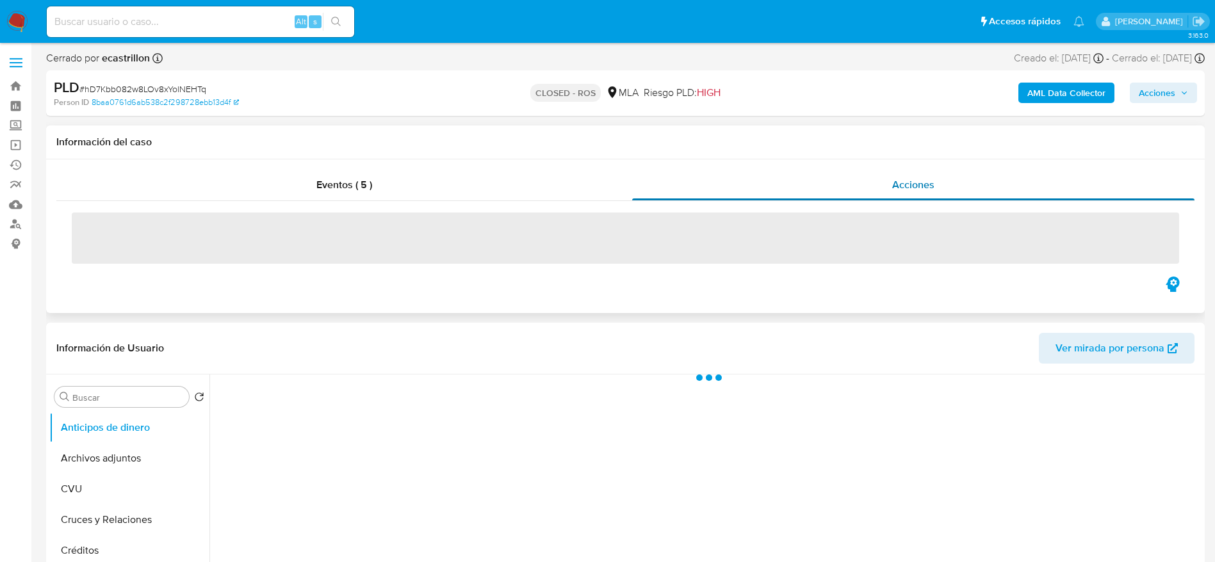
select select "10"
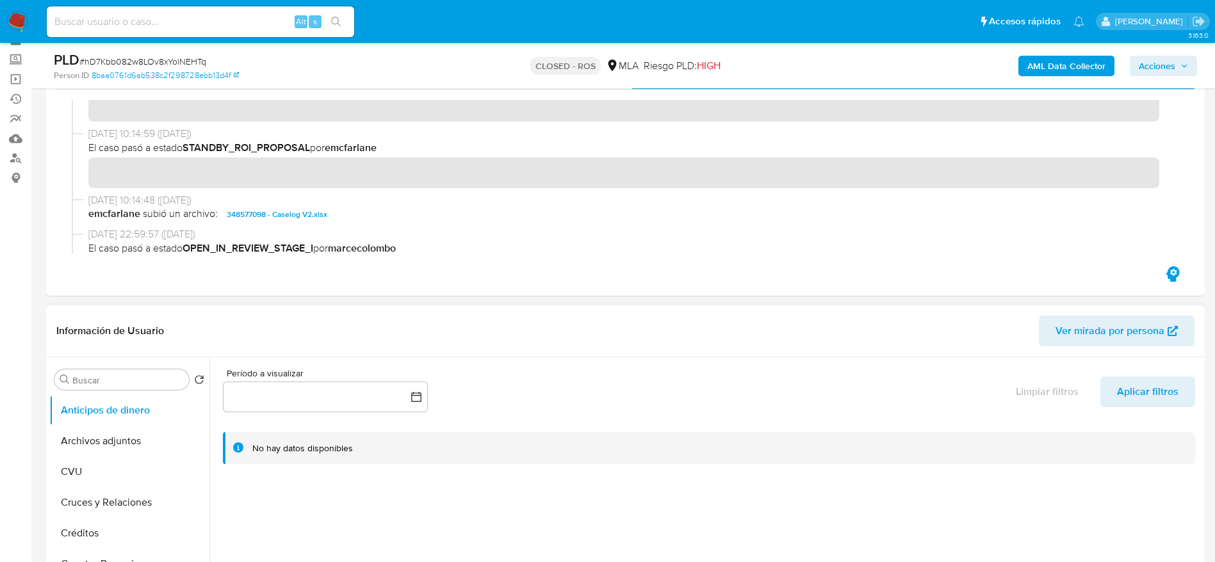
scroll to position [96, 0]
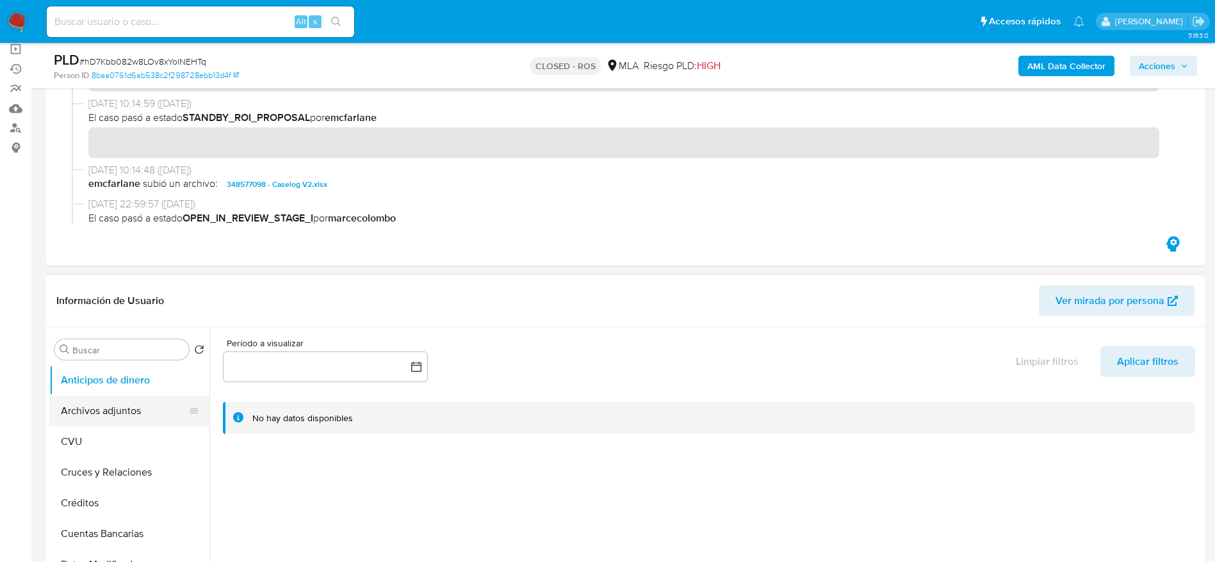
click at [103, 413] on button "Archivos adjuntos" at bounding box center [124, 411] width 150 height 31
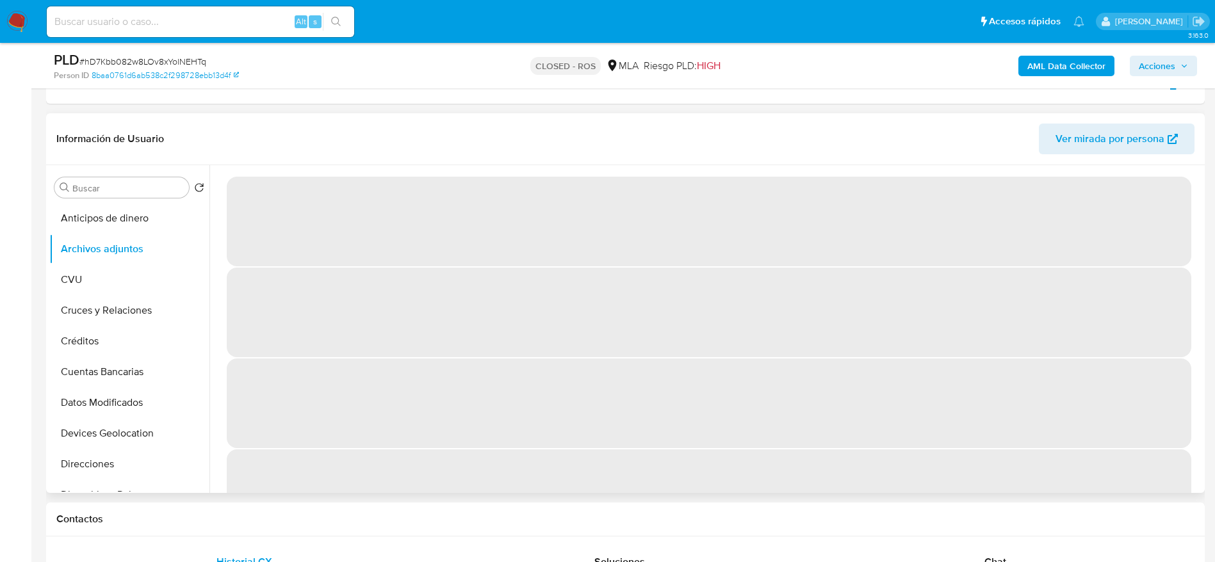
scroll to position [288, 0]
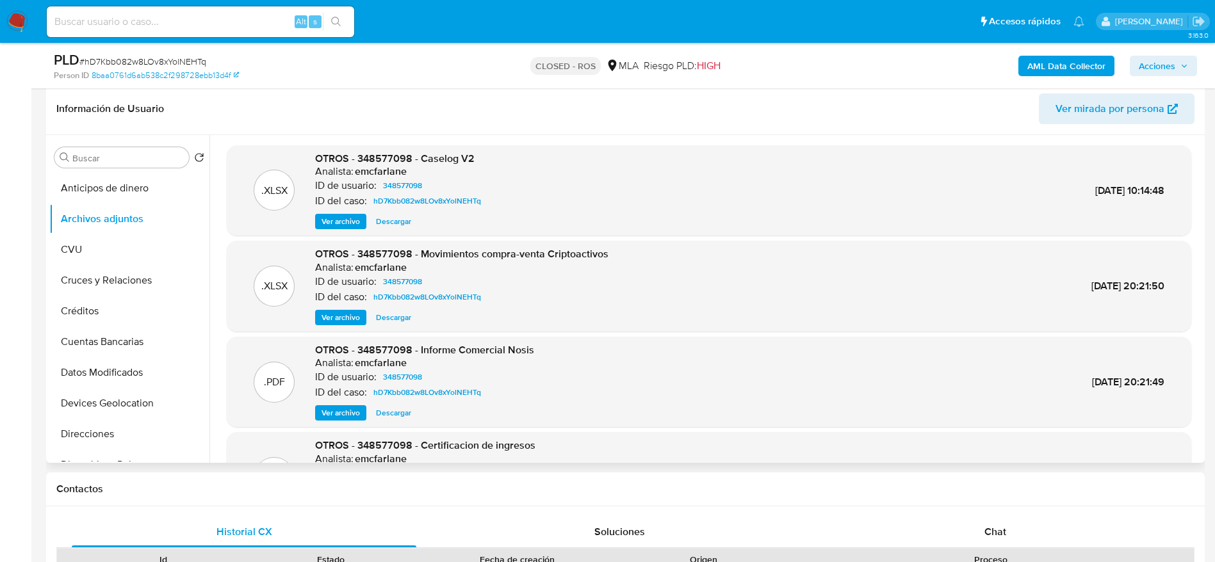
click at [384, 313] on span "Descargar" at bounding box center [393, 317] width 35 height 13
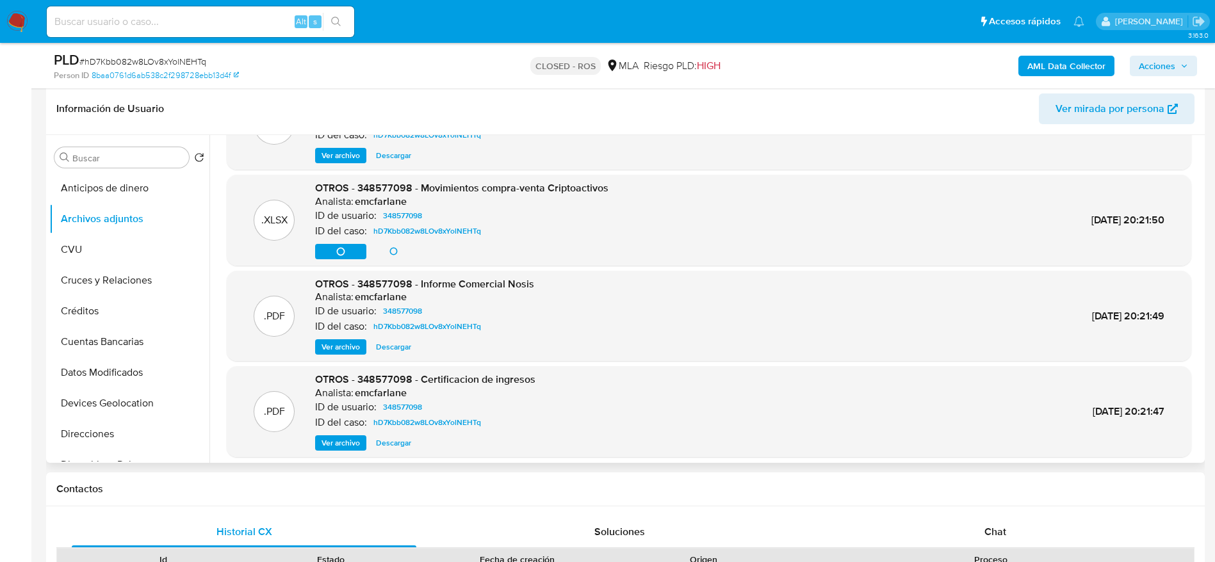
scroll to position [108, 0]
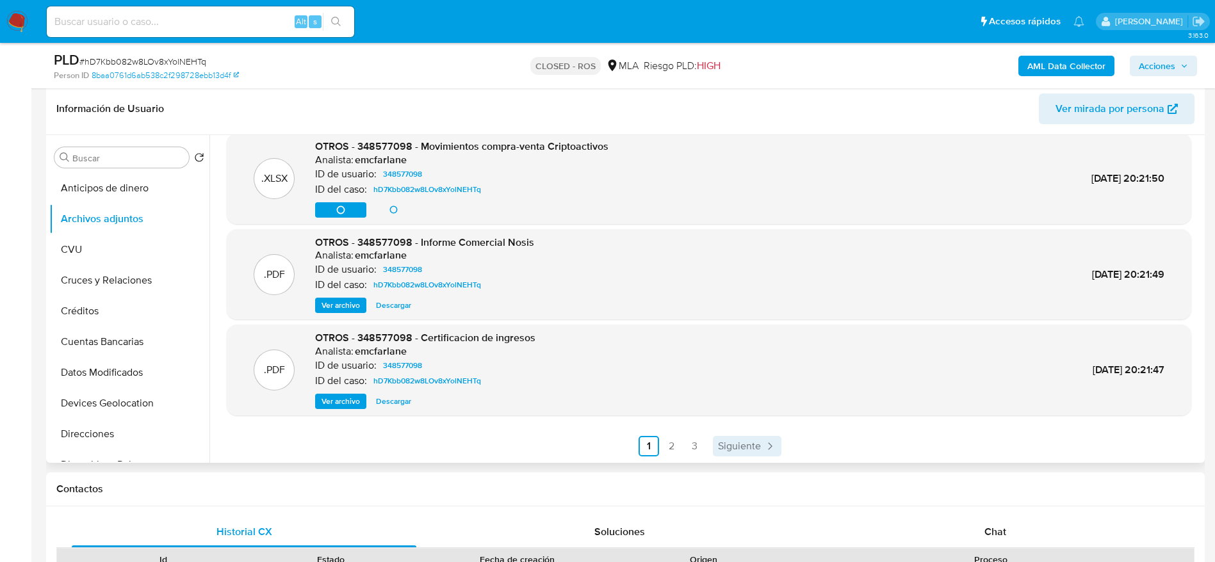
click at [737, 450] on span "Siguiente" at bounding box center [739, 446] width 43 height 10
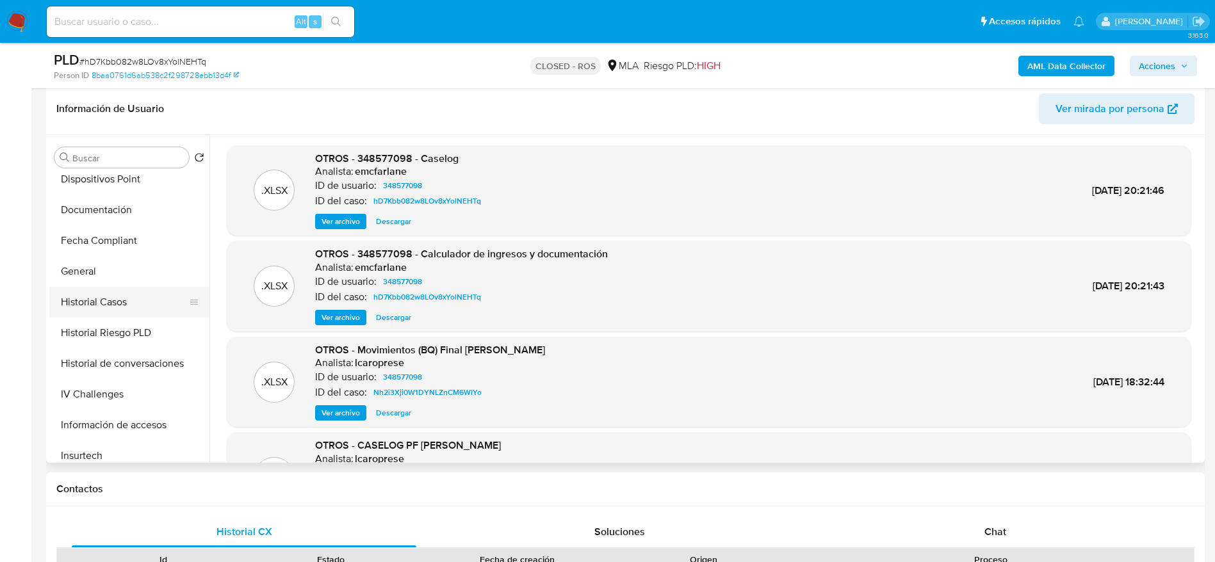
scroll to position [288, 0]
click at [104, 266] on button "General" at bounding box center [124, 269] width 150 height 31
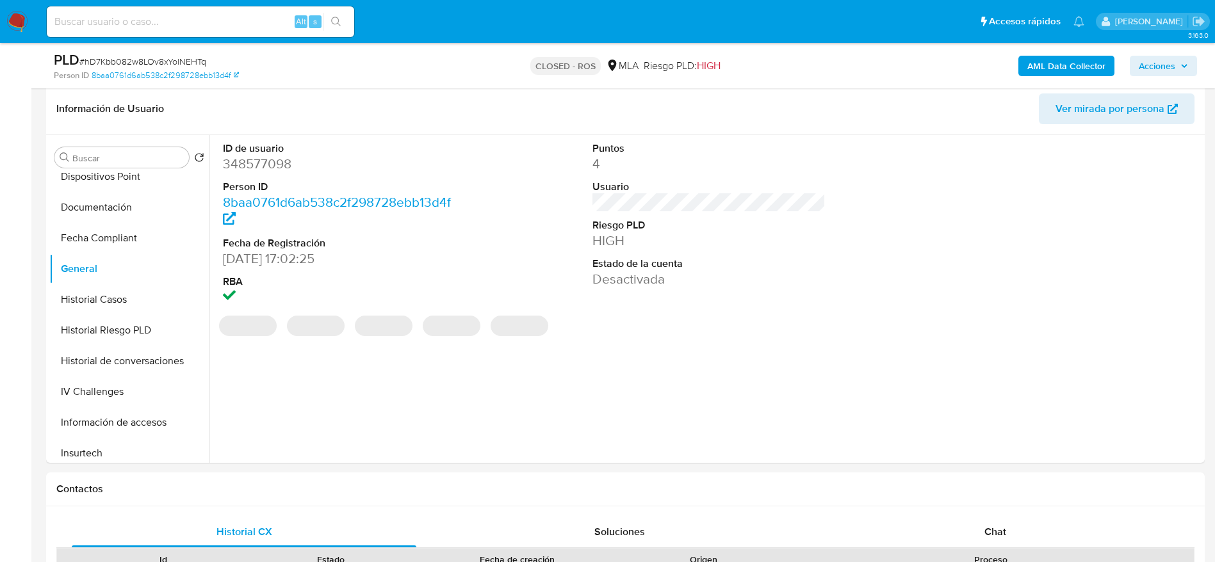
click at [270, 165] on dd "348577098" at bounding box center [340, 164] width 234 height 18
copy dd "348577098"
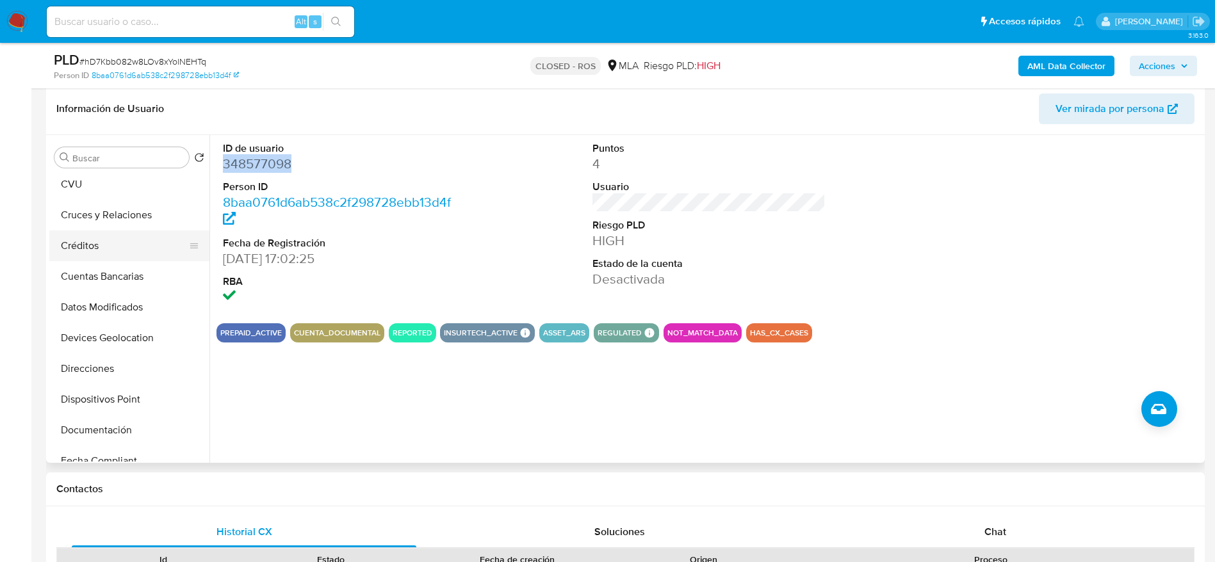
scroll to position [0, 0]
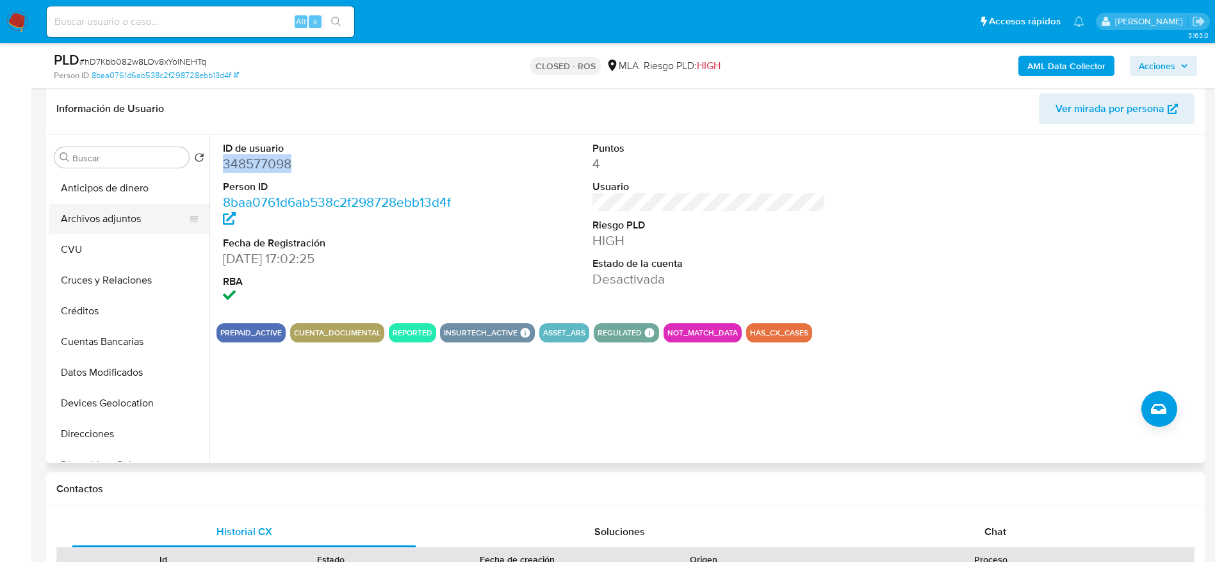
drag, startPoint x: 109, startPoint y: 223, endPoint x: 129, endPoint y: 229, distance: 20.7
click at [109, 224] on button "Archivos adjuntos" at bounding box center [124, 219] width 150 height 31
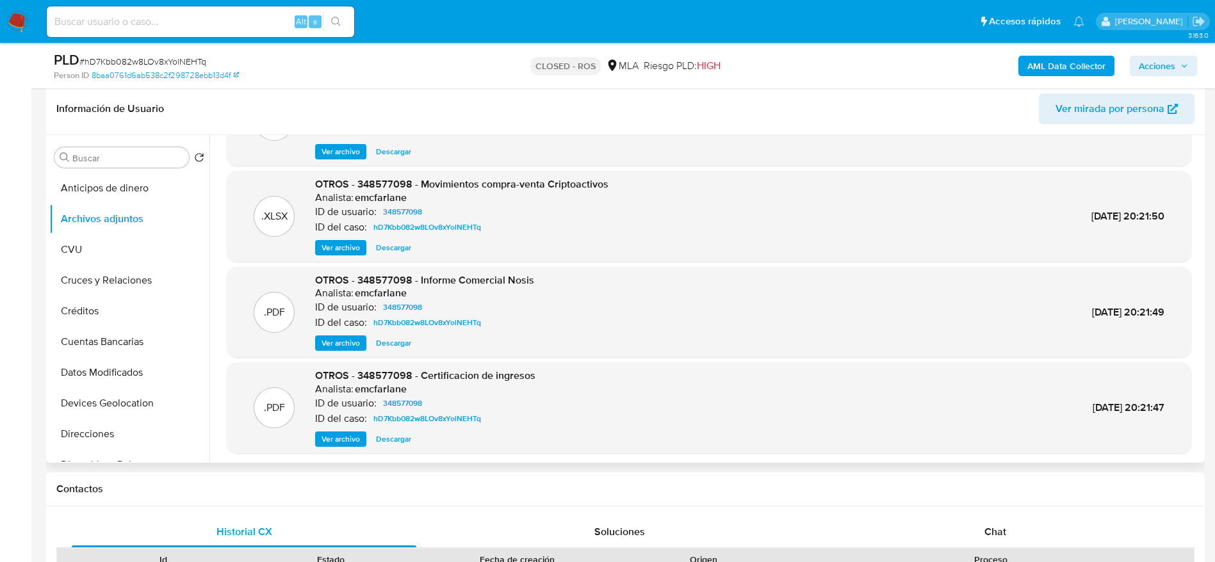
scroll to position [108, 0]
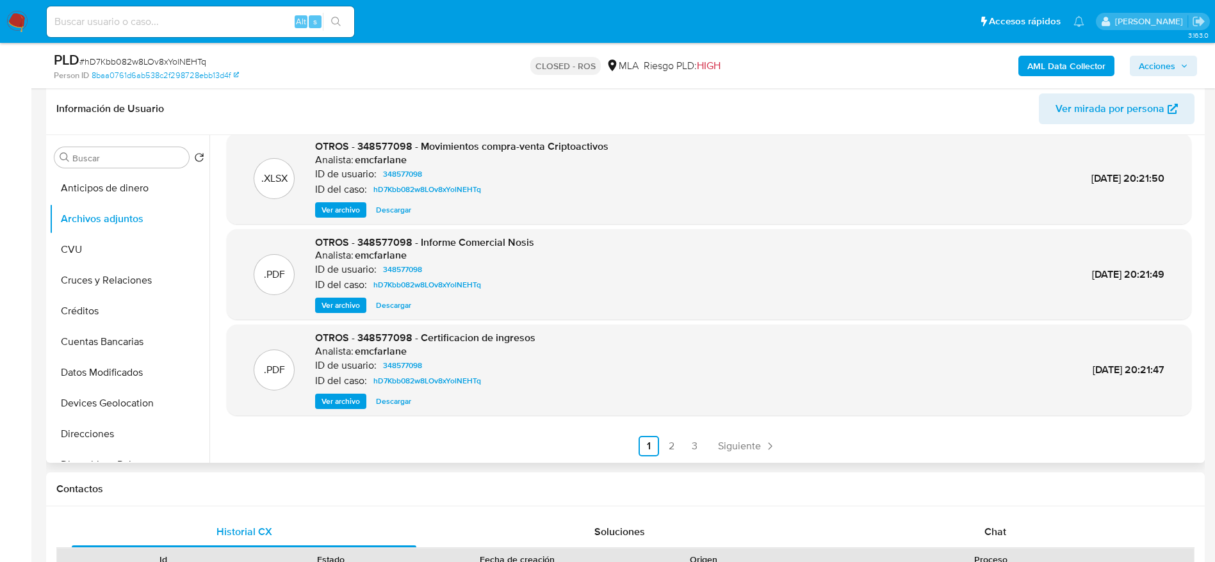
click at [738, 449] on span "Siguiente" at bounding box center [739, 446] width 43 height 10
click at [765, 441] on span "Siguiente" at bounding box center [773, 446] width 43 height 10
click at [674, 441] on span "Anterior" at bounding box center [679, 446] width 37 height 10
click at [623, 441] on span "Anterior" at bounding box center [641, 446] width 37 height 10
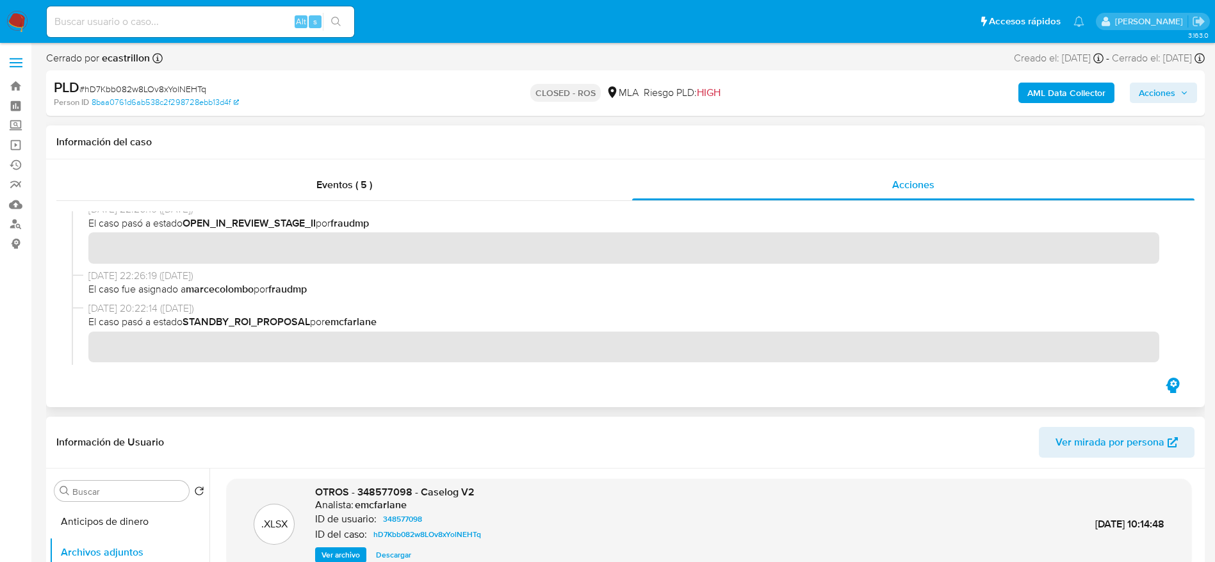
scroll to position [865, 0]
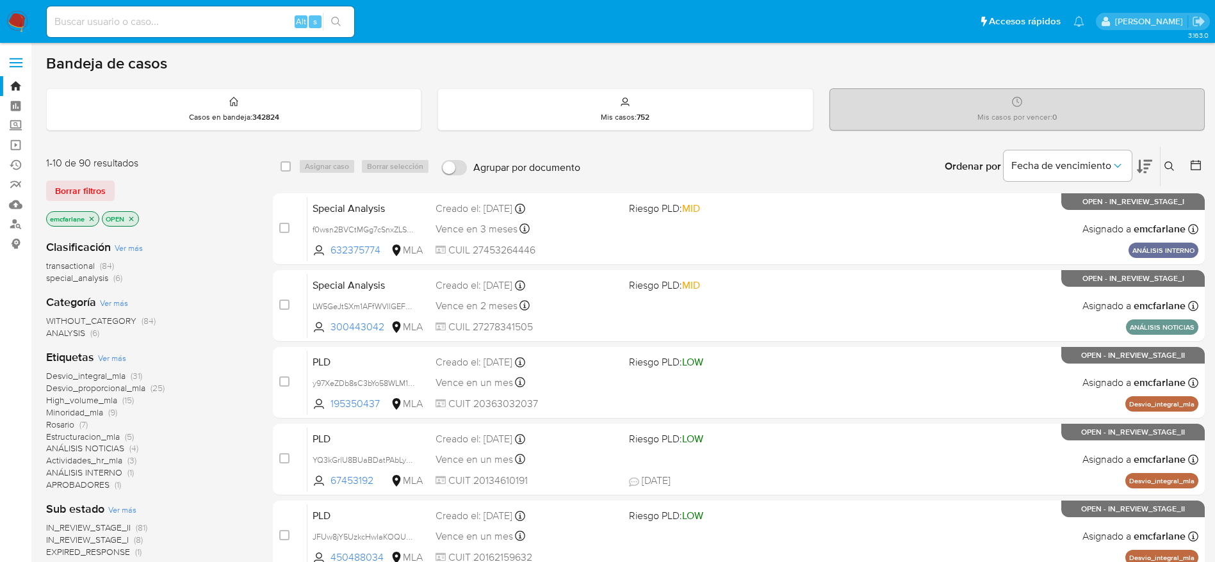
click at [136, 17] on input at bounding box center [200, 21] width 307 height 17
paste input "259988840"
type input "259988840"
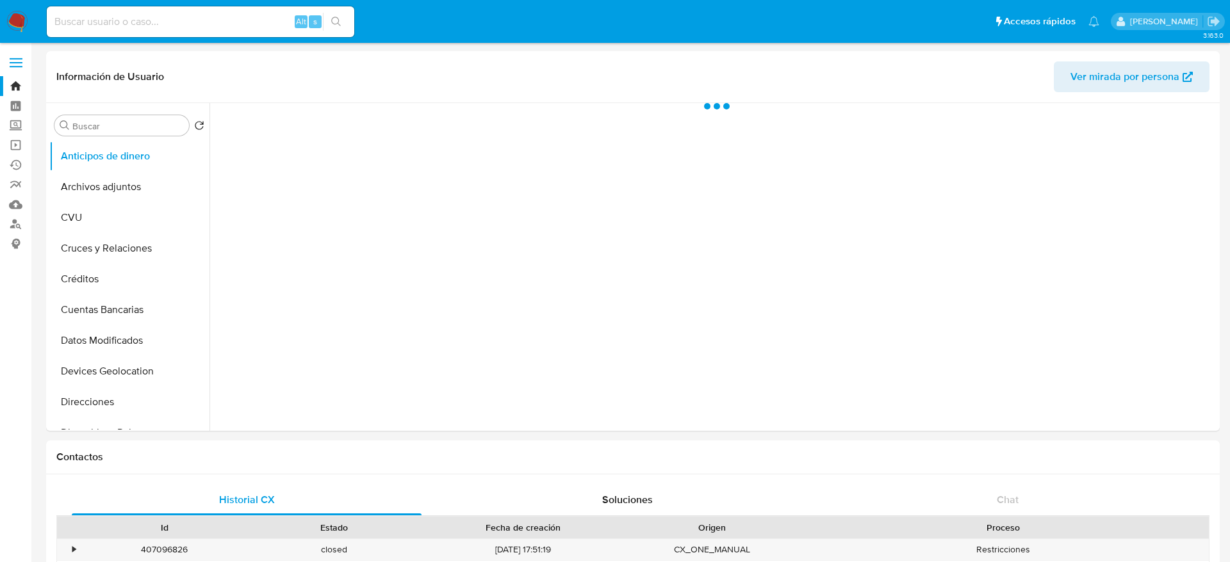
select select "10"
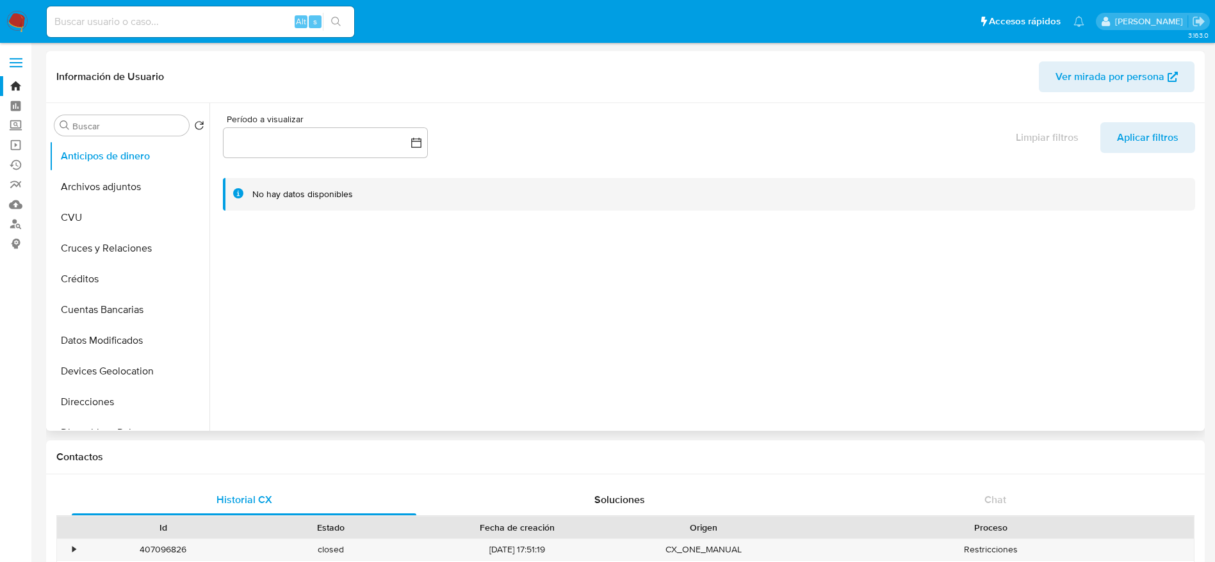
scroll to position [480, 0]
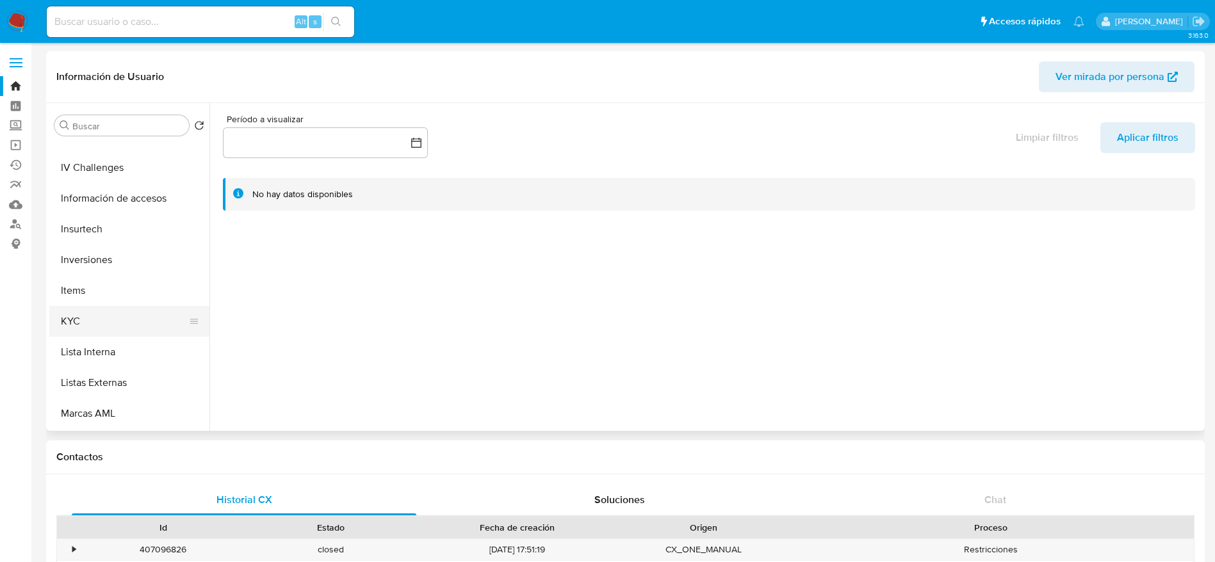
click at [93, 325] on button "KYC" at bounding box center [124, 321] width 150 height 31
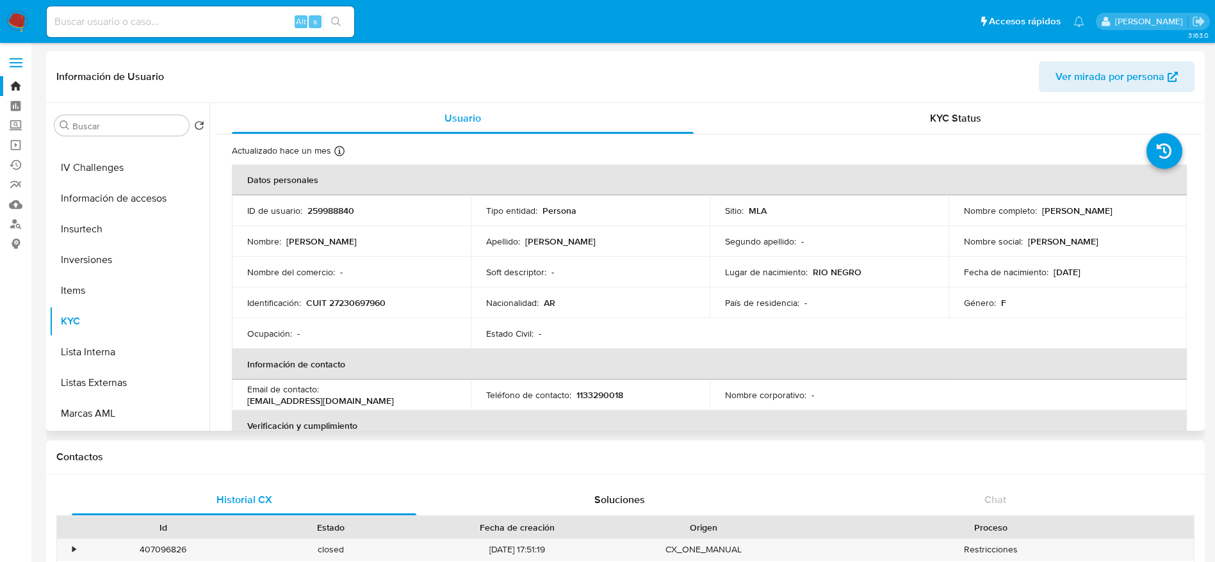
drag, startPoint x: 1069, startPoint y: 209, endPoint x: 1154, endPoint y: 211, distance: 84.6
click at [1154, 211] on div "Nombre completo : [PERSON_NAME]" at bounding box center [1068, 211] width 208 height 12
copy p "[PERSON_NAME]"
